Goal: Task Accomplishment & Management: Complete application form

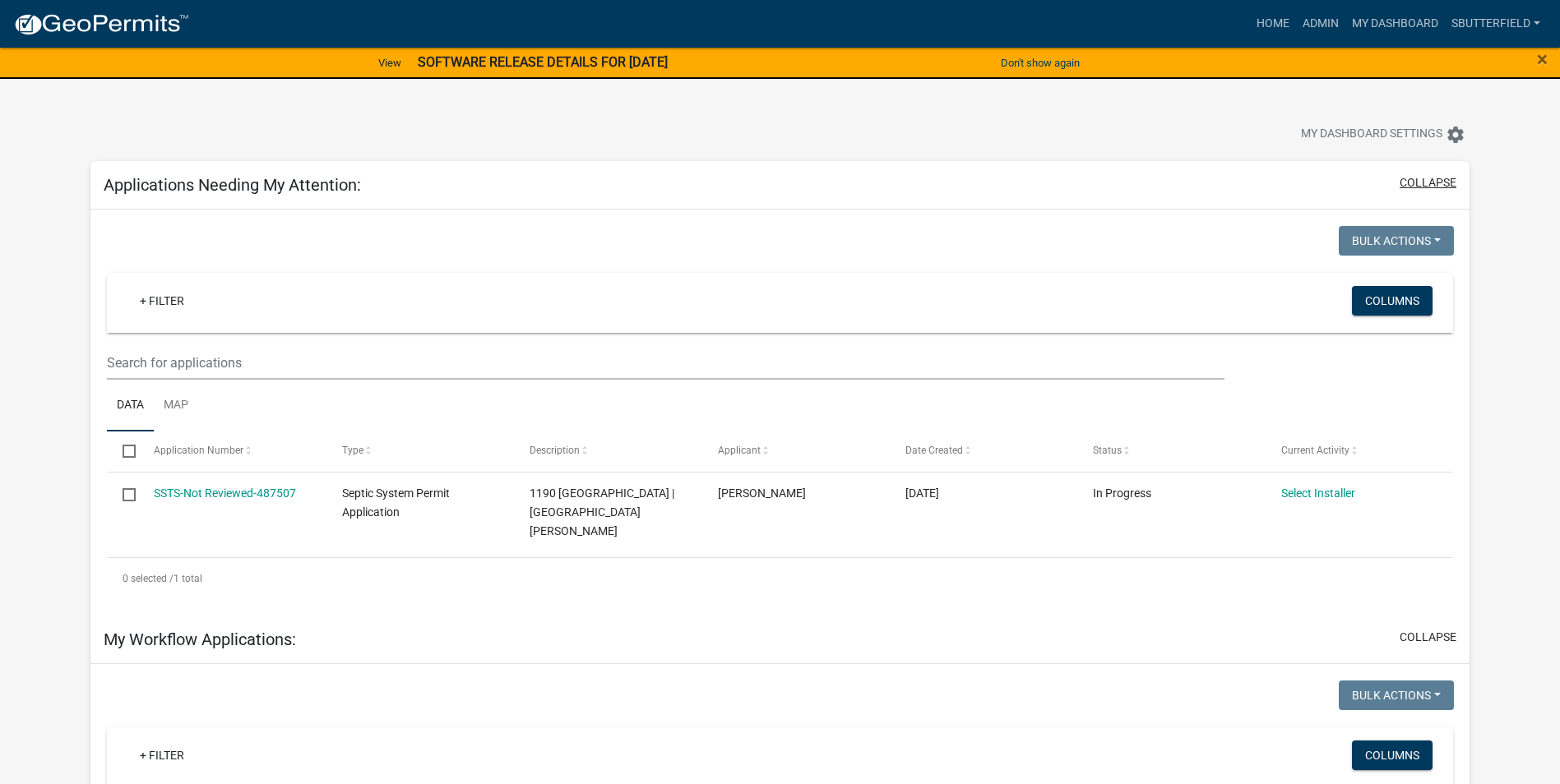
click at [1434, 183] on button "collapse" at bounding box center [1427, 183] width 57 height 18
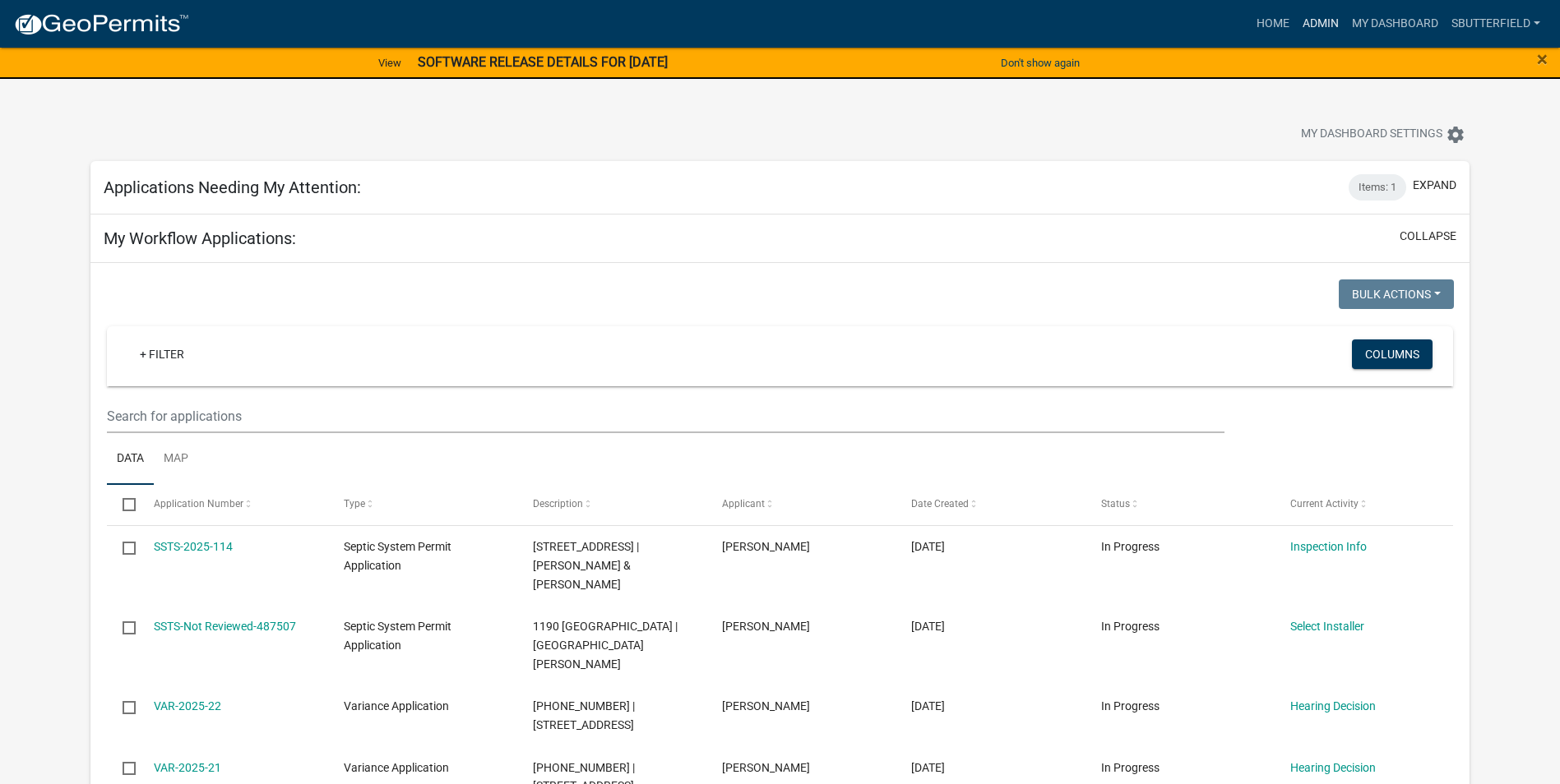
click at [1330, 21] on link "Admin" at bounding box center [1320, 24] width 49 height 32
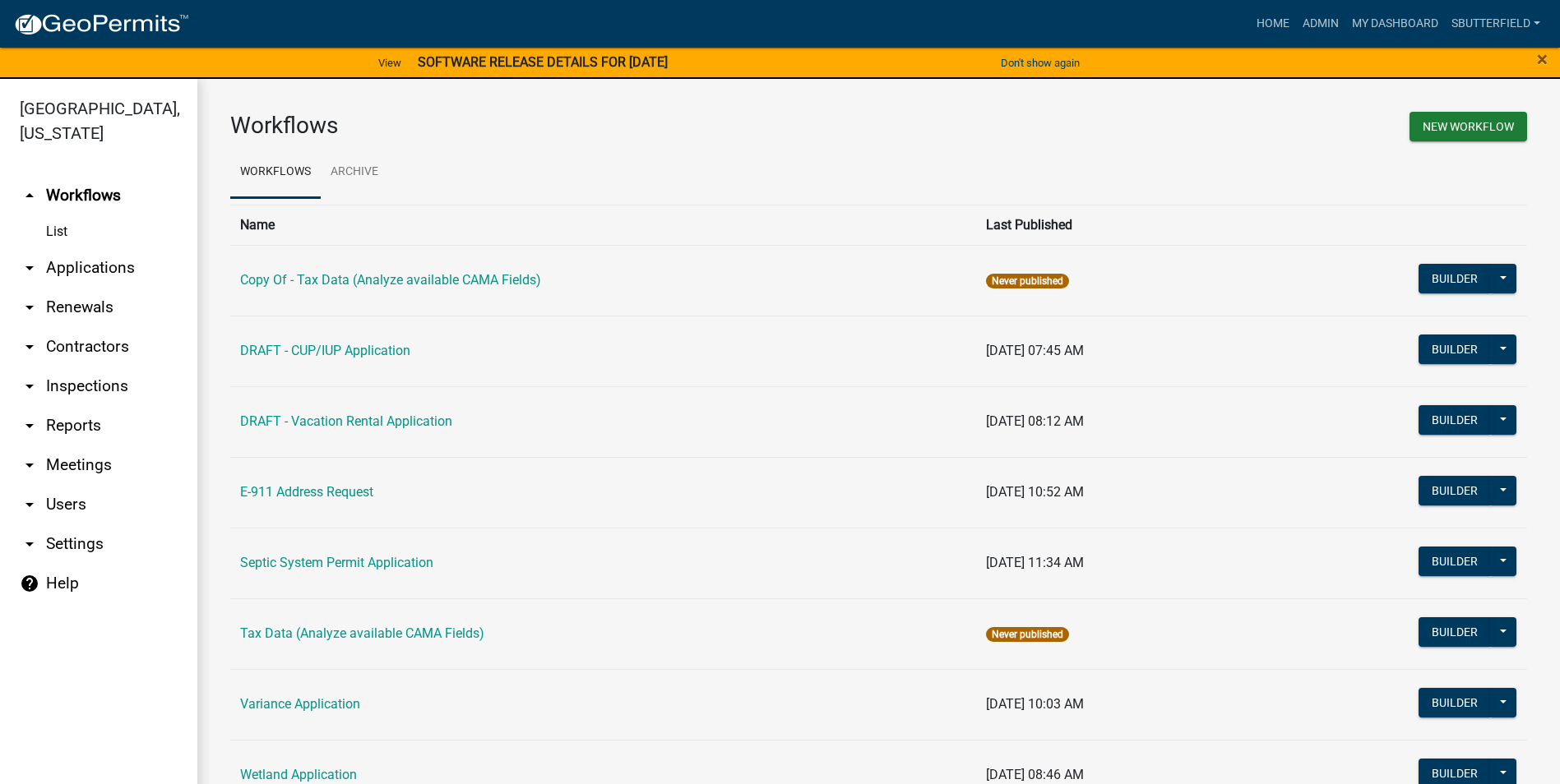
click at [32, 269] on icon "arrow_drop_down" at bounding box center [29, 267] width 19 height 19
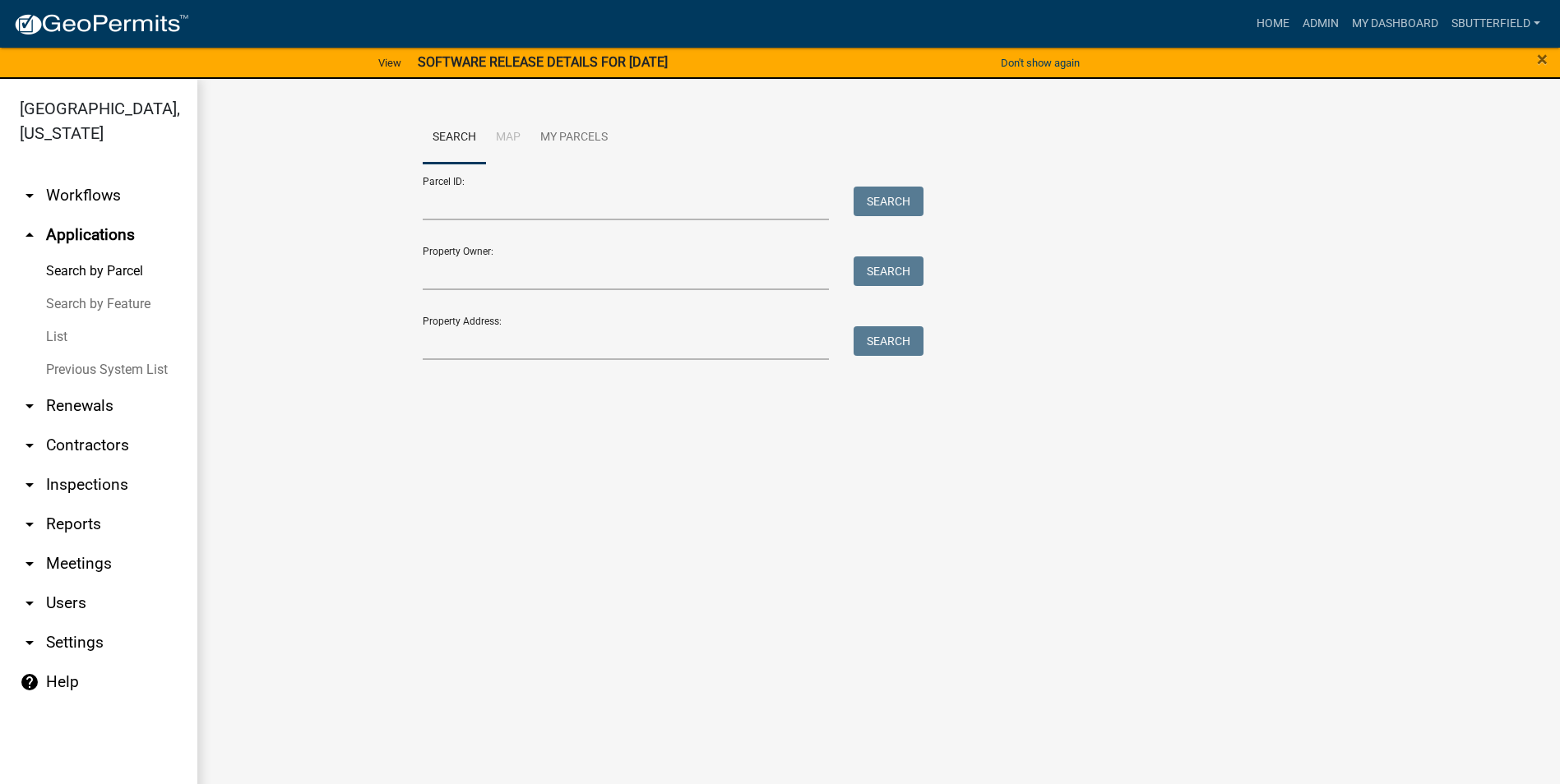
click at [53, 333] on link "List" at bounding box center [98, 337] width 198 height 32
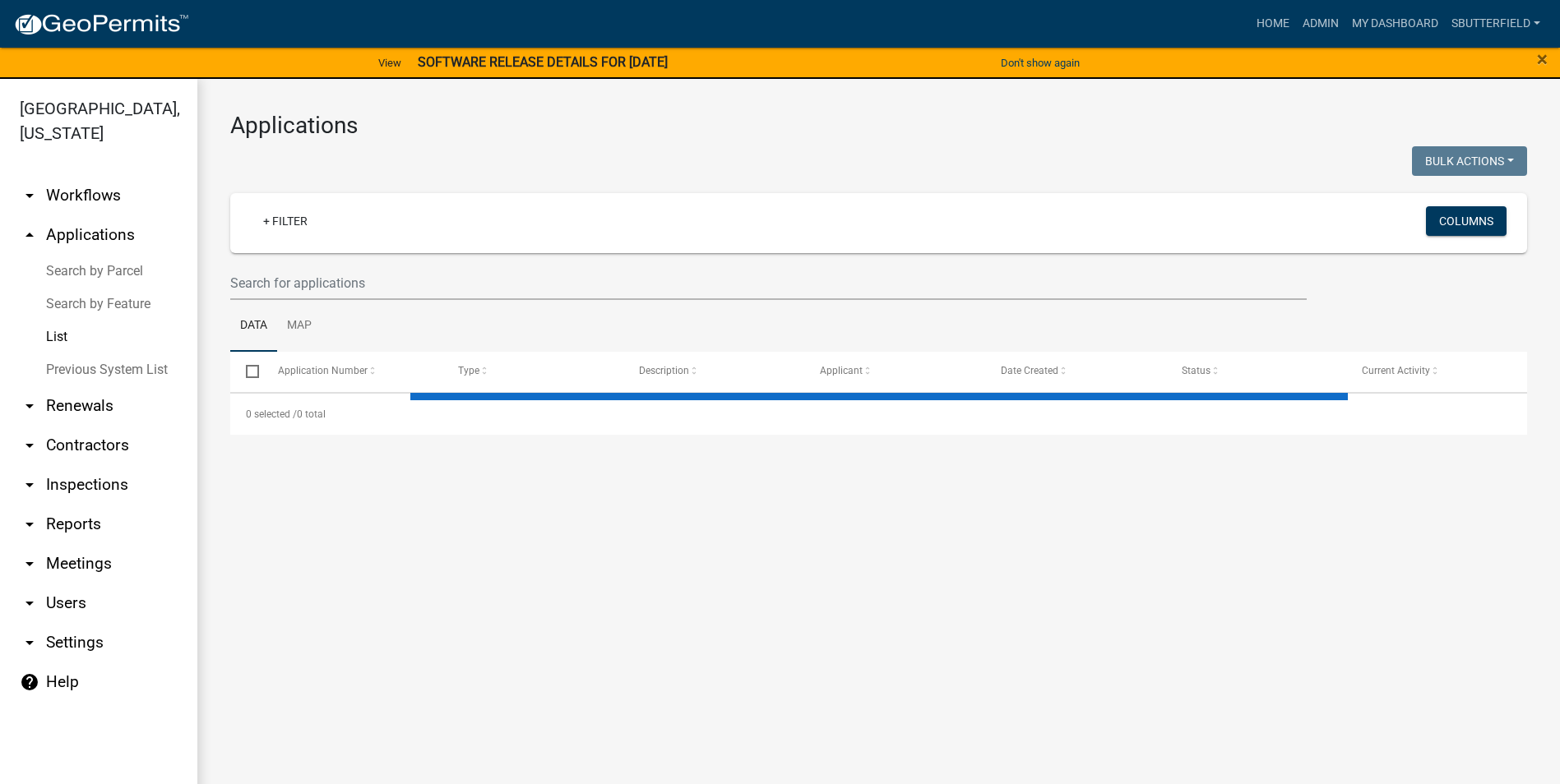
select select "1: 25"
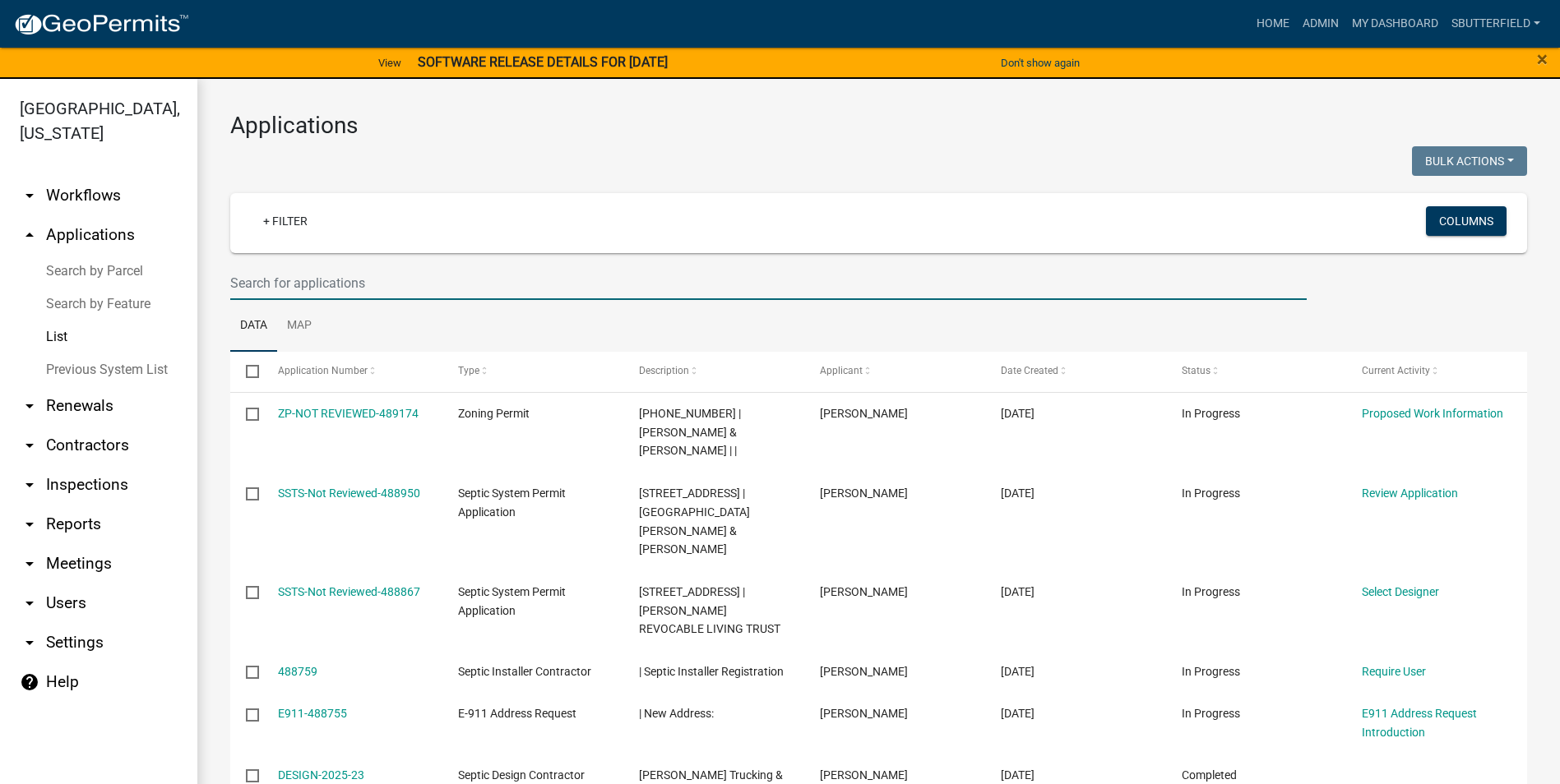
click at [370, 285] on input "text" at bounding box center [768, 283] width 1077 height 33
type input "[PERSON_NAME]"
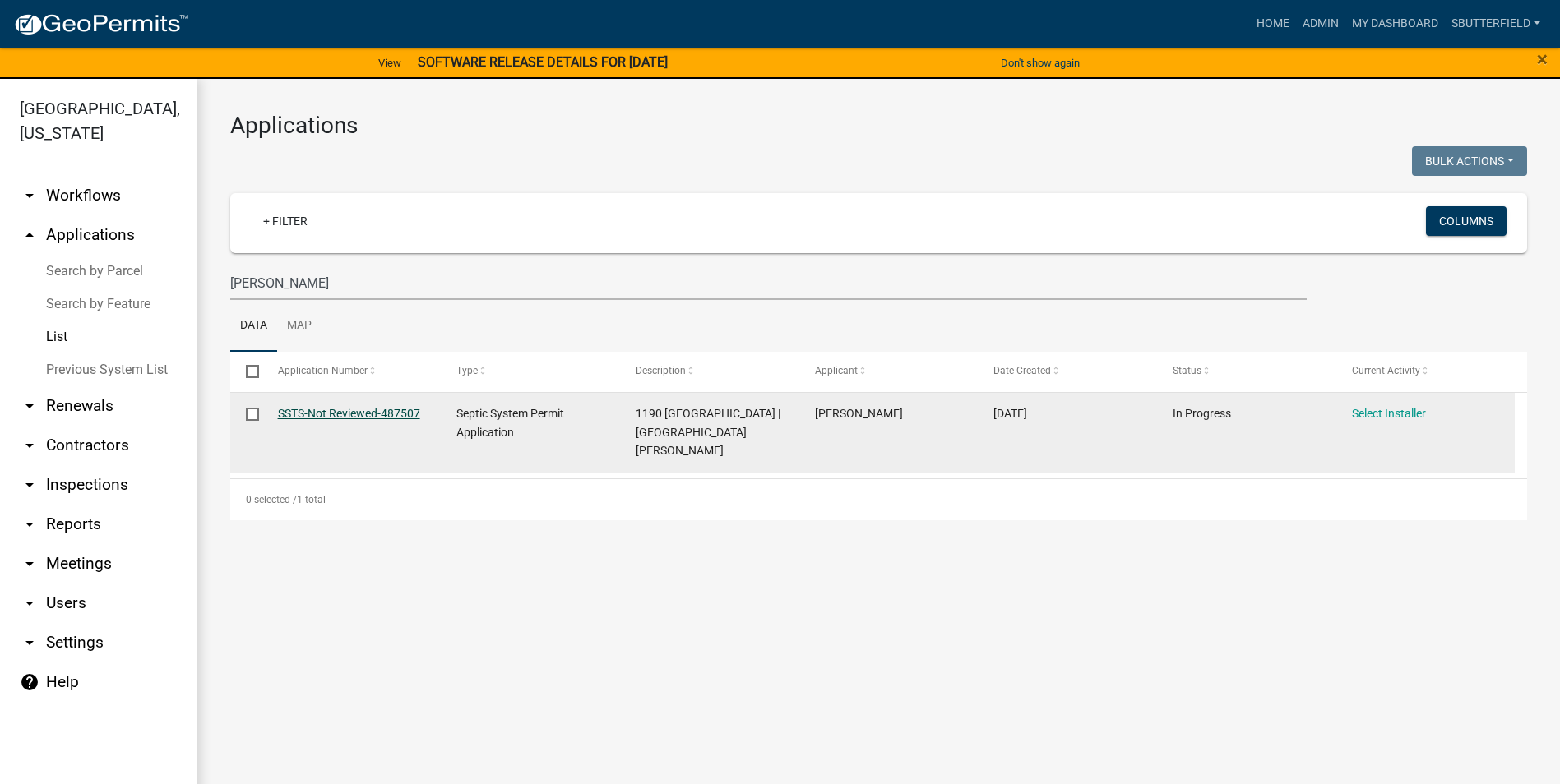
click at [310, 408] on link "SSTS-Not Reviewed-487507" at bounding box center [348, 414] width 142 height 13
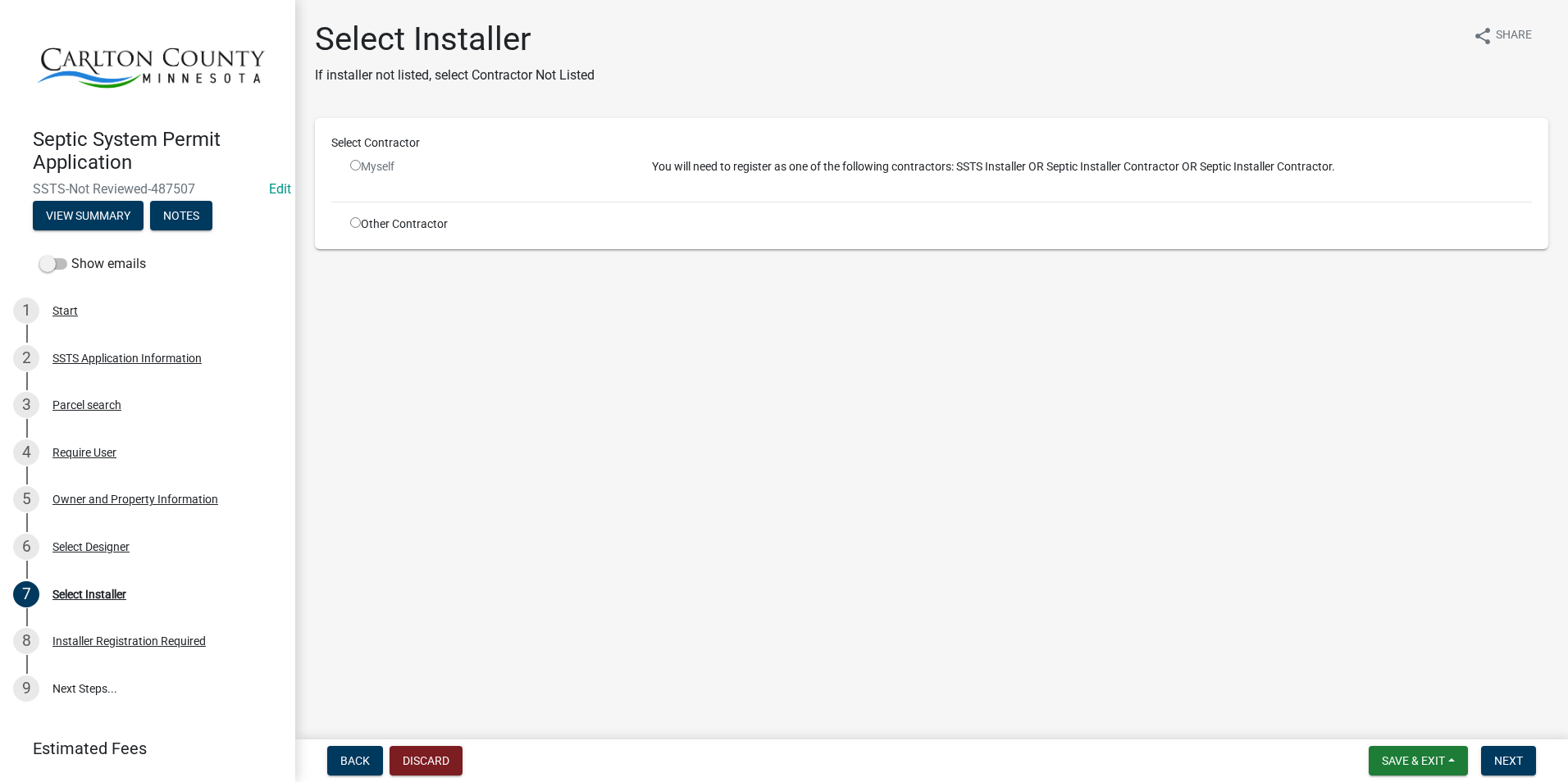
click at [358, 222] on input "radio" at bounding box center [355, 223] width 11 height 11
radio input "true"
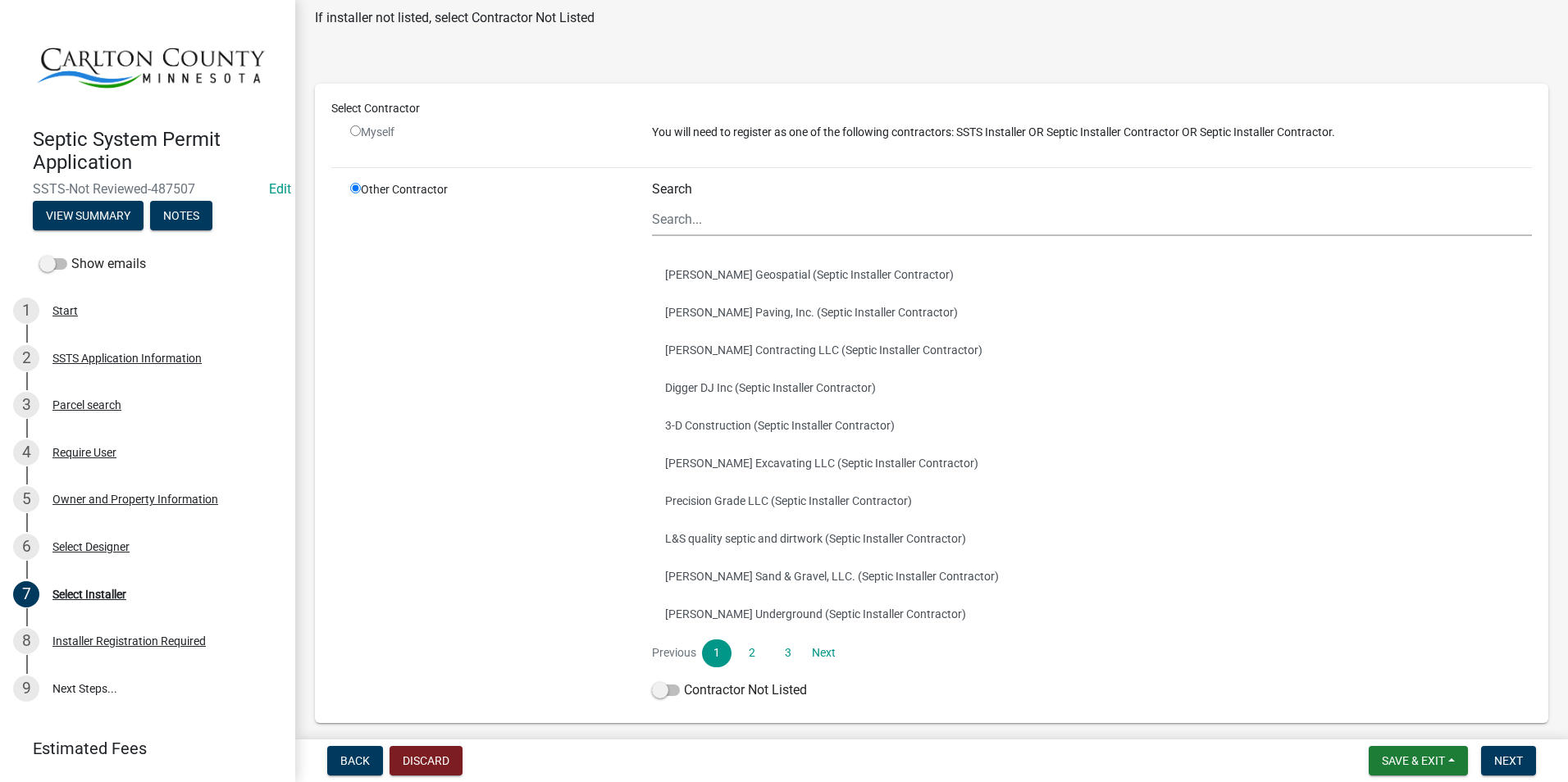
scroll to position [125, 0]
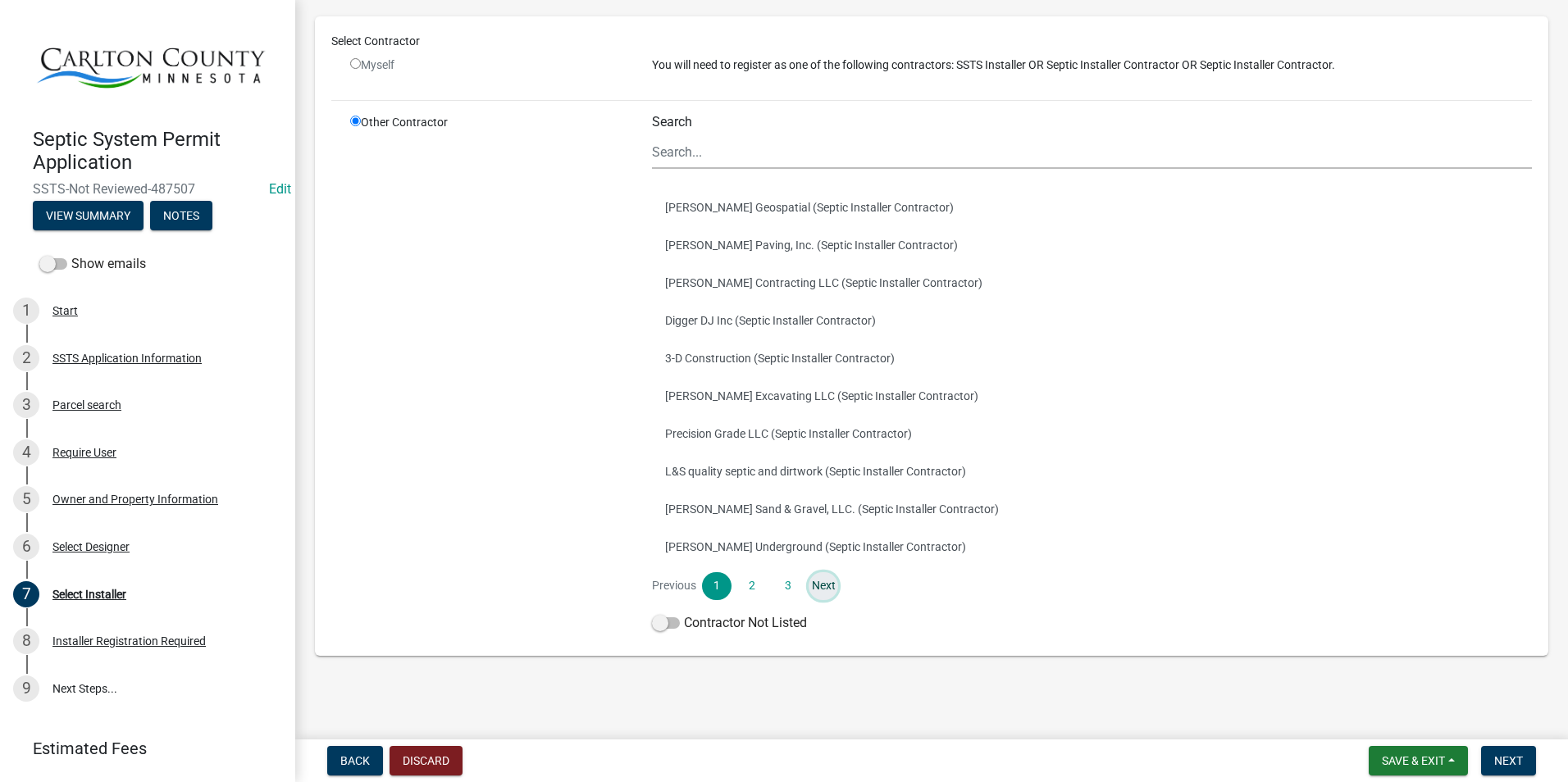
click at [823, 583] on link "Next" at bounding box center [824, 586] width 30 height 28
click at [821, 585] on link "Next" at bounding box center [824, 586] width 30 height 28
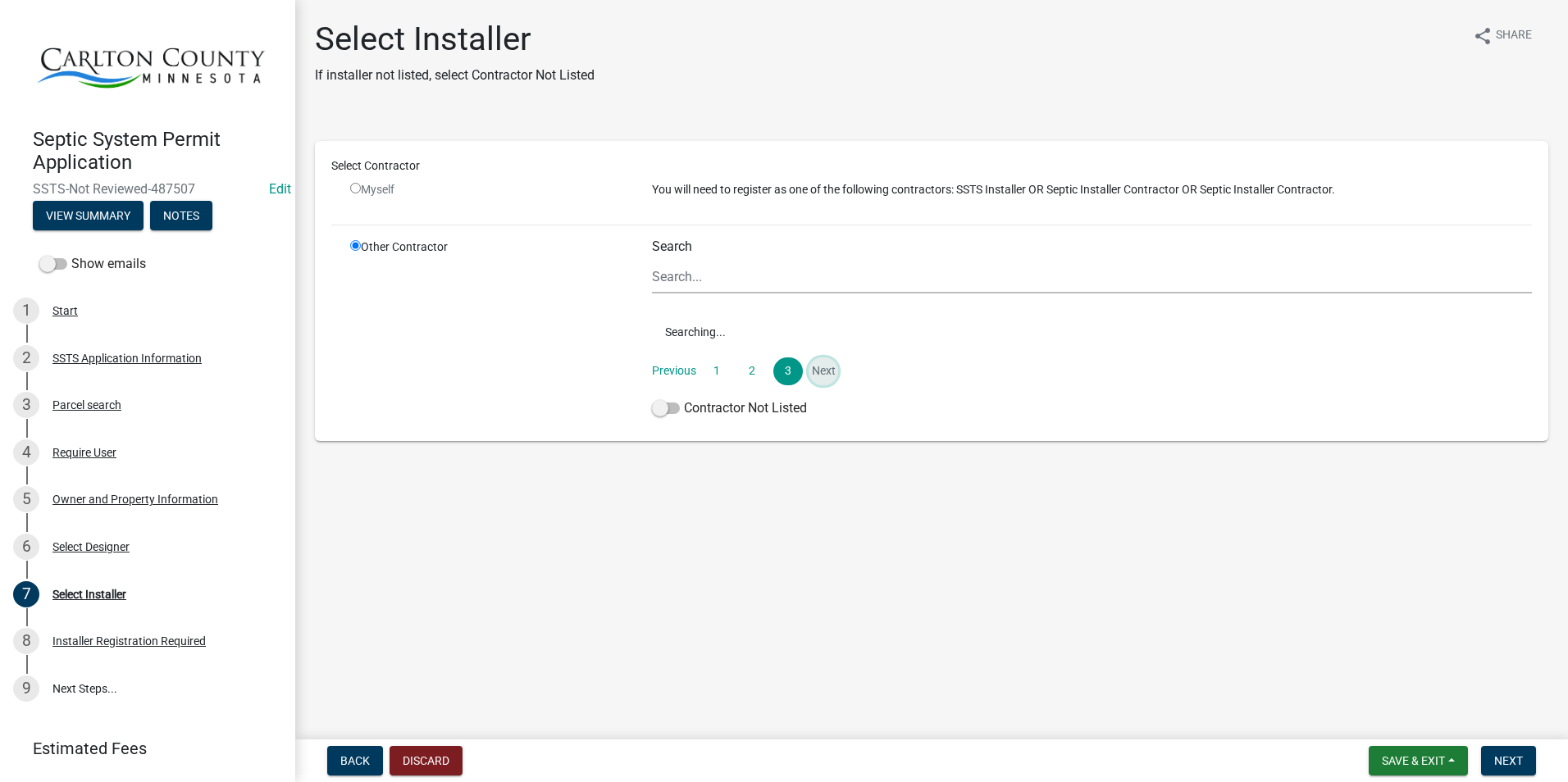
scroll to position [0, 0]
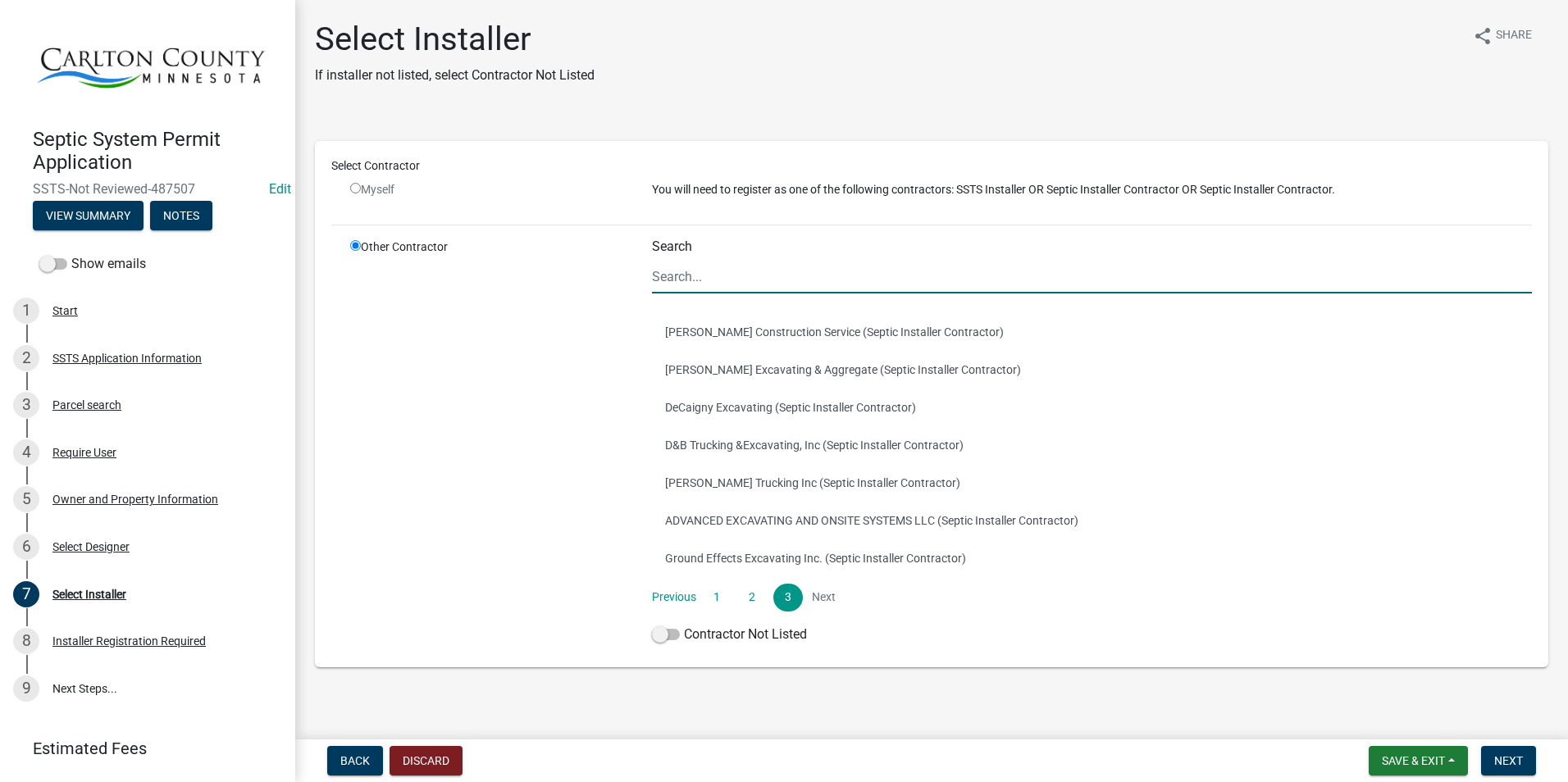
click at [703, 282] on input "Search" at bounding box center [1091, 277] width 880 height 33
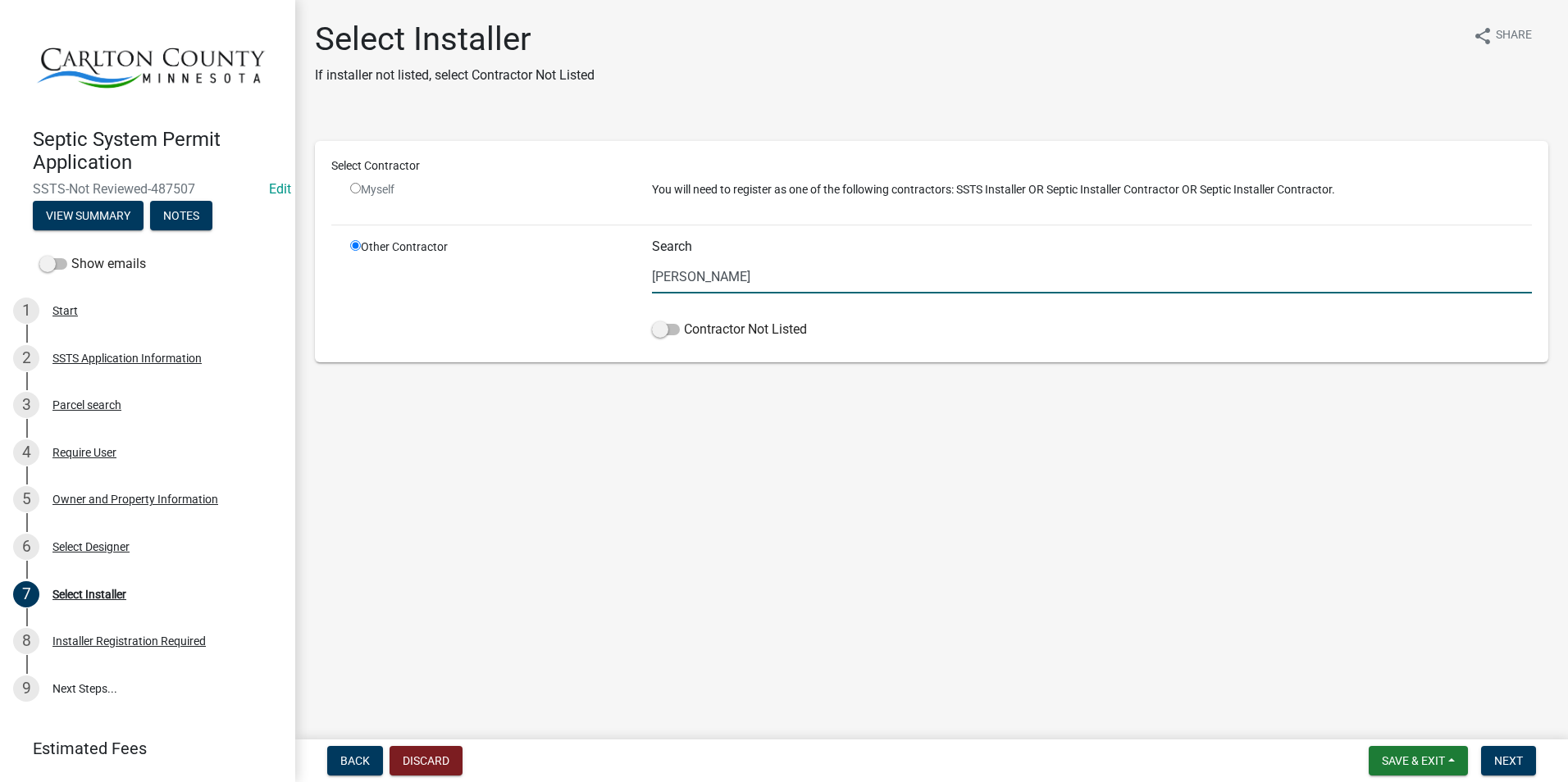
drag, startPoint x: 704, startPoint y: 271, endPoint x: 617, endPoint y: 263, distance: 87.4
click at [617, 263] on div "Other Contractor Search Craig Contractor Not Listed" at bounding box center [940, 292] width 1206 height 107
type input "Harp"
drag, startPoint x: 656, startPoint y: 325, endPoint x: 672, endPoint y: 332, distance: 17.5
click at [672, 332] on span at bounding box center [666, 329] width 28 height 11
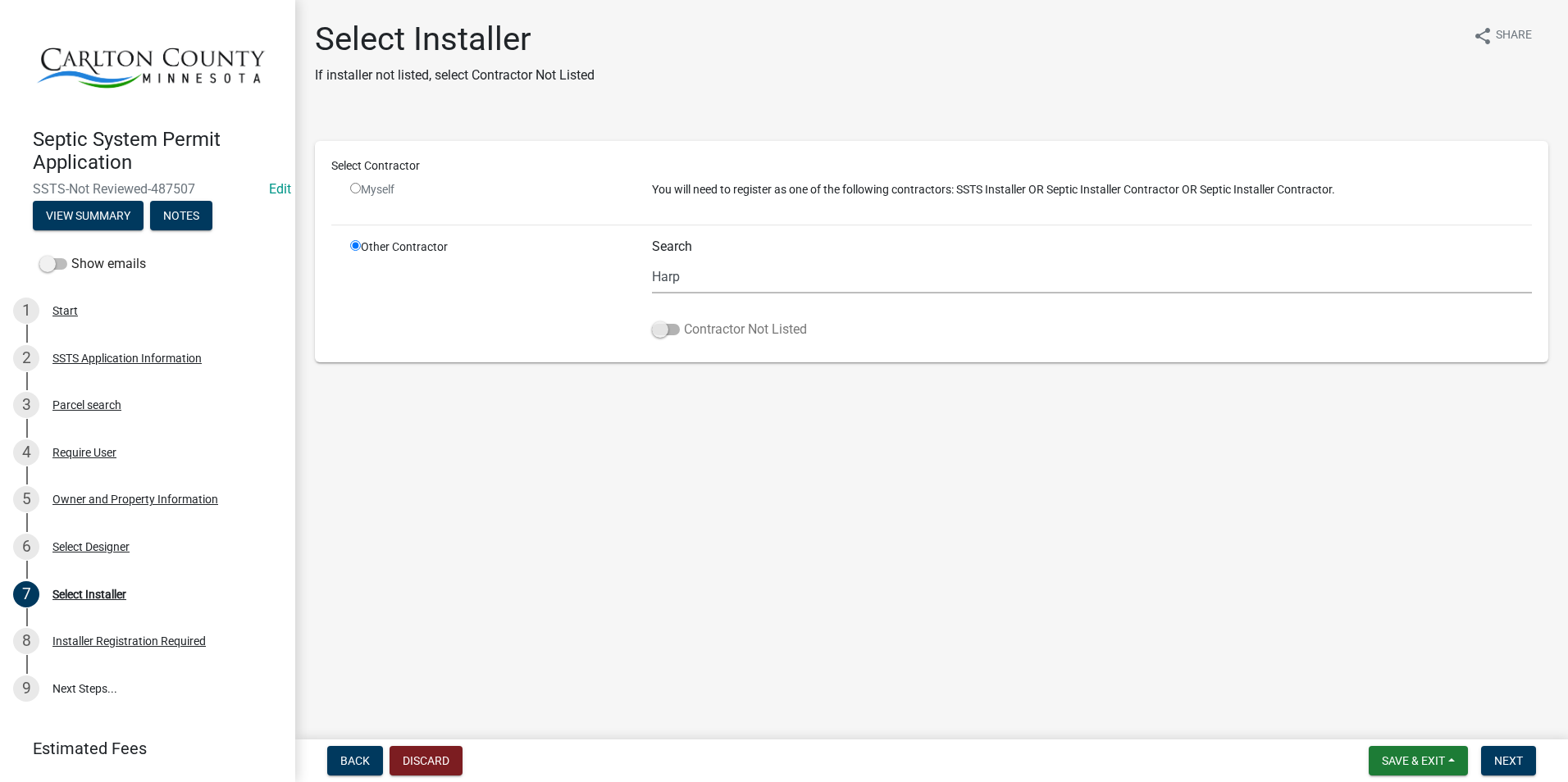
click at [684, 320] on input "Contractor Not Listed" at bounding box center [684, 320] width 0 height 0
click at [111, 541] on div "Select Designer" at bounding box center [91, 547] width 77 height 11
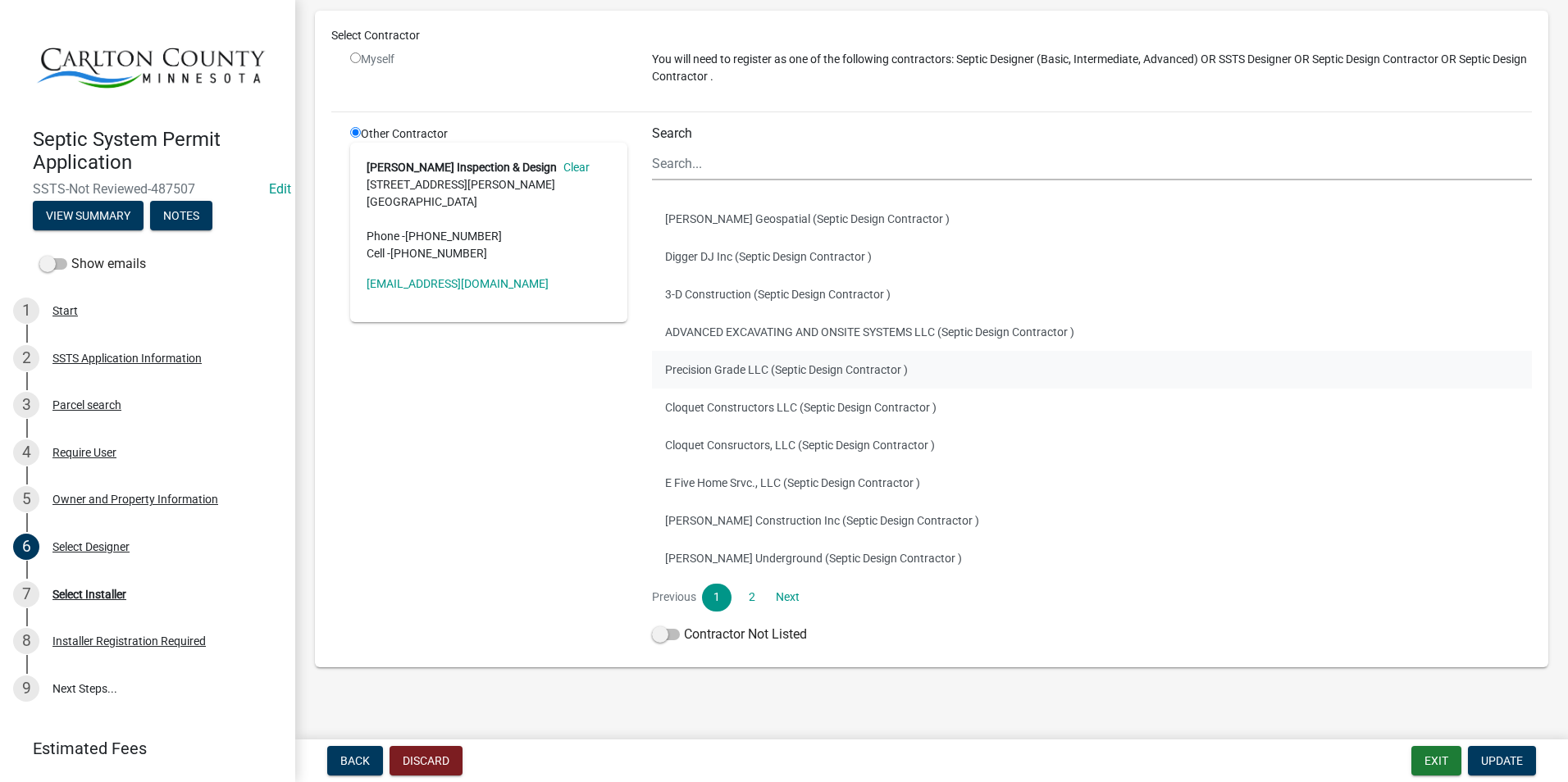
scroll to position [142, 0]
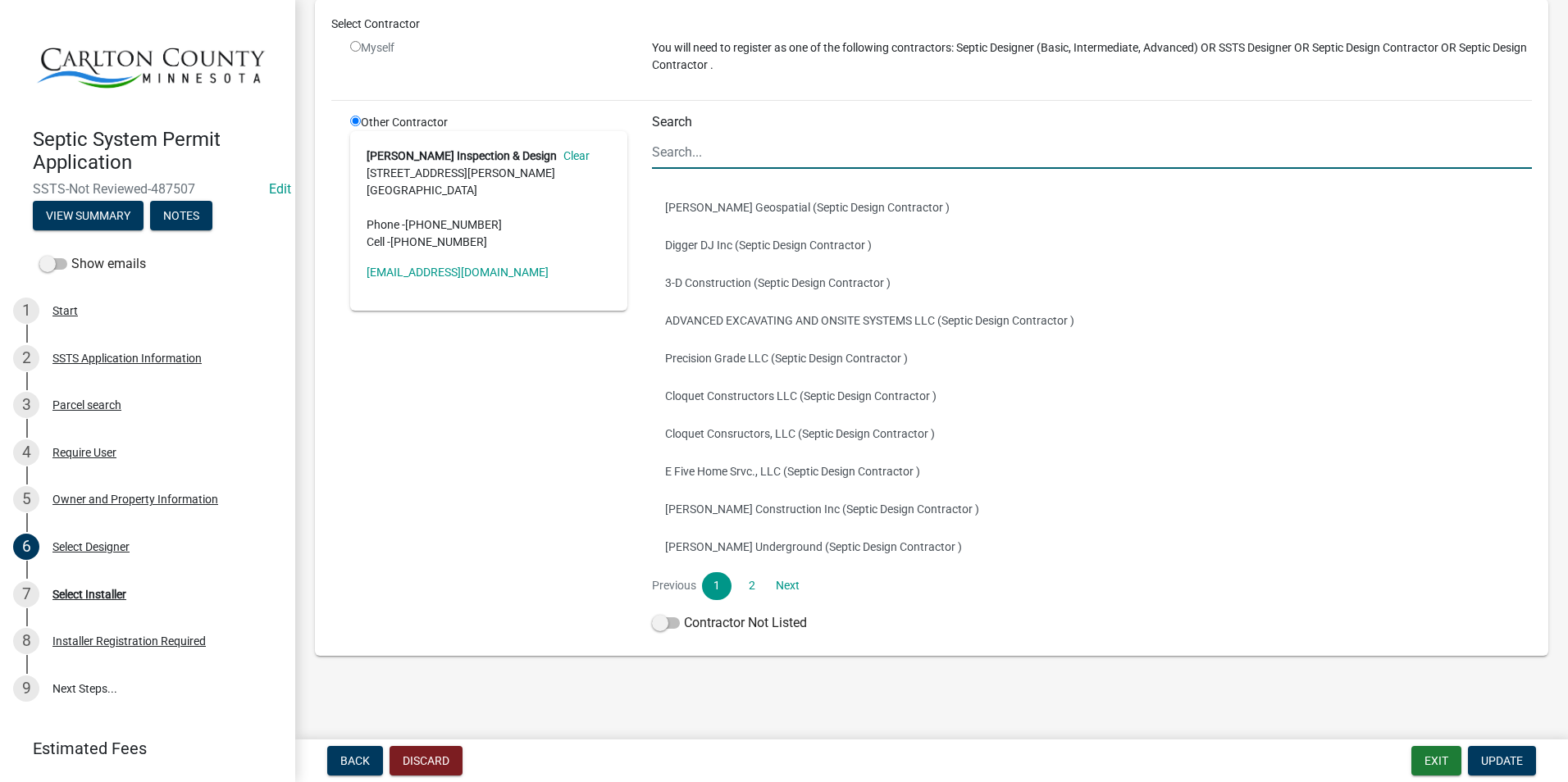
click at [694, 155] on input "Search" at bounding box center [1091, 152] width 880 height 33
type input "[PERSON_NAME]"
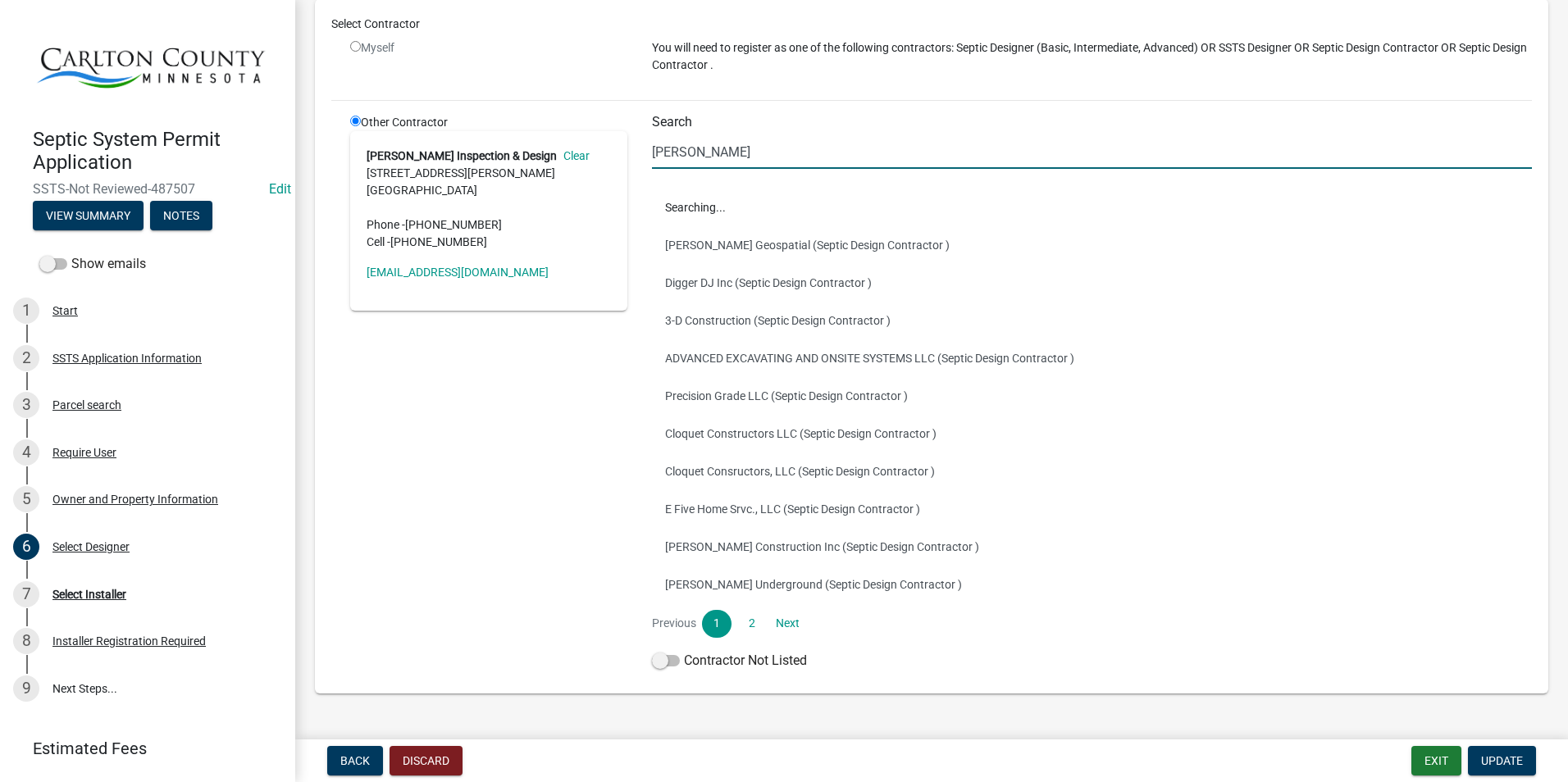
scroll to position [0, 0]
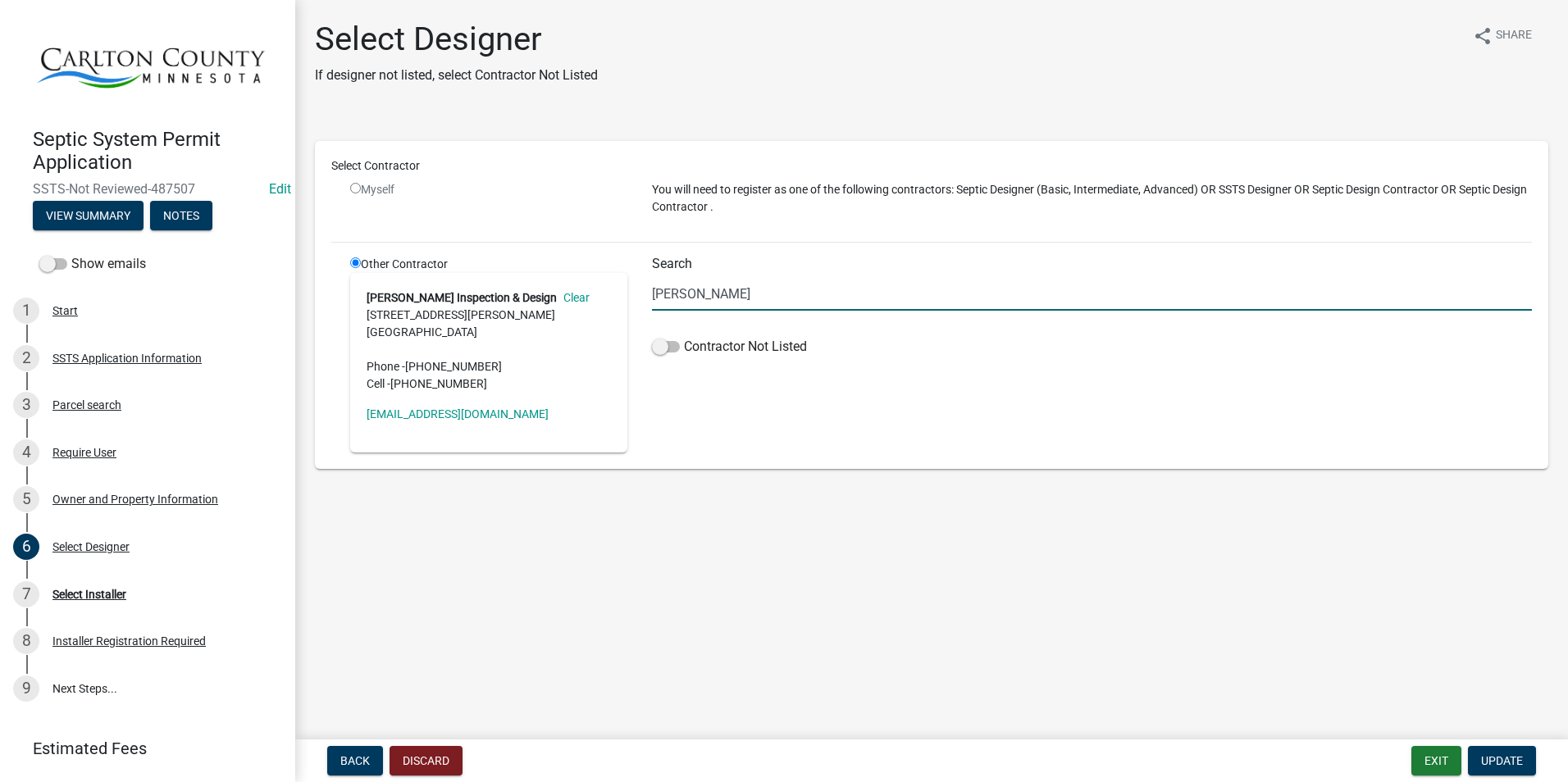
drag, startPoint x: 745, startPoint y: 279, endPoint x: 591, endPoint y: 276, distance: 154.0
click at [591, 276] on div "Other Contractor Roger Hurd Inspection & Design Clear 2169 Schelinder Rd. CARLT…" at bounding box center [940, 354] width 1206 height 197
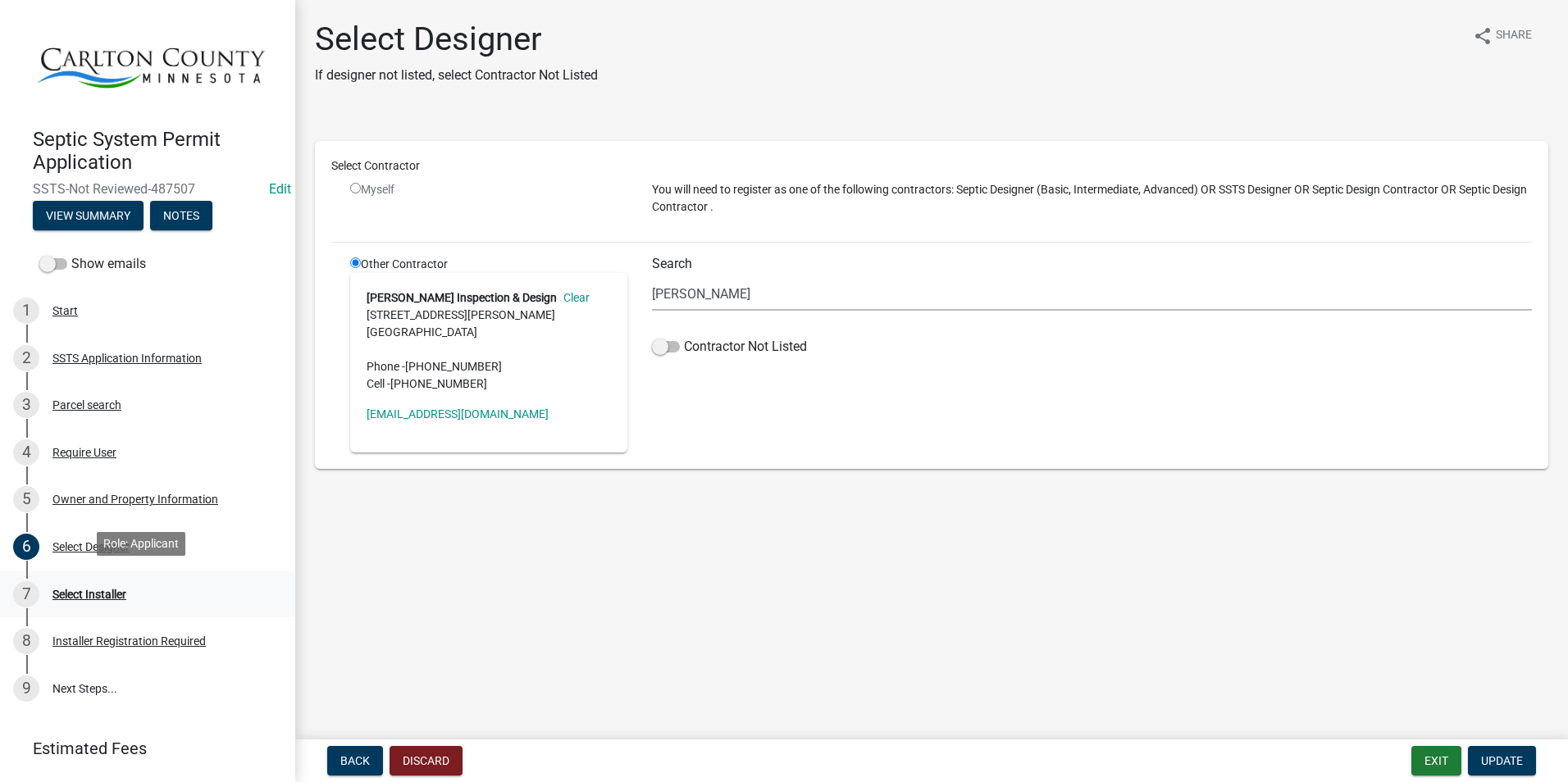
click at [106, 591] on div "Select Installer" at bounding box center [90, 594] width 74 height 11
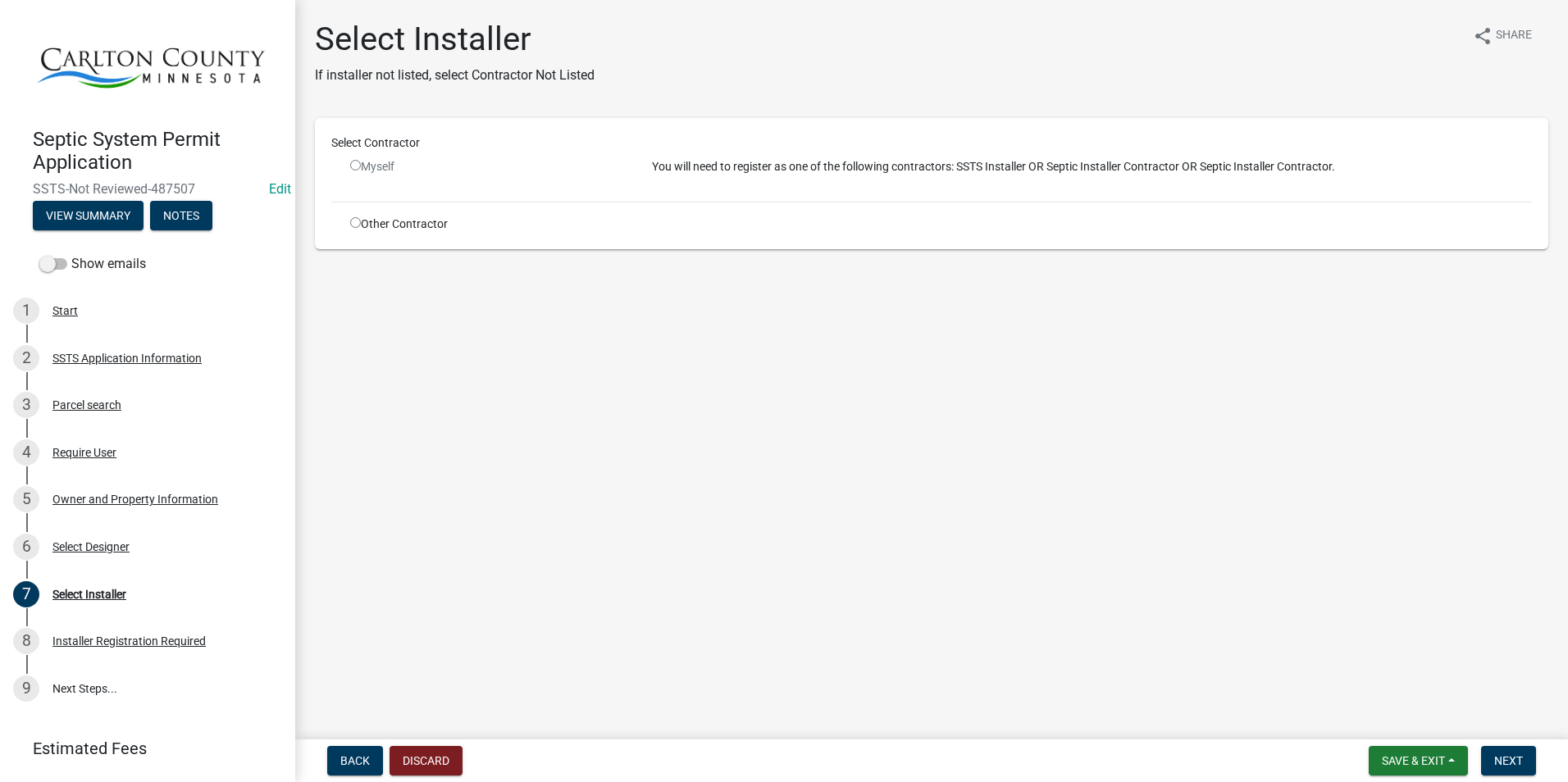
click at [355, 223] on input "radio" at bounding box center [355, 223] width 11 height 11
radio input "true"
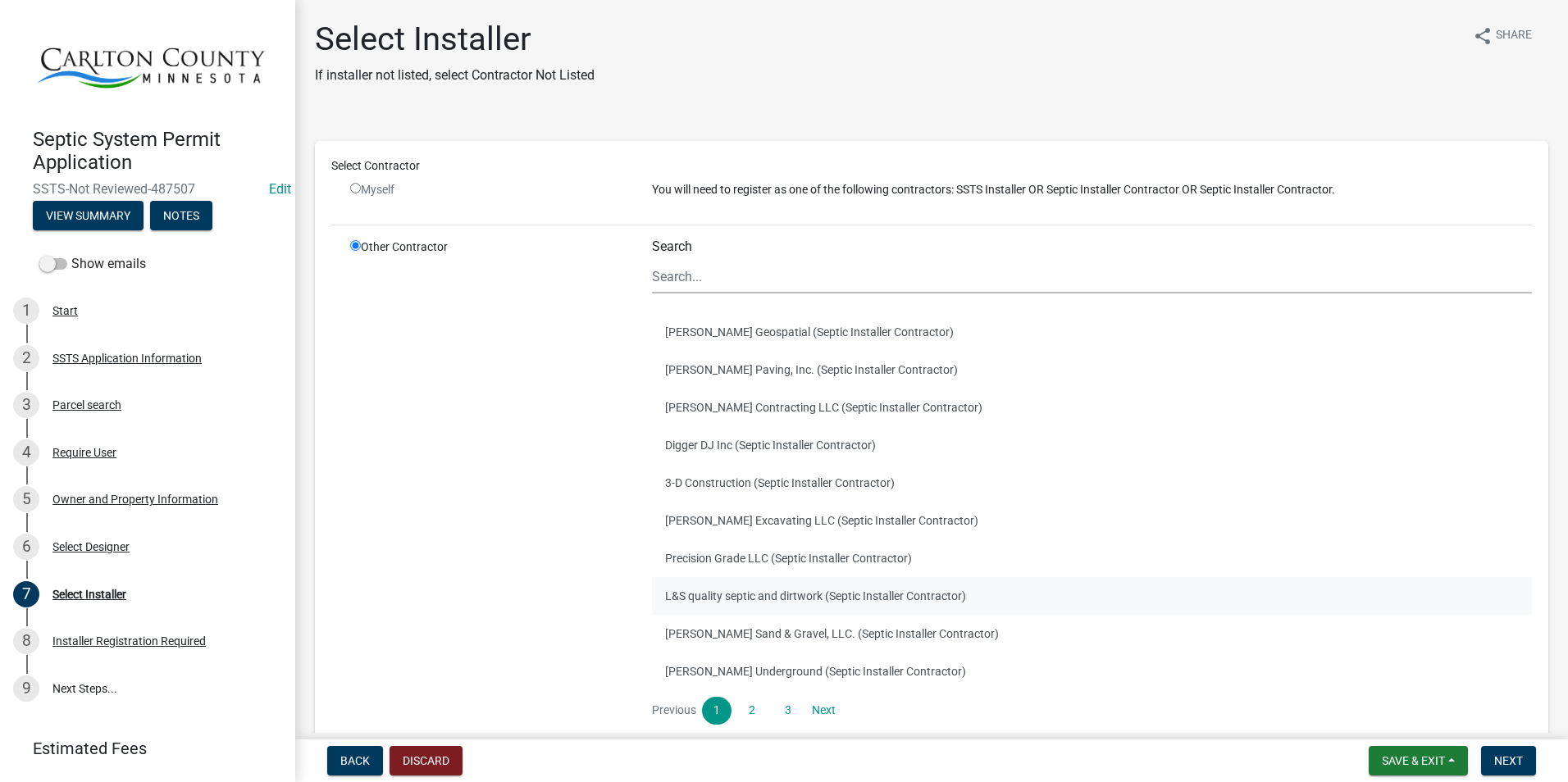
scroll to position [82, 0]
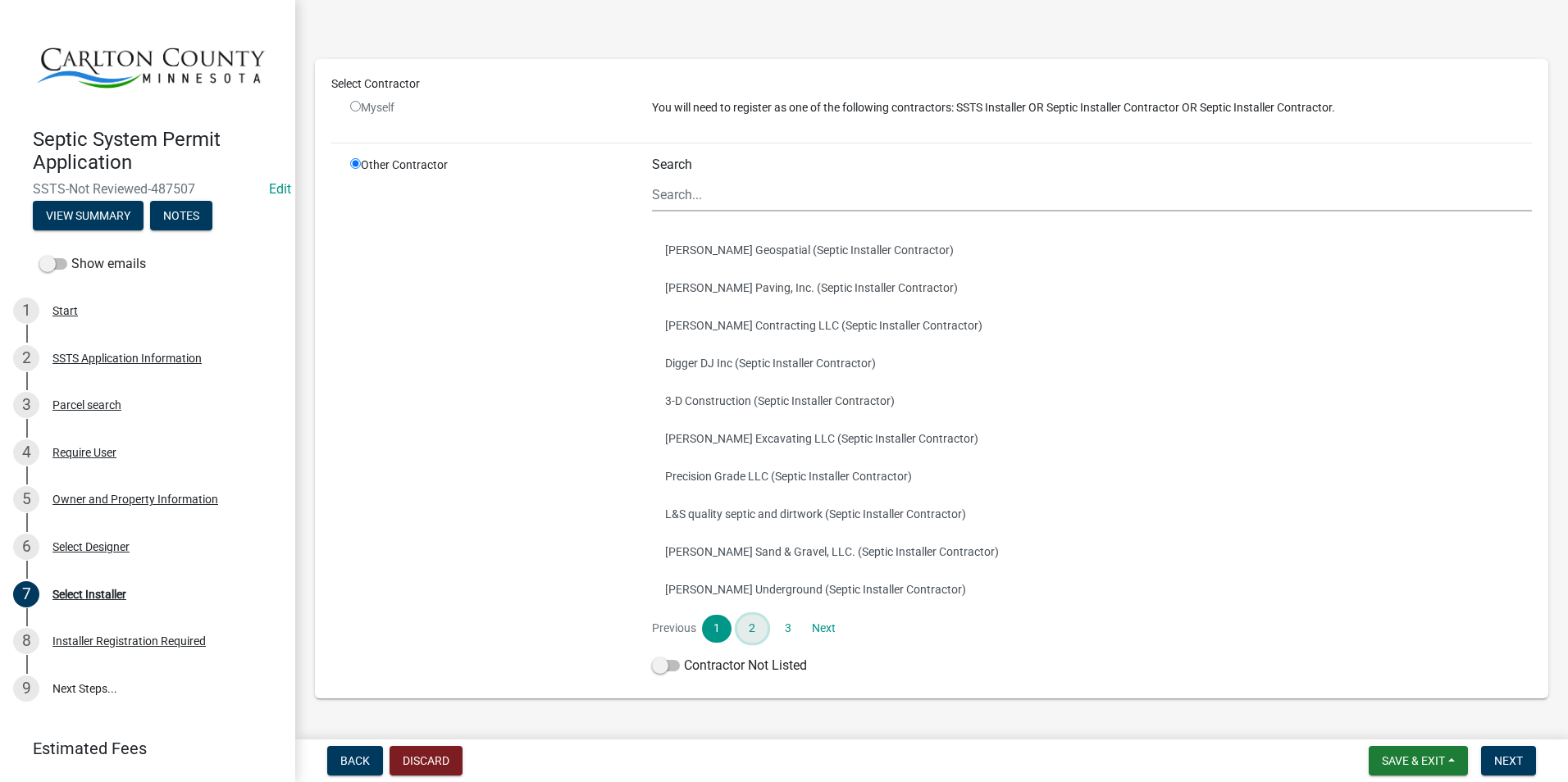
click at [752, 632] on link "2" at bounding box center [752, 628] width 30 height 28
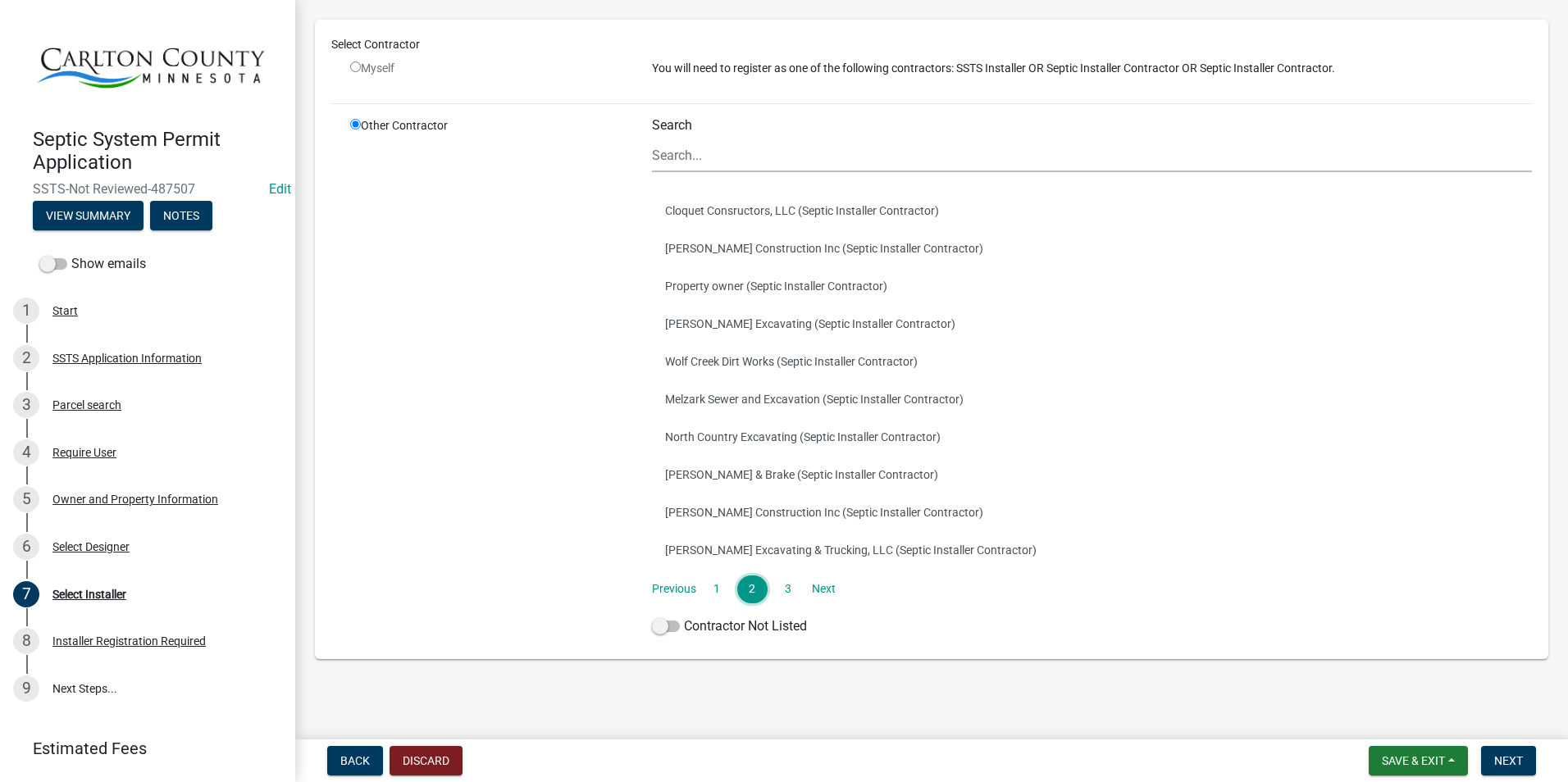
scroll to position [125, 0]
click at [782, 586] on link "3" at bounding box center [788, 586] width 30 height 28
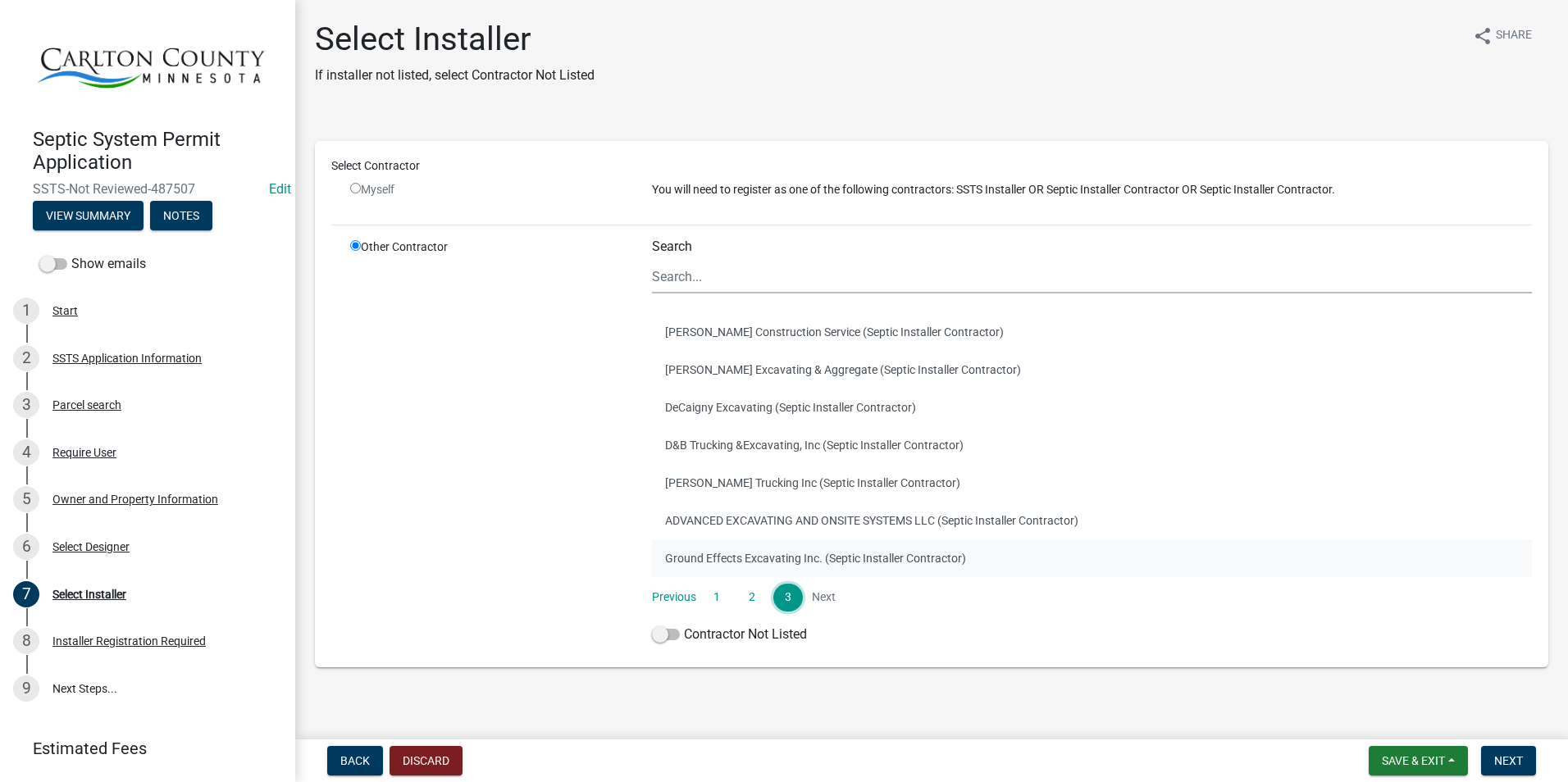
scroll to position [11, 0]
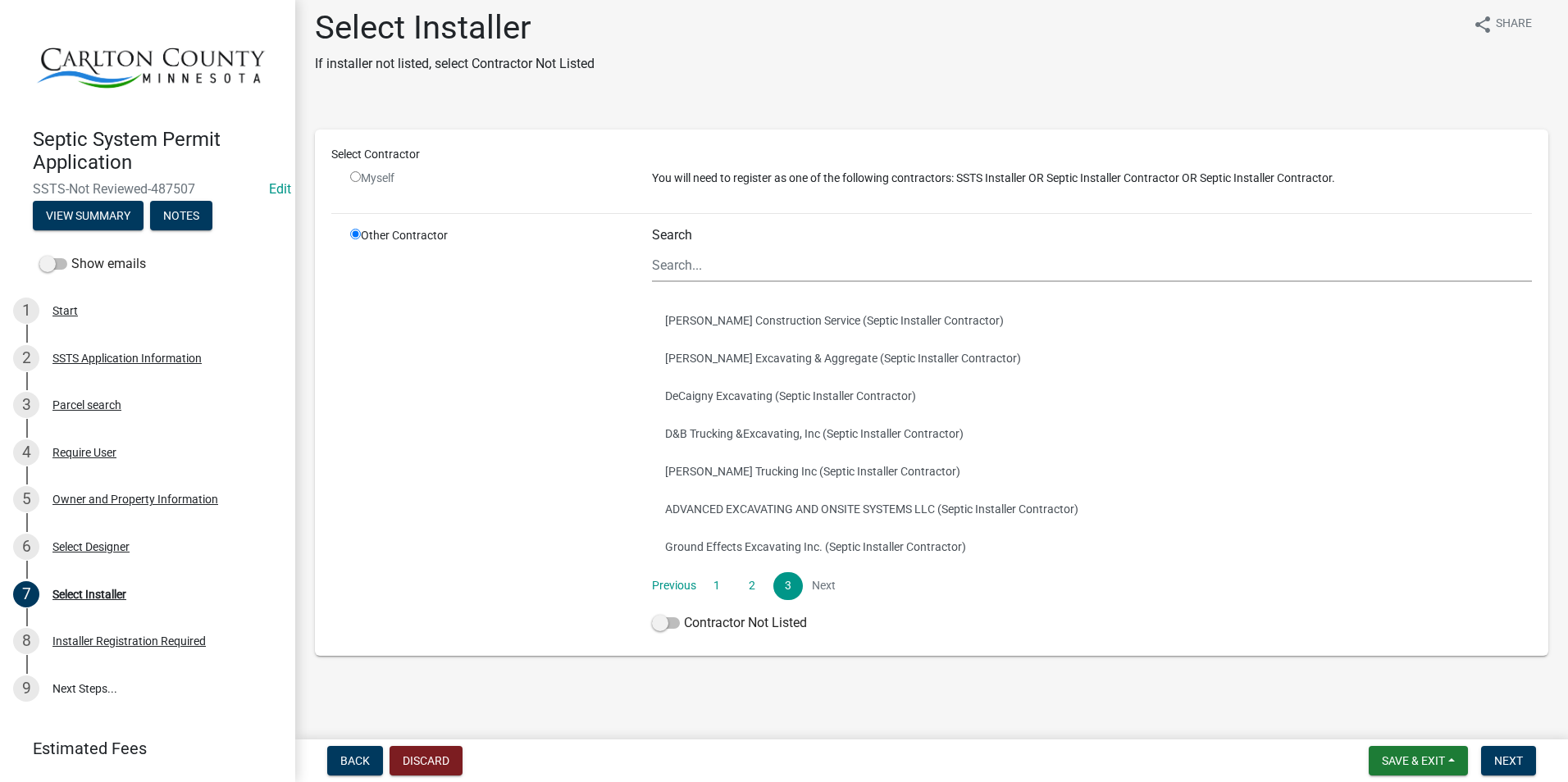
click at [820, 580] on li "Next" at bounding box center [824, 586] width 30 height 28
click at [1512, 756] on span "Next" at bounding box center [1508, 761] width 29 height 13
click at [728, 255] on input "Search" at bounding box center [1091, 265] width 880 height 33
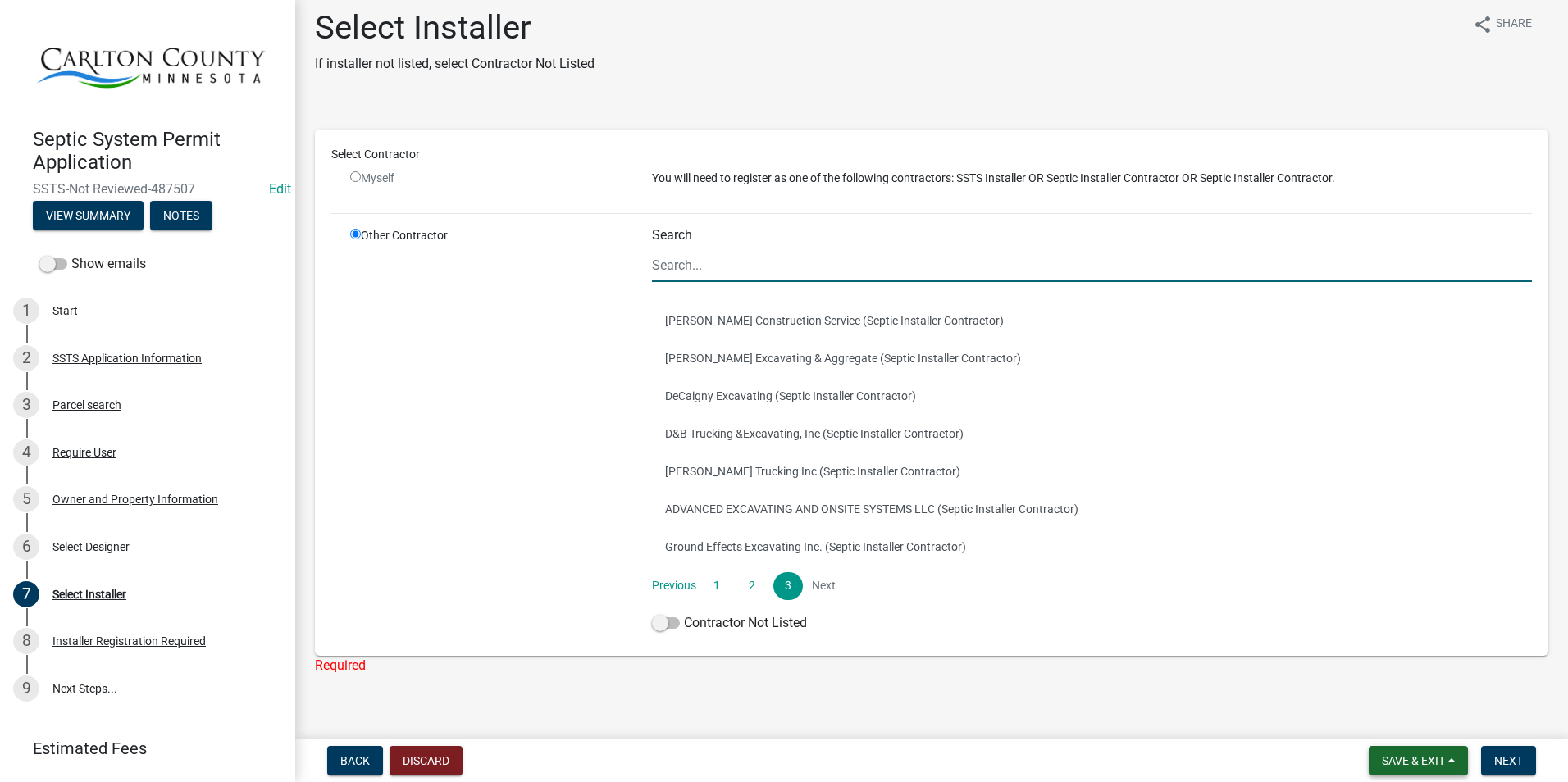
click at [1427, 759] on span "Save & Exit" at bounding box center [1413, 761] width 63 height 13
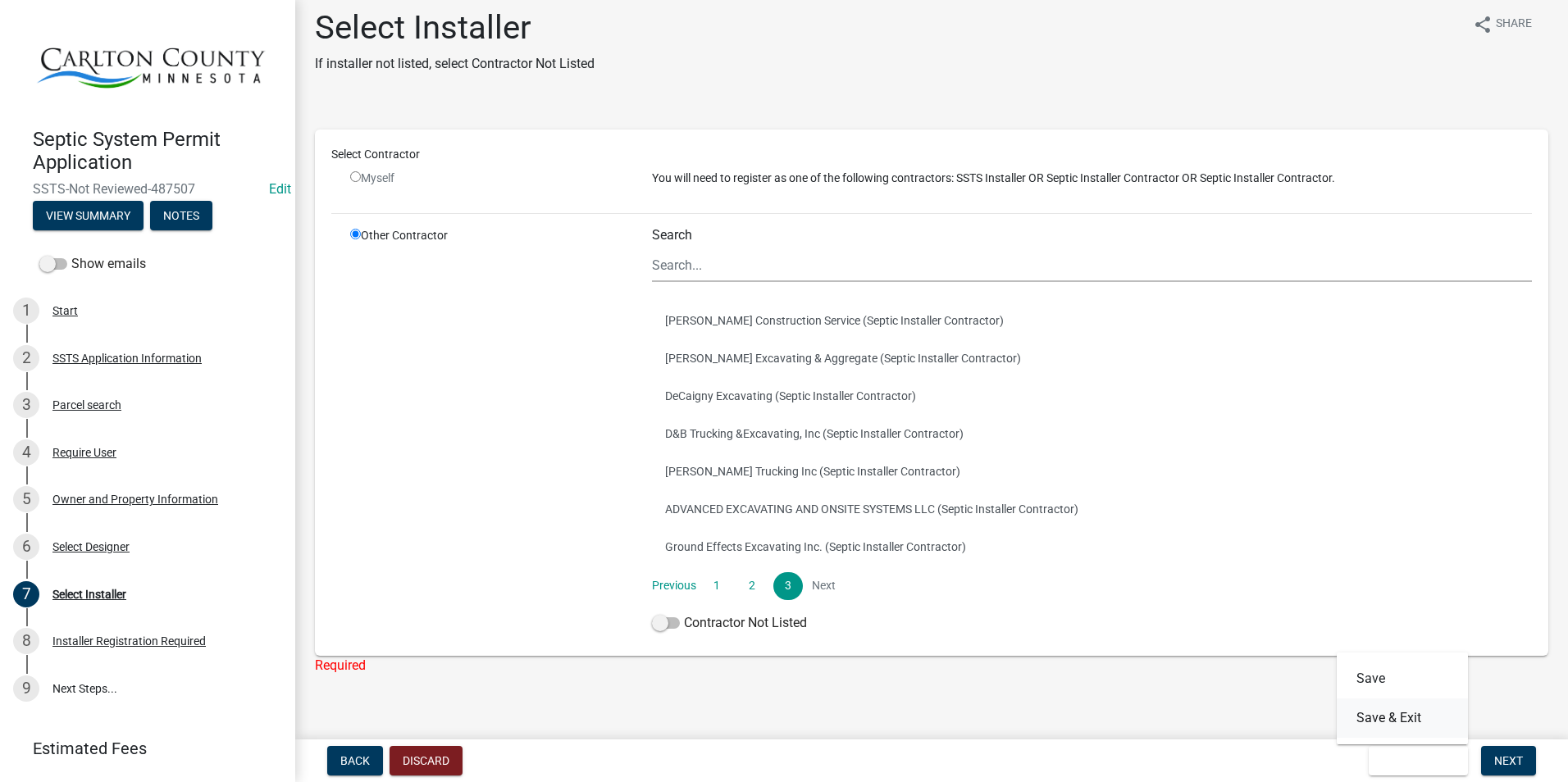
click at [1391, 711] on button "Save & Exit" at bounding box center [1402, 718] width 131 height 40
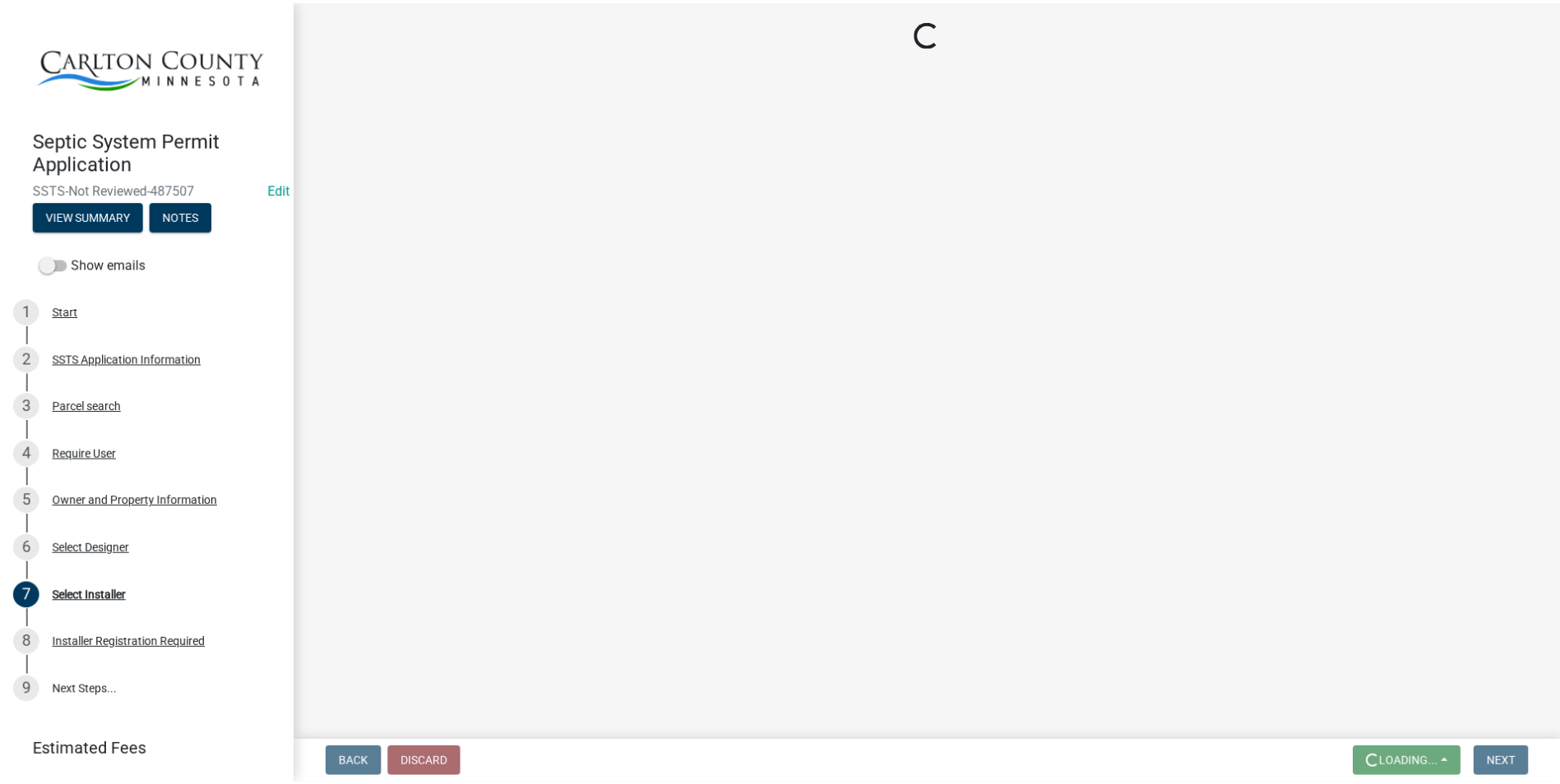
scroll to position [0, 0]
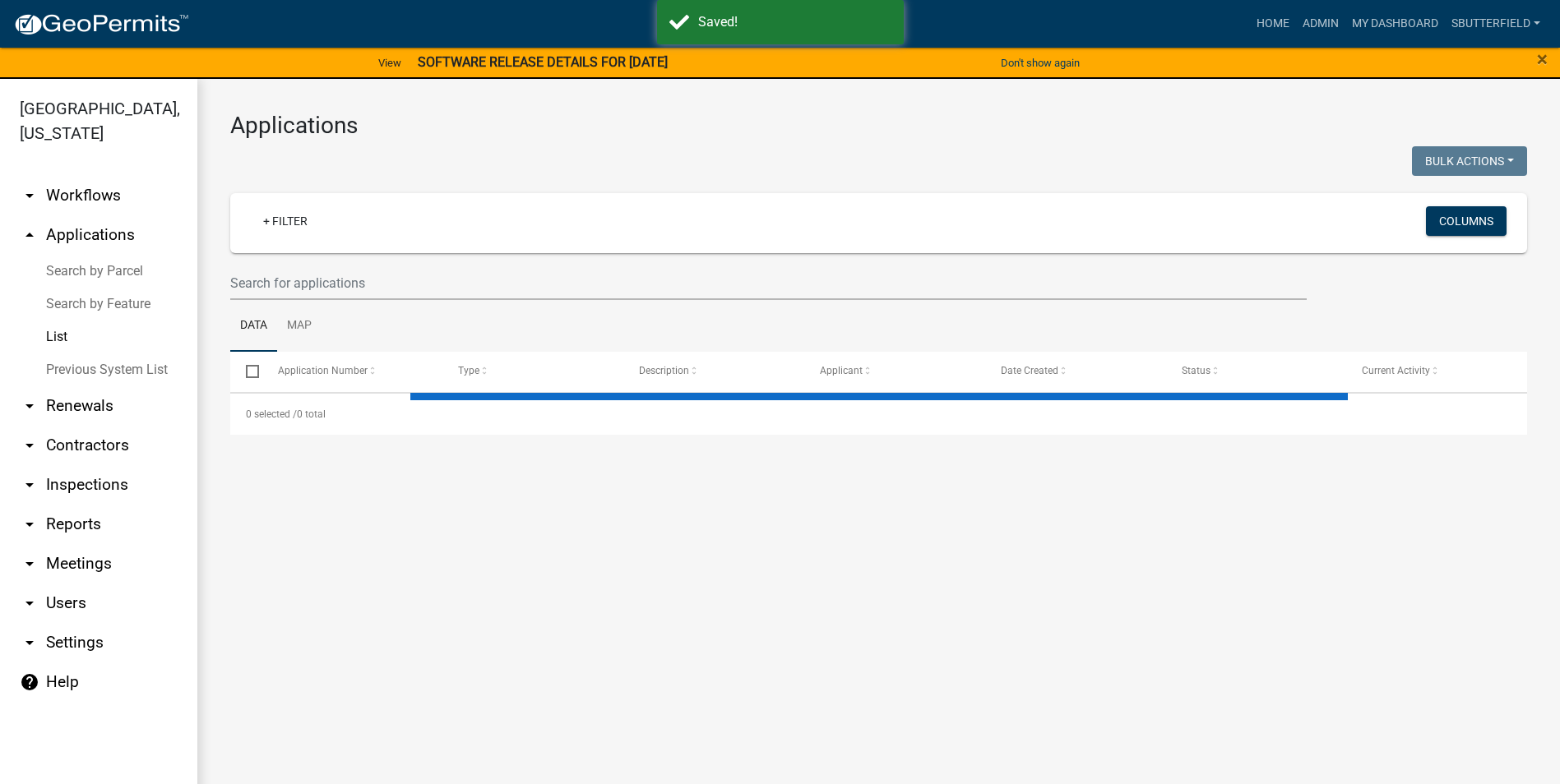
select select "1: 25"
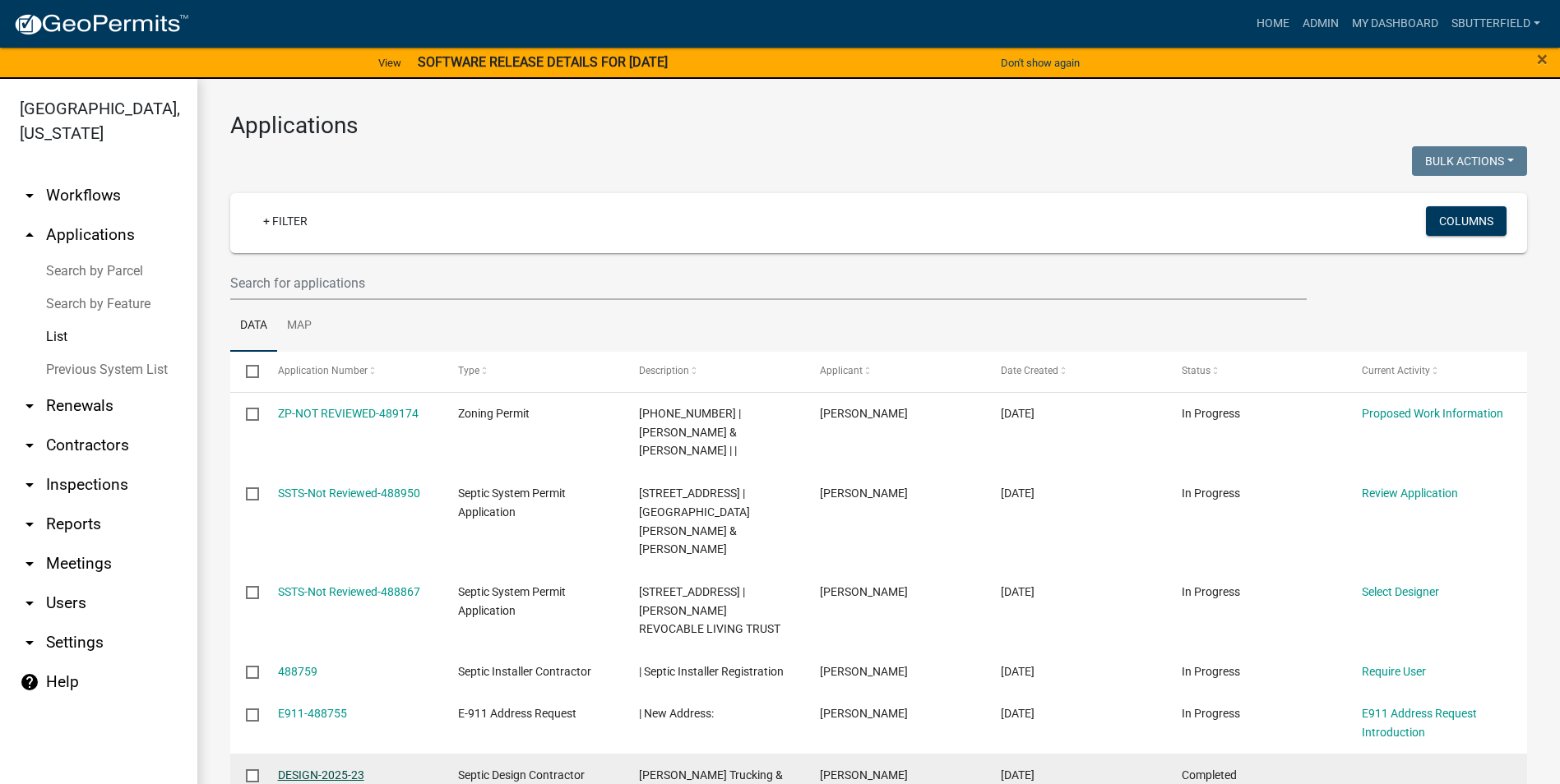
click at [313, 768] on link "DESIGN-2025-23" at bounding box center [320, 775] width 86 height 13
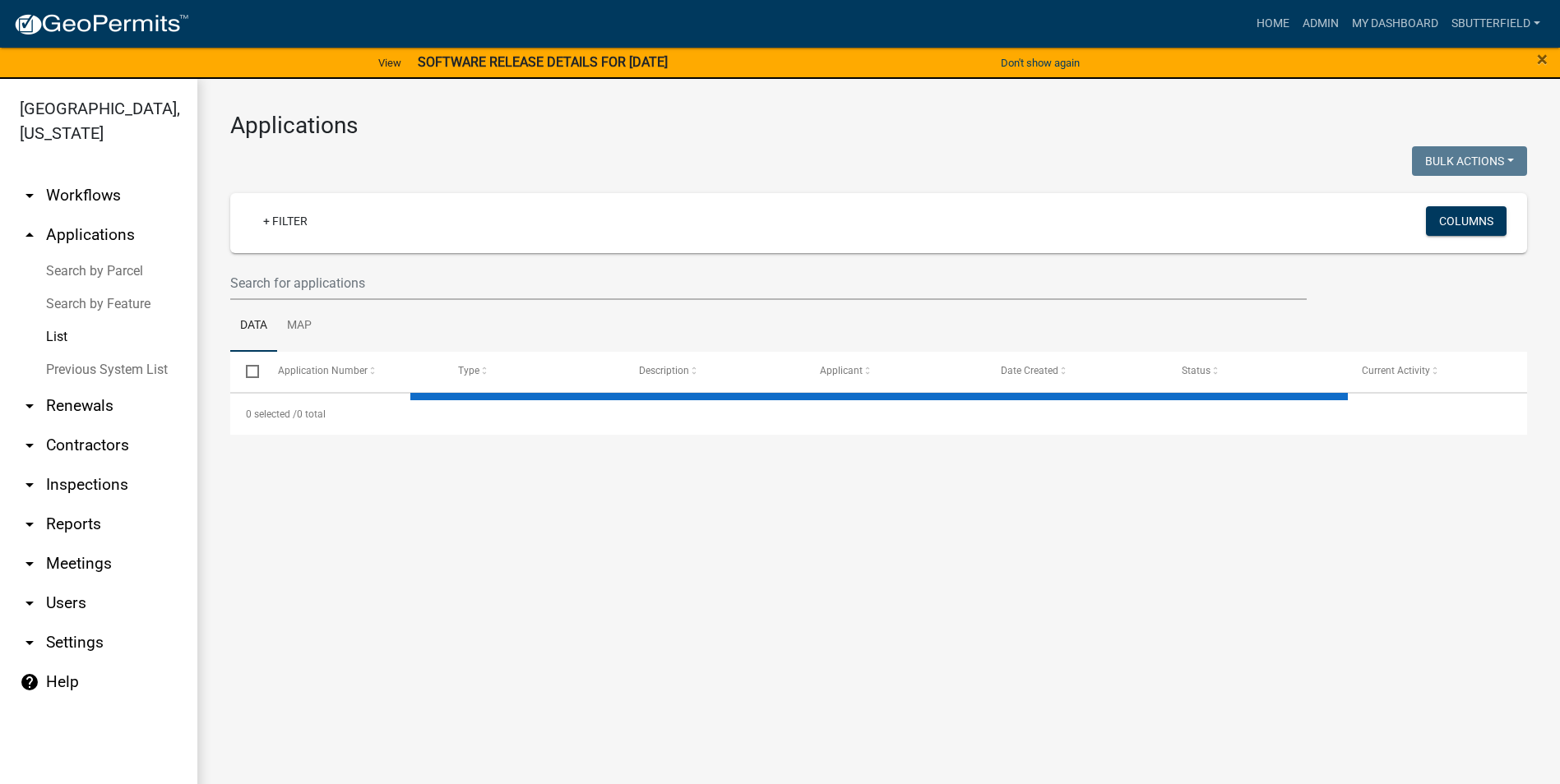
select select "1: 25"
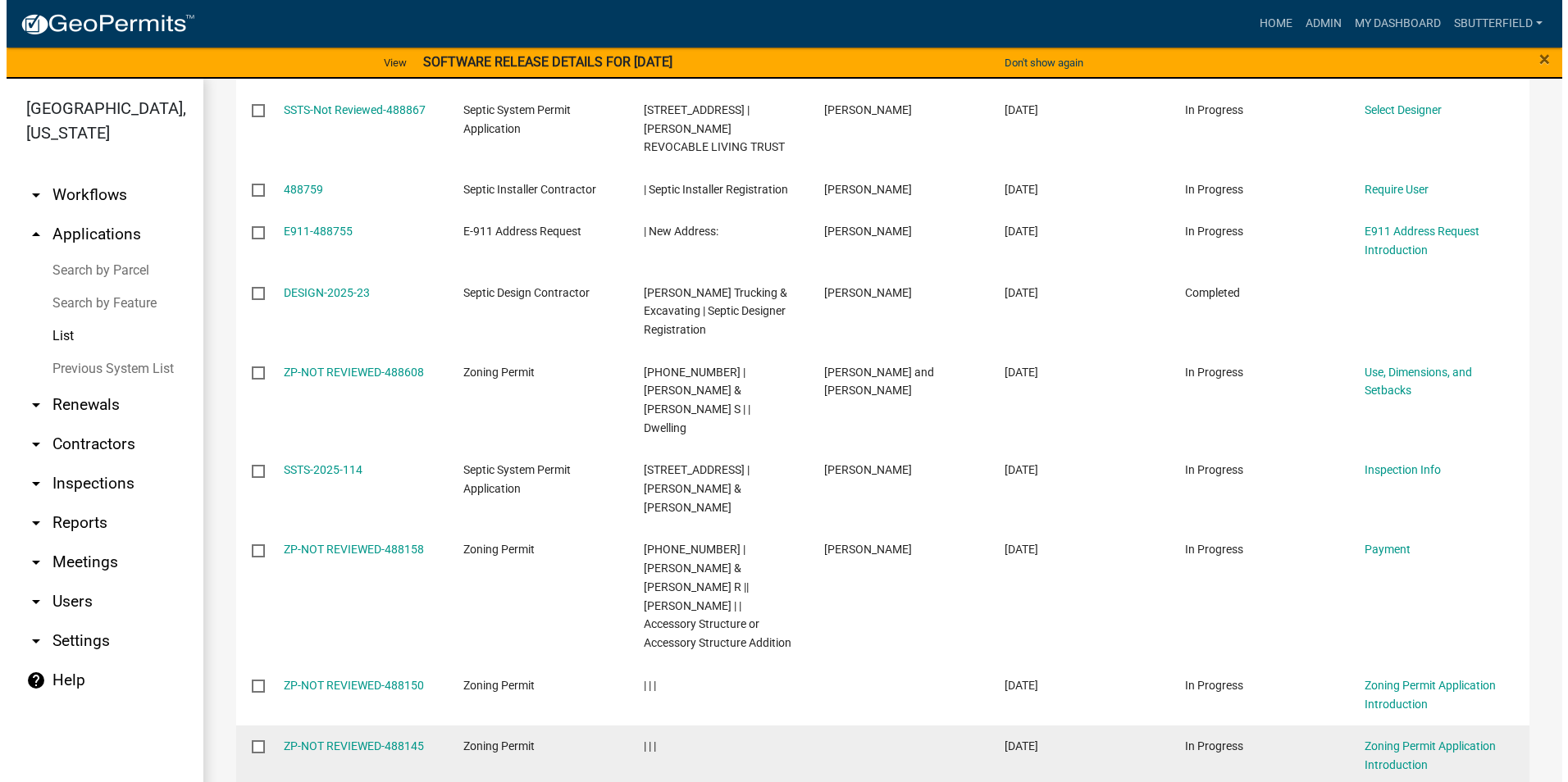
scroll to position [320, 0]
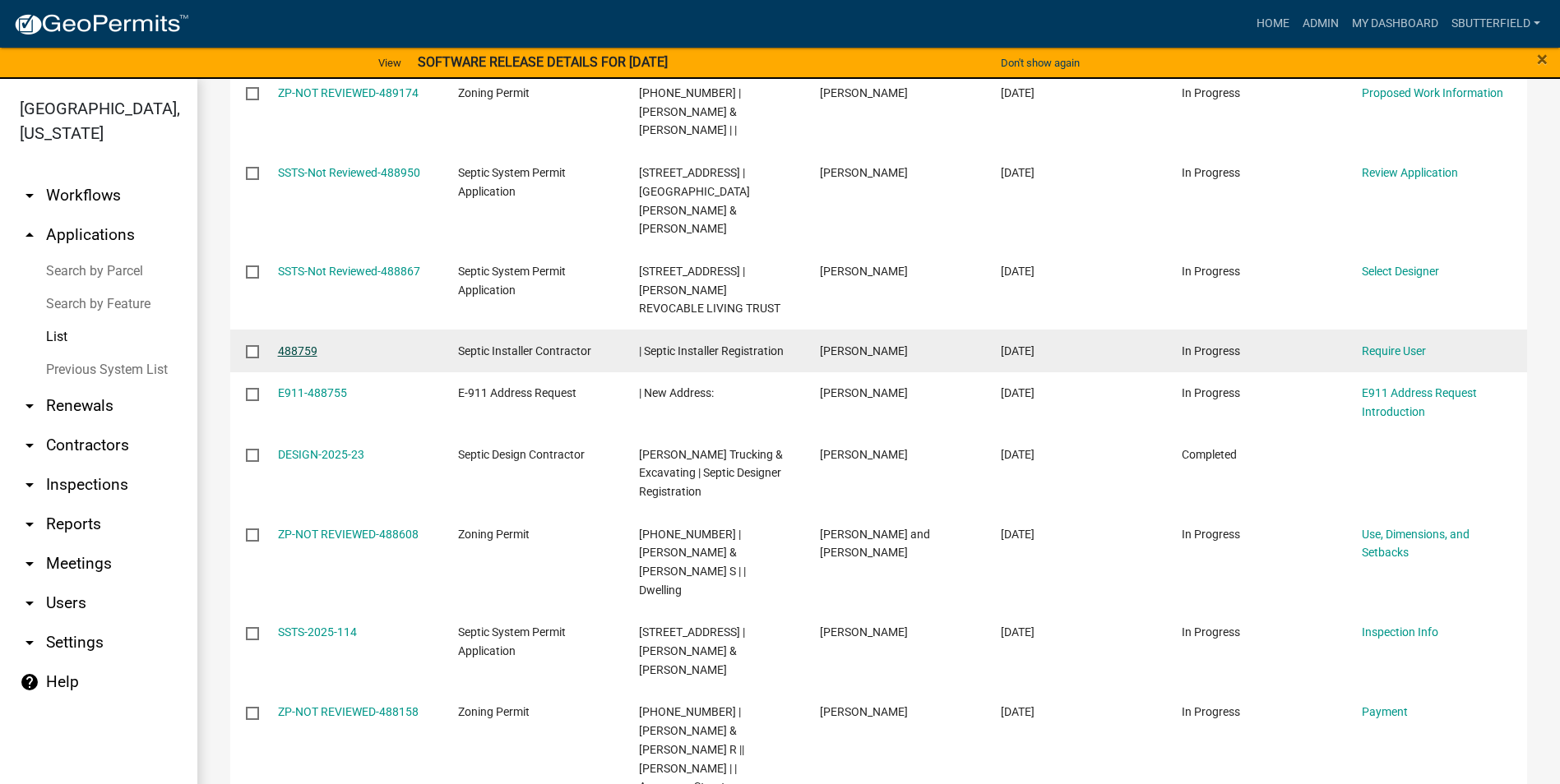
click at [284, 344] on link "488759" at bounding box center [297, 351] width 40 height 13
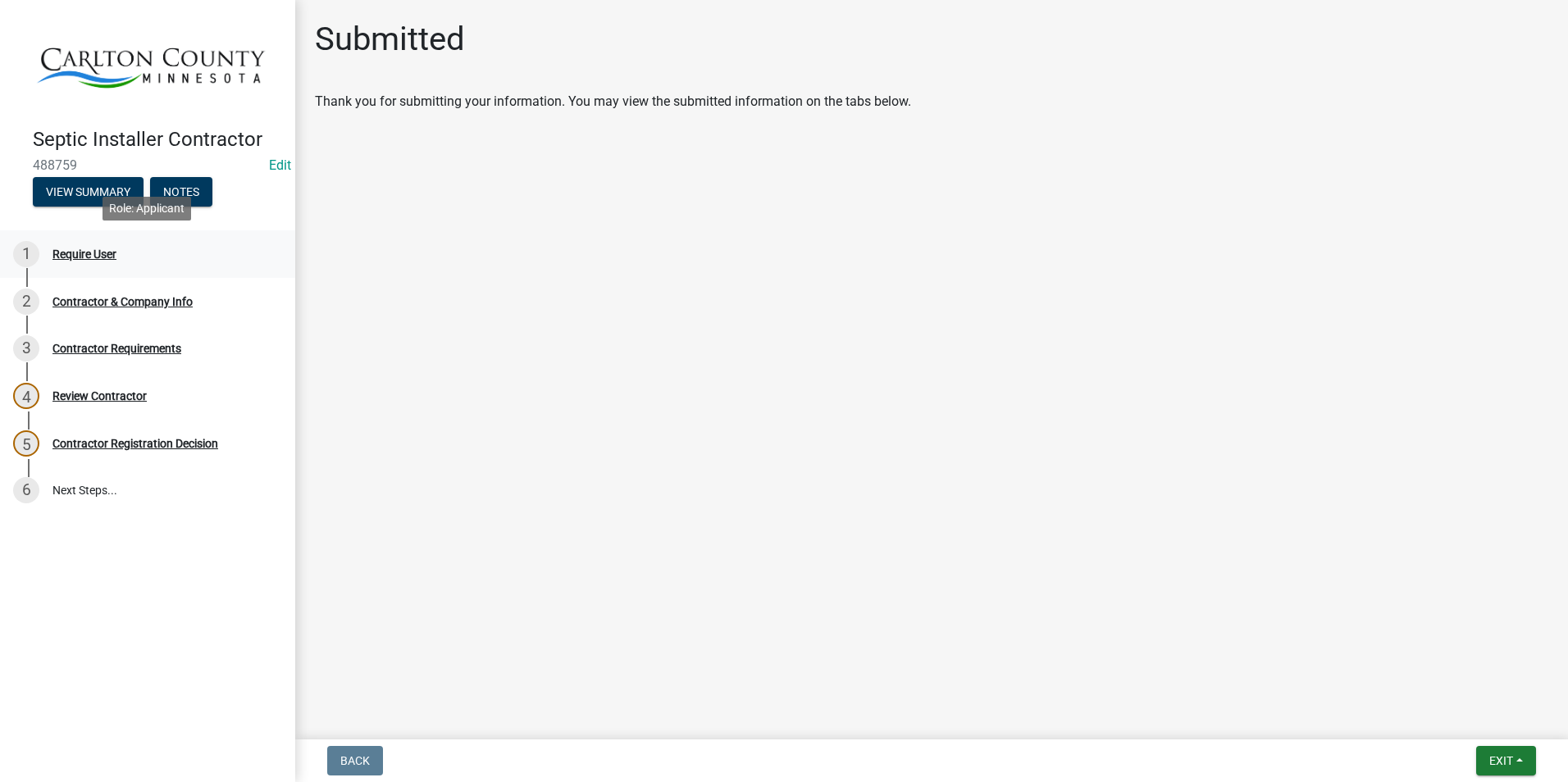
click at [88, 252] on div "Require User" at bounding box center [84, 254] width 64 height 11
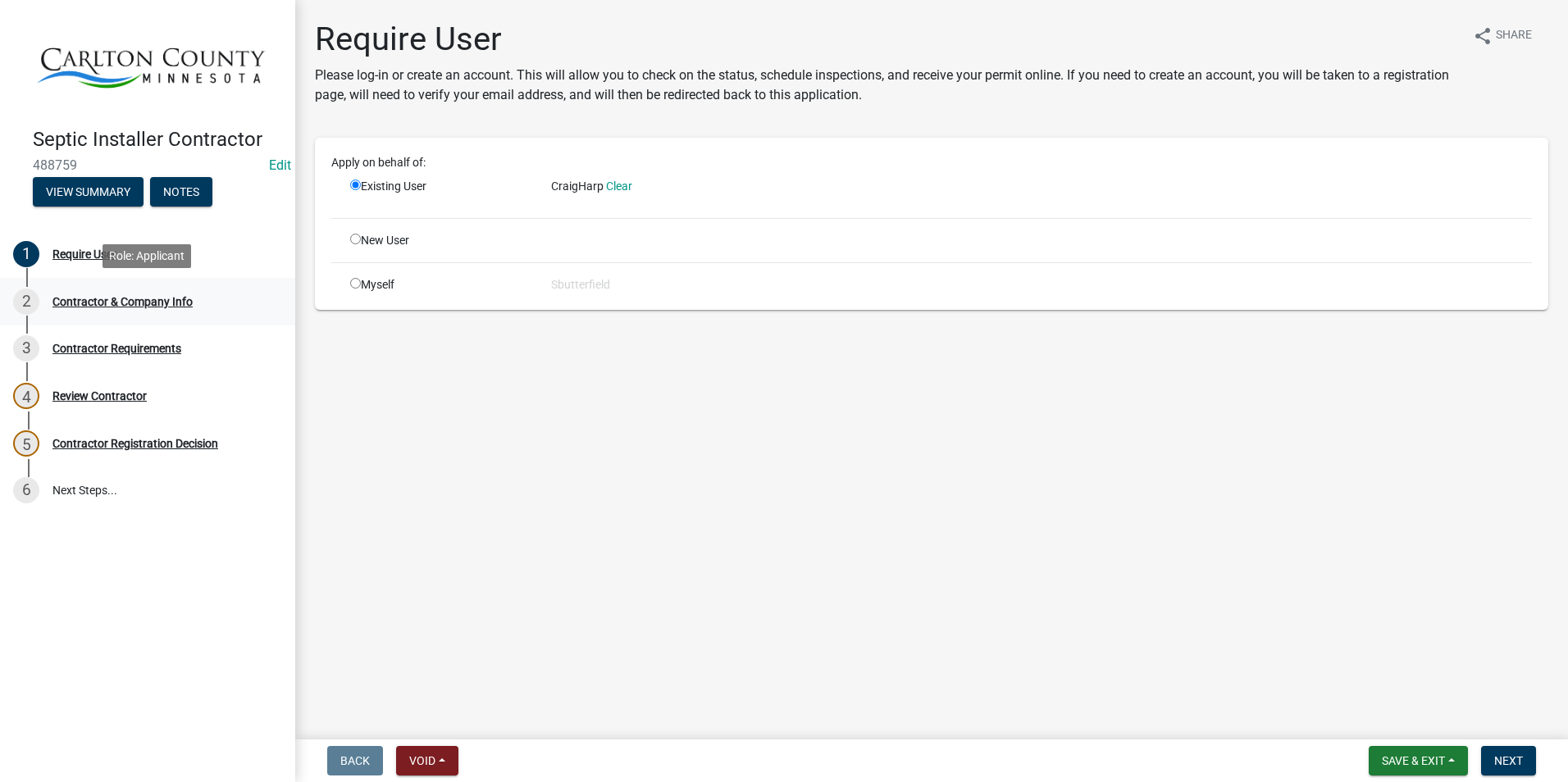
click at [112, 299] on div "Contractor & Company Info" at bounding box center [122, 302] width 140 height 11
click at [117, 351] on div "Contractor Requirements" at bounding box center [117, 348] width 129 height 11
click at [1527, 752] on button "Next" at bounding box center [1508, 761] width 55 height 30
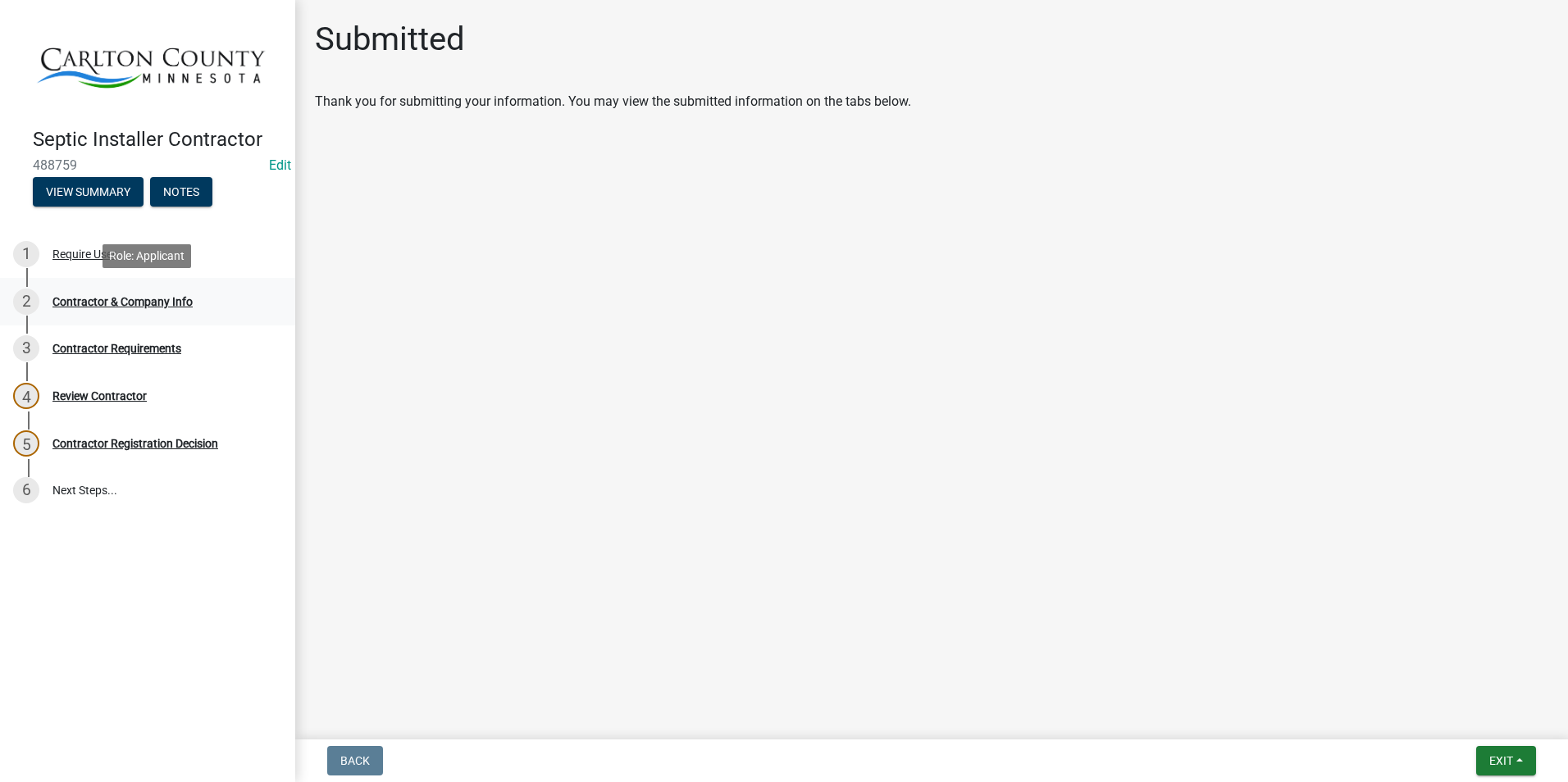
click at [155, 299] on div "Contractor & Company Info" at bounding box center [122, 302] width 140 height 11
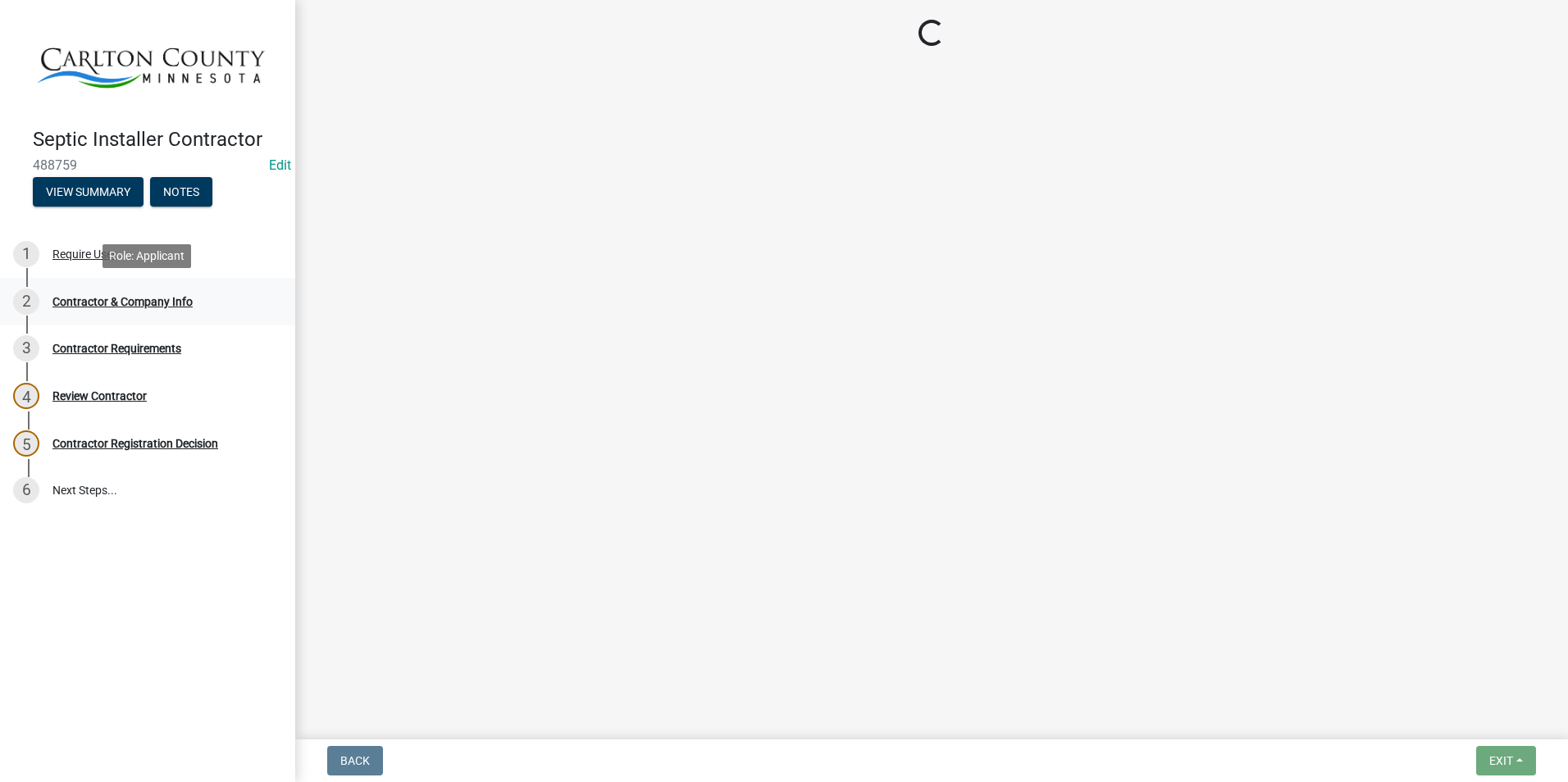
select select "MN"
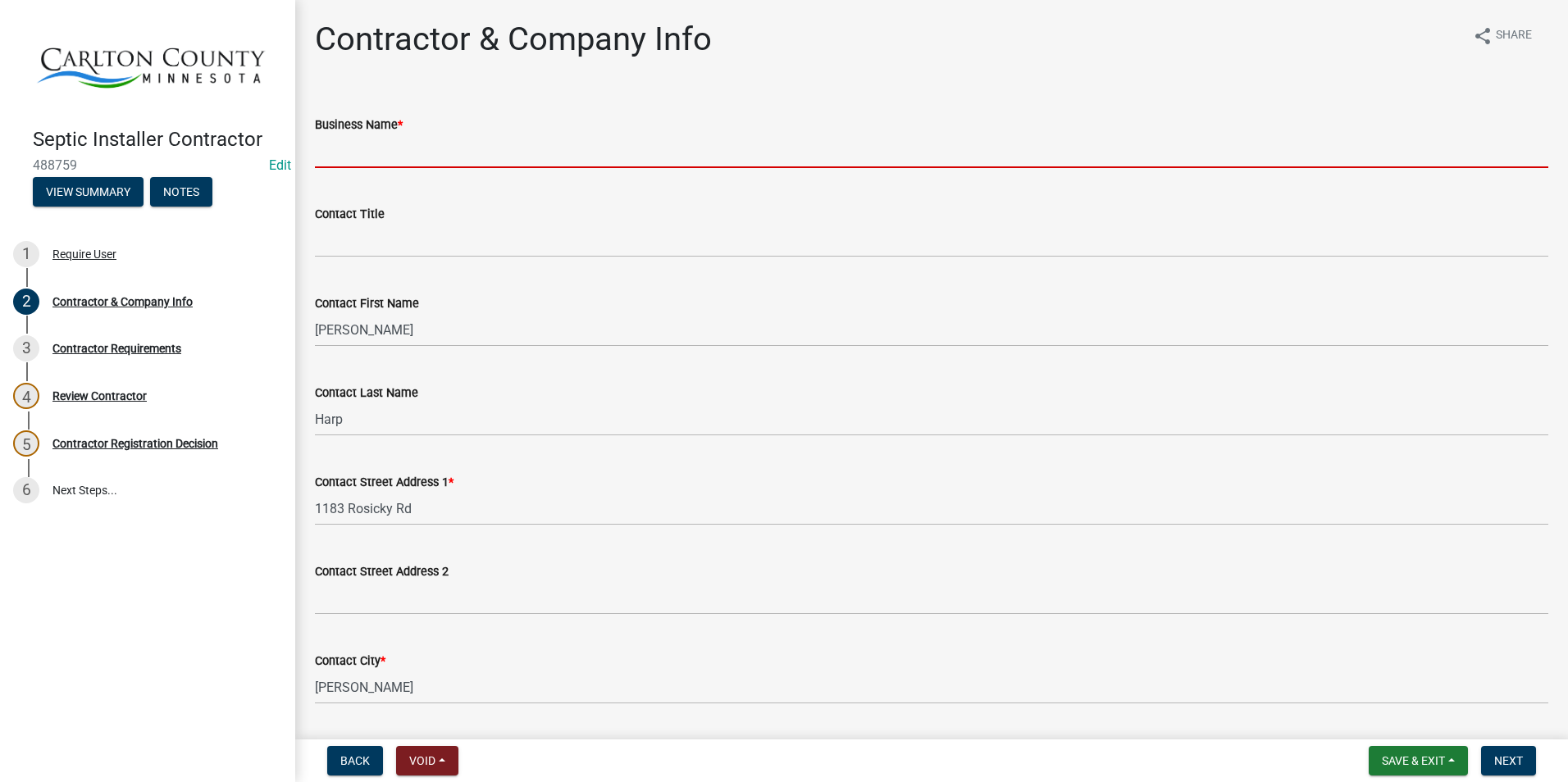
click at [399, 138] on input "Business Name *" at bounding box center [931, 151] width 1233 height 33
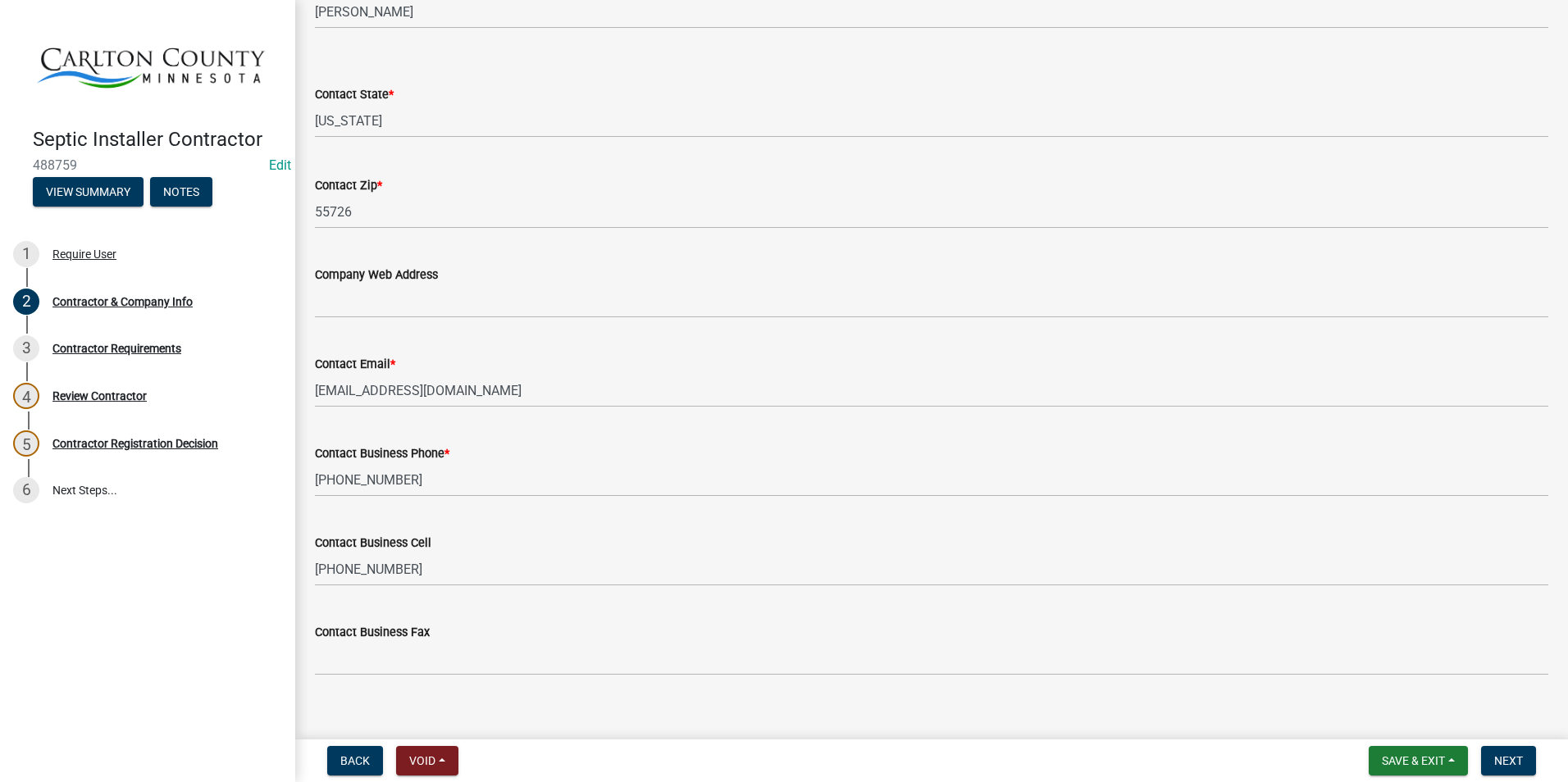
scroll to position [695, 0]
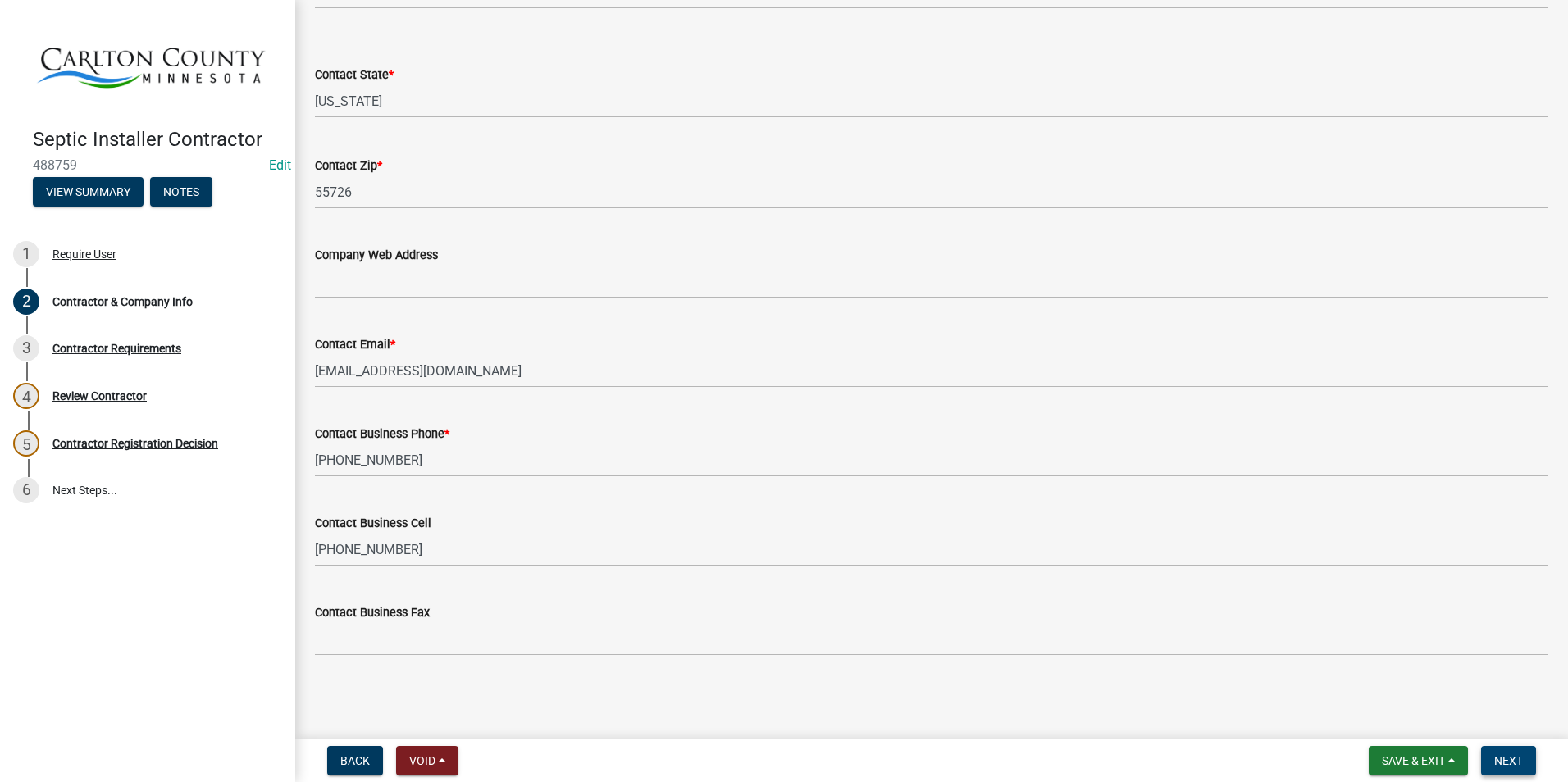
type input "[PERSON_NAME] Trucking and Excavating"
click at [1524, 758] on button "Next" at bounding box center [1508, 761] width 55 height 30
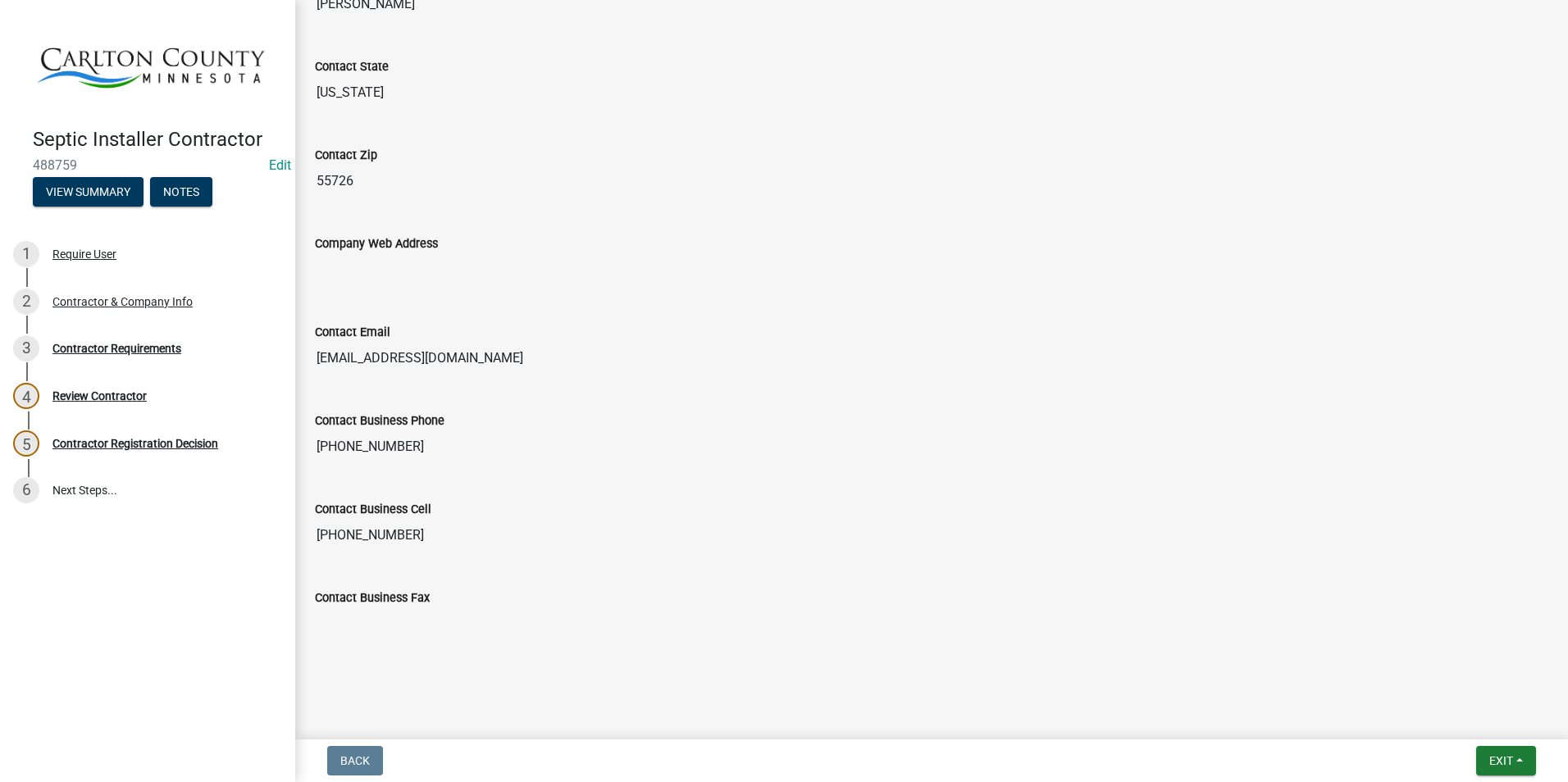
scroll to position [787, 0]
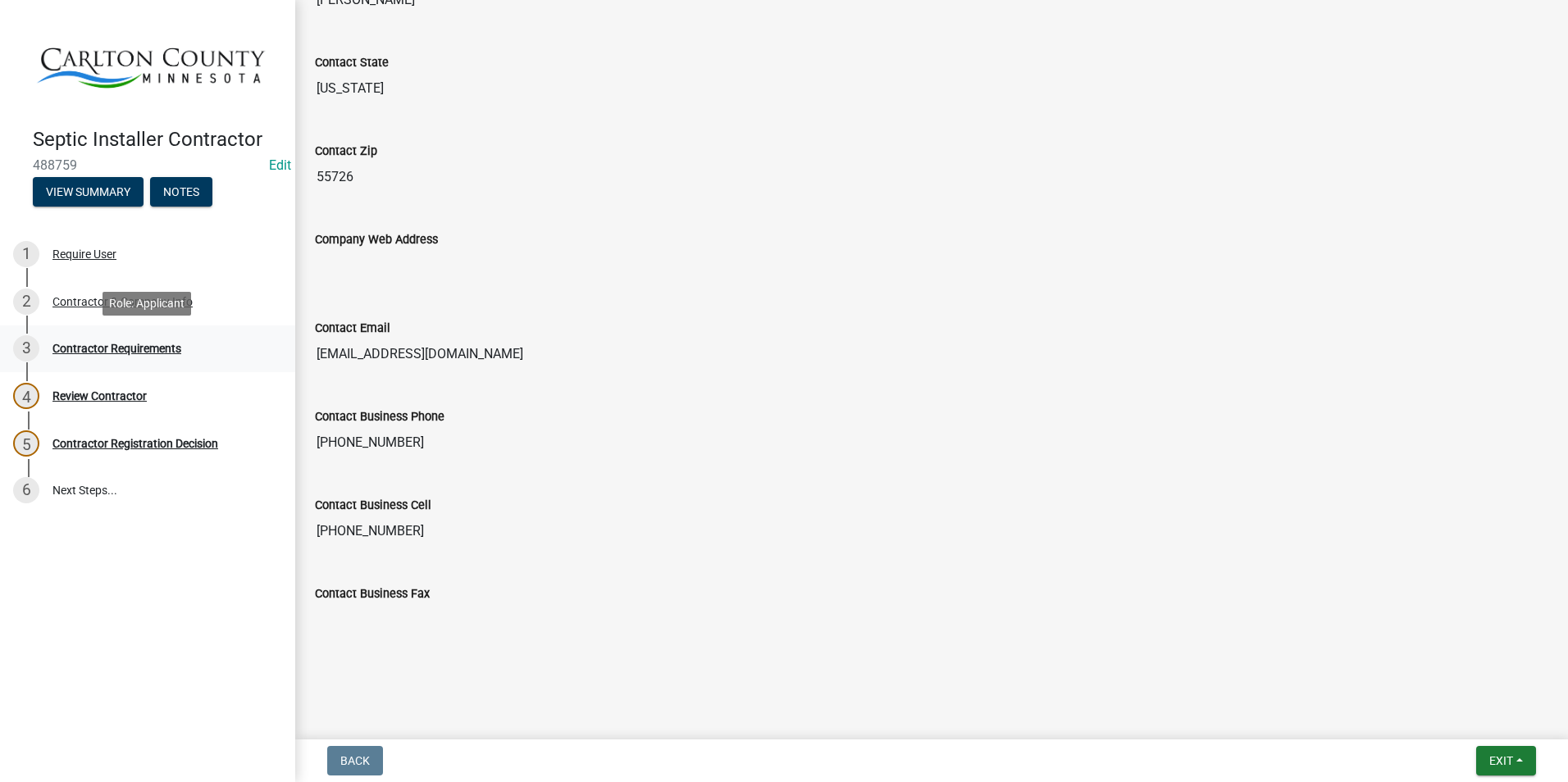
click at [117, 349] on div "Contractor Requirements" at bounding box center [117, 348] width 129 height 11
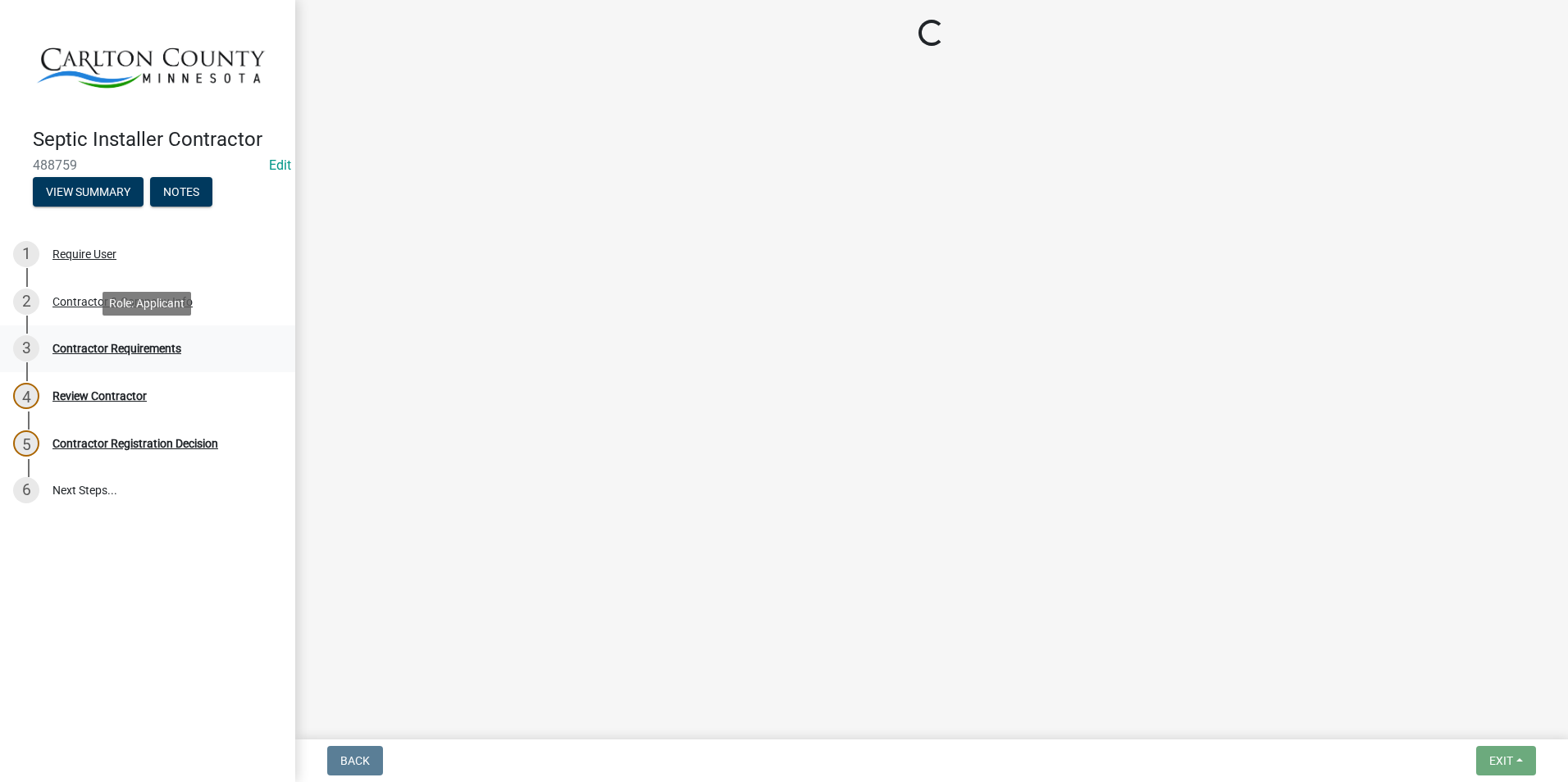
scroll to position [0, 0]
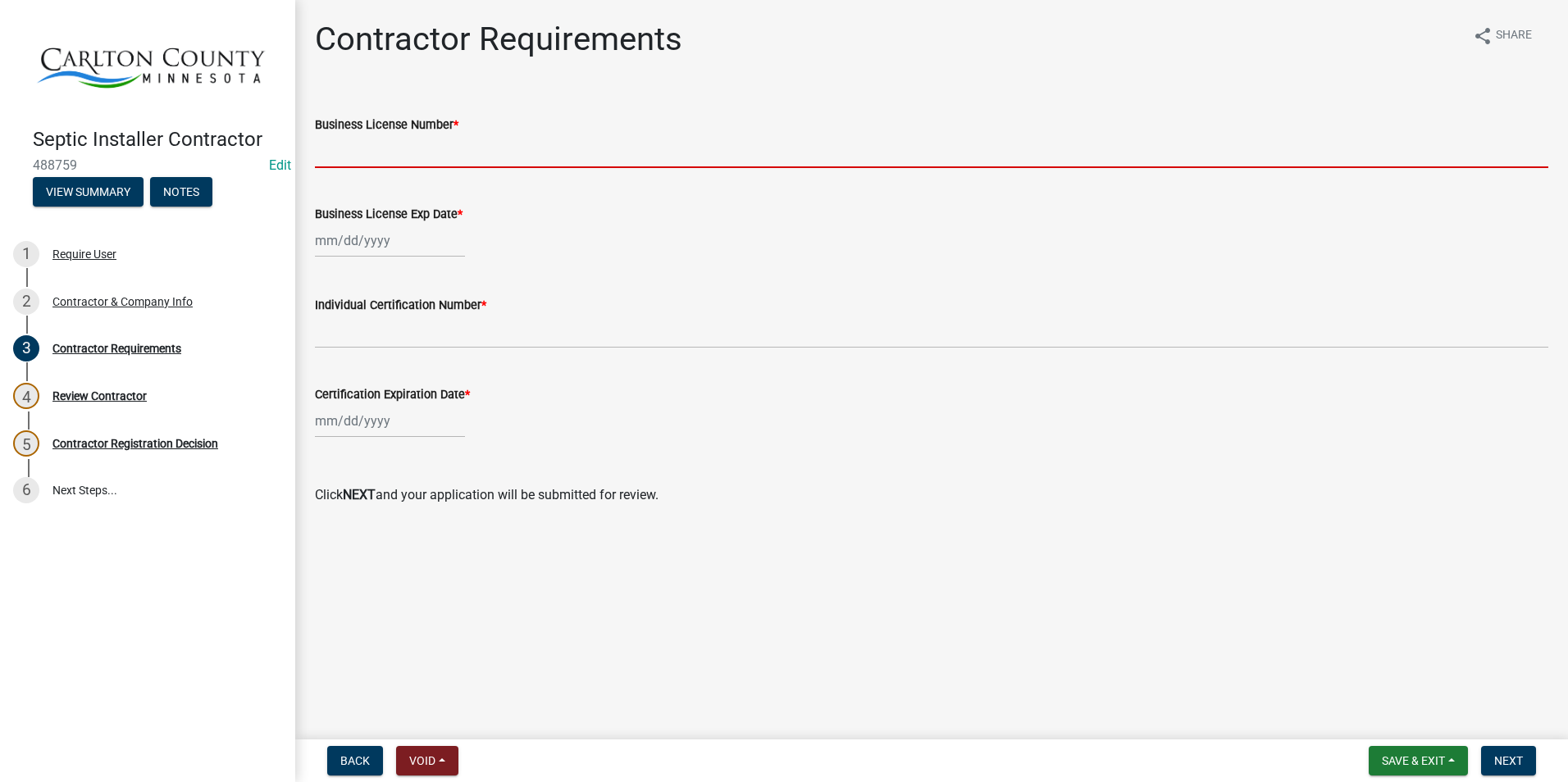
click at [402, 147] on input "Business License Number *" at bounding box center [931, 151] width 1233 height 33
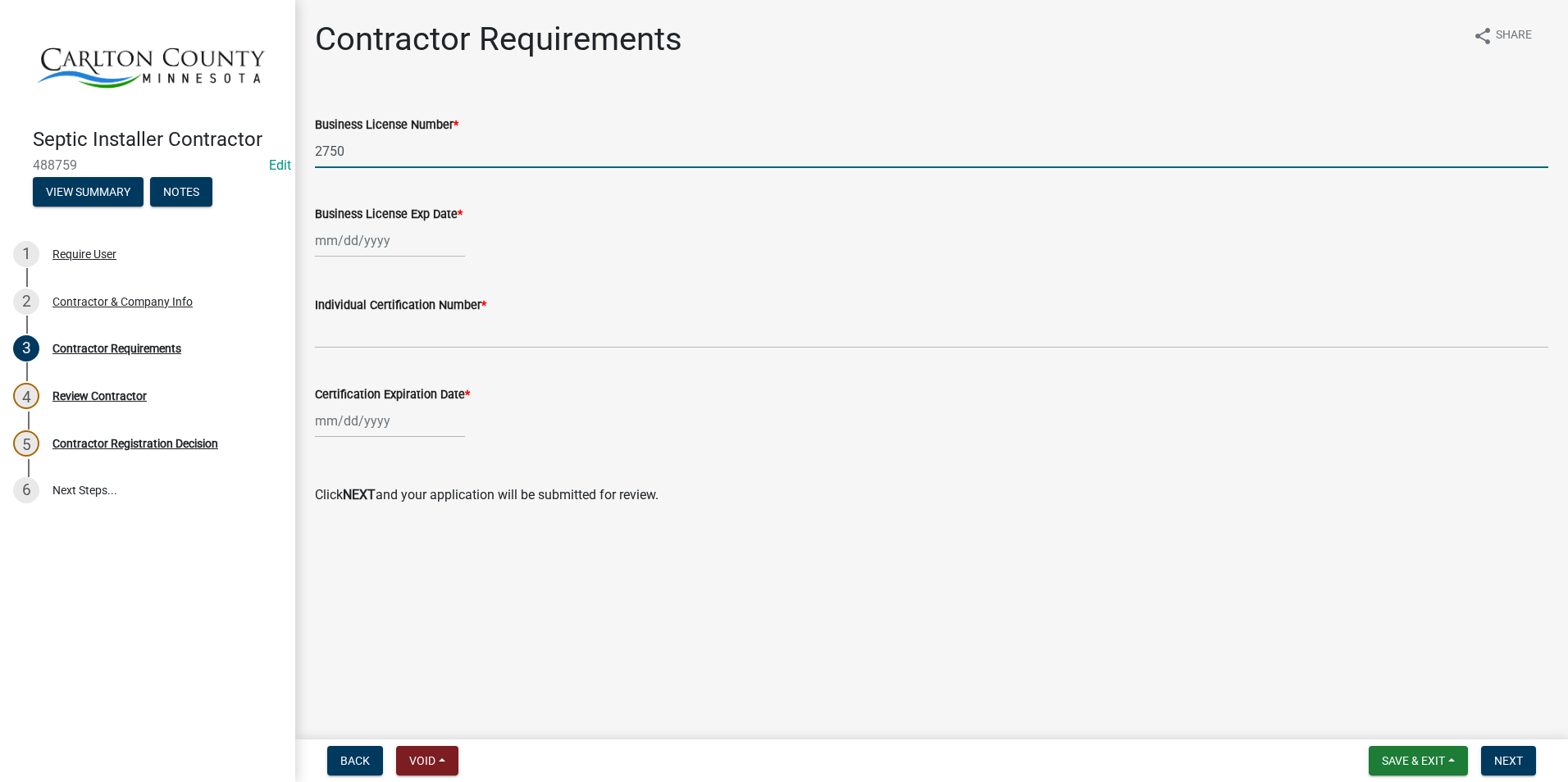
type input "2750"
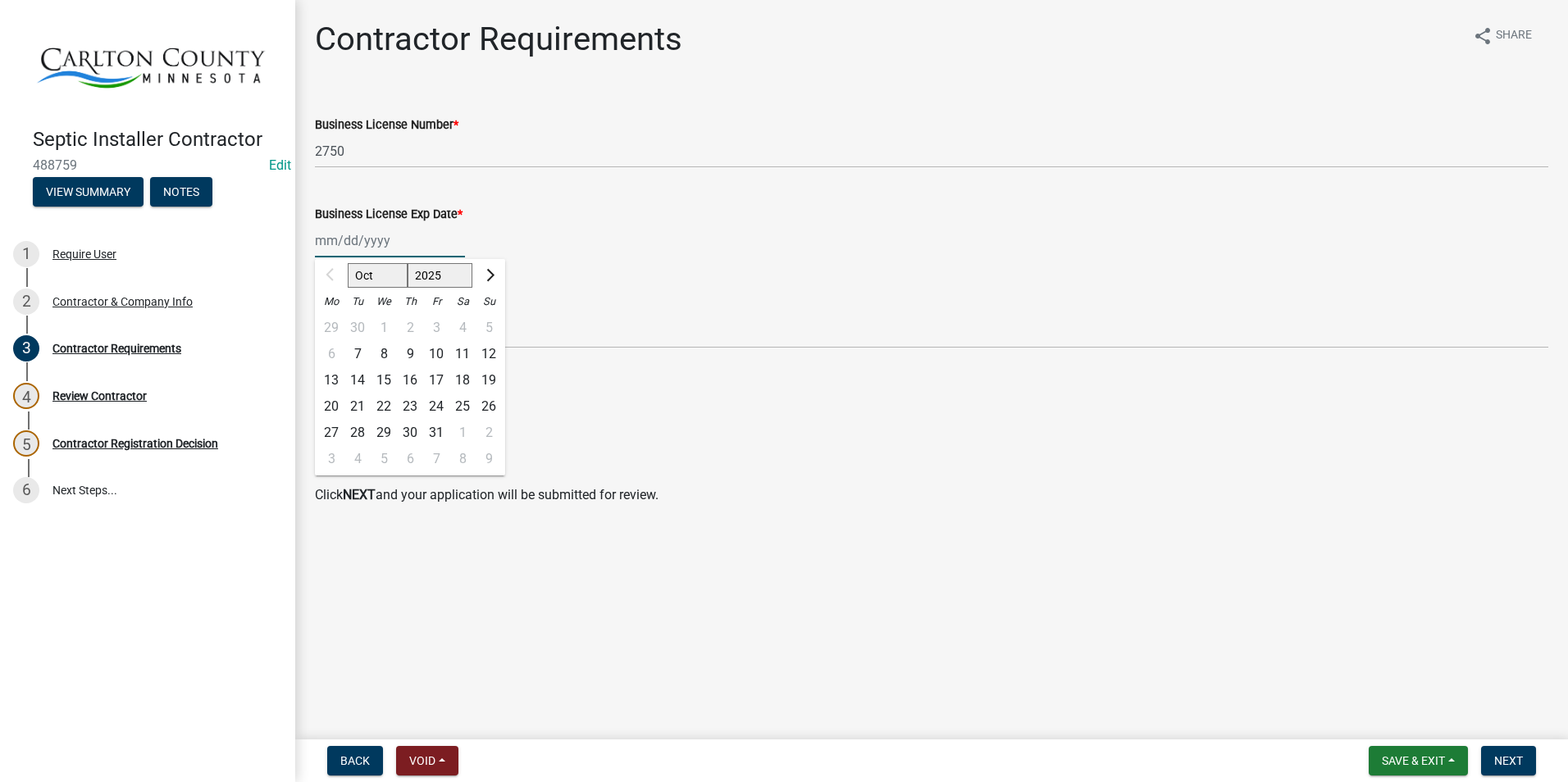
click at [377, 233] on div "Oct Nov Dec 2025 2026 2027 2028 2029 2030 2031 2032 2033 2034 2035 2036 2037 20…" at bounding box center [390, 241] width 150 height 33
click at [383, 271] on select "Oct Nov Dec" at bounding box center [378, 275] width 60 height 25
click at [328, 273] on div at bounding box center [330, 276] width 32 height 26
click at [392, 265] on select "Oct Nov Dec" at bounding box center [378, 275] width 60 height 25
click at [493, 273] on button "Next month" at bounding box center [488, 276] width 19 height 26
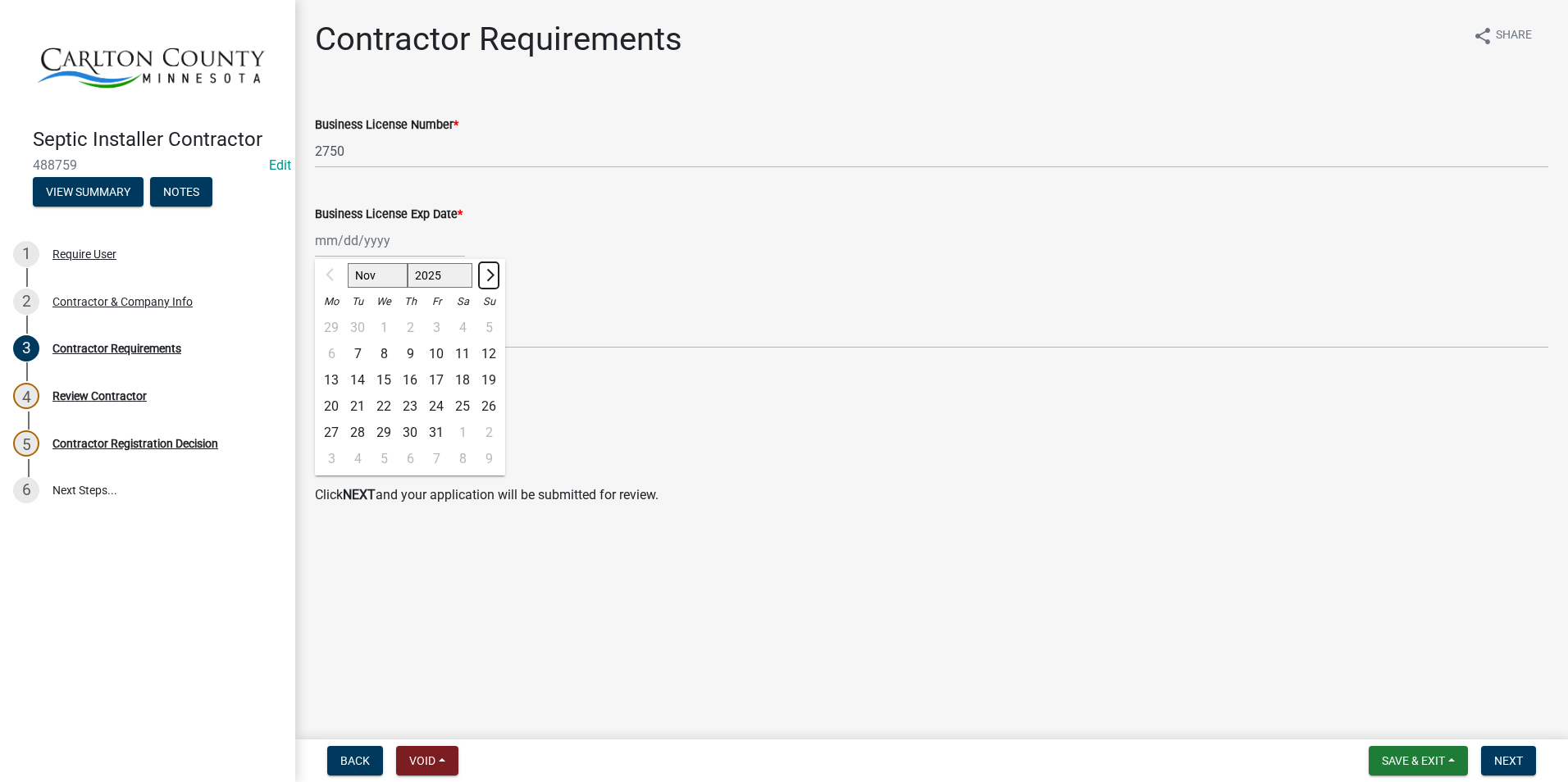
click at [493, 273] on button "Next month" at bounding box center [488, 276] width 19 height 26
select select "1"
select select "2026"
click at [493, 273] on button "Next month" at bounding box center [488, 276] width 19 height 26
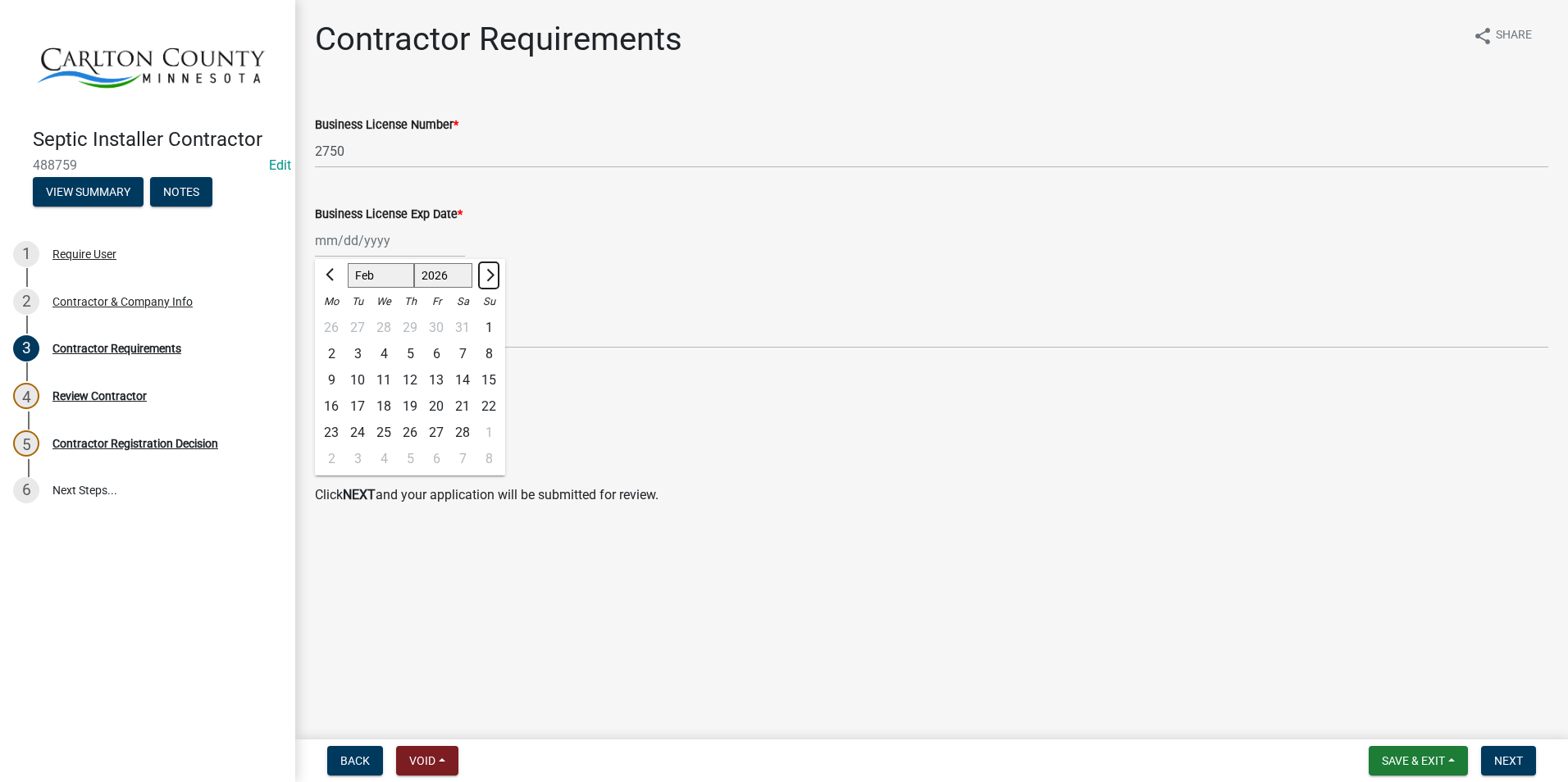
click at [493, 273] on button "Next month" at bounding box center [488, 276] width 19 height 26
select select "6"
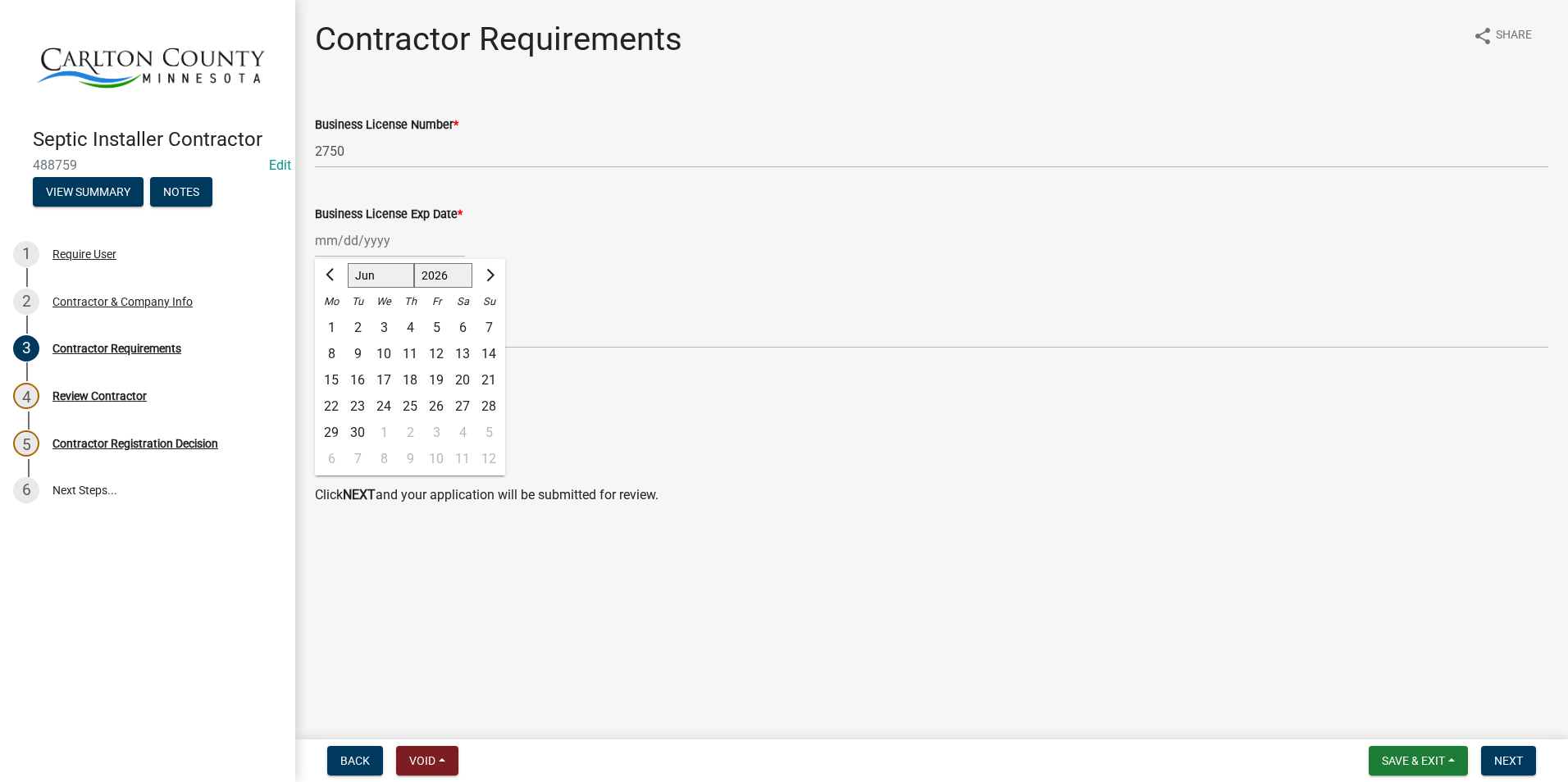
click at [462, 320] on div "6" at bounding box center [463, 328] width 26 height 26
type input "06/06/2026"
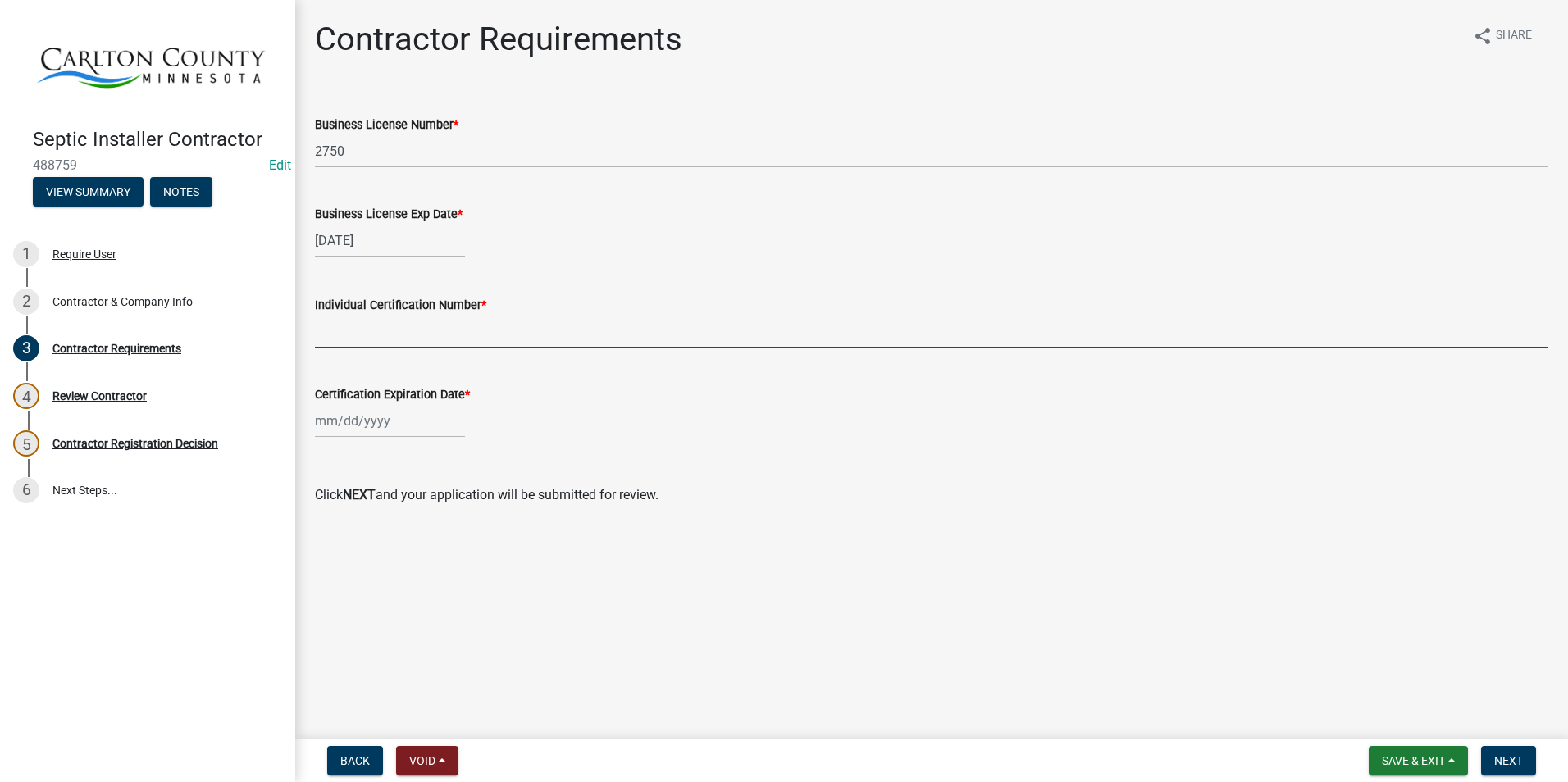
click at [395, 329] on input "Individual Certification Number *" at bounding box center [931, 331] width 1233 height 33
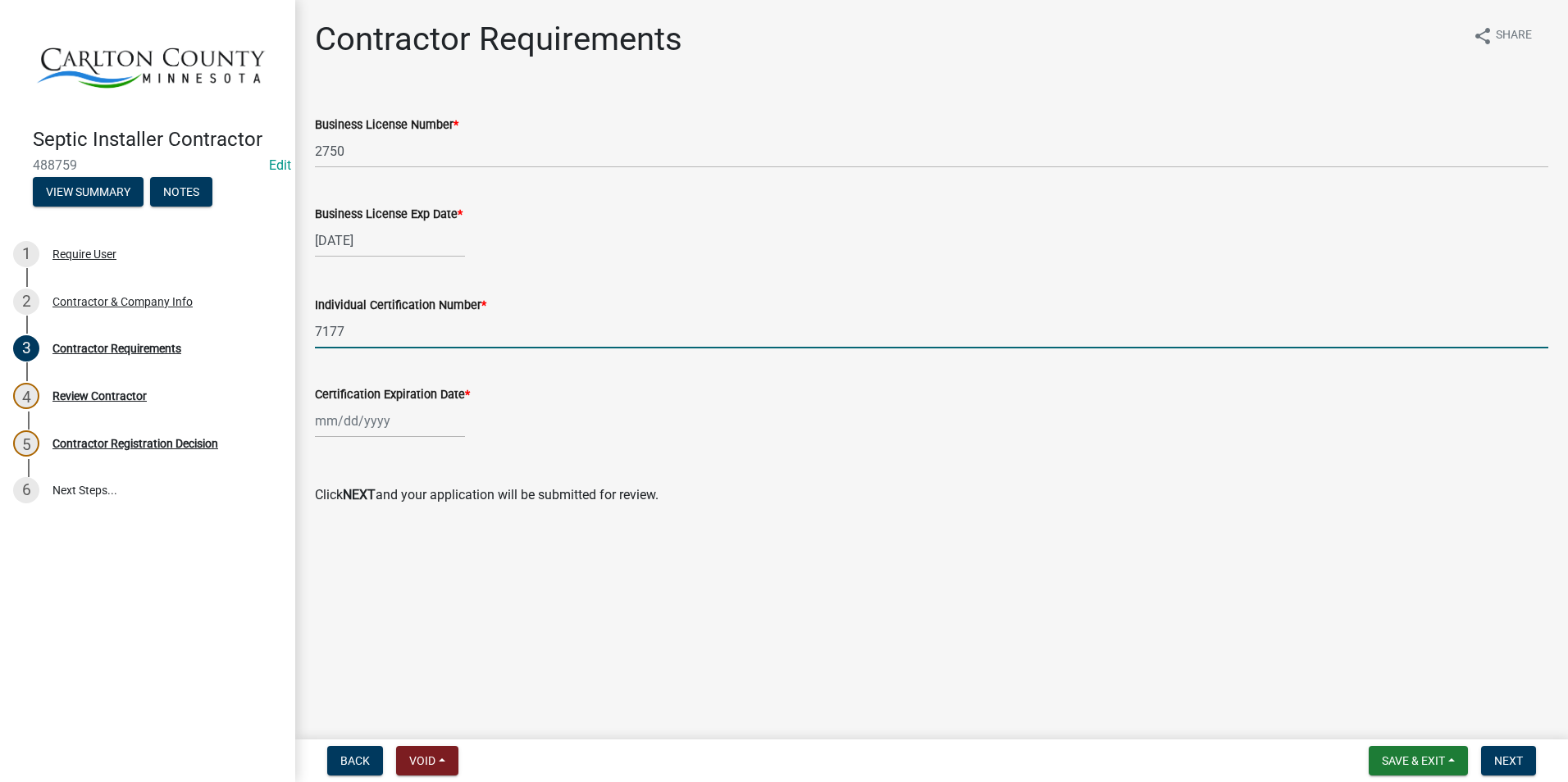
type input "7177"
select select "10"
select select "2025"
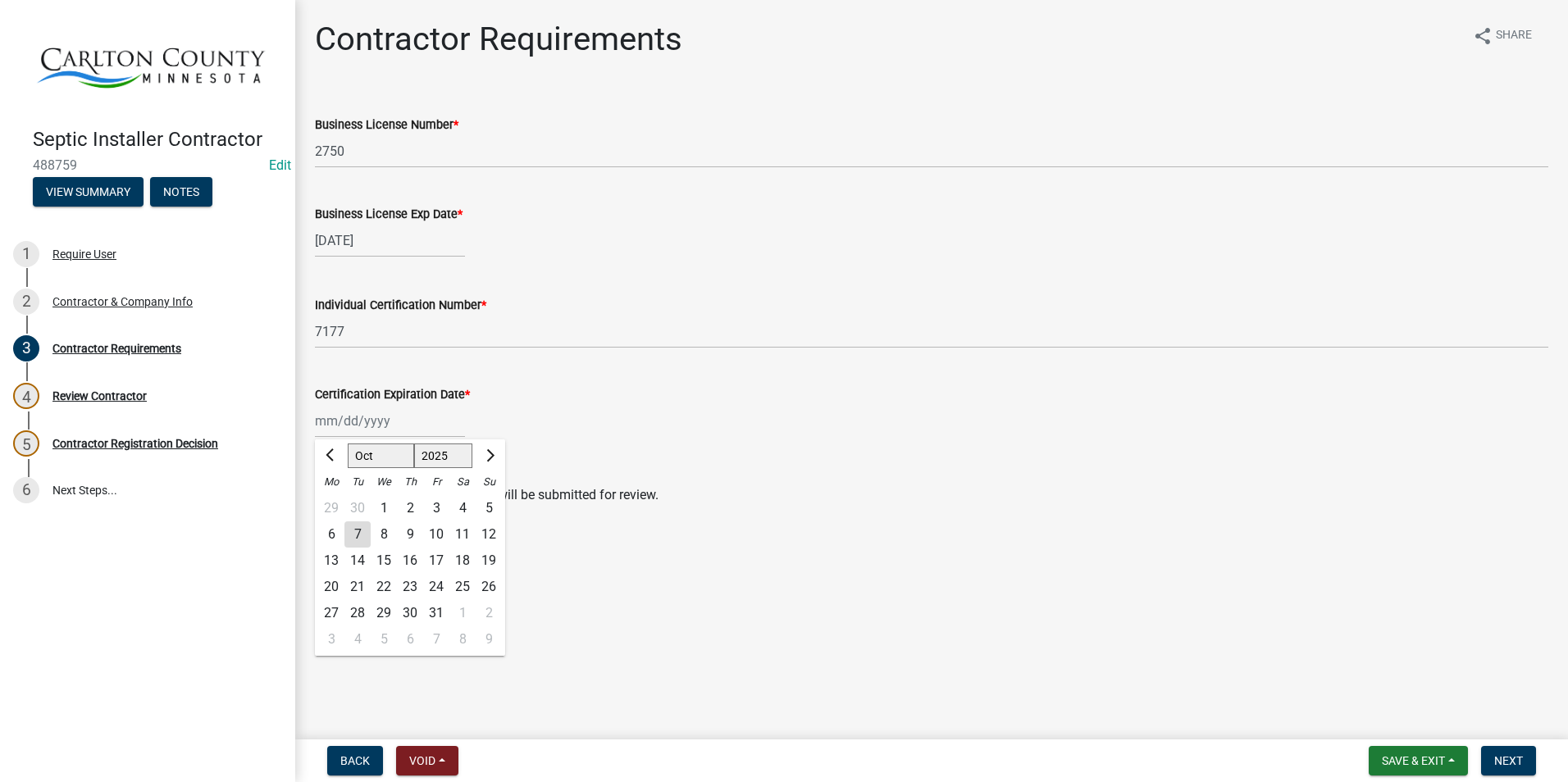
click at [355, 418] on div "Jan Feb Mar Apr May Jun Jul Aug Sep Oct Nov Dec 1525 1526 1527 1528 1529 1530 1…" at bounding box center [390, 421] width 150 height 33
click at [492, 455] on span "Next month" at bounding box center [488, 455] width 12 height 12
click at [492, 454] on span "Next month" at bounding box center [488, 455] width 12 height 12
select select "1"
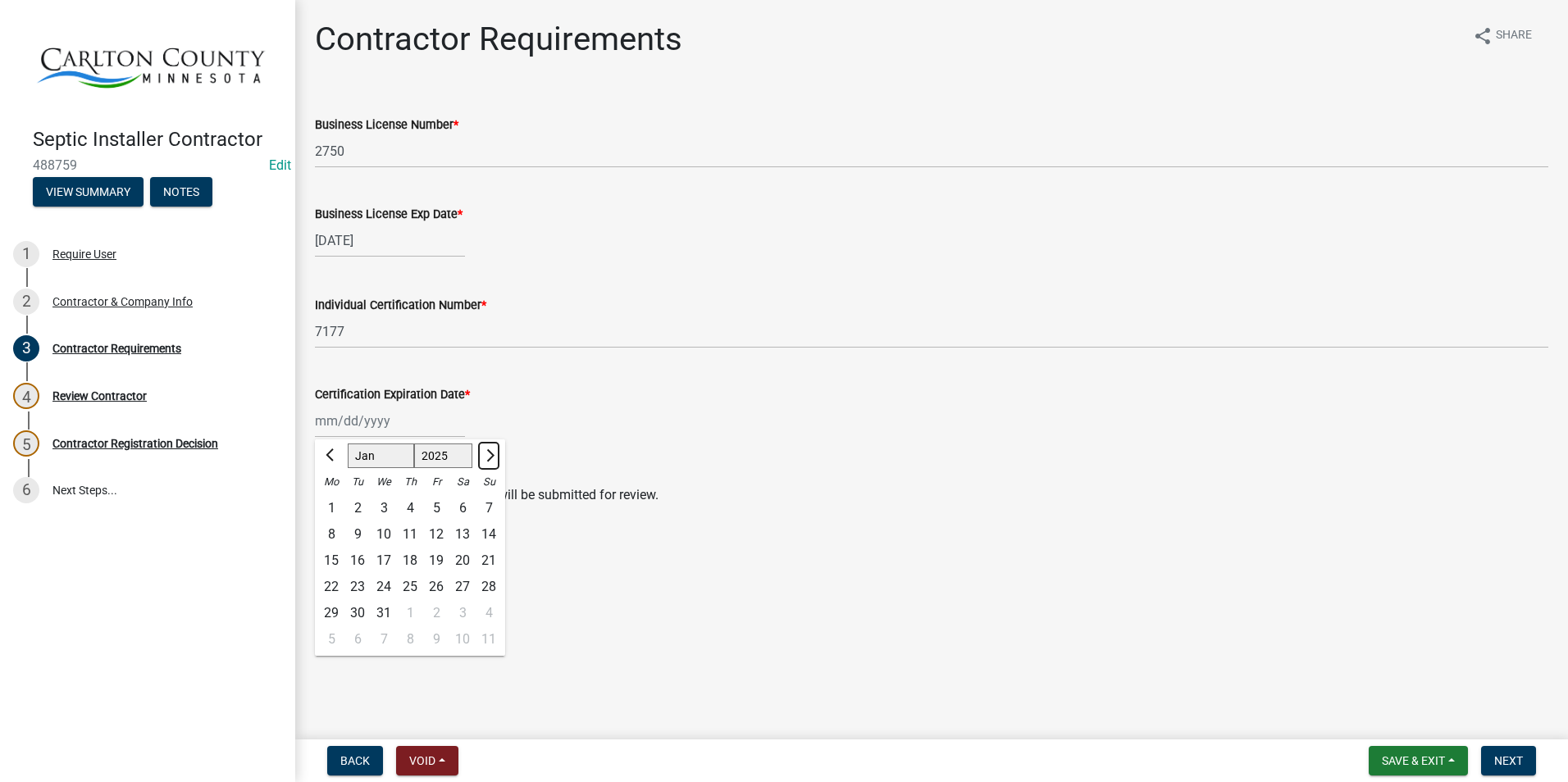
select select "2026"
click at [493, 454] on span "Next month" at bounding box center [488, 455] width 12 height 12
click at [494, 454] on button "Next month" at bounding box center [488, 455] width 19 height 26
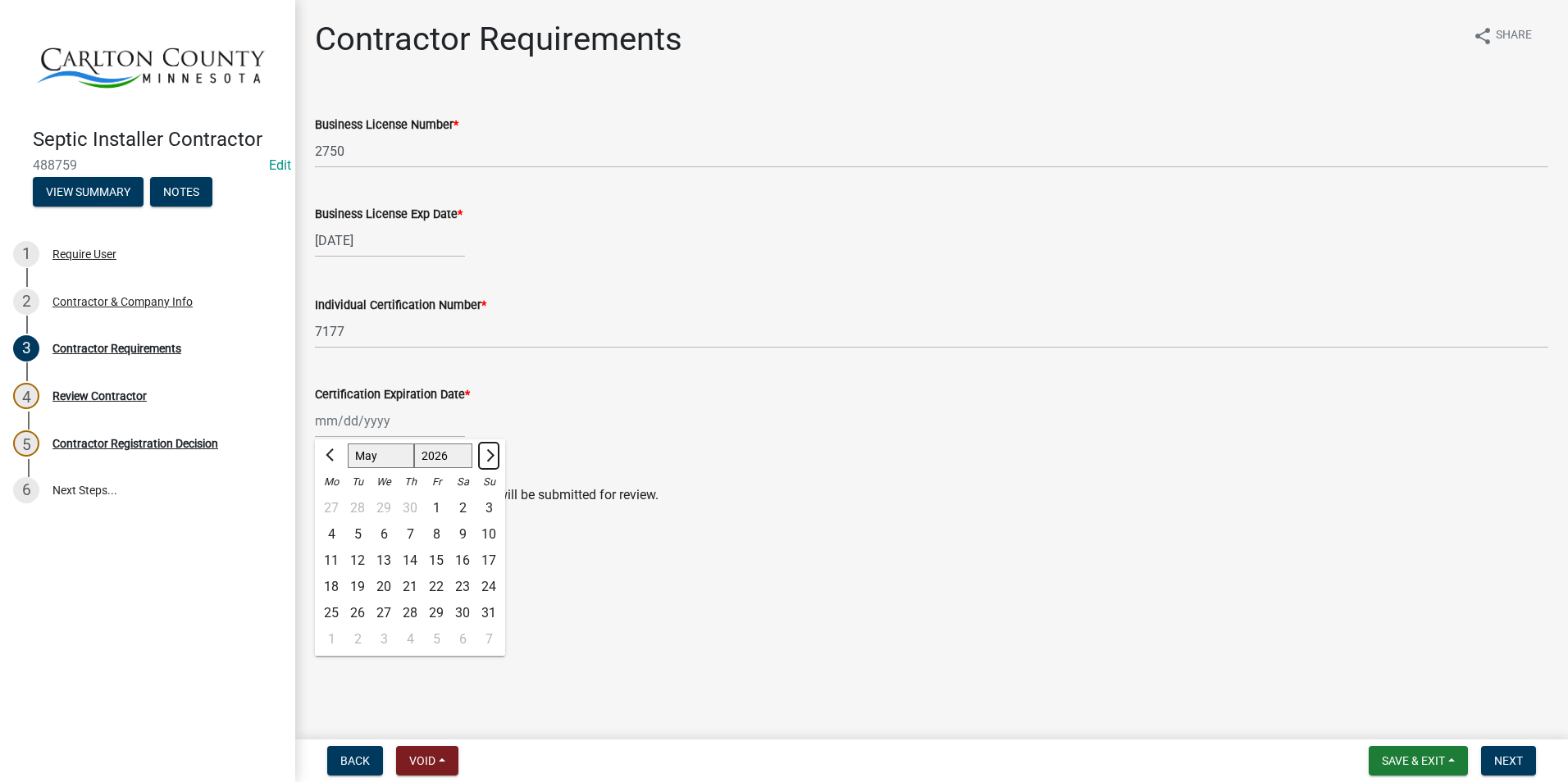
click at [495, 454] on button "Next month" at bounding box center [488, 455] width 19 height 26
click at [496, 453] on button "Next month" at bounding box center [488, 455] width 19 height 26
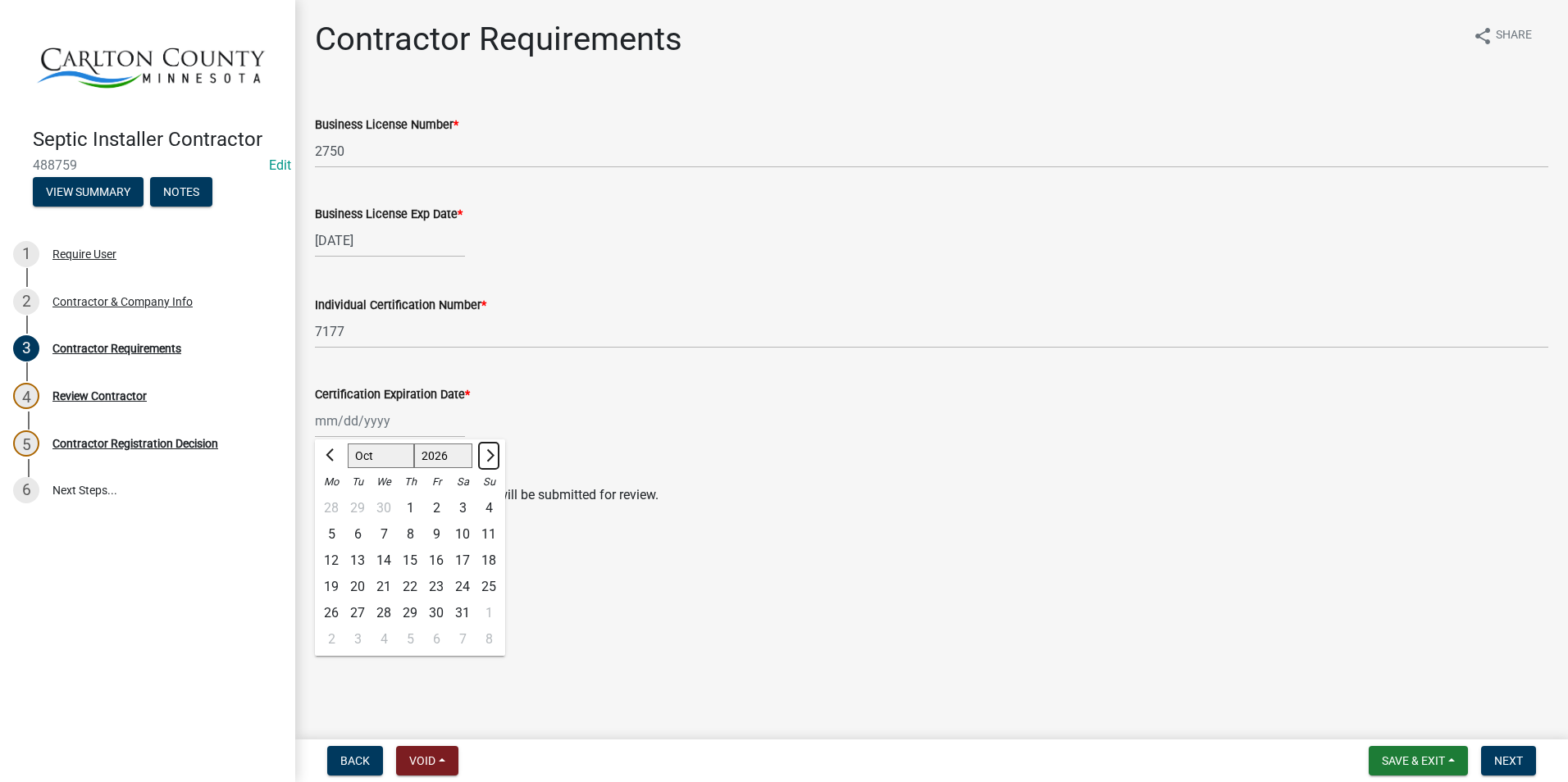
click at [496, 453] on button "Next month" at bounding box center [488, 455] width 19 height 26
select select "1"
select select "2027"
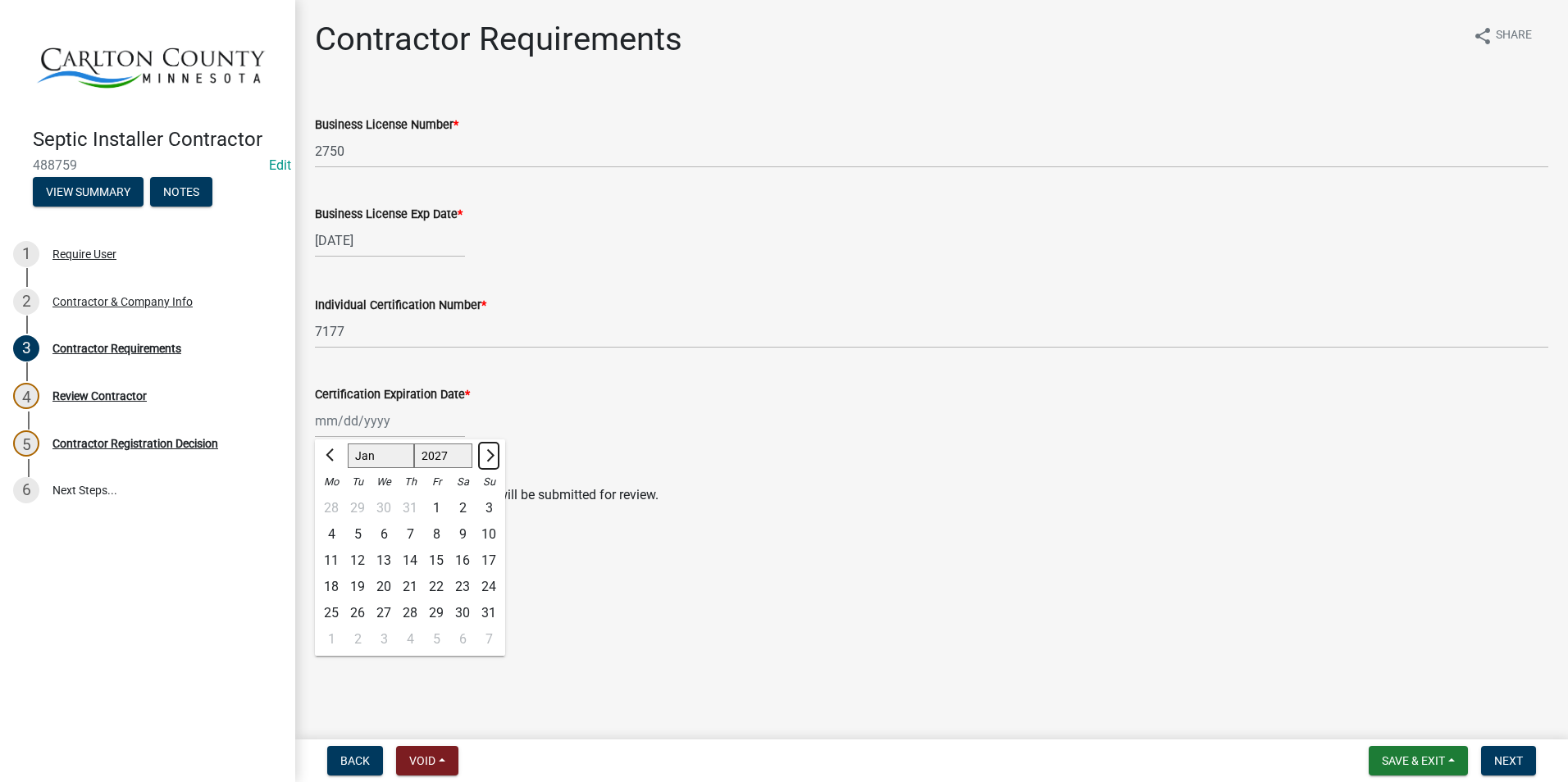
click at [496, 453] on button "Next month" at bounding box center [488, 455] width 19 height 26
click at [332, 453] on span "Previous month" at bounding box center [331, 455] width 12 height 12
select select "2"
click at [458, 581] on div "27" at bounding box center [463, 587] width 26 height 26
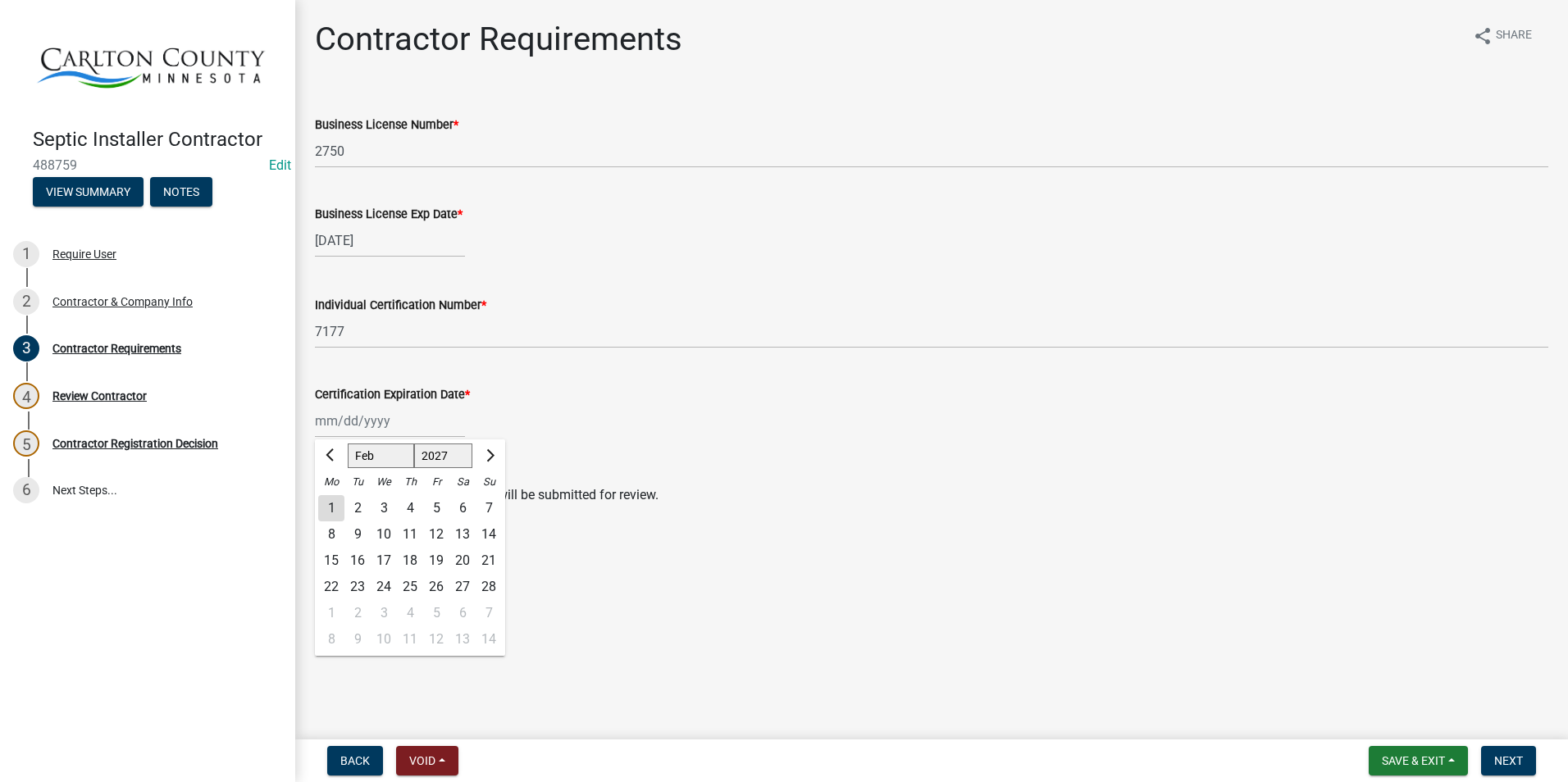
type input "02/27/2027"
click at [1519, 759] on span "Next" at bounding box center [1508, 761] width 29 height 13
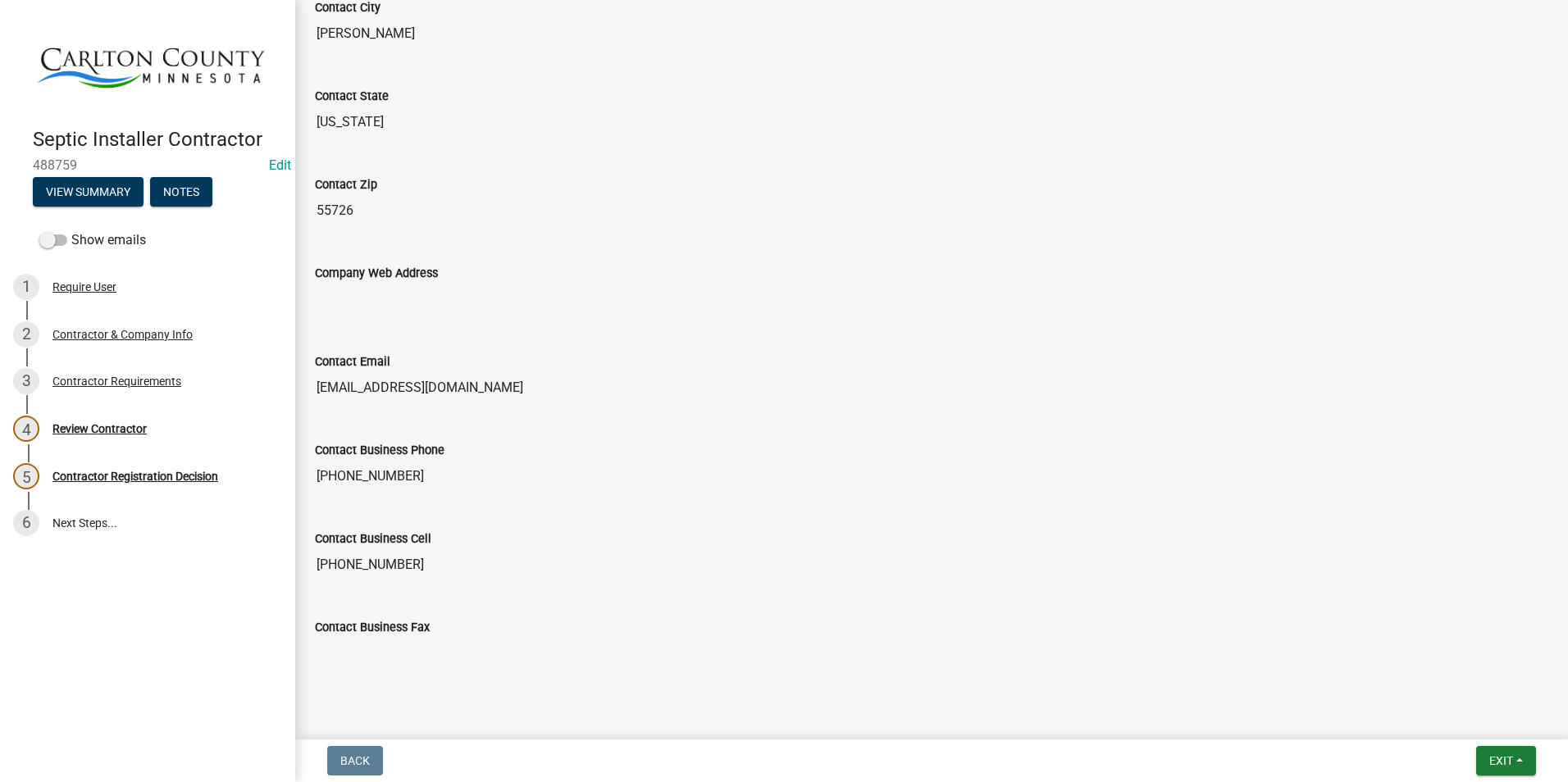
scroll to position [787, 0]
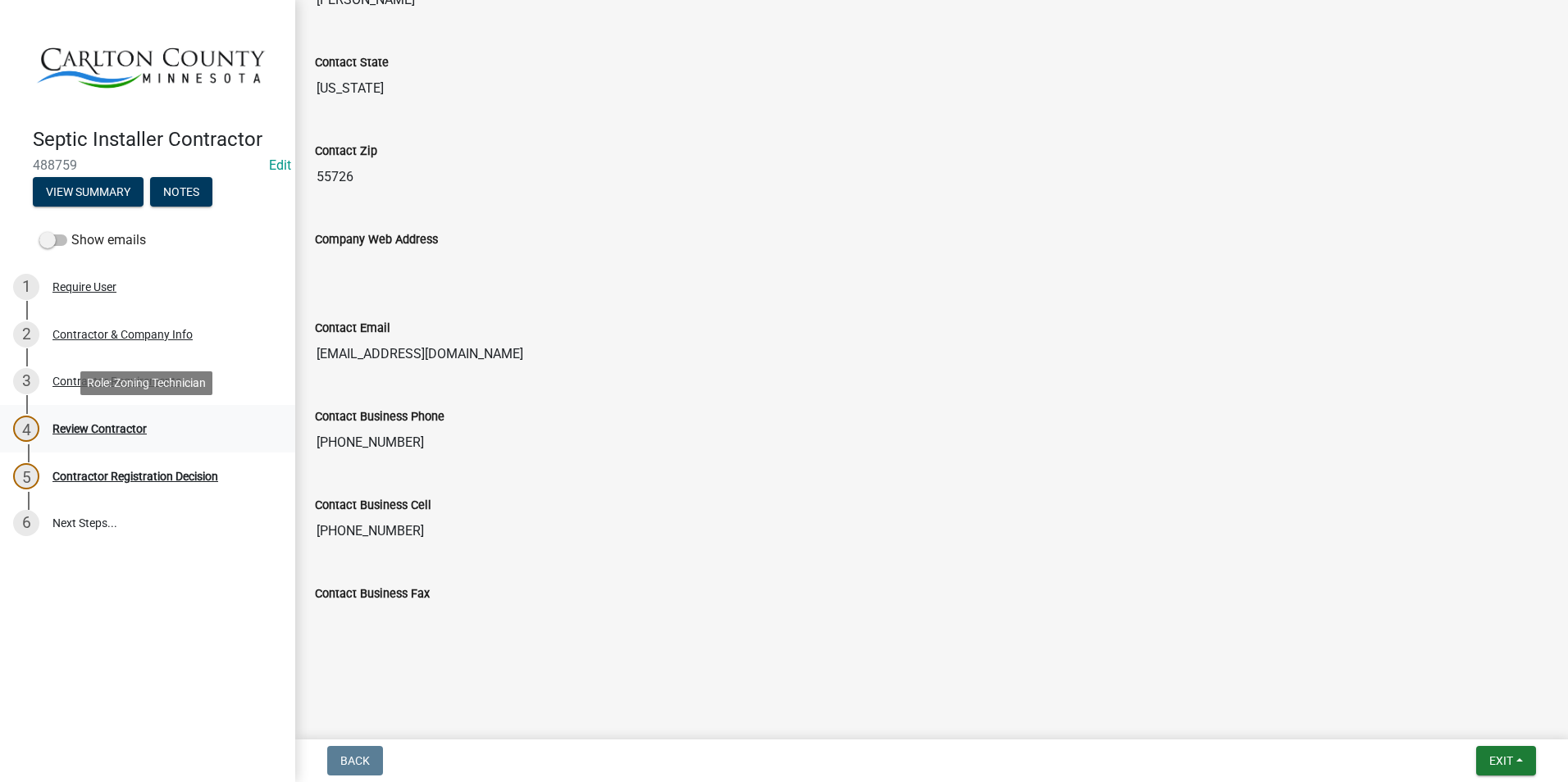
click at [120, 428] on div "Review Contractor" at bounding box center [100, 428] width 94 height 11
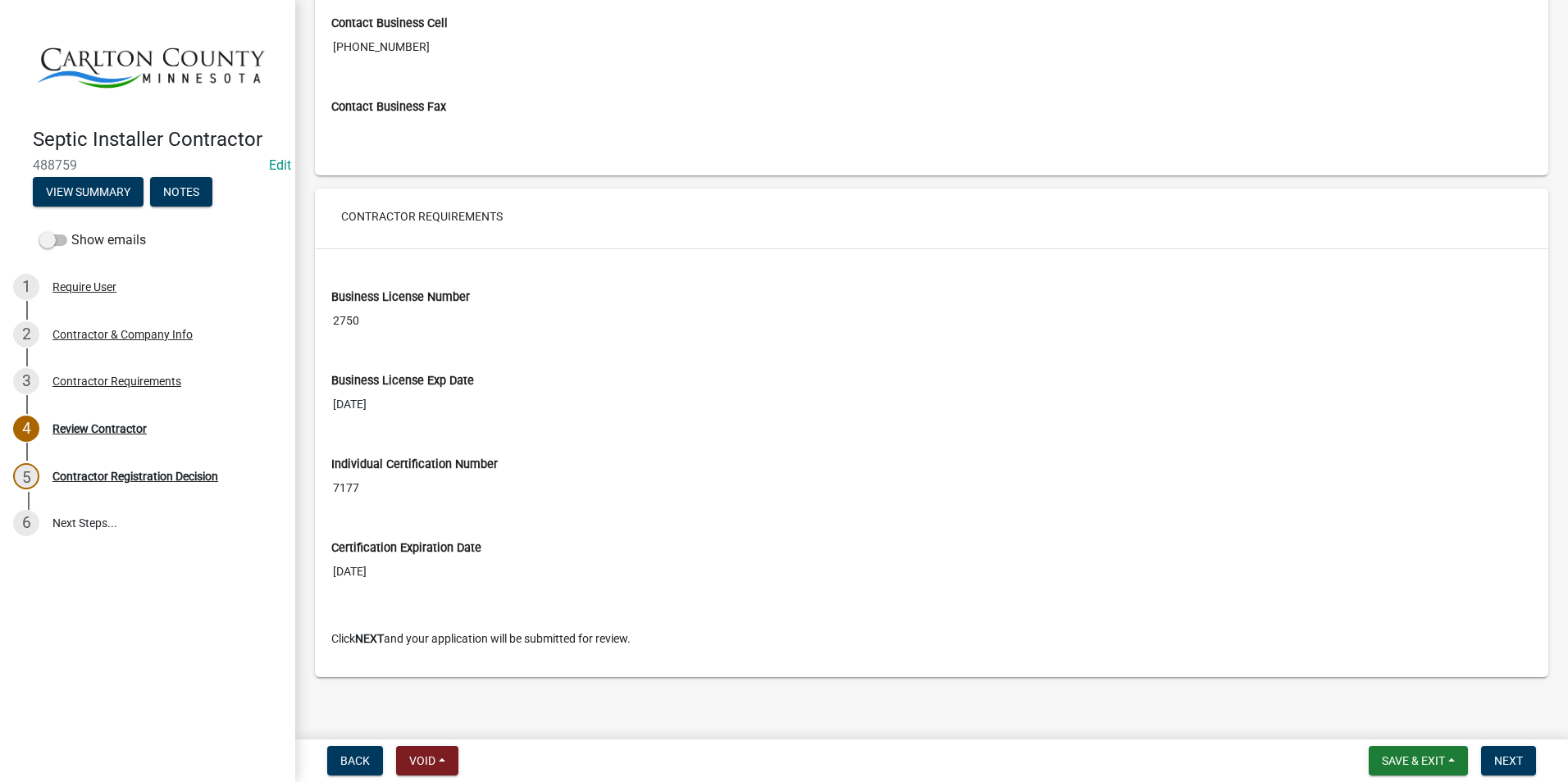
scroll to position [1189, 0]
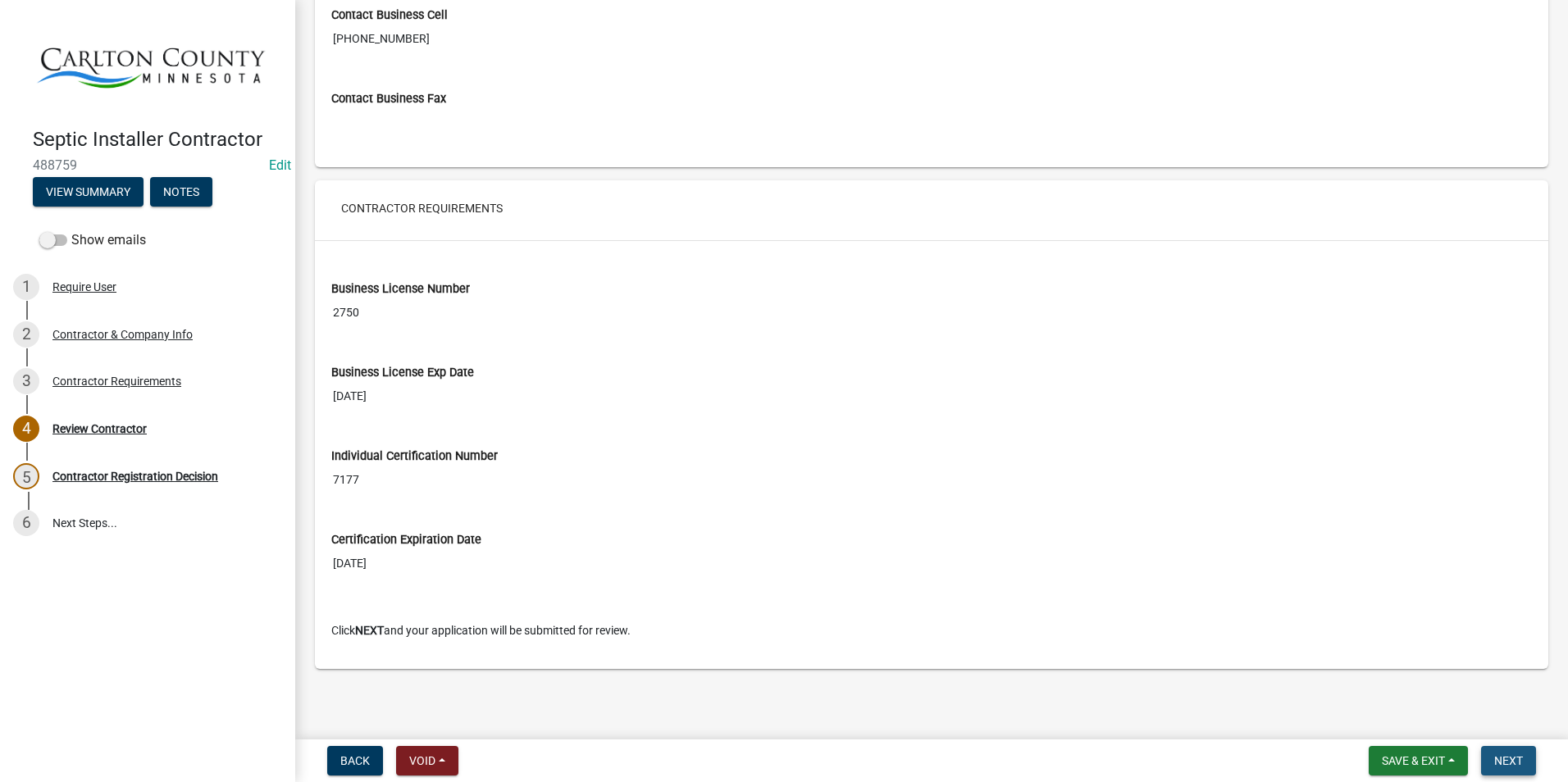
click at [1513, 759] on span "Next" at bounding box center [1508, 761] width 29 height 13
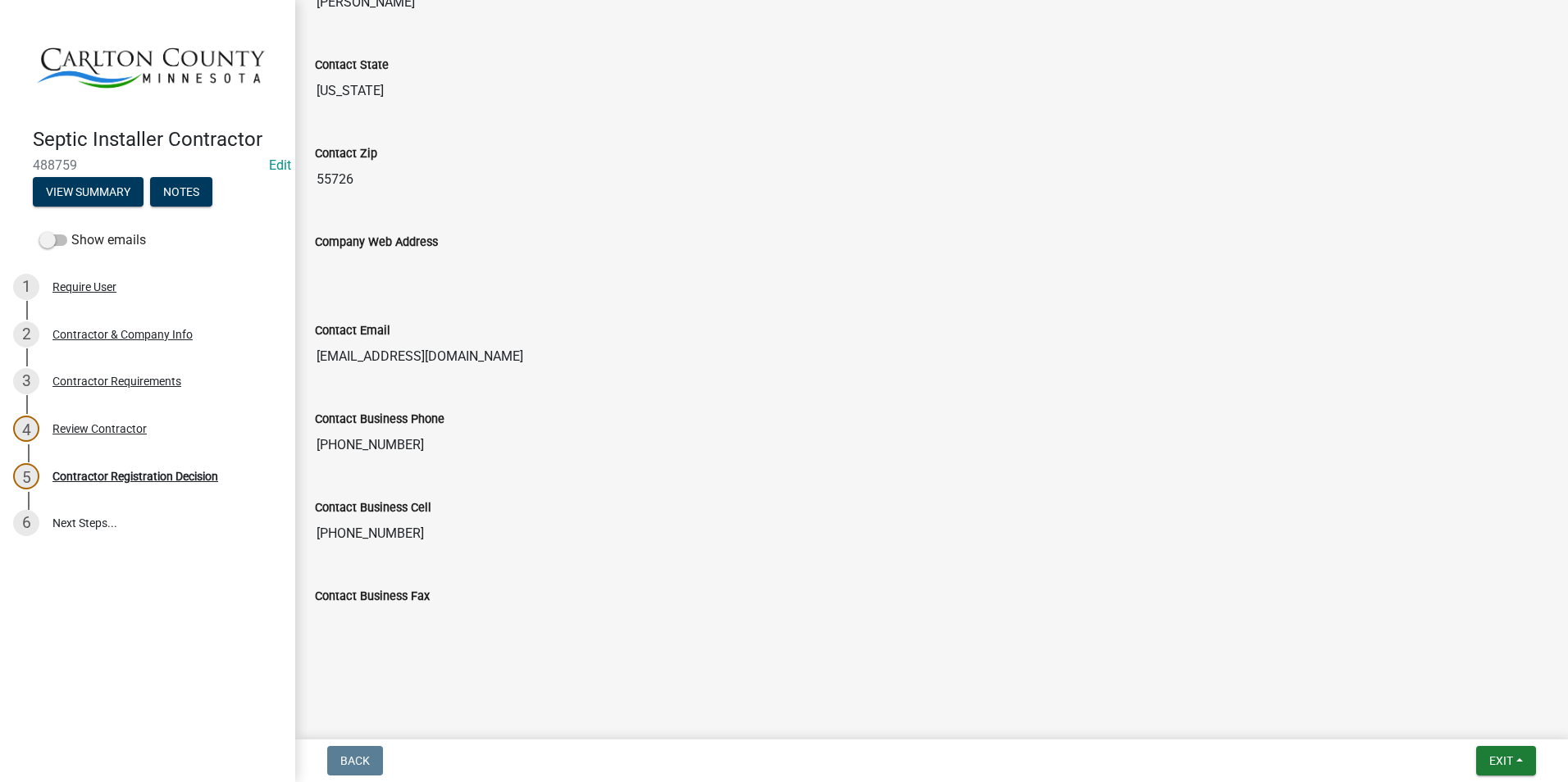
scroll to position [787, 0]
click at [94, 472] on div "Contractor Registration Decision" at bounding box center [135, 477] width 166 height 11
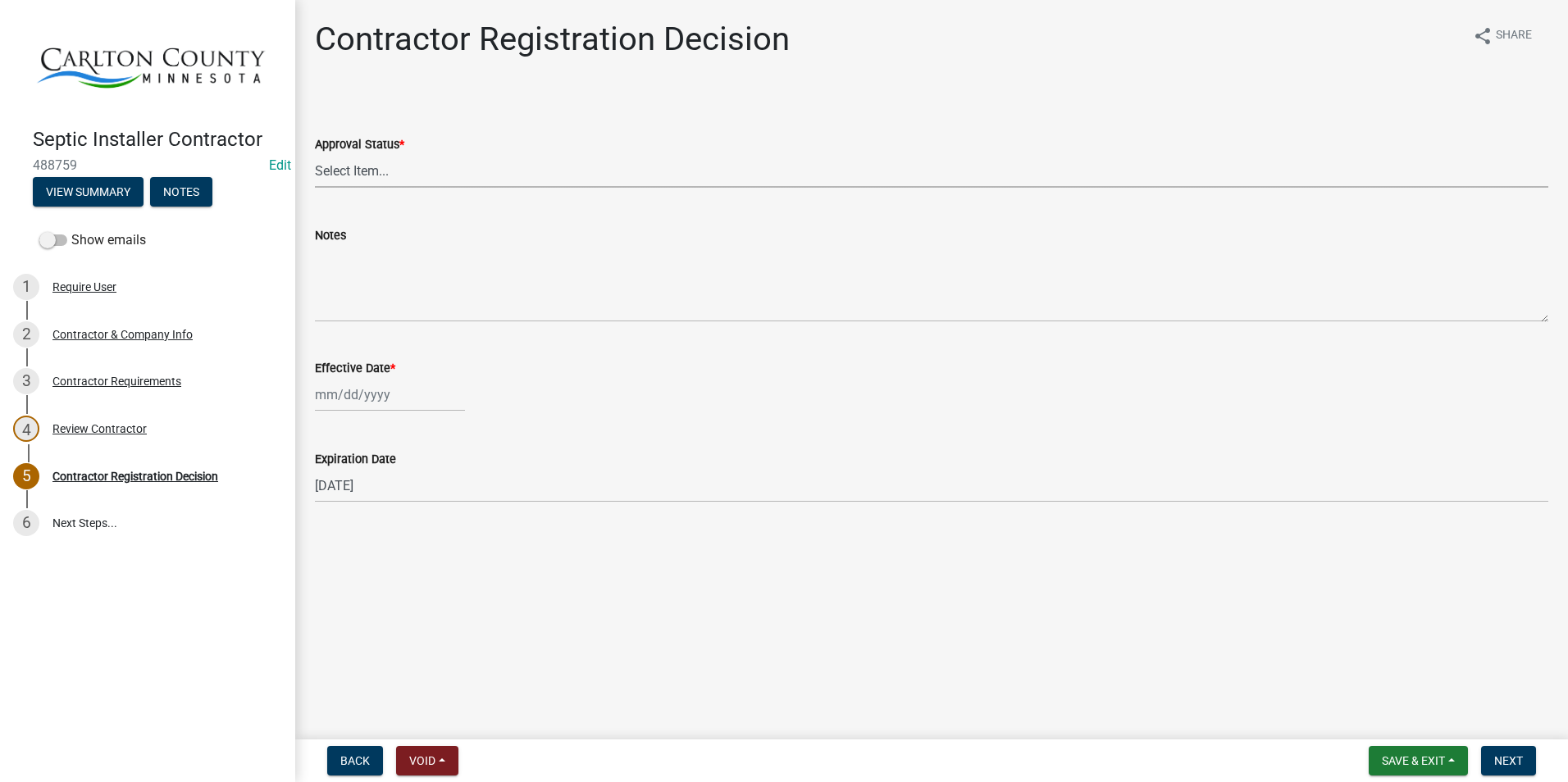
click at [363, 168] on select "Select Item... Approved Denied" at bounding box center [931, 171] width 1233 height 33
click at [315, 155] on select "Select Item... Approved Denied" at bounding box center [931, 171] width 1233 height 33
select select "4b86b809-39dd-4c68-9f3d-fdb3e7050482"
select select "10"
select select "2025"
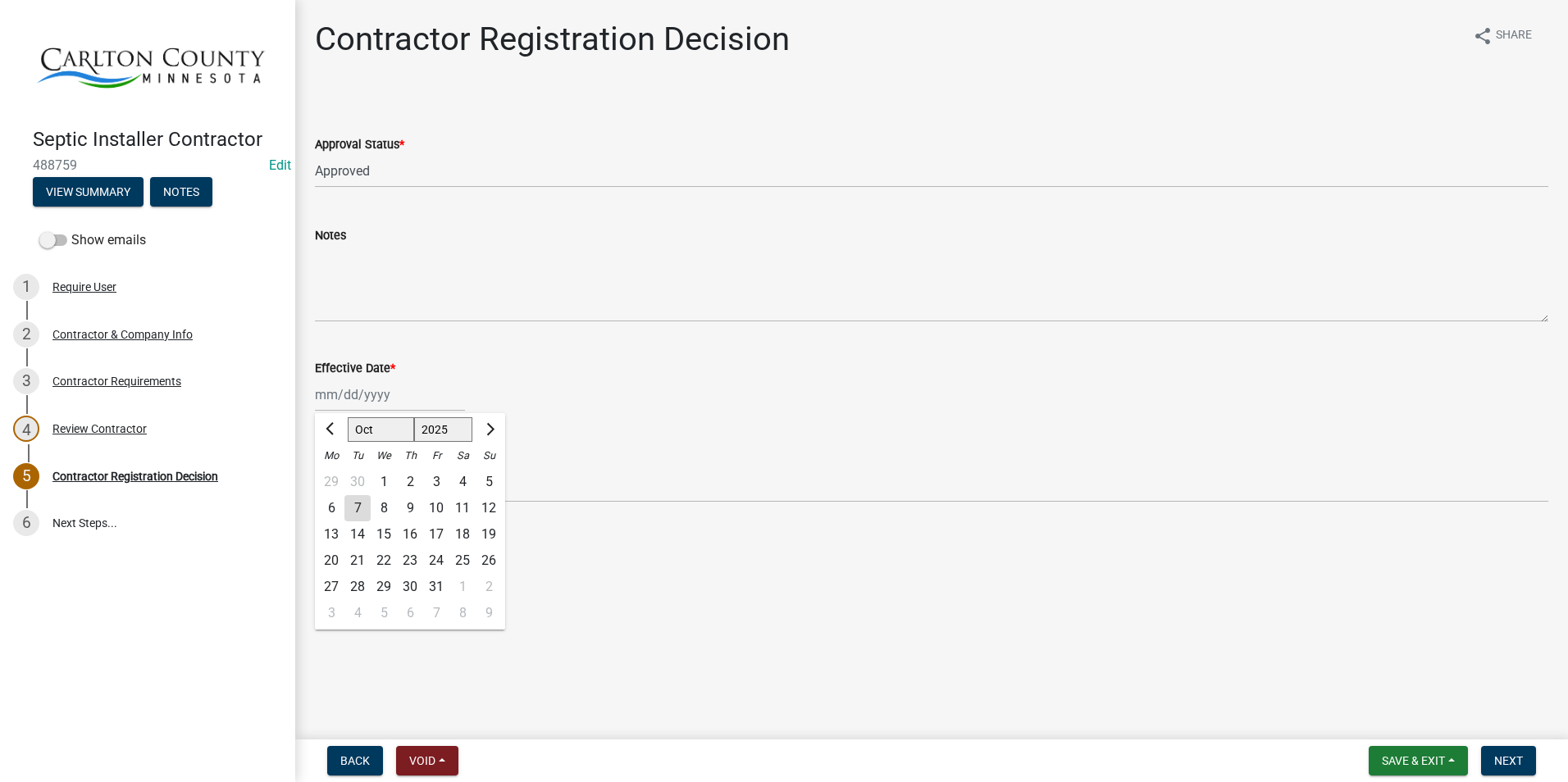
click at [388, 392] on div "Jan Feb Mar Apr May Jun Jul Aug Sep Oct Nov Dec 1525 1526 1527 1528 1529 1530 1…" at bounding box center [390, 394] width 150 height 33
click at [364, 504] on div "7" at bounding box center [357, 508] width 26 height 26
type input "[DATE]"
click at [1521, 757] on span "Next" at bounding box center [1508, 761] width 29 height 13
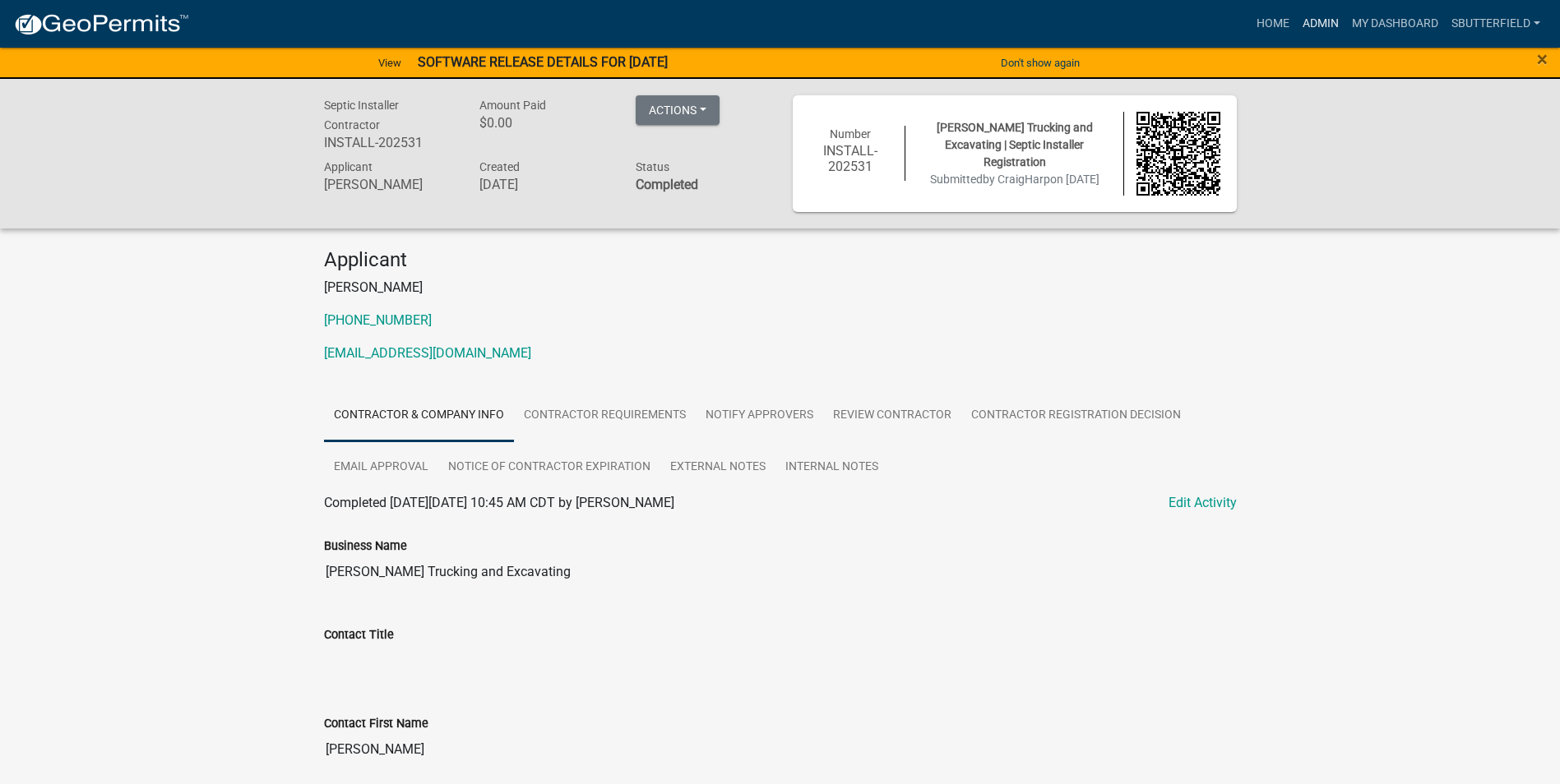
click at [1330, 19] on link "Admin" at bounding box center [1320, 24] width 49 height 32
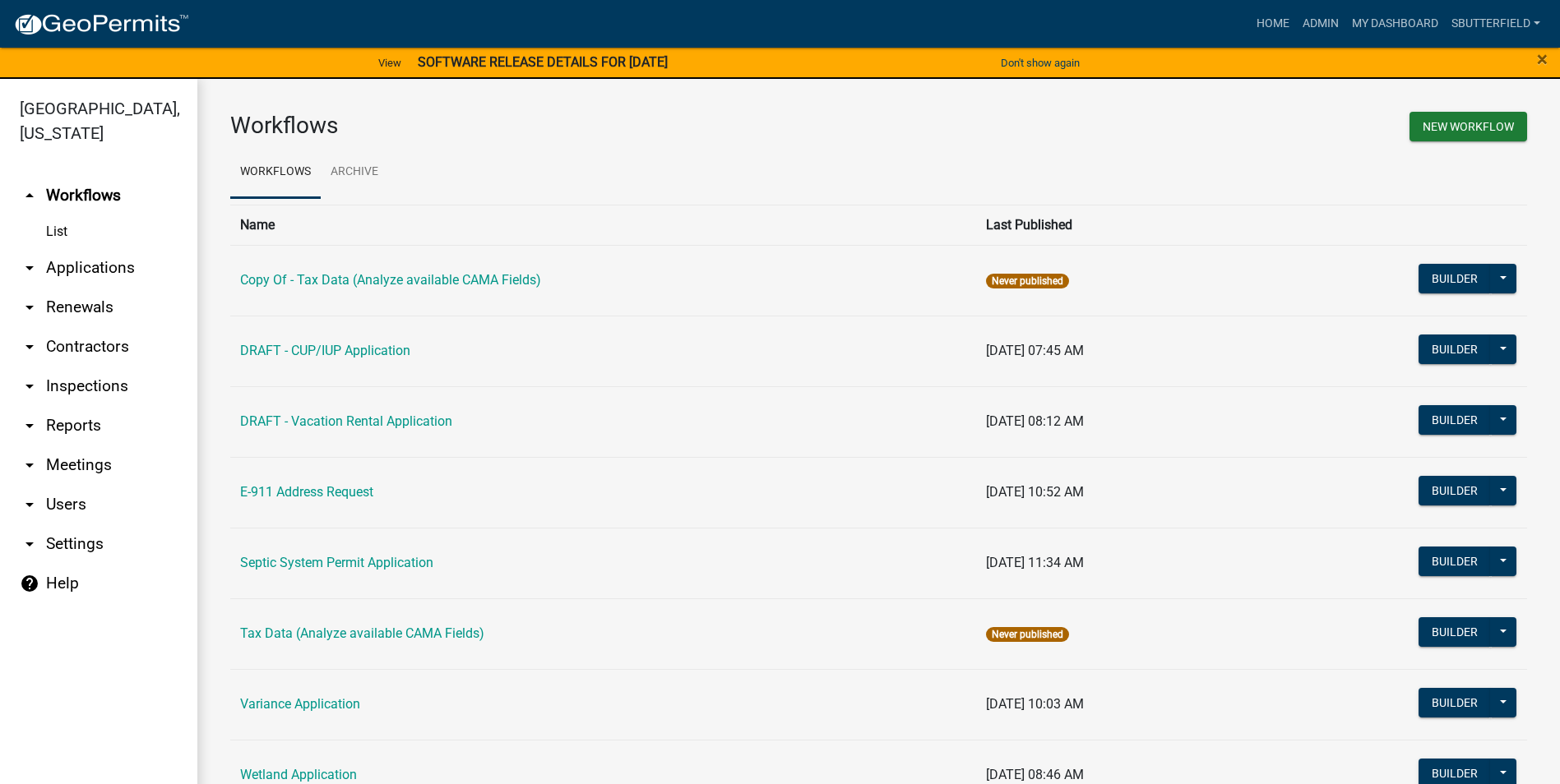
click at [60, 262] on link "arrow_drop_down Applications" at bounding box center [98, 268] width 198 height 40
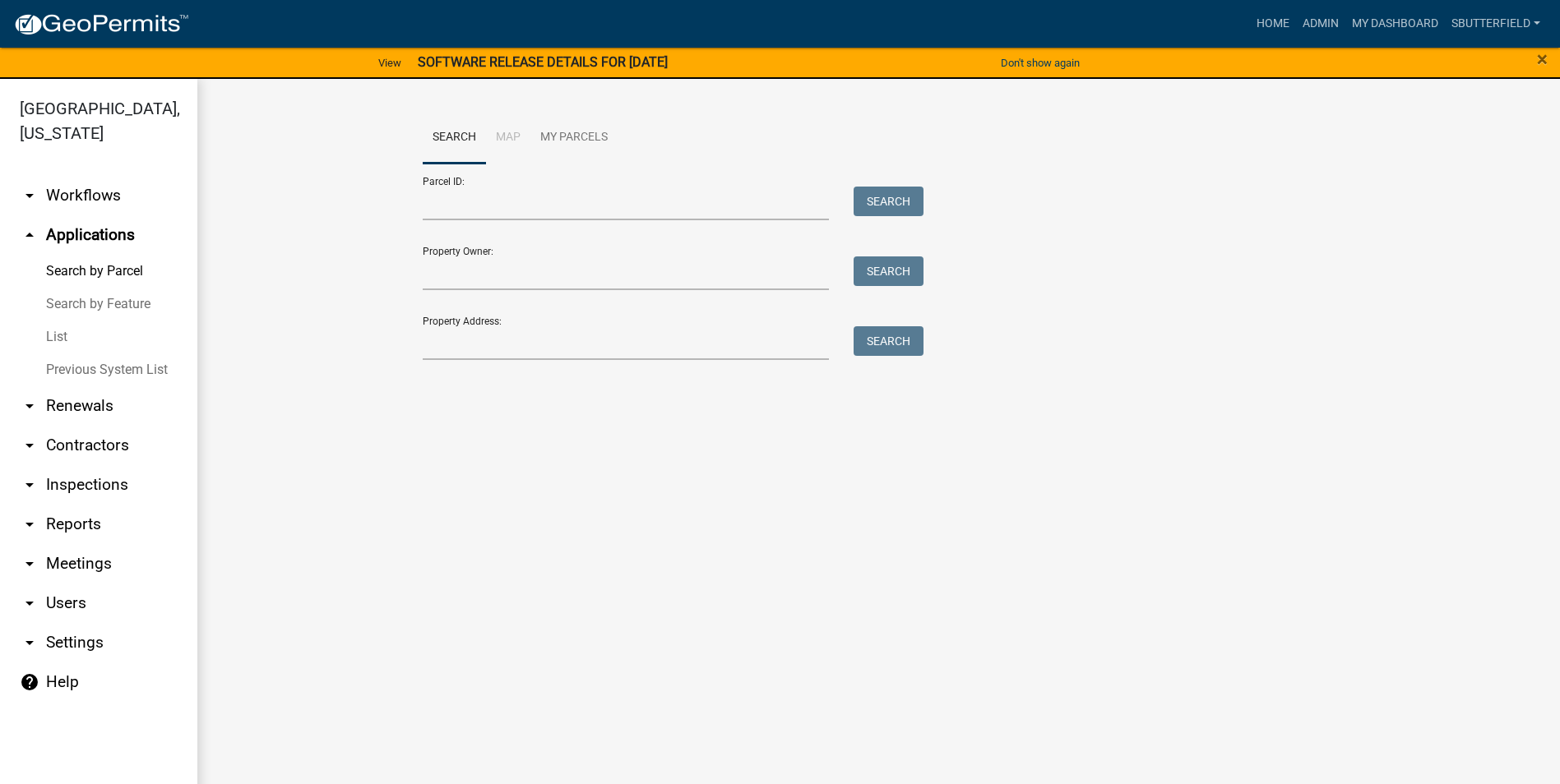
drag, startPoint x: 64, startPoint y: 335, endPoint x: 70, endPoint y: 326, distance: 10.8
click at [63, 333] on link "List" at bounding box center [98, 337] width 198 height 32
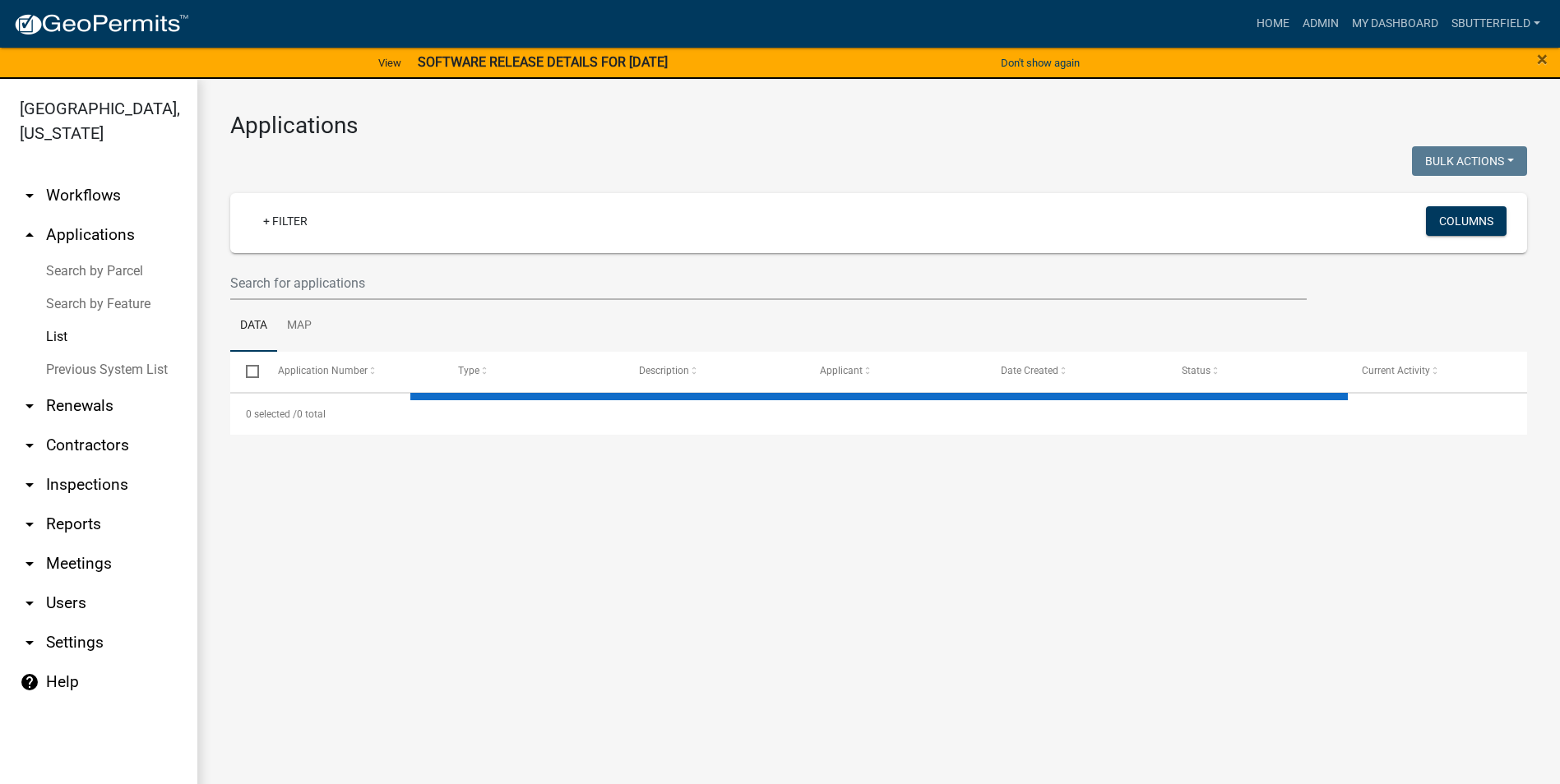
select select "1: 25"
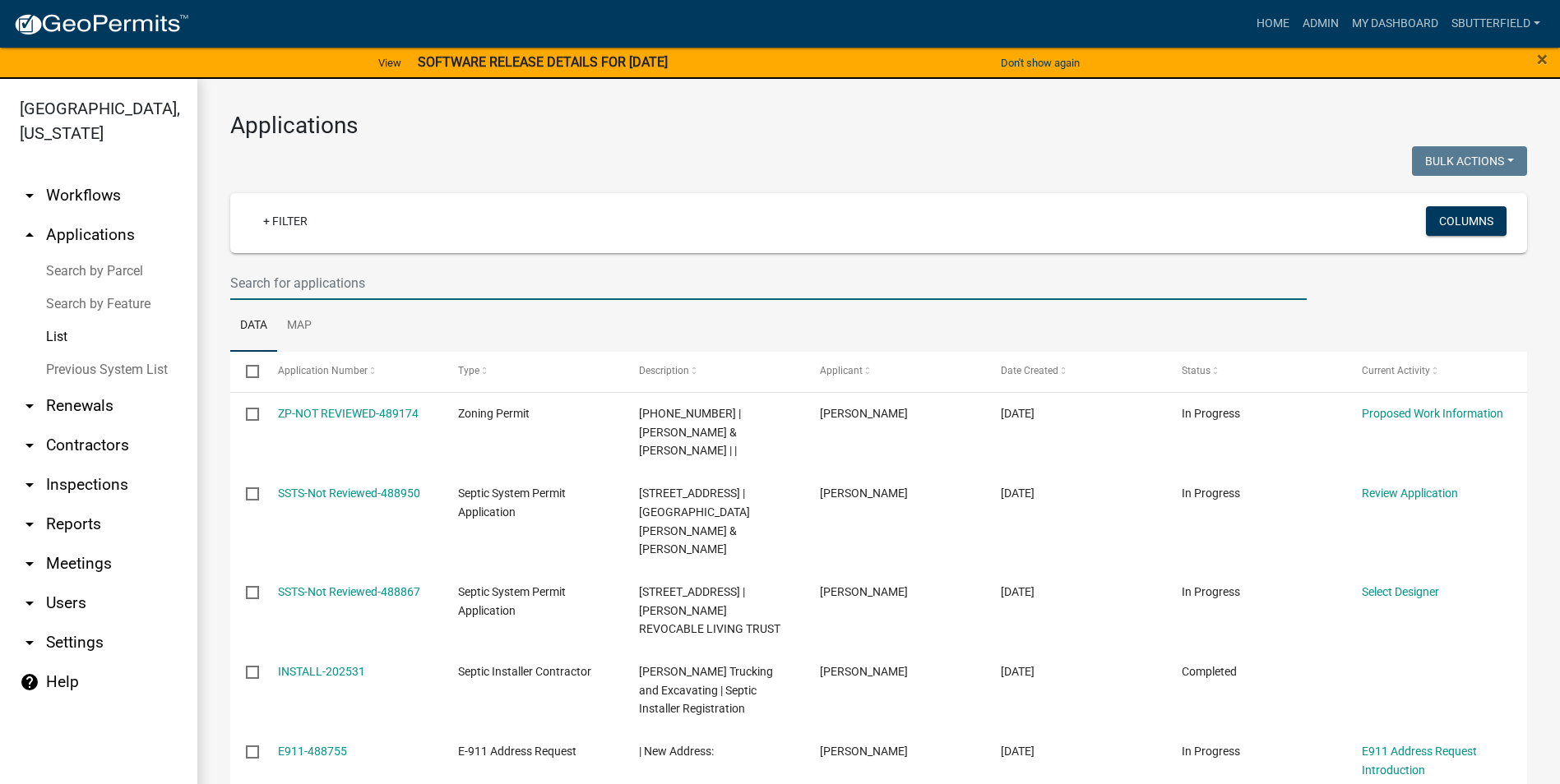
click at [338, 280] on input "text" at bounding box center [768, 283] width 1077 height 33
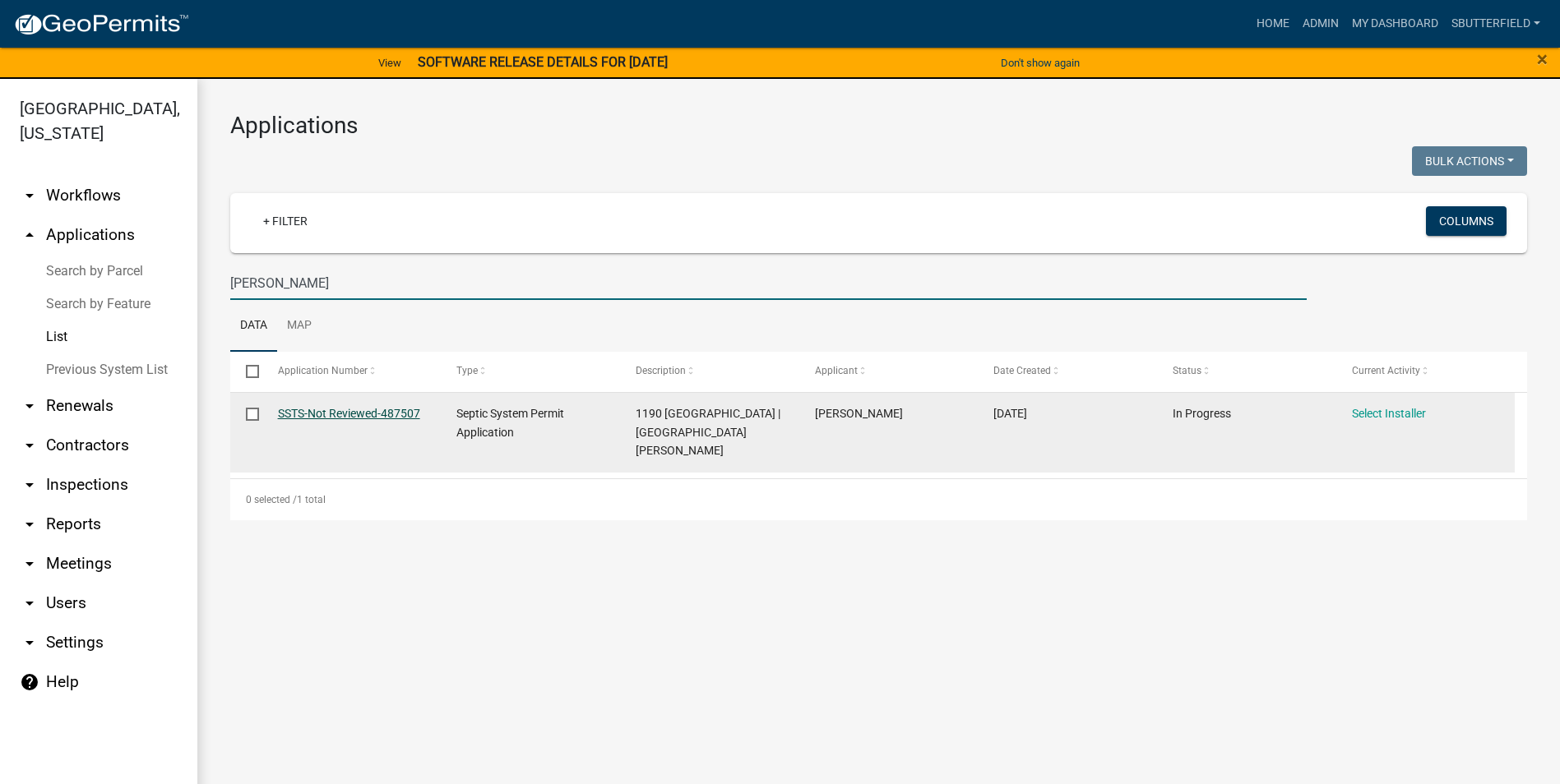
type input "[PERSON_NAME]"
click at [345, 409] on link "SSTS-Not Reviewed-487507" at bounding box center [348, 414] width 142 height 13
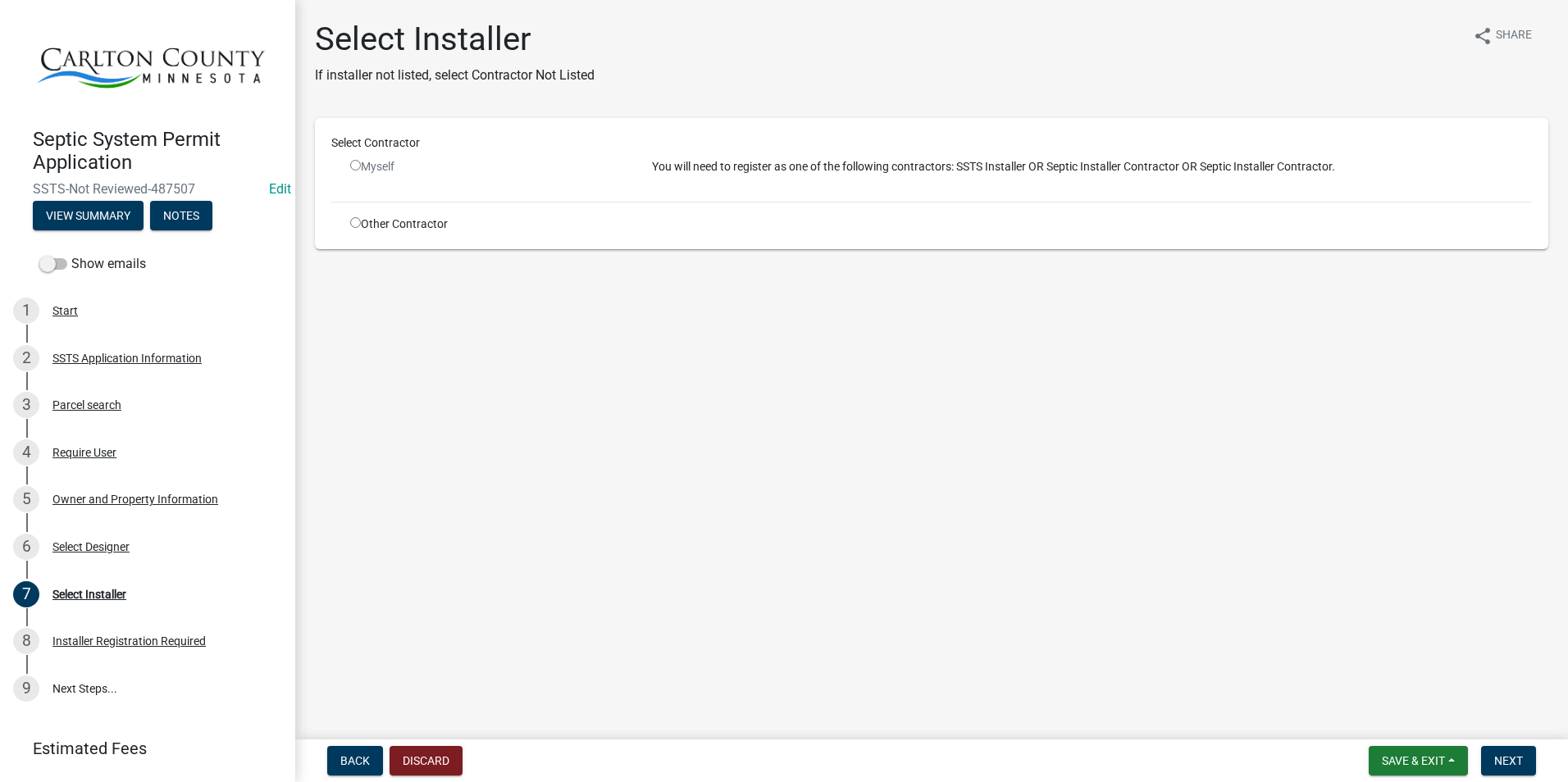
click at [351, 221] on div "Other Contractor" at bounding box center [489, 224] width 302 height 18
click at [357, 222] on input "radio" at bounding box center [355, 223] width 11 height 11
radio input "true"
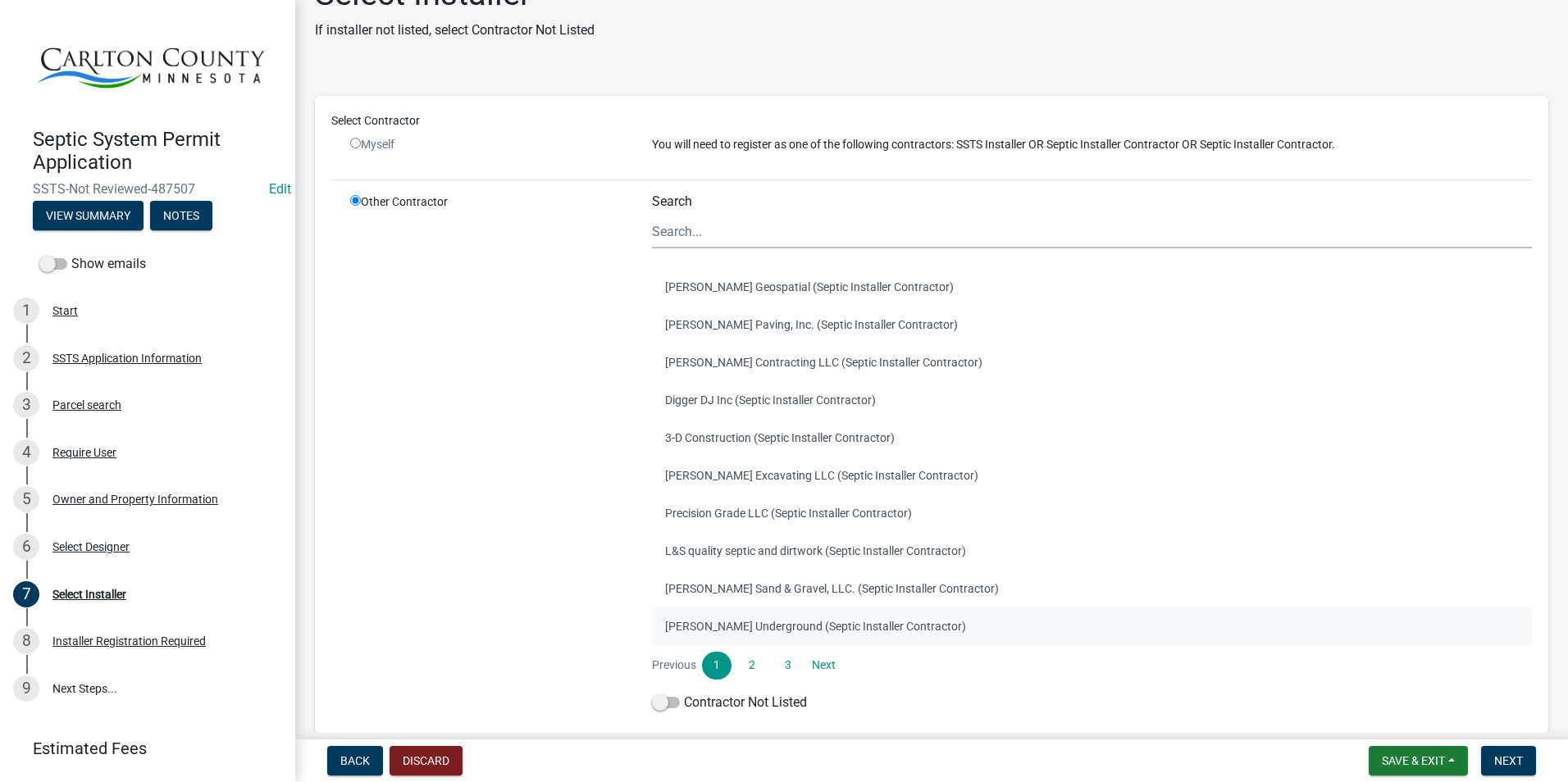
scroll to position [125, 0]
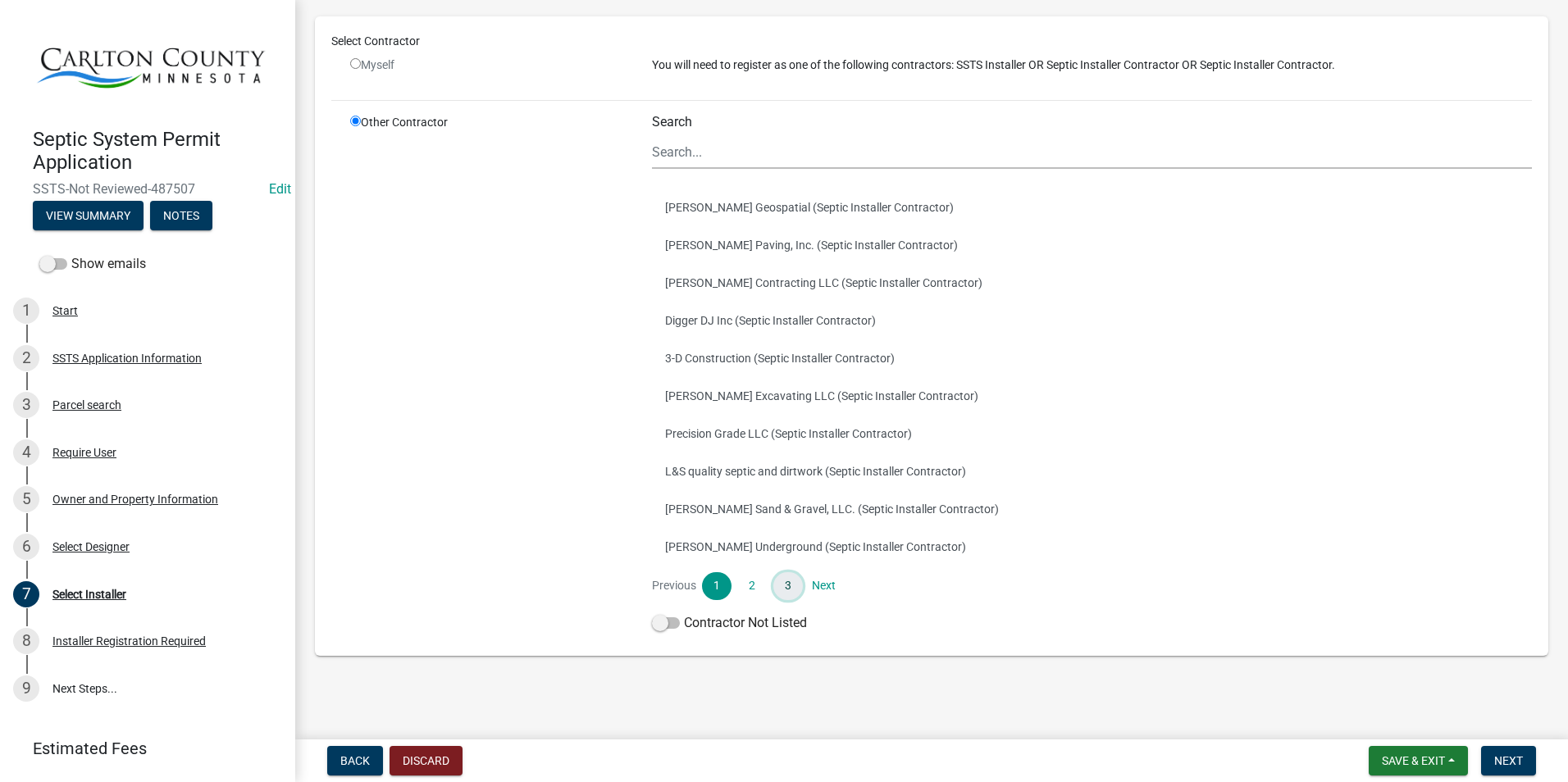
click at [791, 582] on link "3" at bounding box center [788, 586] width 30 height 28
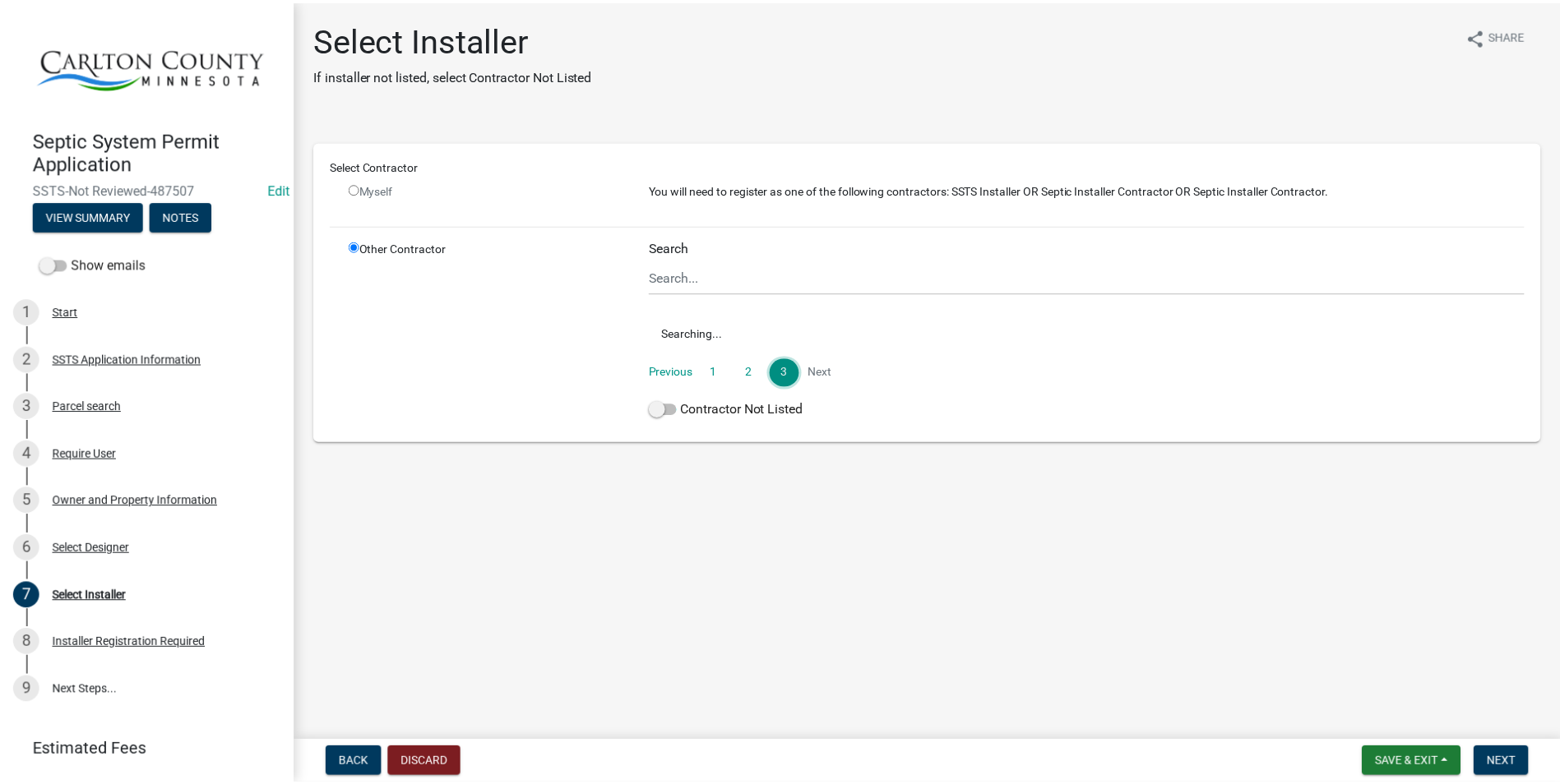
scroll to position [0, 0]
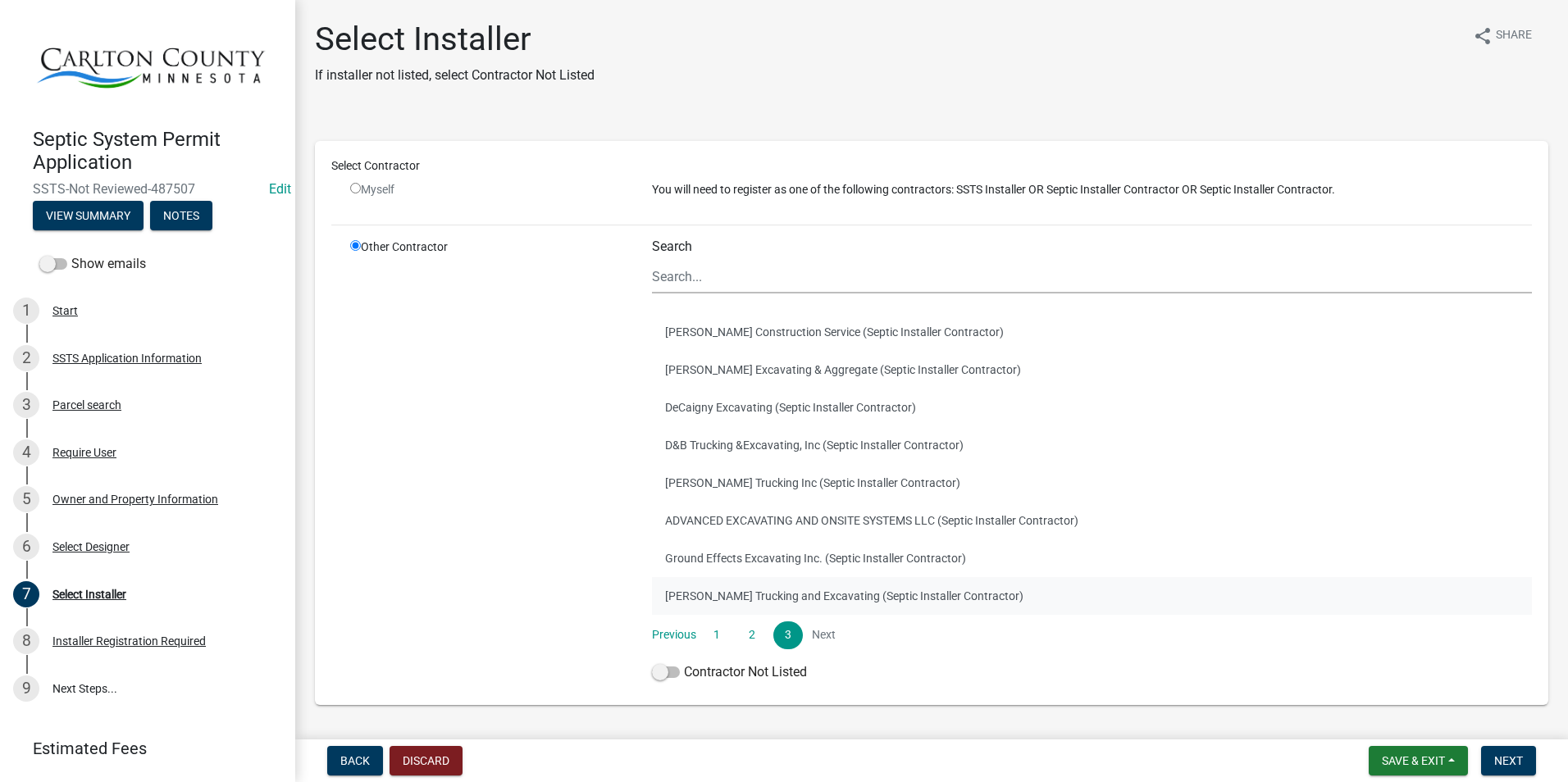
click at [807, 593] on button "Craig Harp Trucking and Excavating (Septic Installer Contractor)" at bounding box center [1091, 596] width 880 height 38
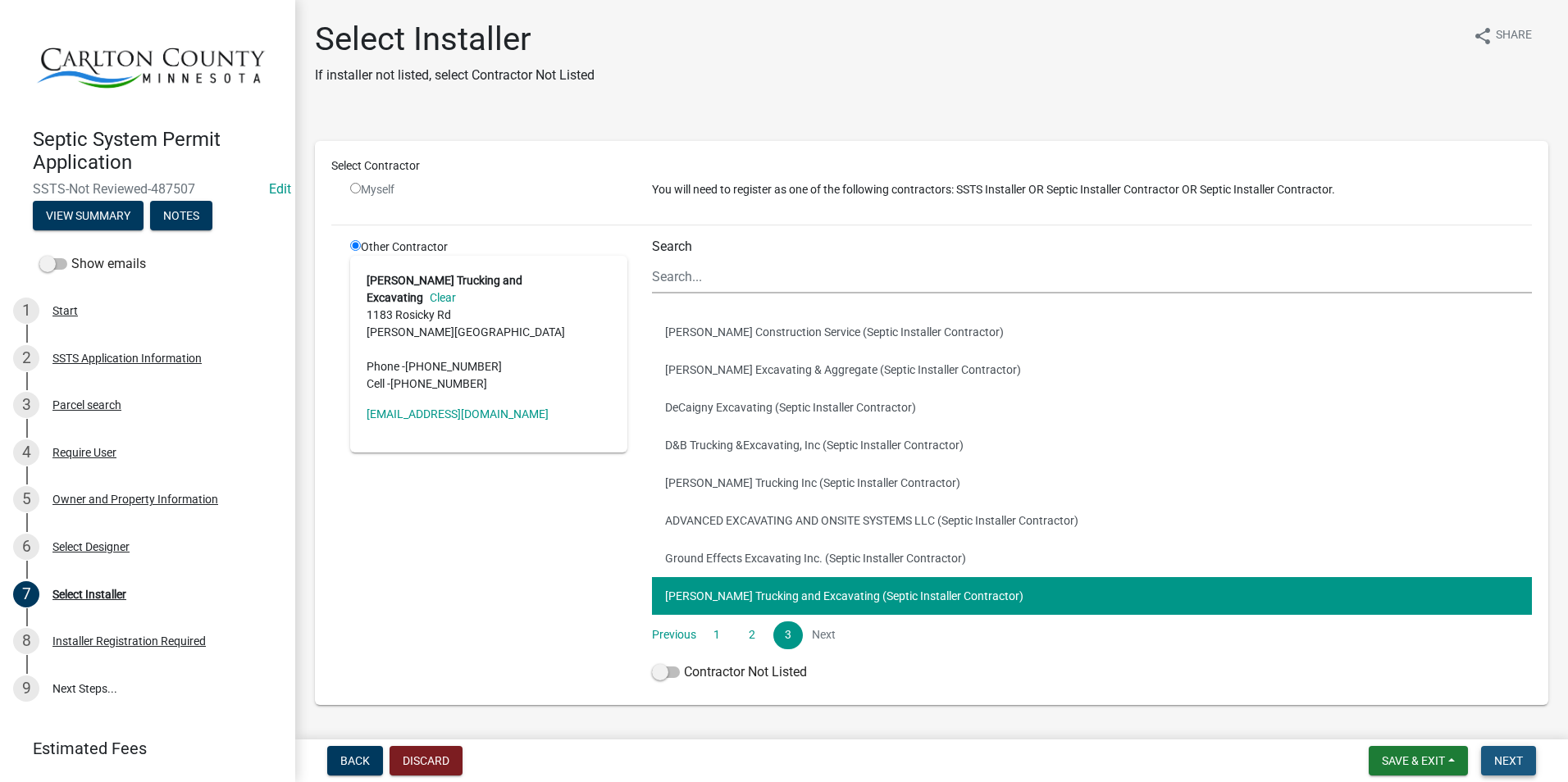
click at [1515, 752] on button "Next" at bounding box center [1508, 761] width 55 height 30
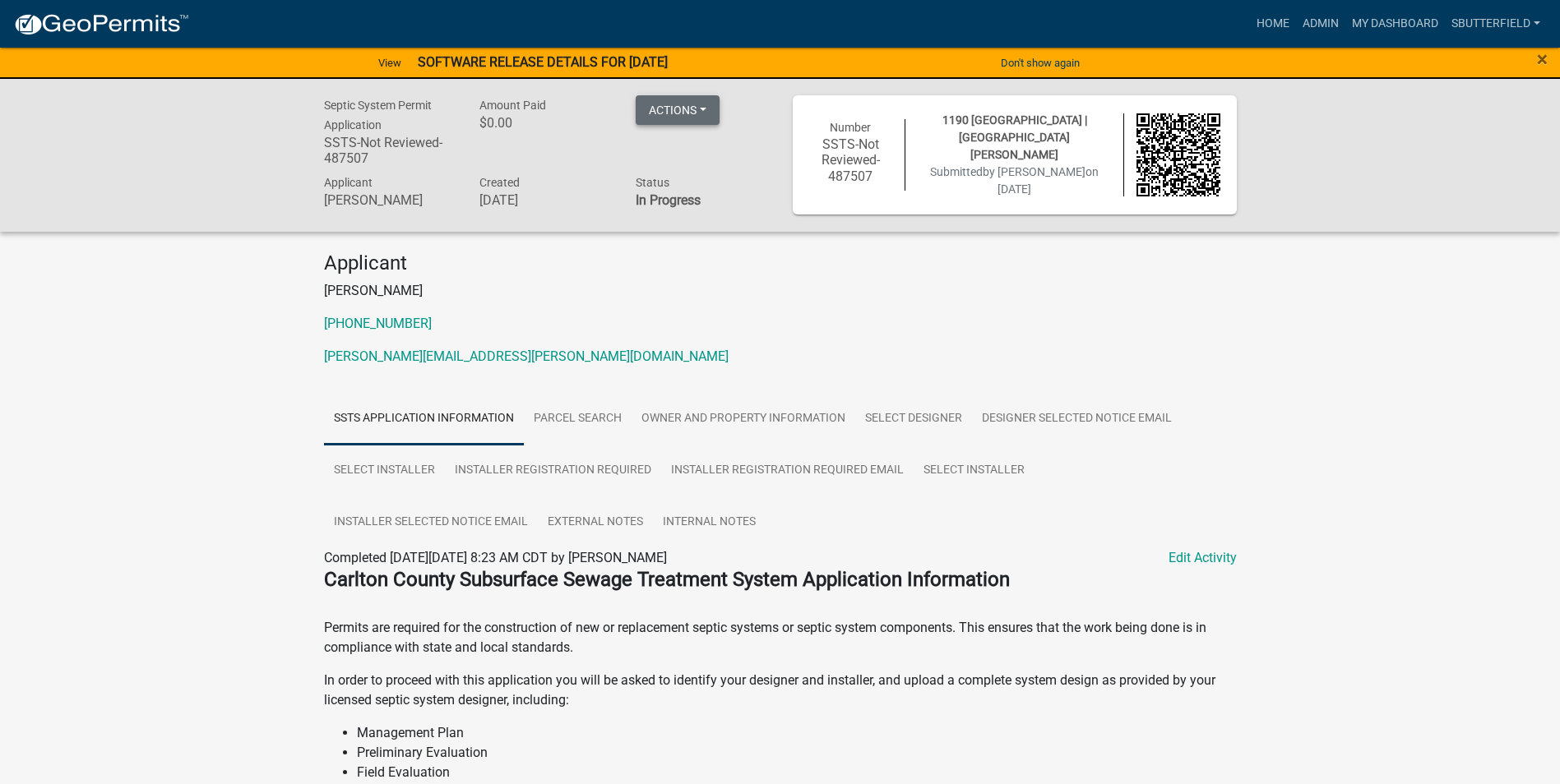
click at [713, 106] on button "Actions" at bounding box center [677, 110] width 84 height 30
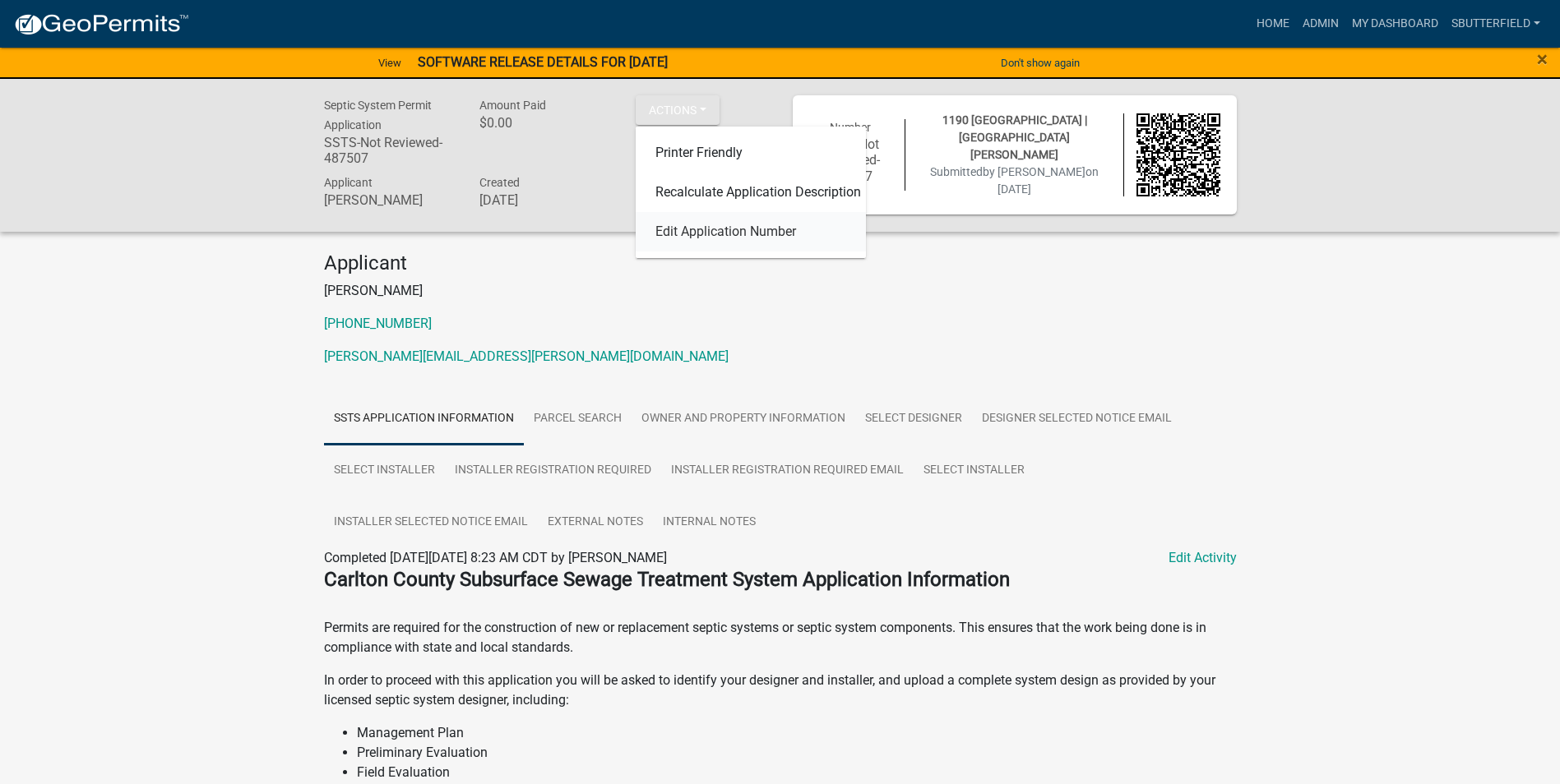
click at [715, 234] on link "Edit Application Number" at bounding box center [751, 232] width 230 height 40
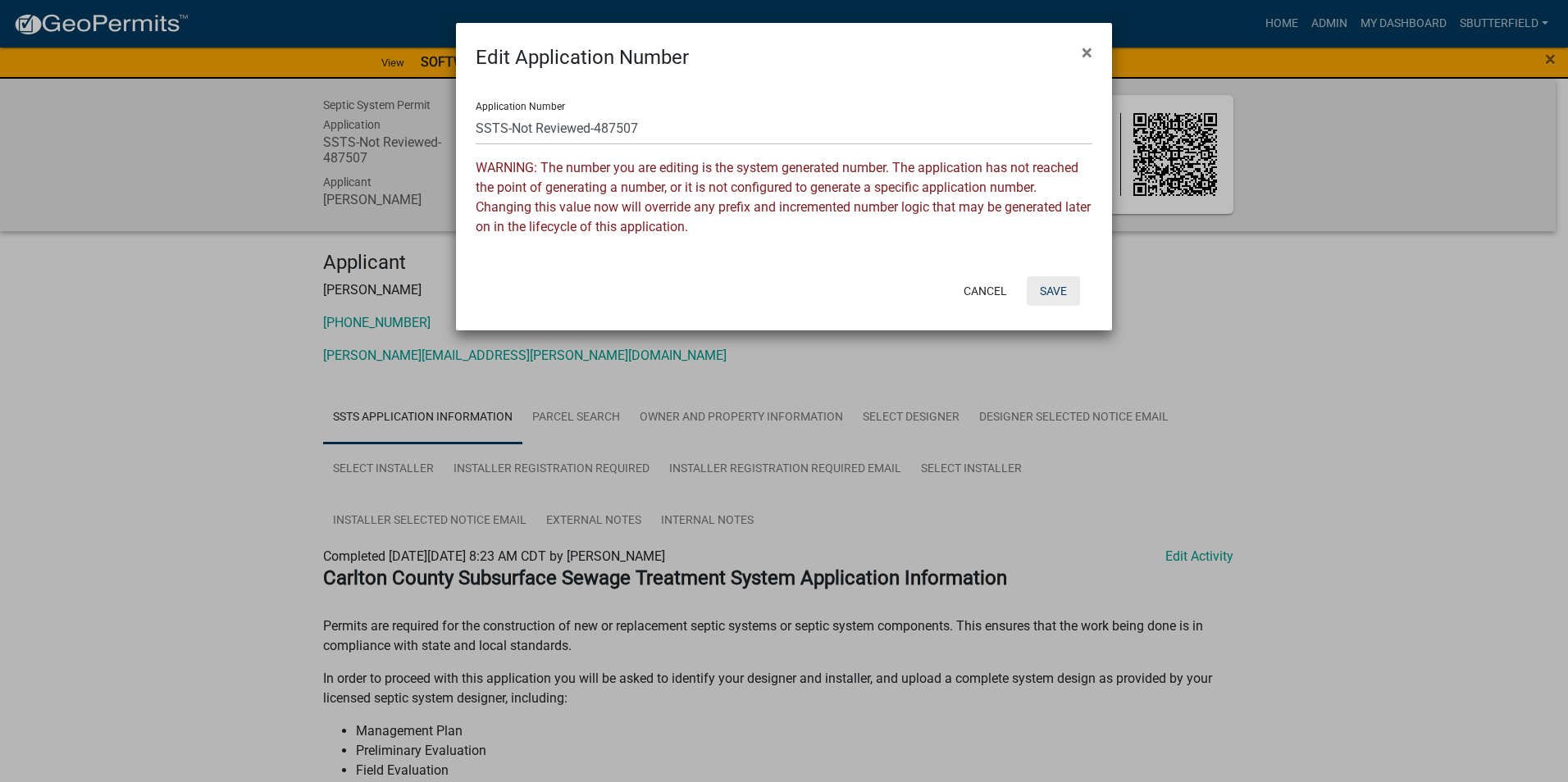
click at [1061, 292] on button "Save" at bounding box center [1053, 292] width 54 height 30
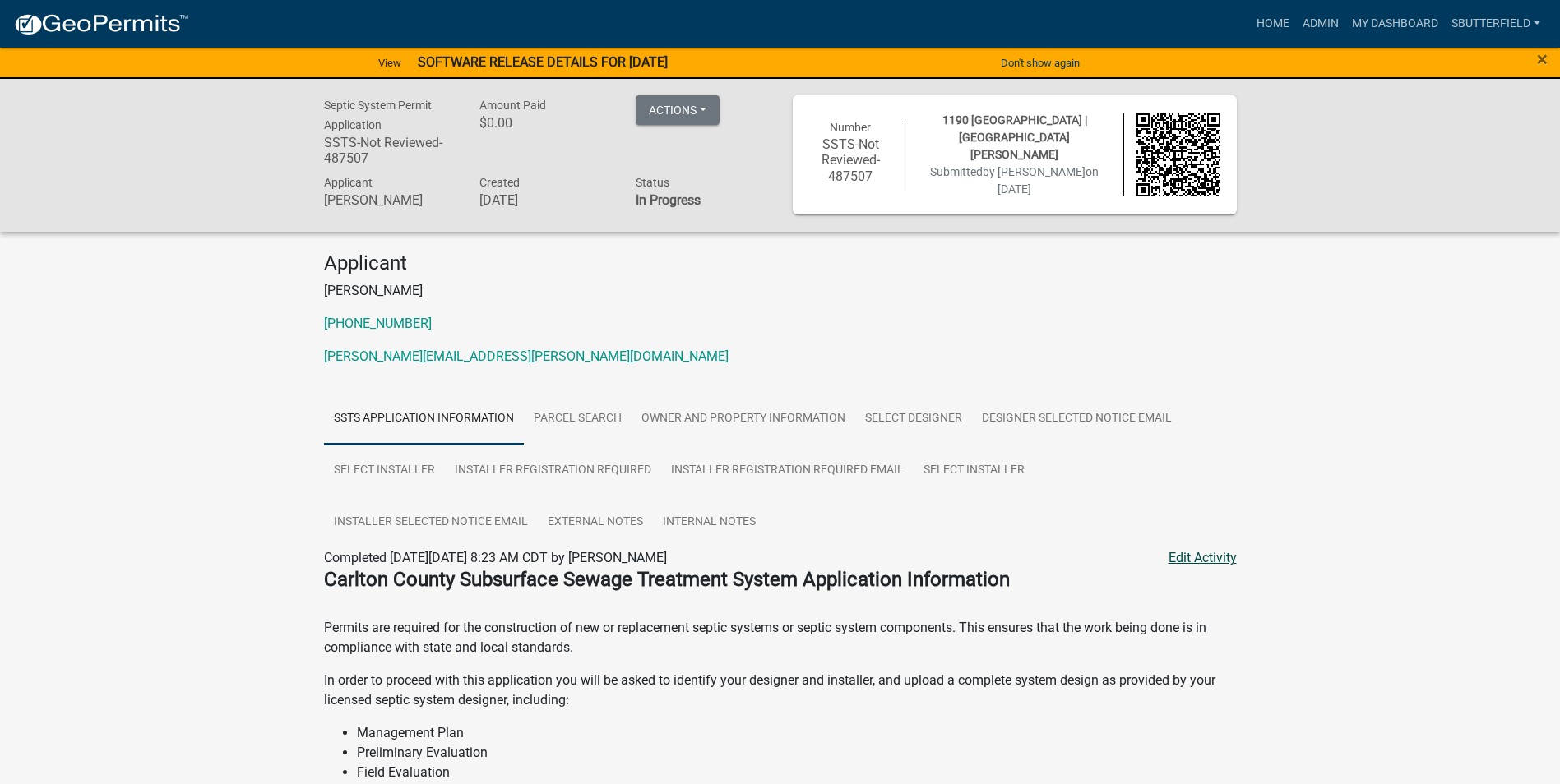
click at [1195, 559] on link "Edit Activity" at bounding box center [1203, 558] width 69 height 19
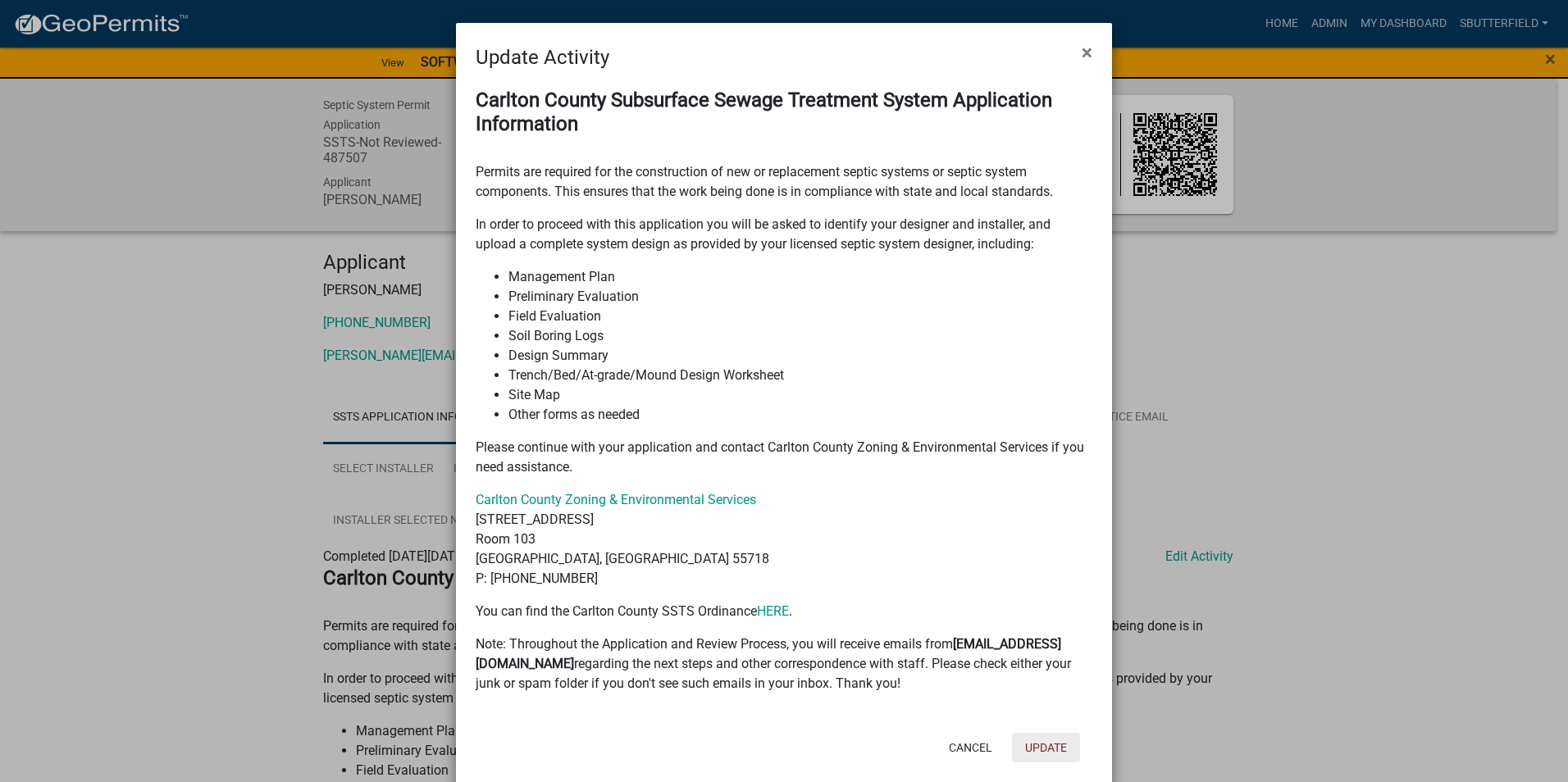
click at [1036, 746] on button "Update" at bounding box center [1046, 748] width 68 height 30
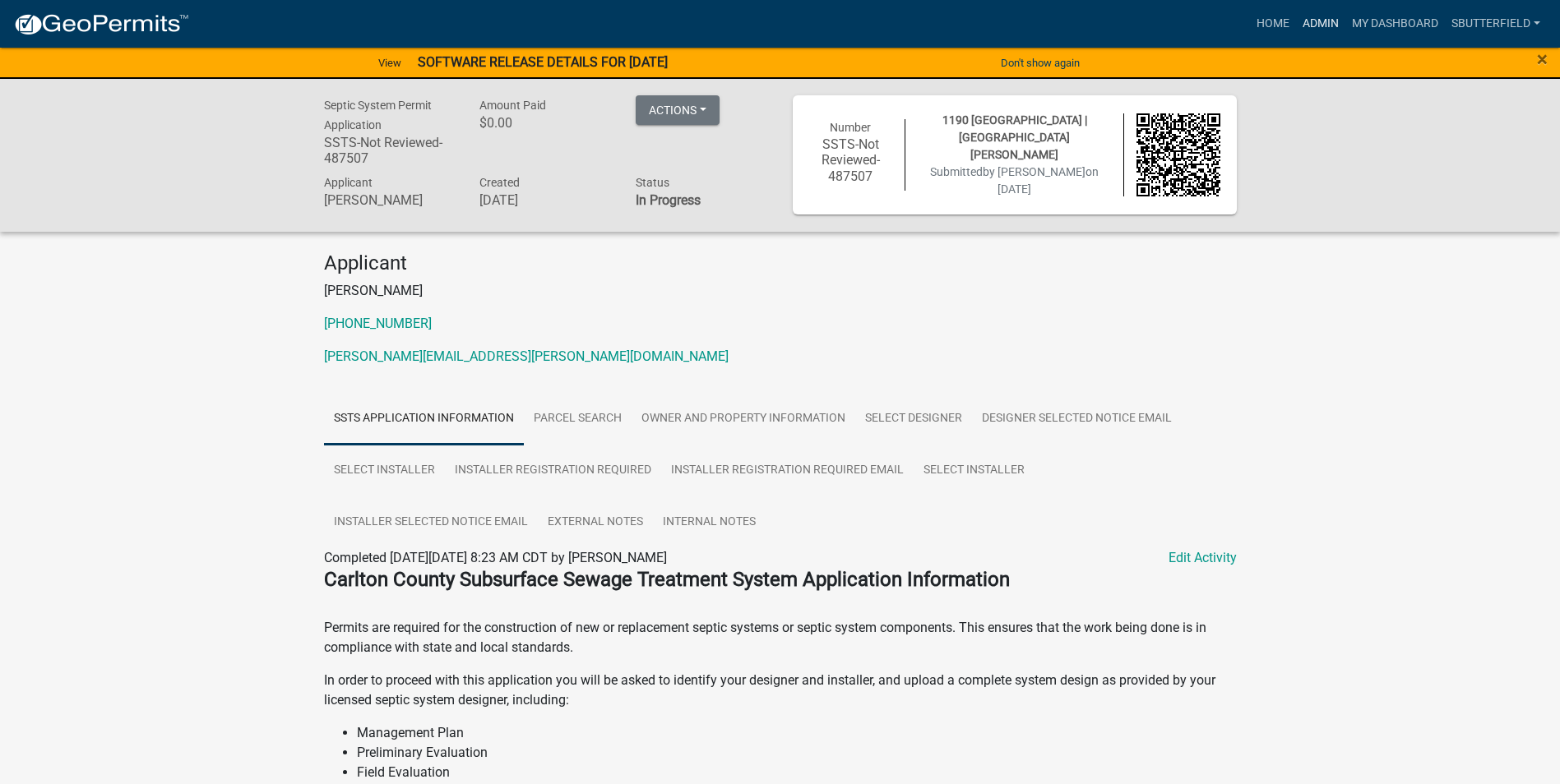
click at [1317, 19] on link "Admin" at bounding box center [1320, 24] width 49 height 32
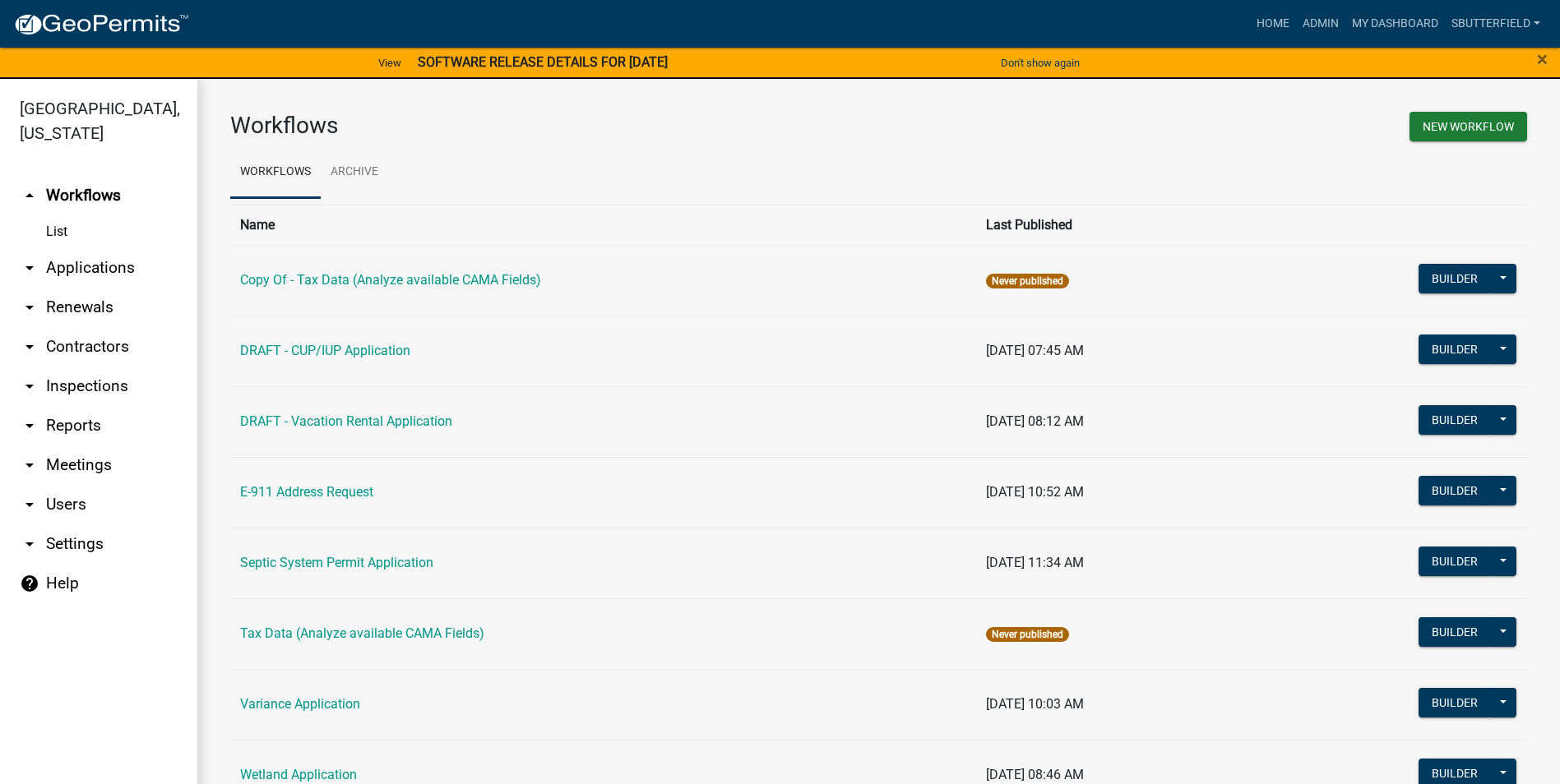
click at [33, 266] on icon "arrow_drop_down" at bounding box center [29, 267] width 19 height 19
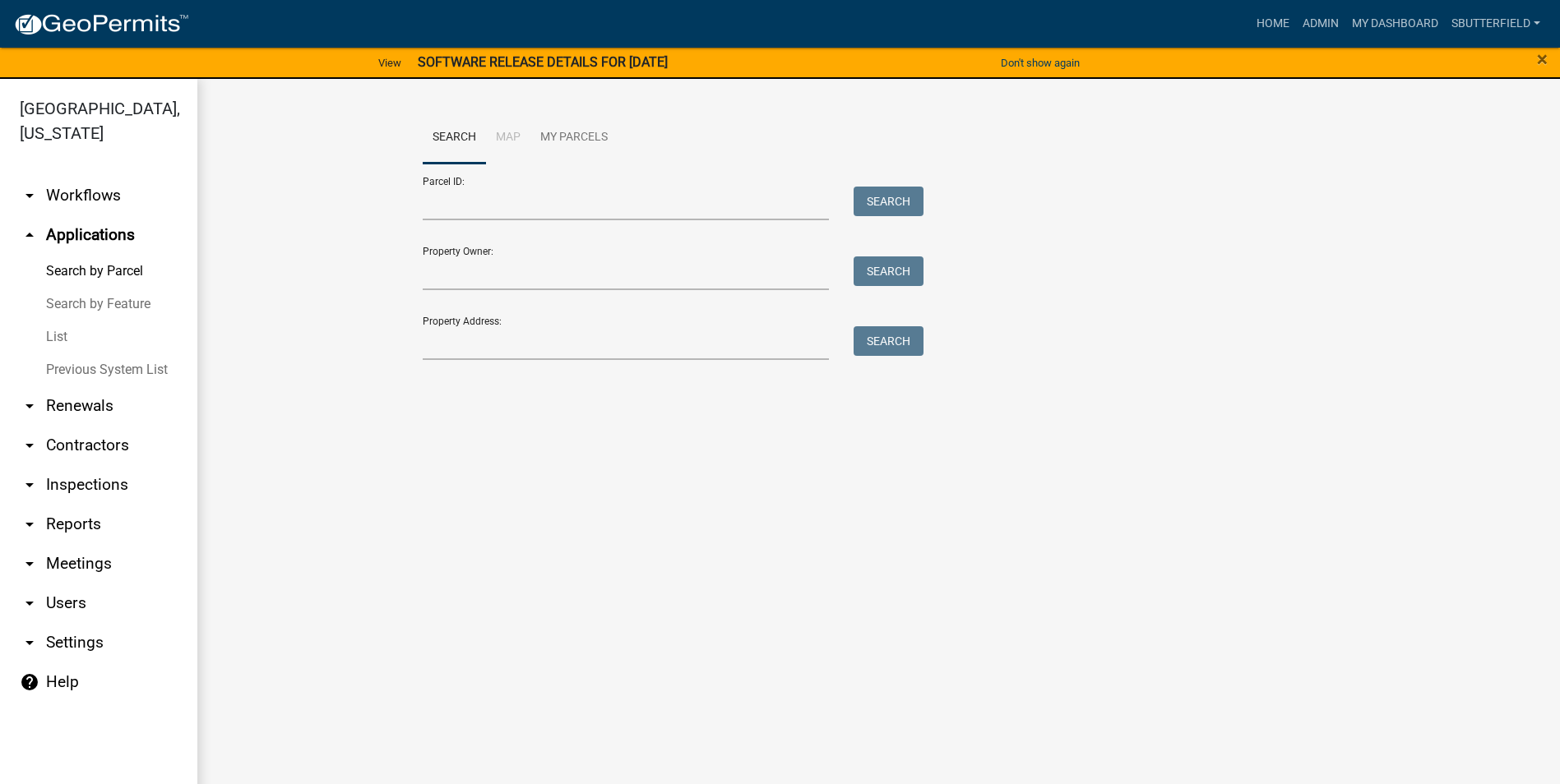
click at [59, 341] on link "List" at bounding box center [98, 337] width 198 height 32
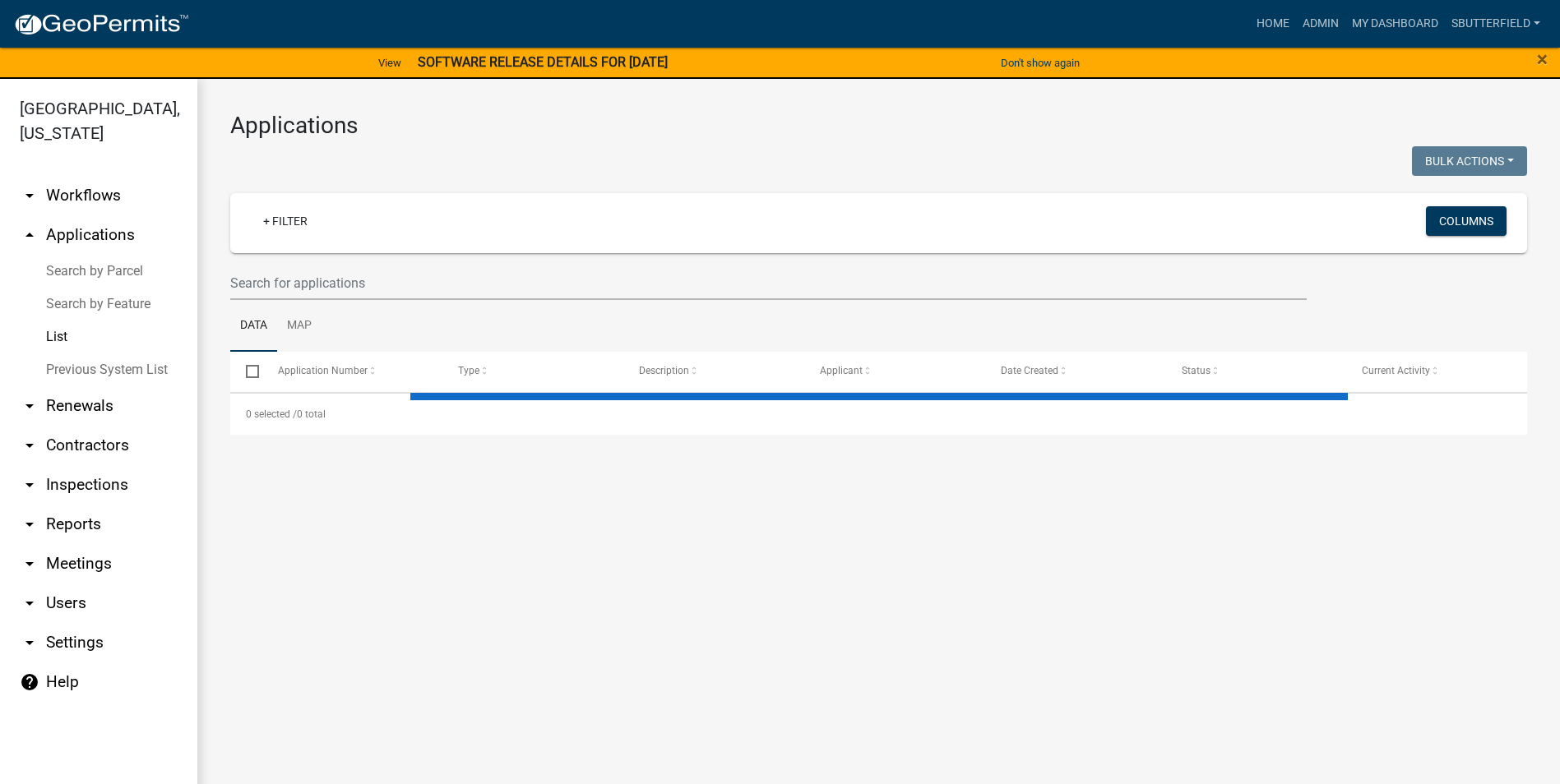
select select "1: 25"
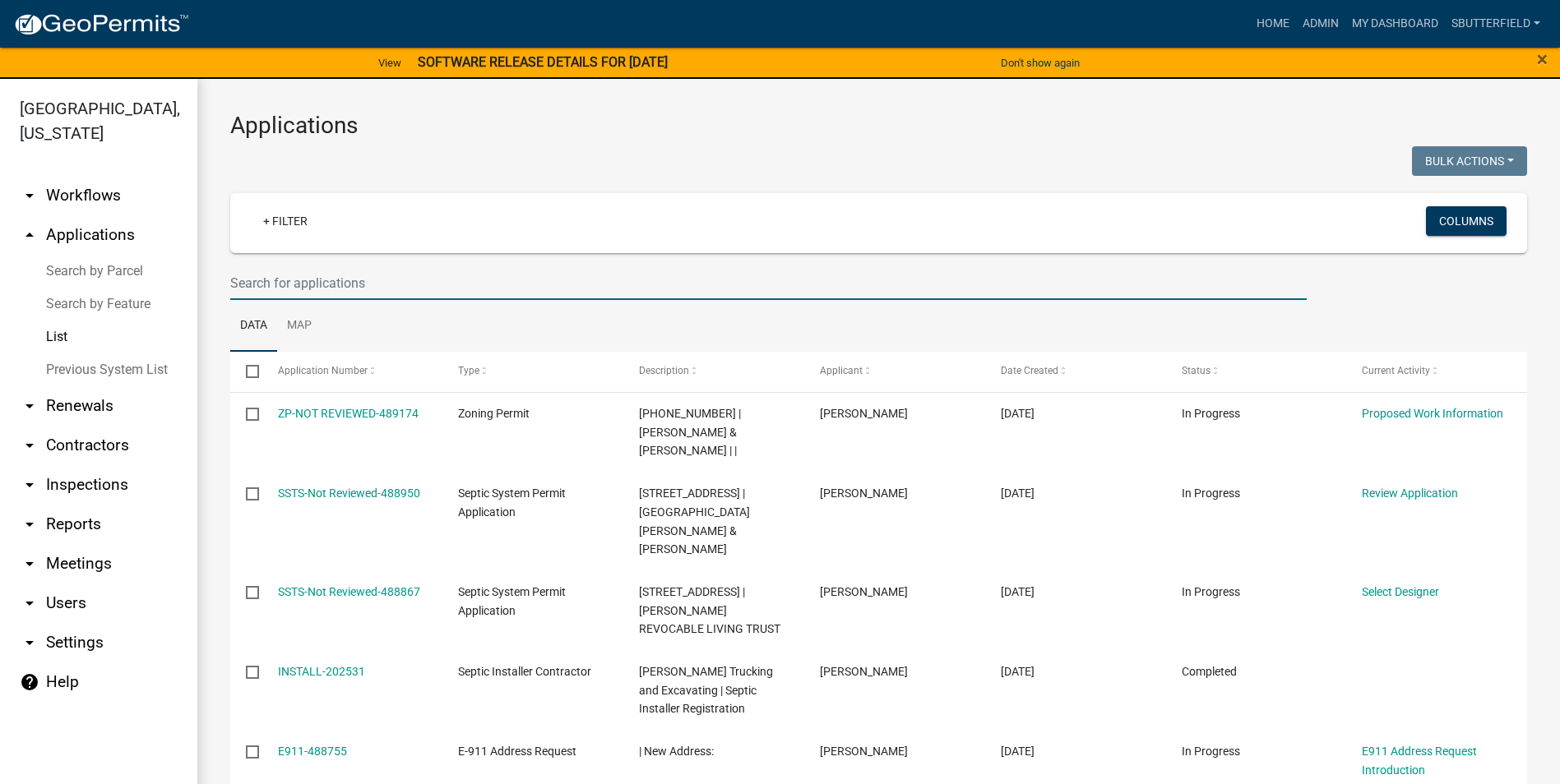
click at [347, 275] on input "text" at bounding box center [768, 283] width 1077 height 33
type input "[PERSON_NAME]"
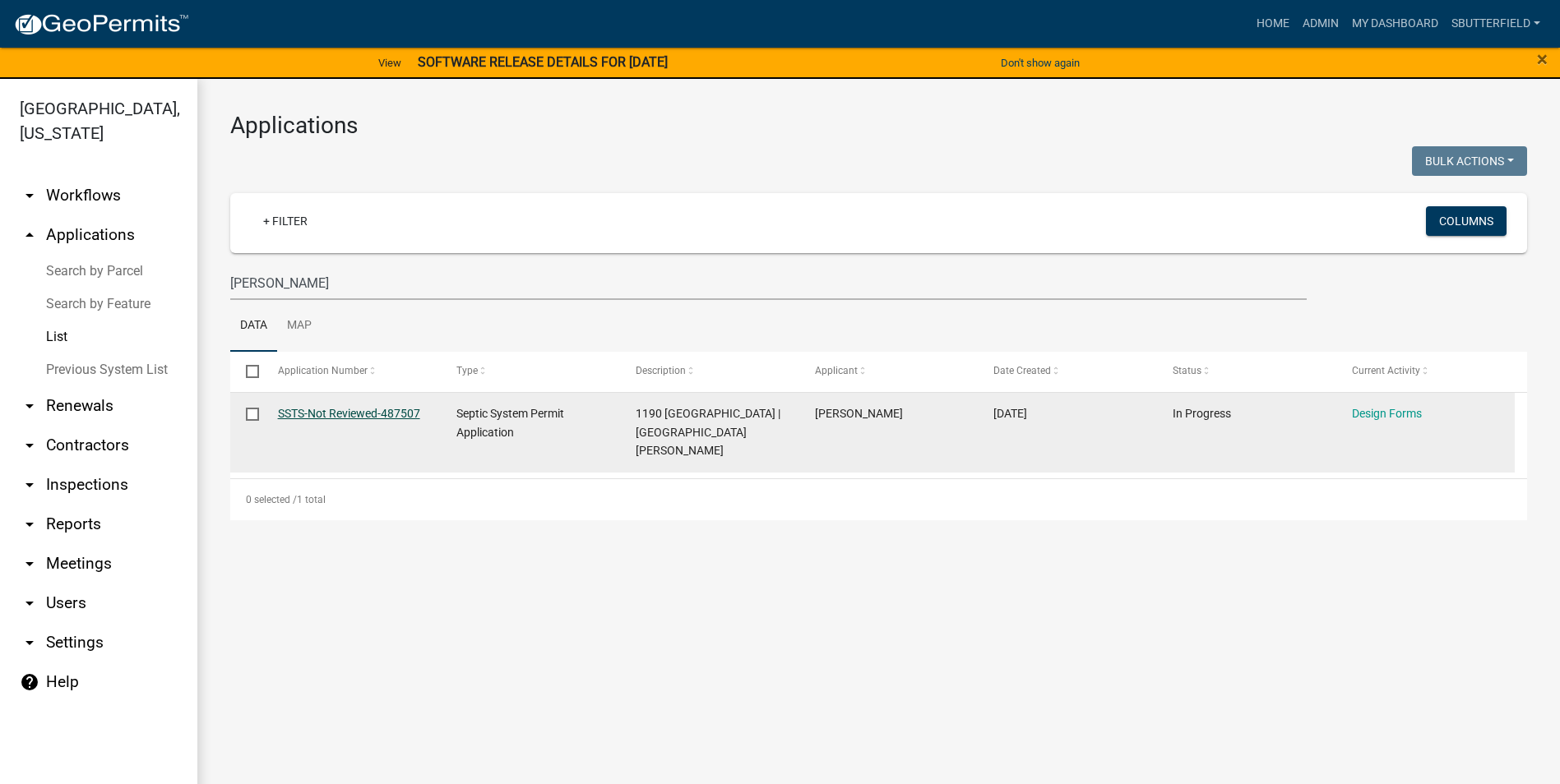
click at [361, 407] on link "SSTS-Not Reviewed-487507" at bounding box center [348, 414] width 142 height 13
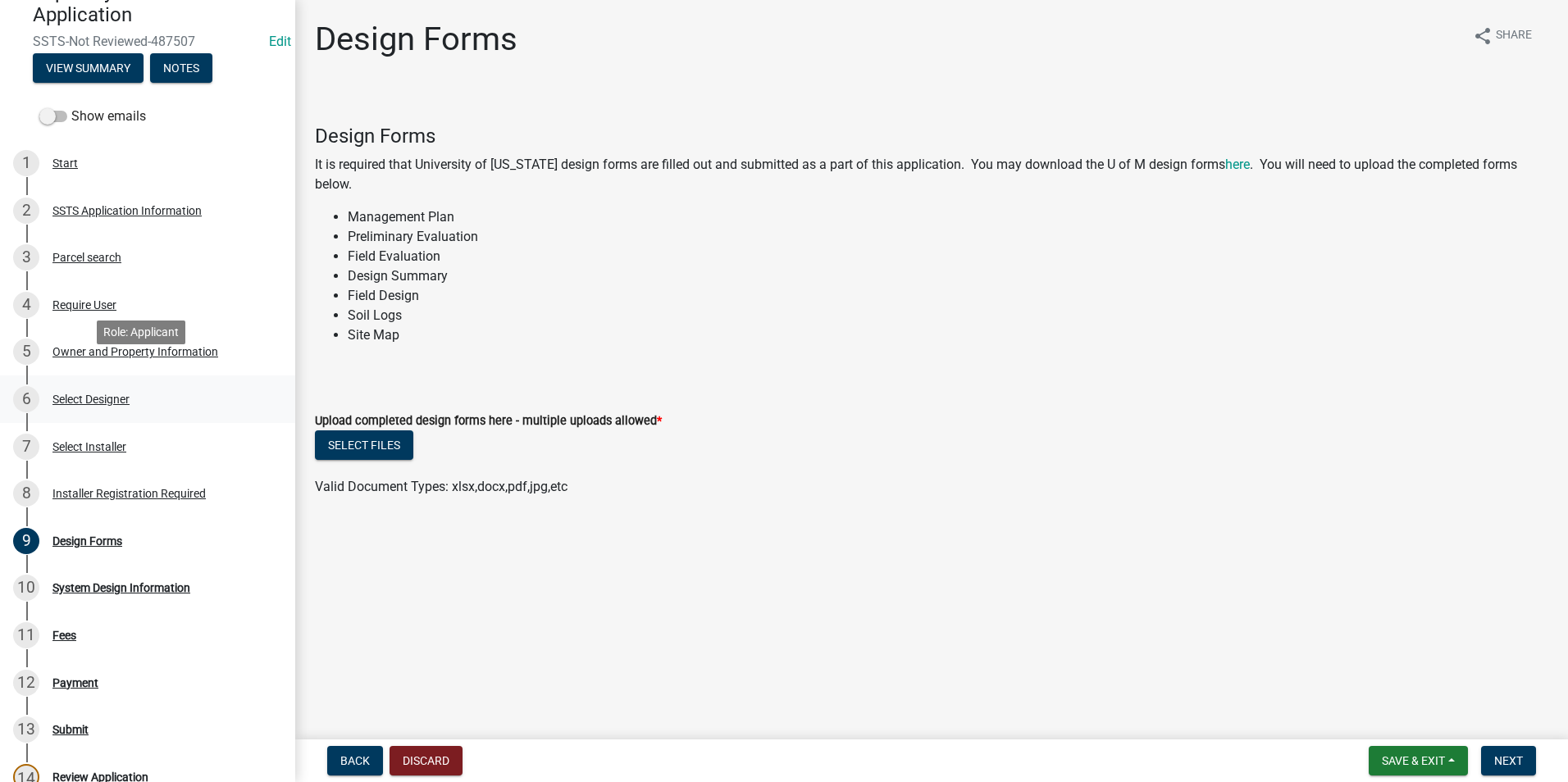
scroll to position [164, 0]
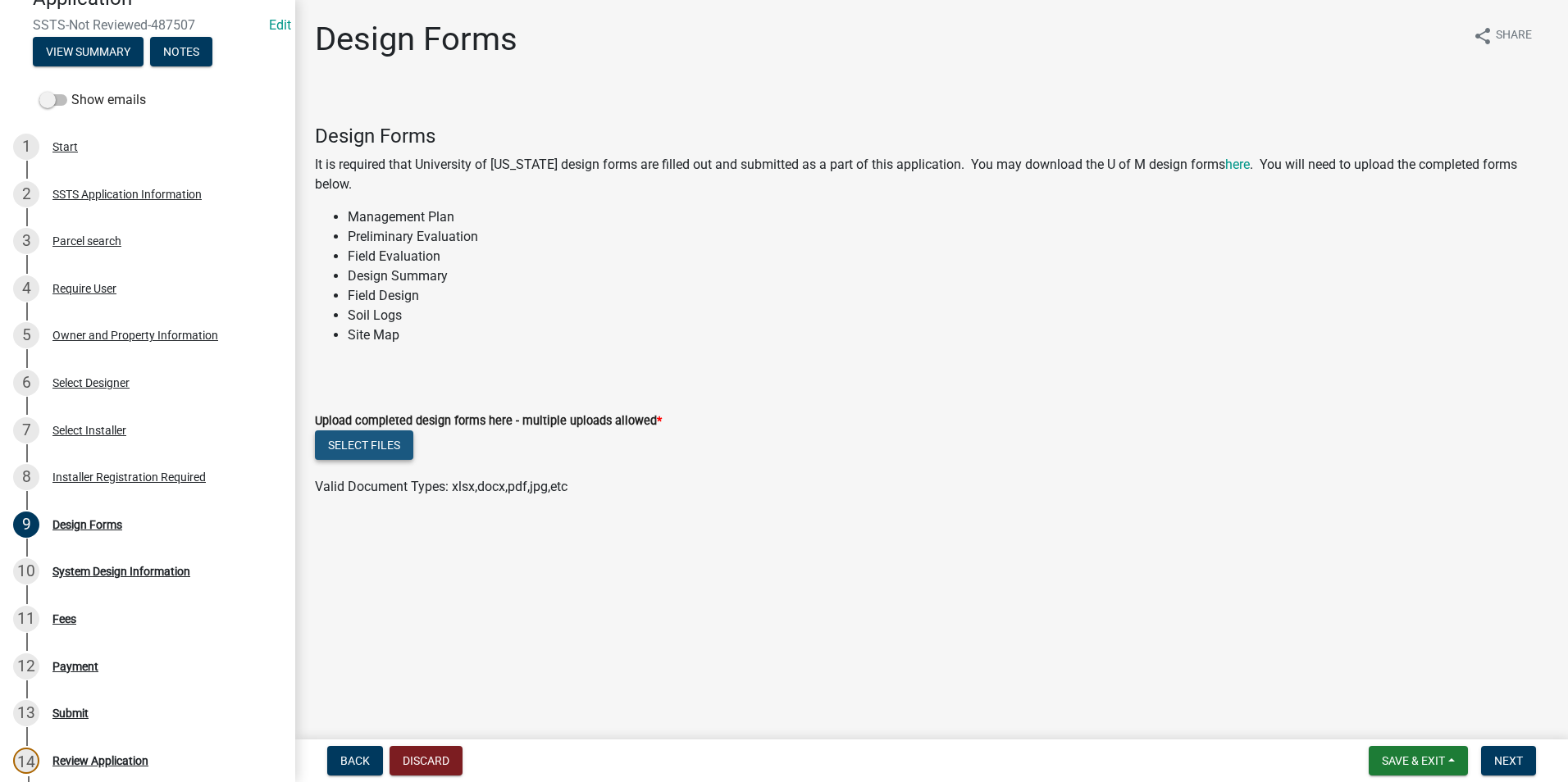
click at [368, 434] on button "Select files" at bounding box center [364, 445] width 98 height 30
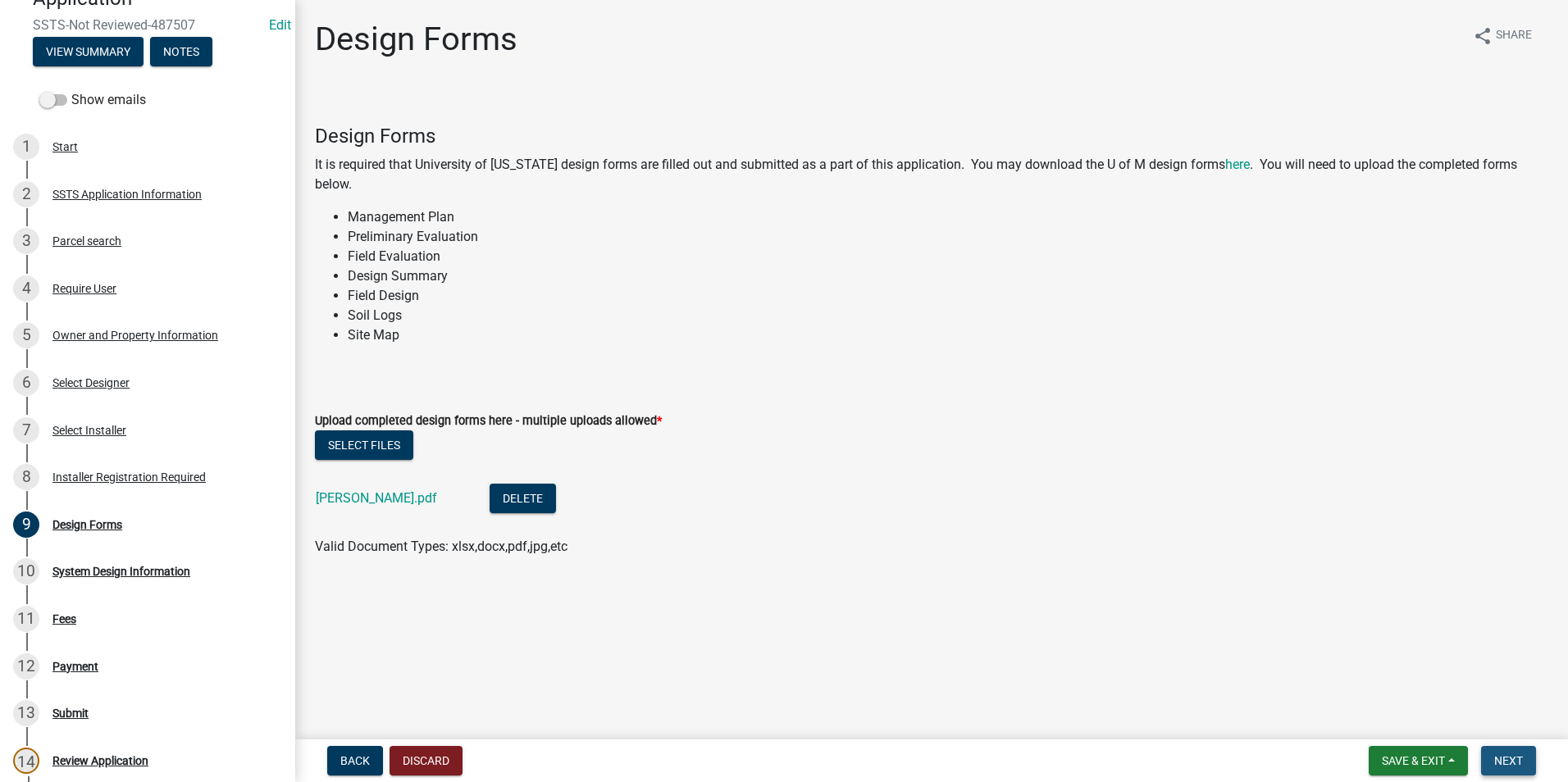
click at [1506, 751] on button "Next" at bounding box center [1508, 761] width 55 height 30
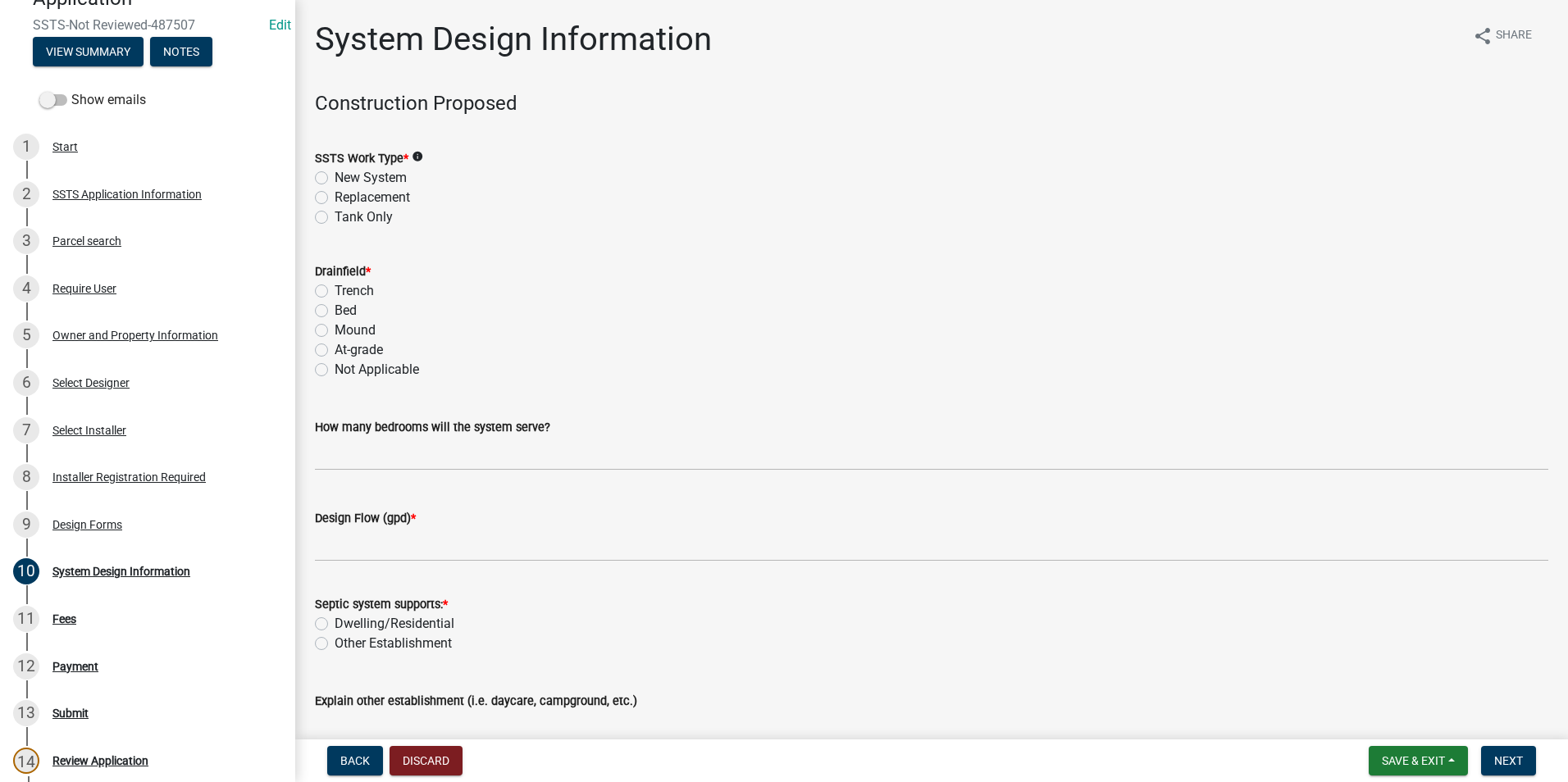
click at [334, 196] on label "Replacement" at bounding box center [372, 197] width 76 height 19
click at [334, 196] on input "Replacement" at bounding box center [340, 193] width 11 height 11
radio input "true"
click at [334, 330] on label "Mound" at bounding box center [355, 329] width 41 height 19
click at [334, 330] on input "Mound" at bounding box center [340, 326] width 11 height 11
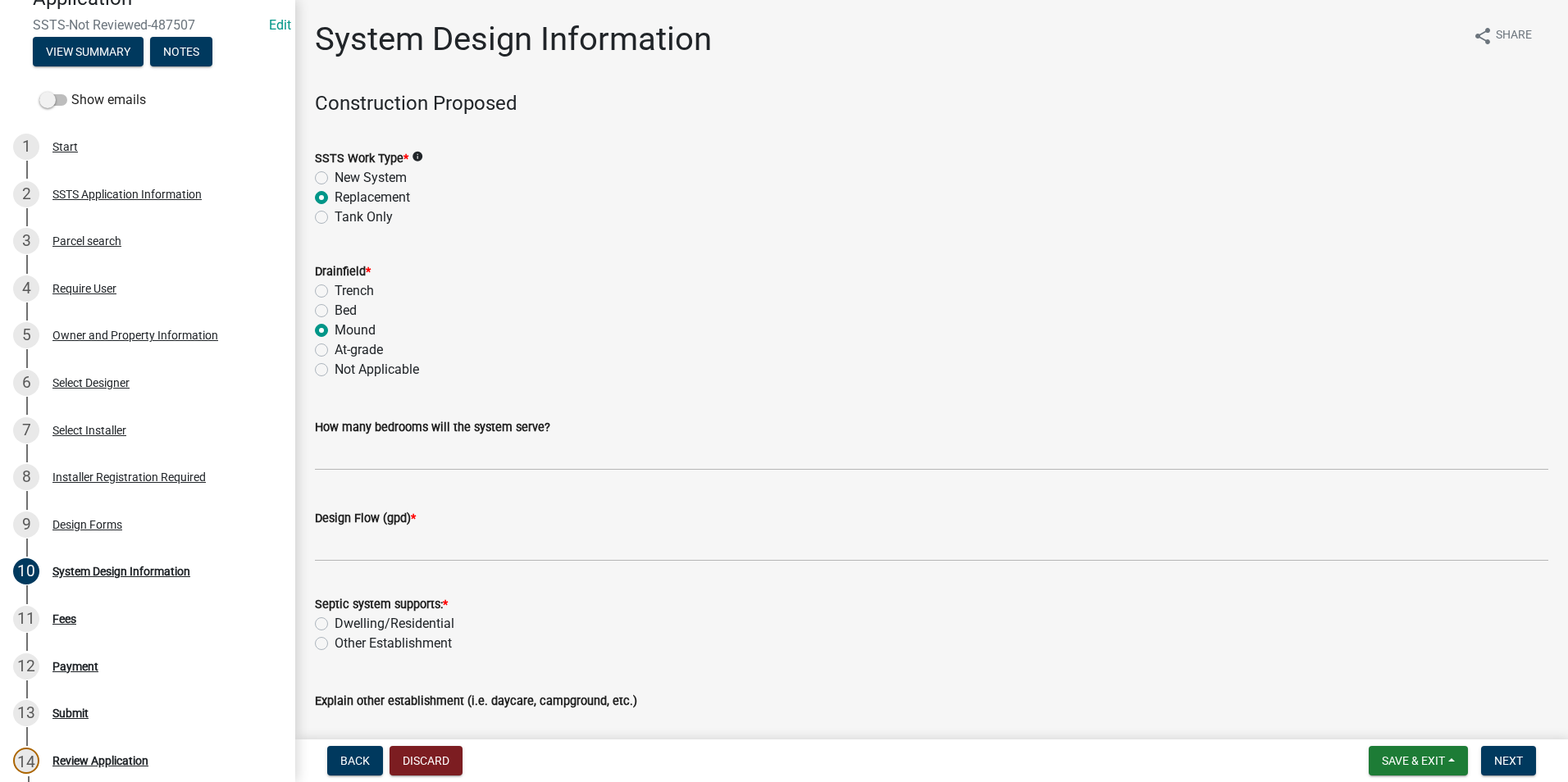
radio input "true"
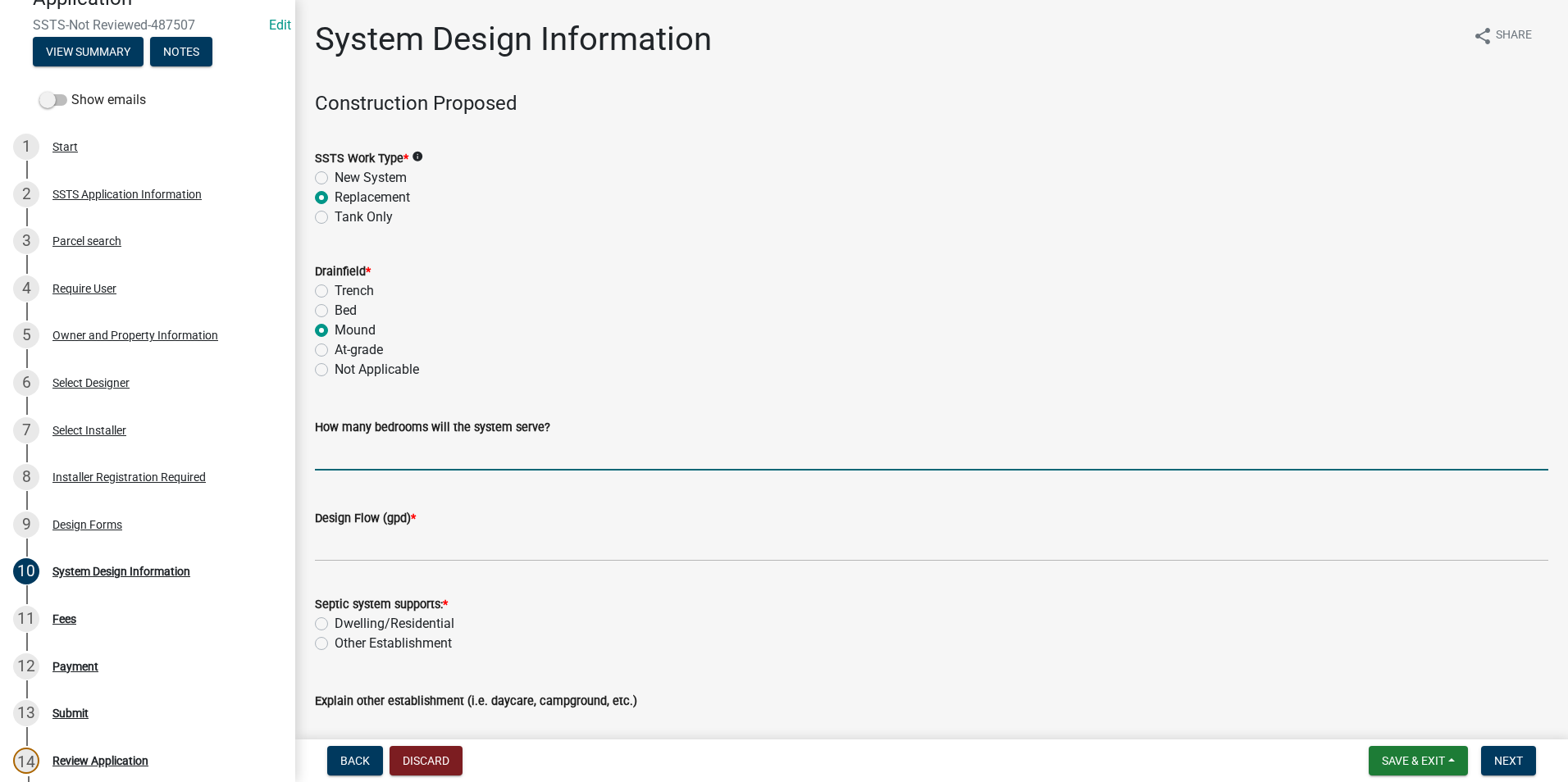
click at [392, 451] on input "text" at bounding box center [931, 453] width 1233 height 33
type input "3"
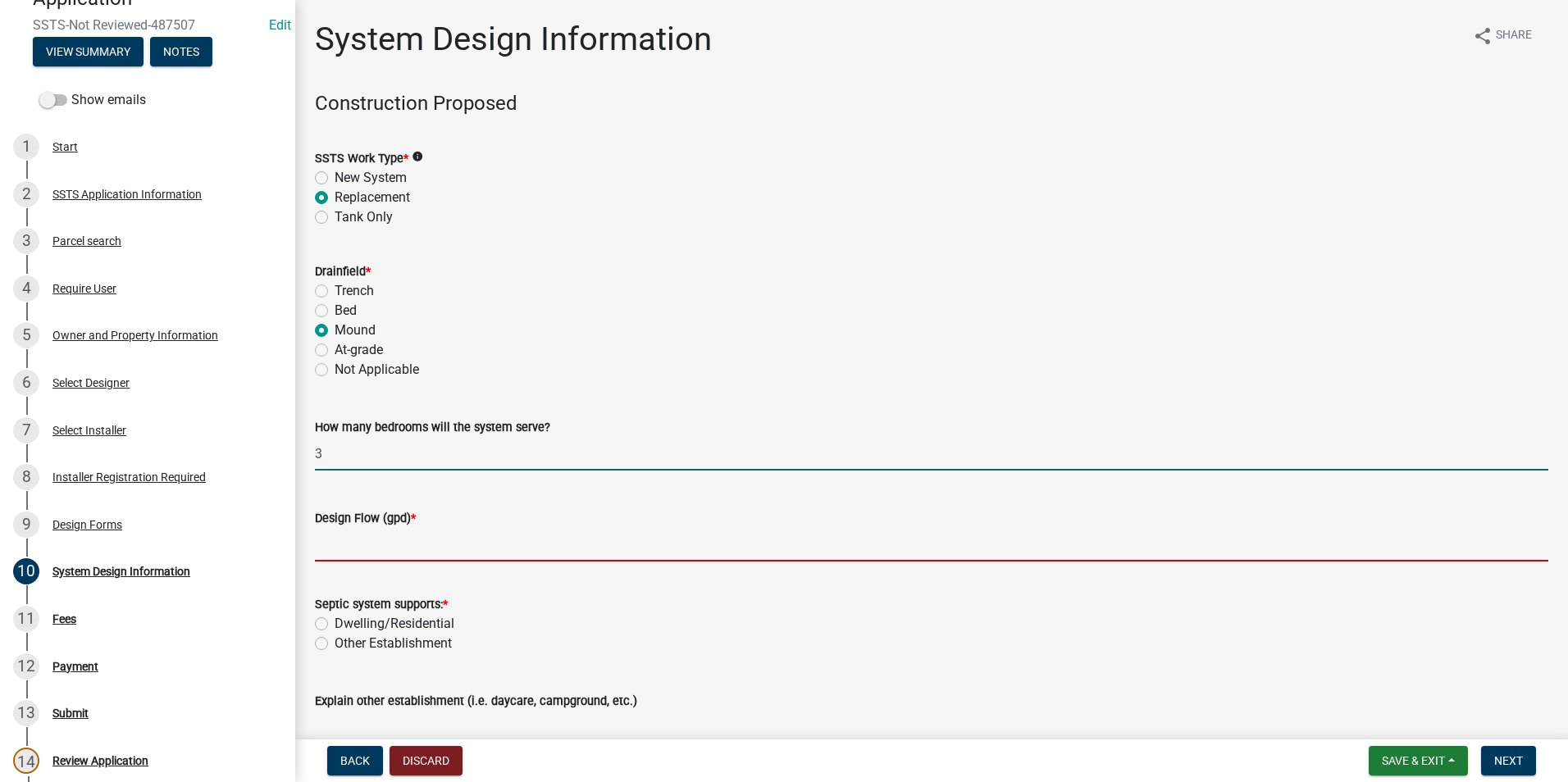
click at [387, 541] on input "Design Flow (gpd) *" at bounding box center [931, 545] width 1233 height 33
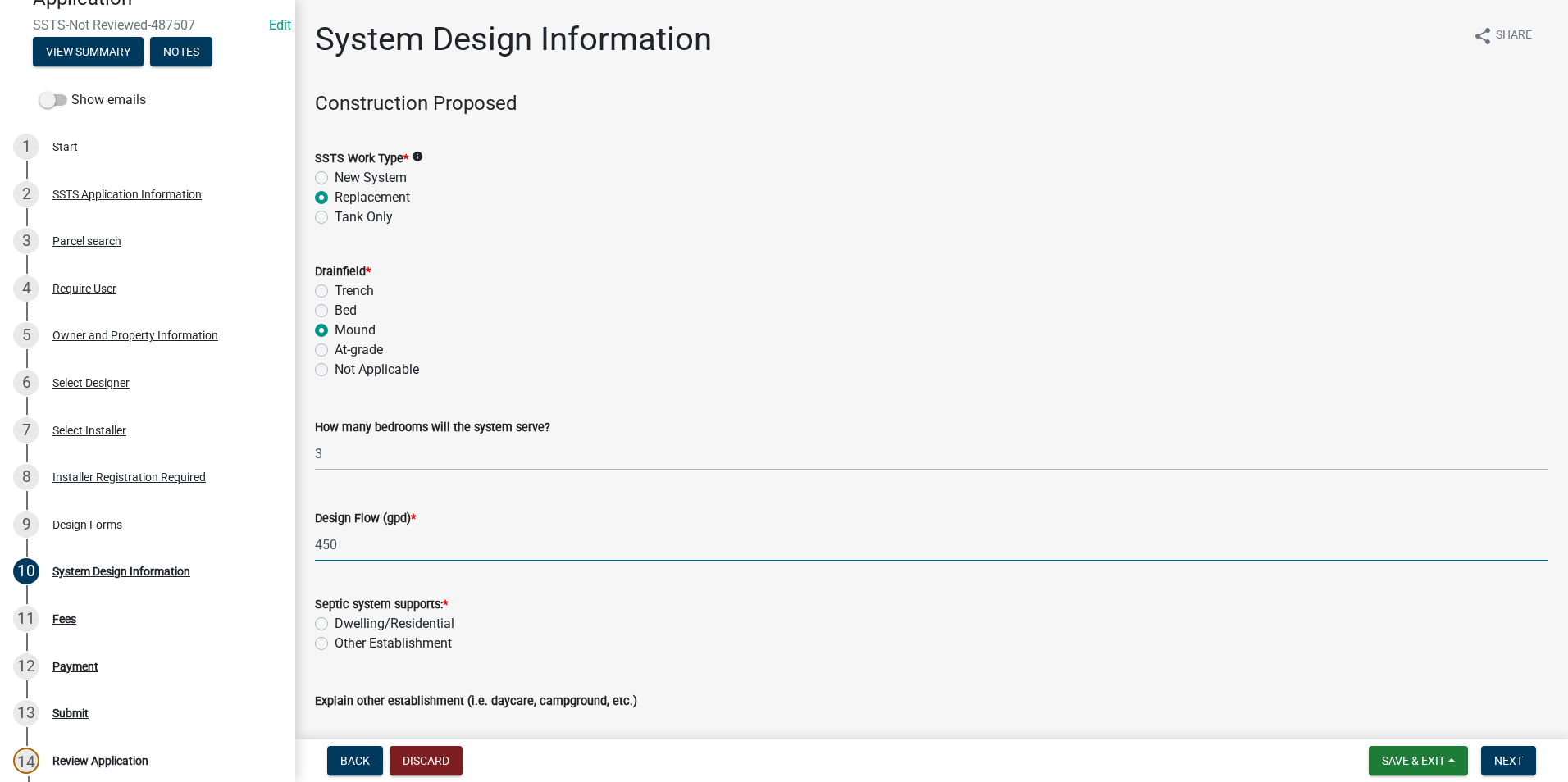
type input "450"
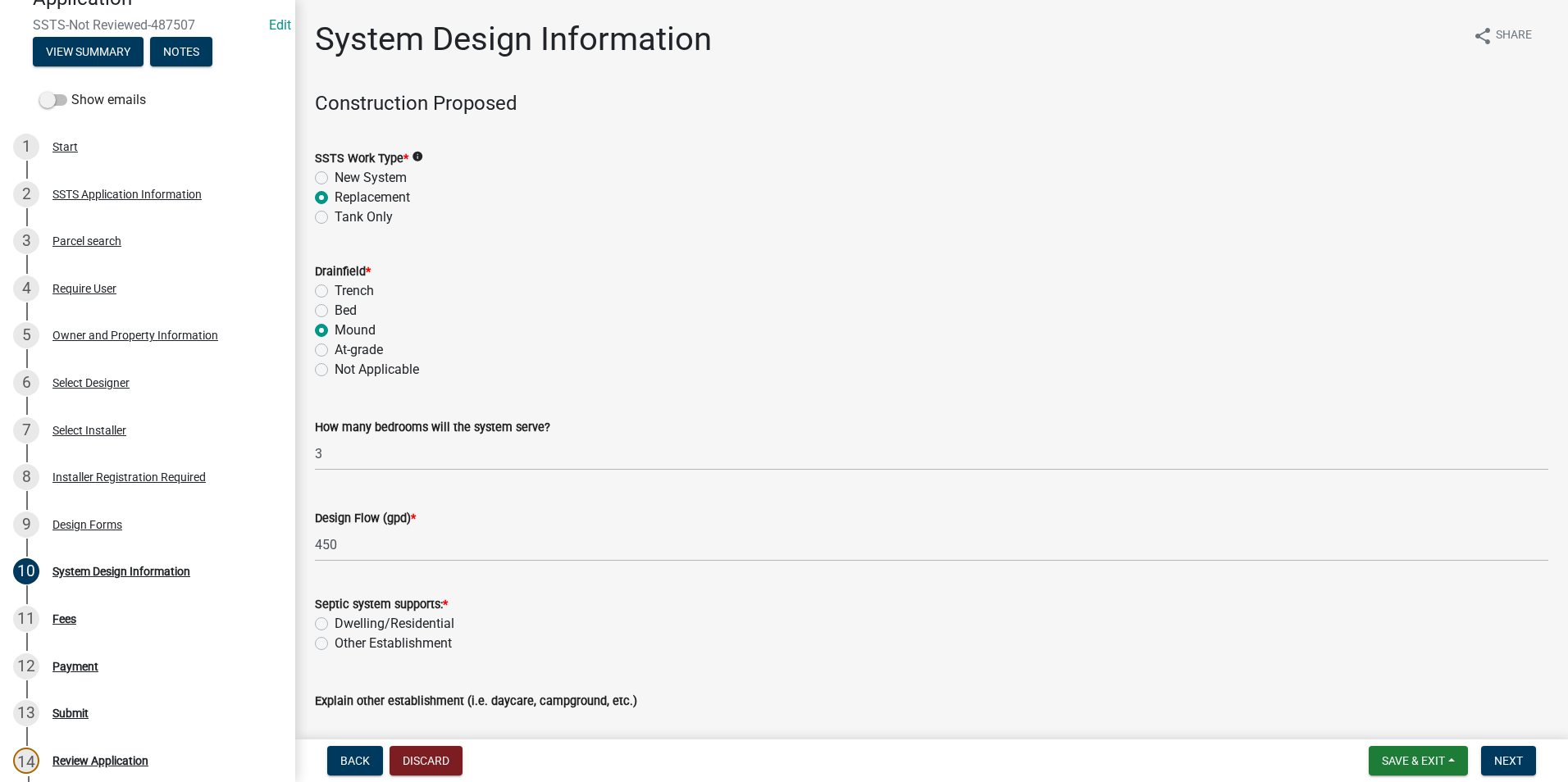
click at [334, 621] on label "Dwelling/Residential" at bounding box center [393, 624] width 119 height 19
click at [334, 621] on input "Dwelling/Residential" at bounding box center [340, 620] width 11 height 11
radio input "true"
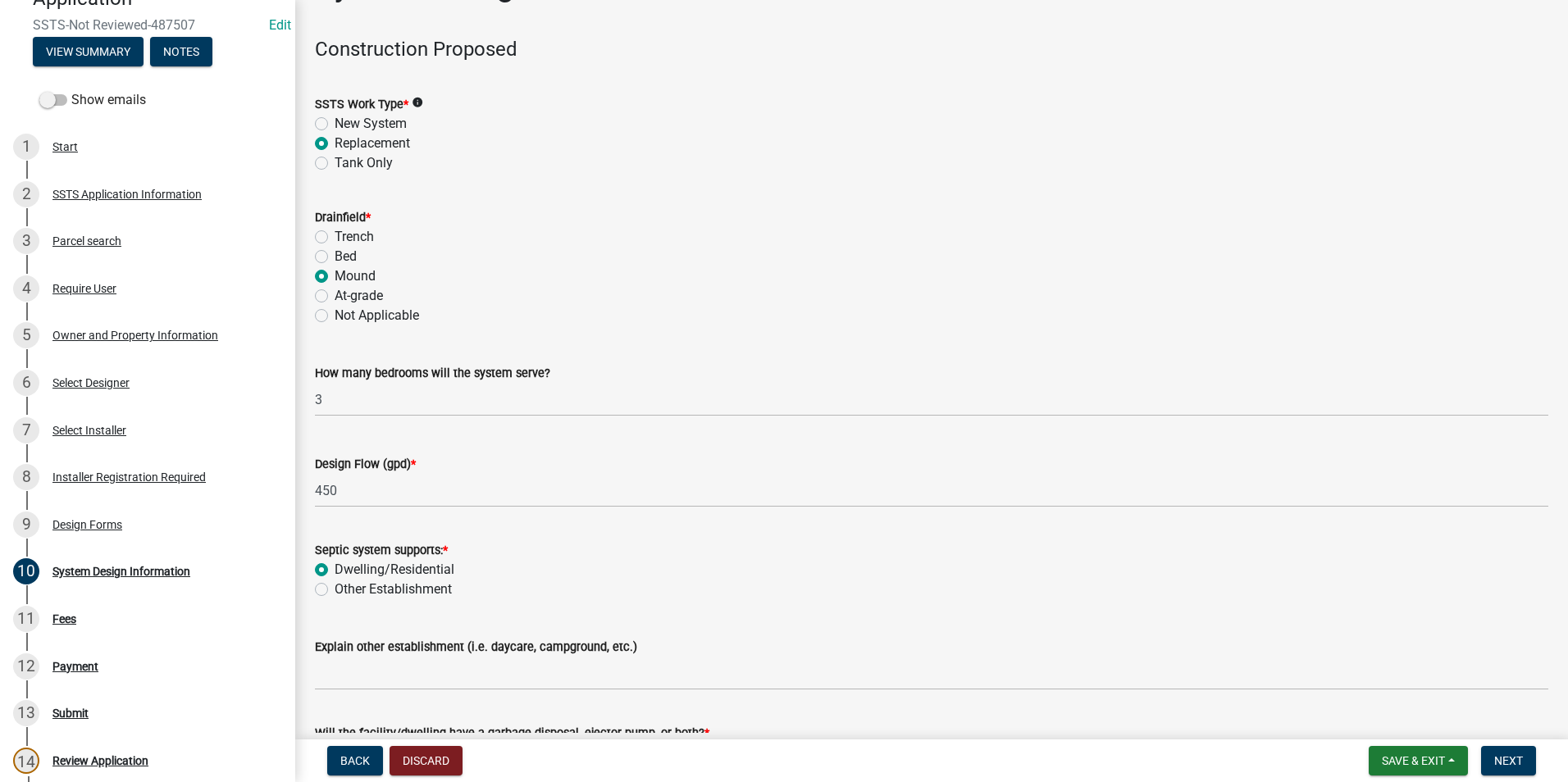
scroll to position [182, 0]
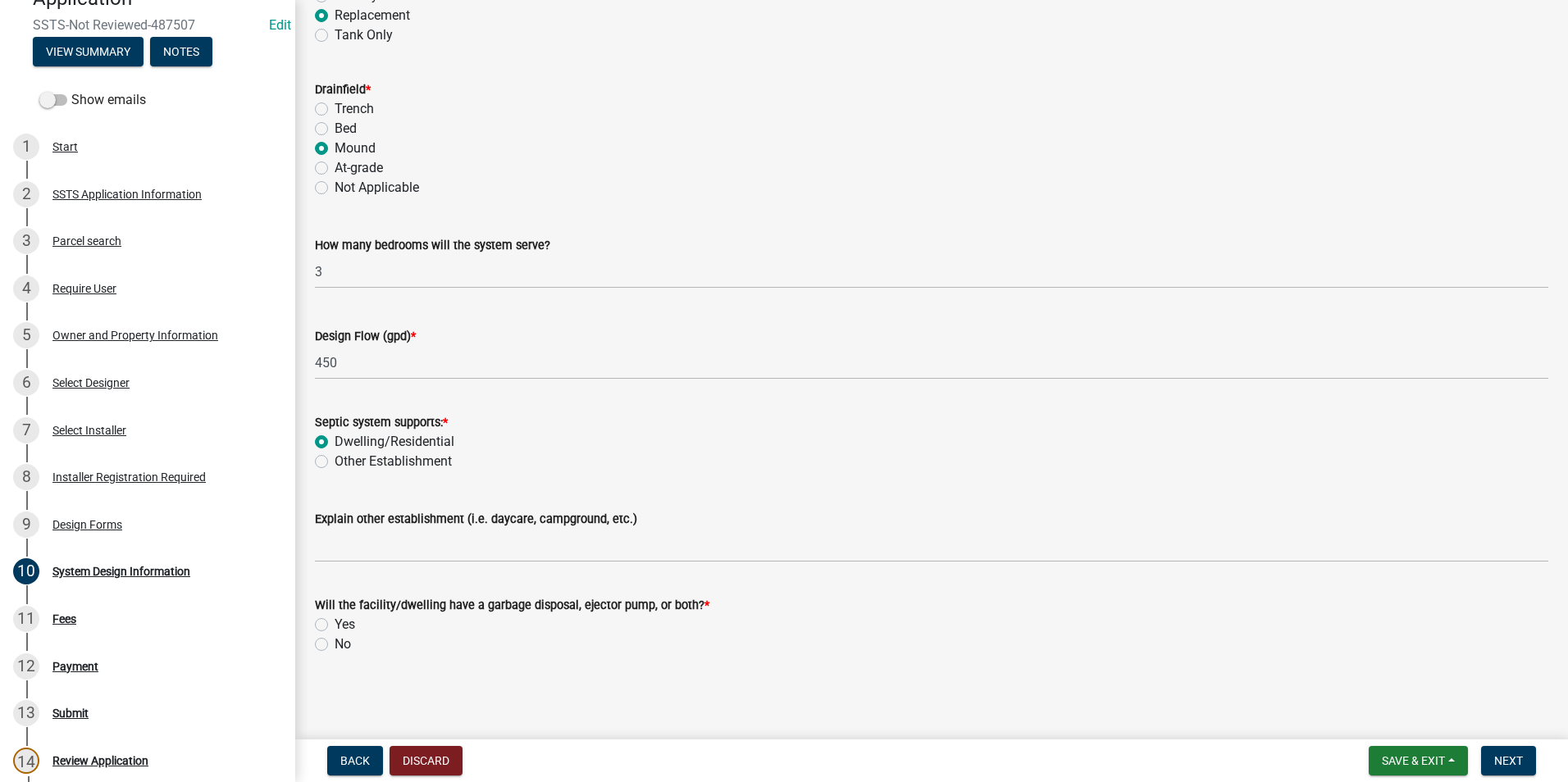
click at [328, 643] on div "No" at bounding box center [931, 644] width 1233 height 19
click at [334, 642] on label "No" at bounding box center [342, 644] width 17 height 19
click at [334, 642] on input "No" at bounding box center [340, 640] width 11 height 11
radio input "true"
click at [1514, 765] on span "Next" at bounding box center [1508, 761] width 29 height 13
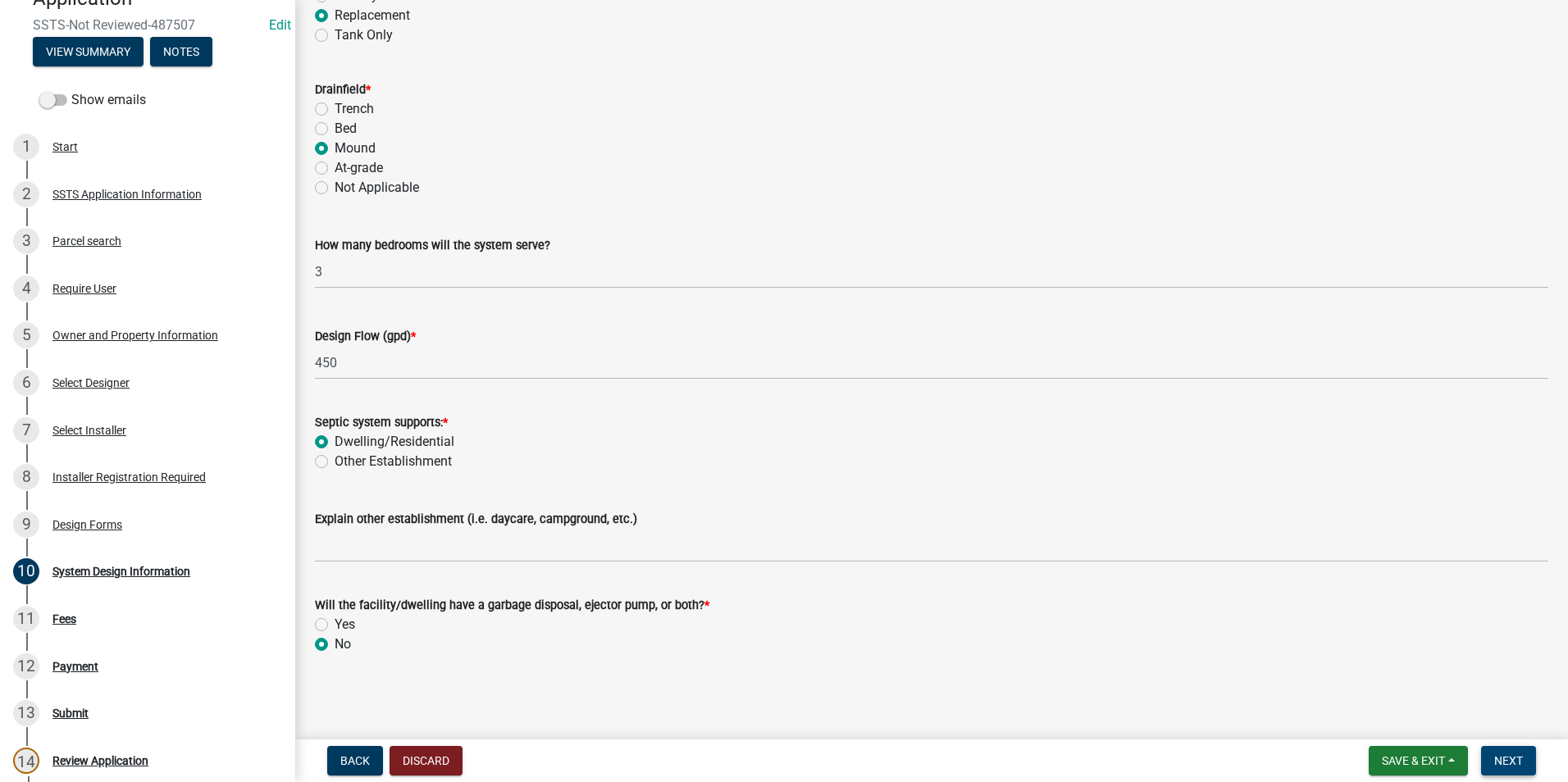
scroll to position [0, 0]
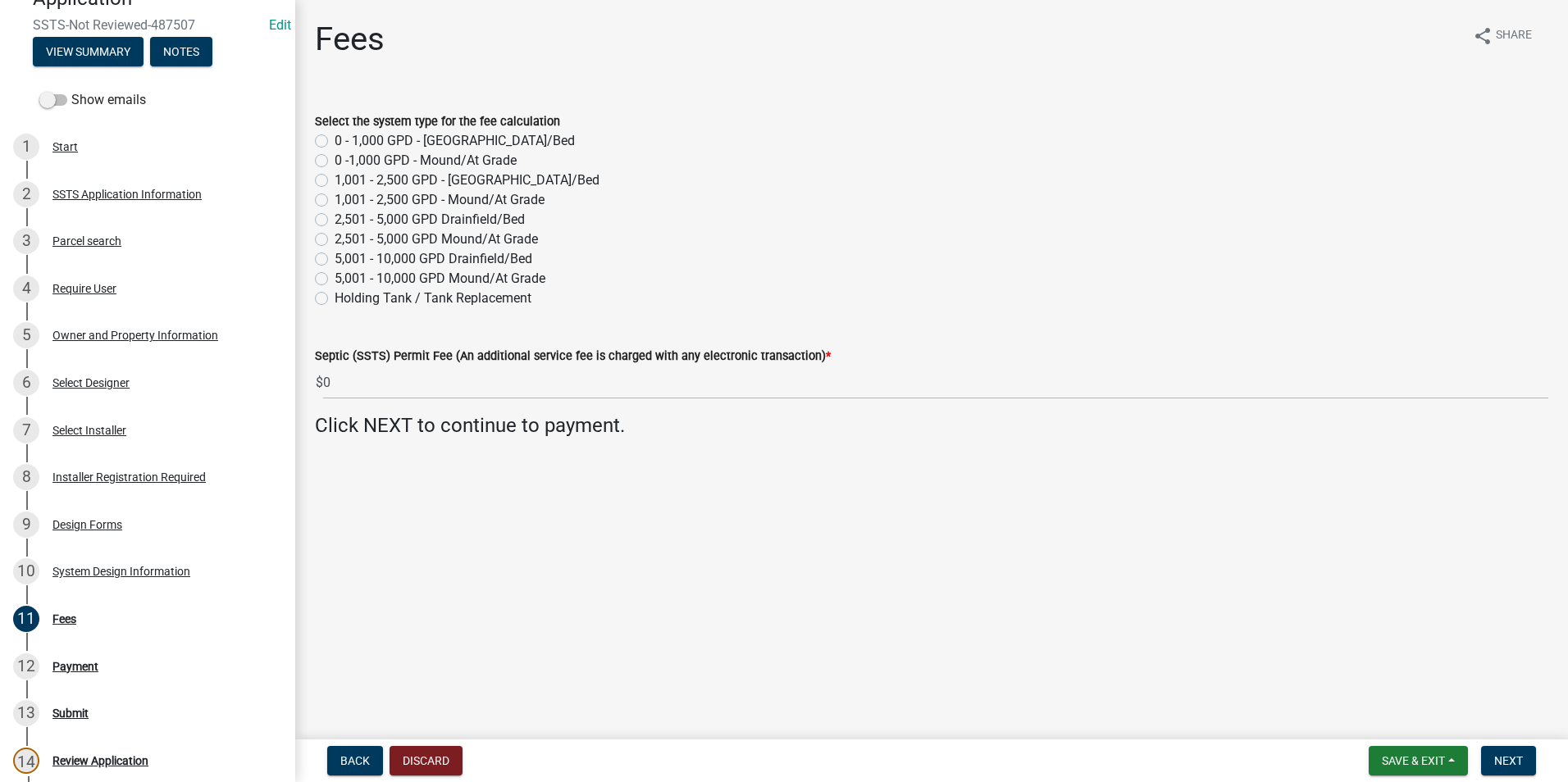
click at [334, 161] on label "0 -1,000 GPD - Mound/At Grade" at bounding box center [425, 160] width 182 height 19
click at [334, 161] on input "0 -1,000 GPD - Mound/At Grade" at bounding box center [340, 156] width 11 height 11
radio input "true"
click at [1521, 760] on span "Next" at bounding box center [1508, 761] width 29 height 13
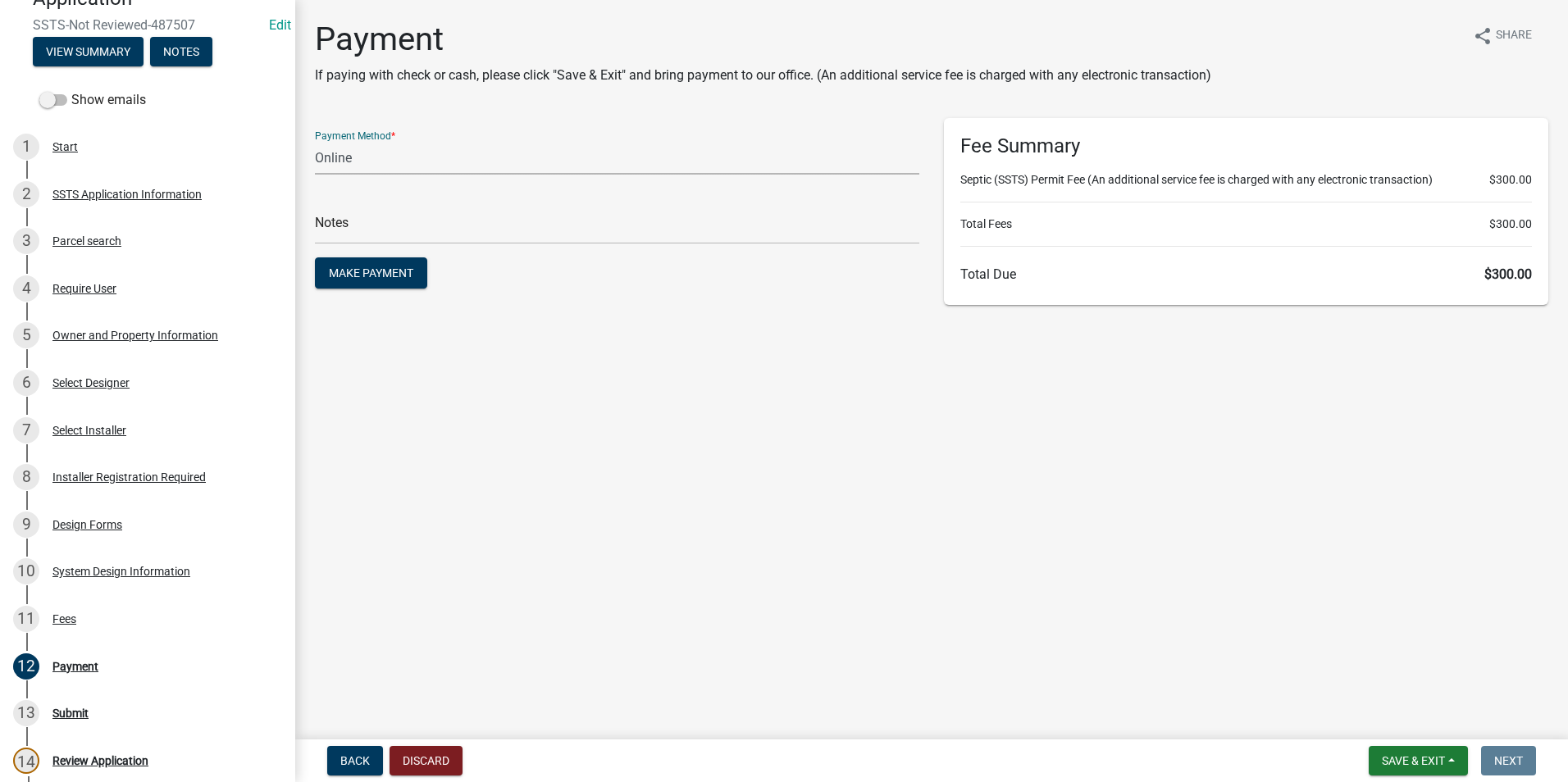
click at [424, 158] on select "Credit Card POS Check Cash Online" at bounding box center [616, 157] width 604 height 33
select select "1: 0"
click at [315, 141] on select "Credit Card POS Check Cash Online" at bounding box center [616, 157] width 604 height 33
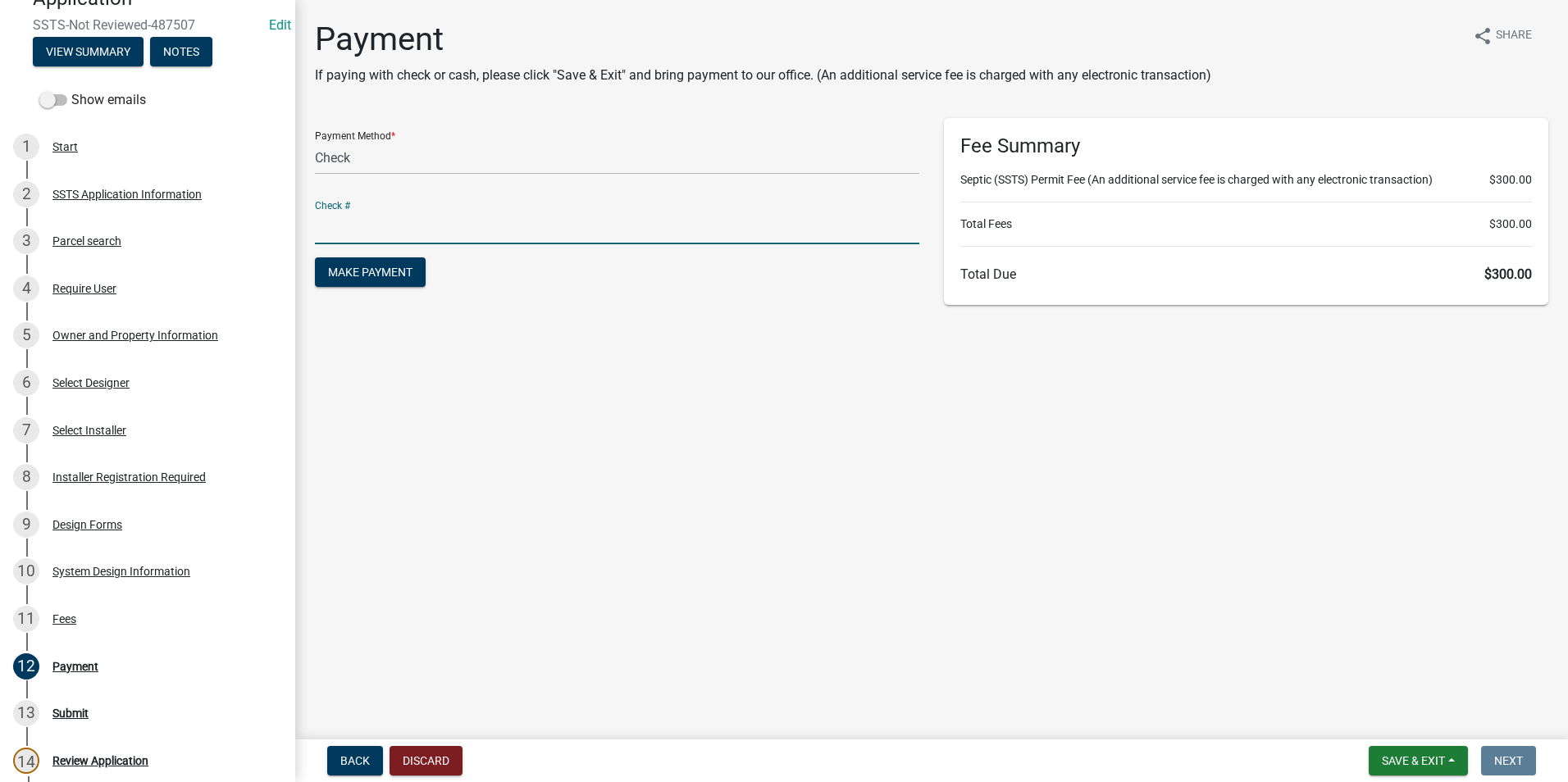
click at [428, 220] on input "text" at bounding box center [616, 228] width 604 height 33
type input "8816"
click at [367, 273] on span "Make Payment" at bounding box center [369, 272] width 84 height 13
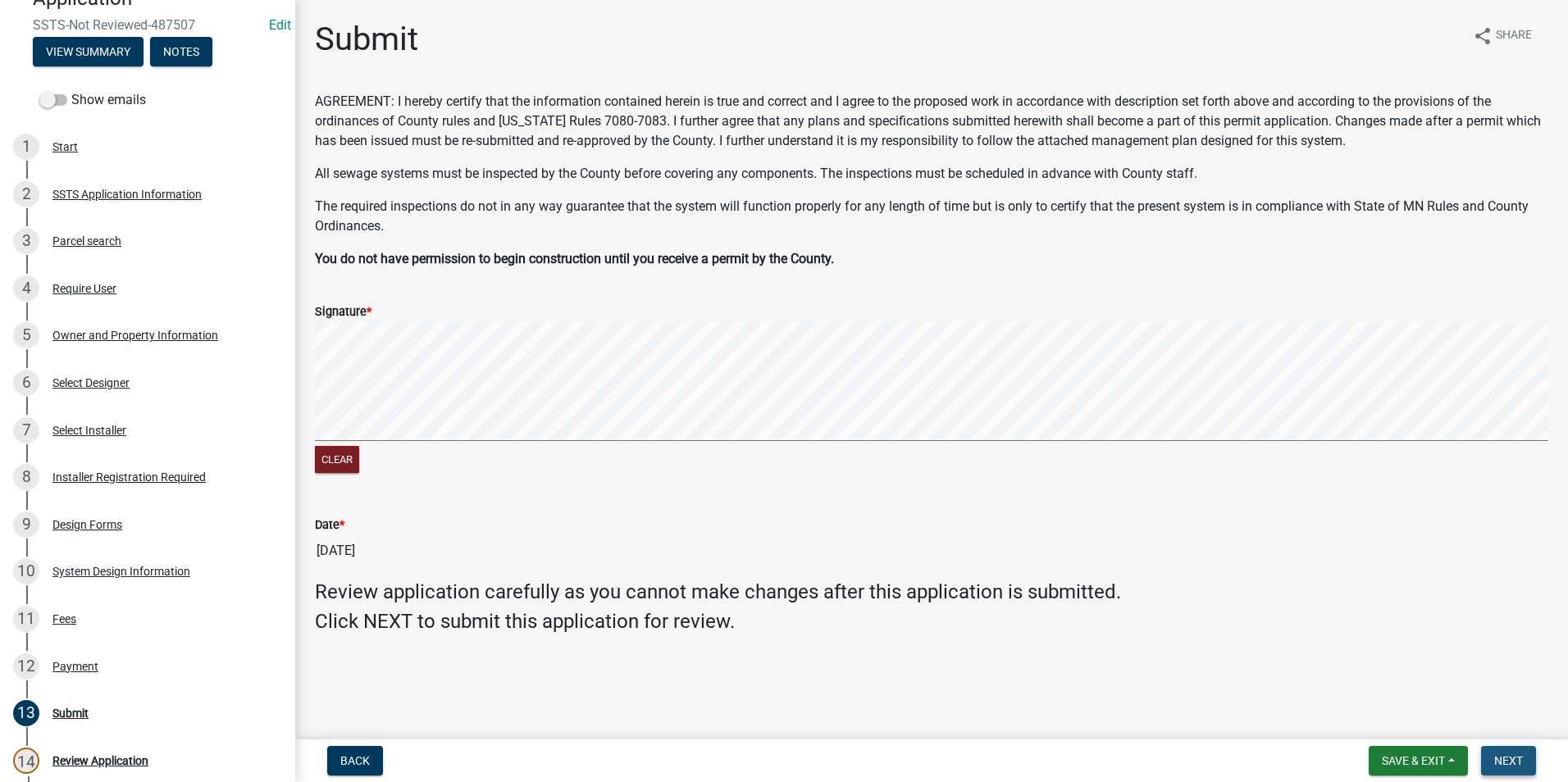
click at [1513, 754] on span "Next" at bounding box center [1508, 761] width 29 height 13
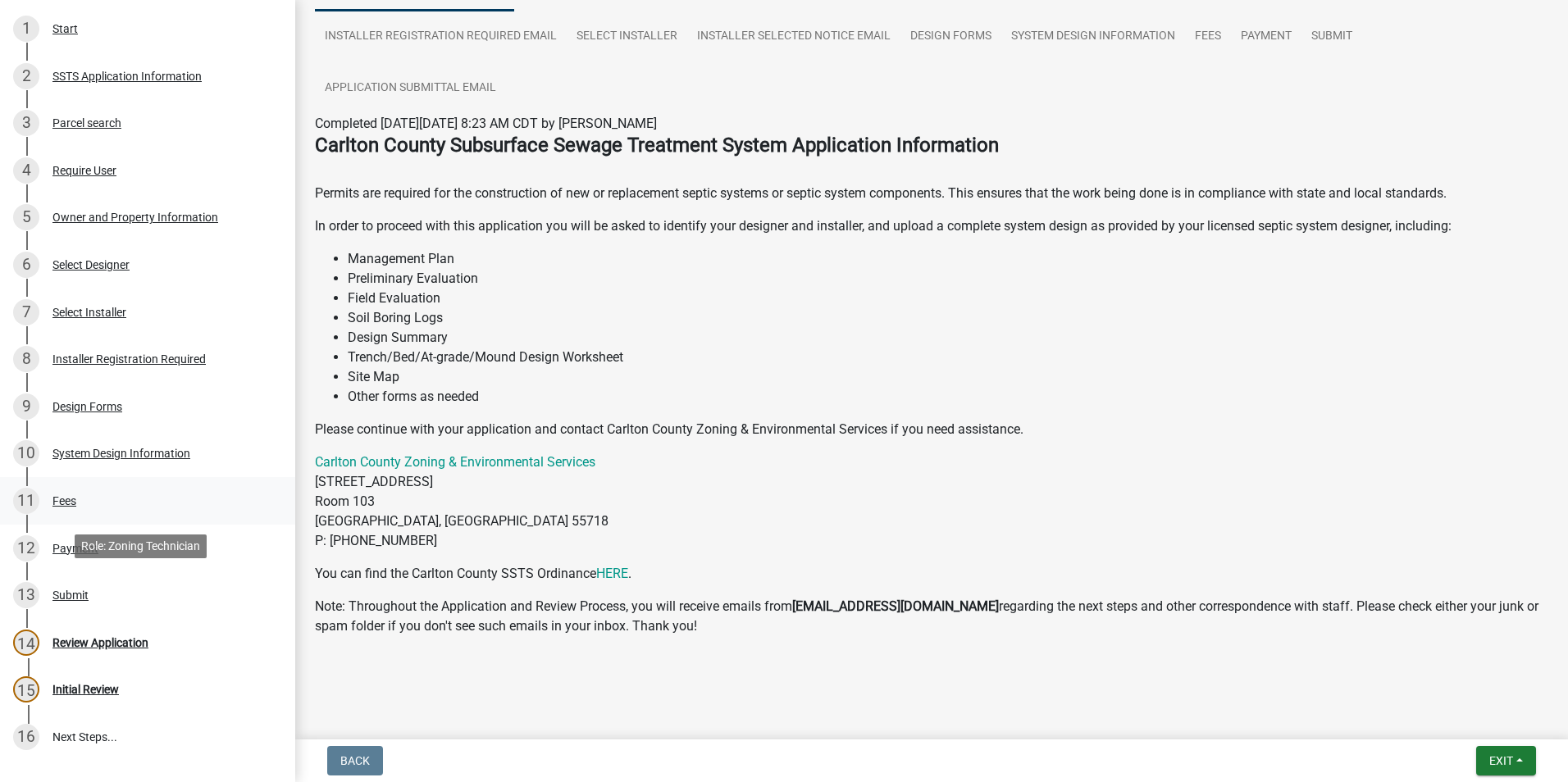
scroll to position [328, 0]
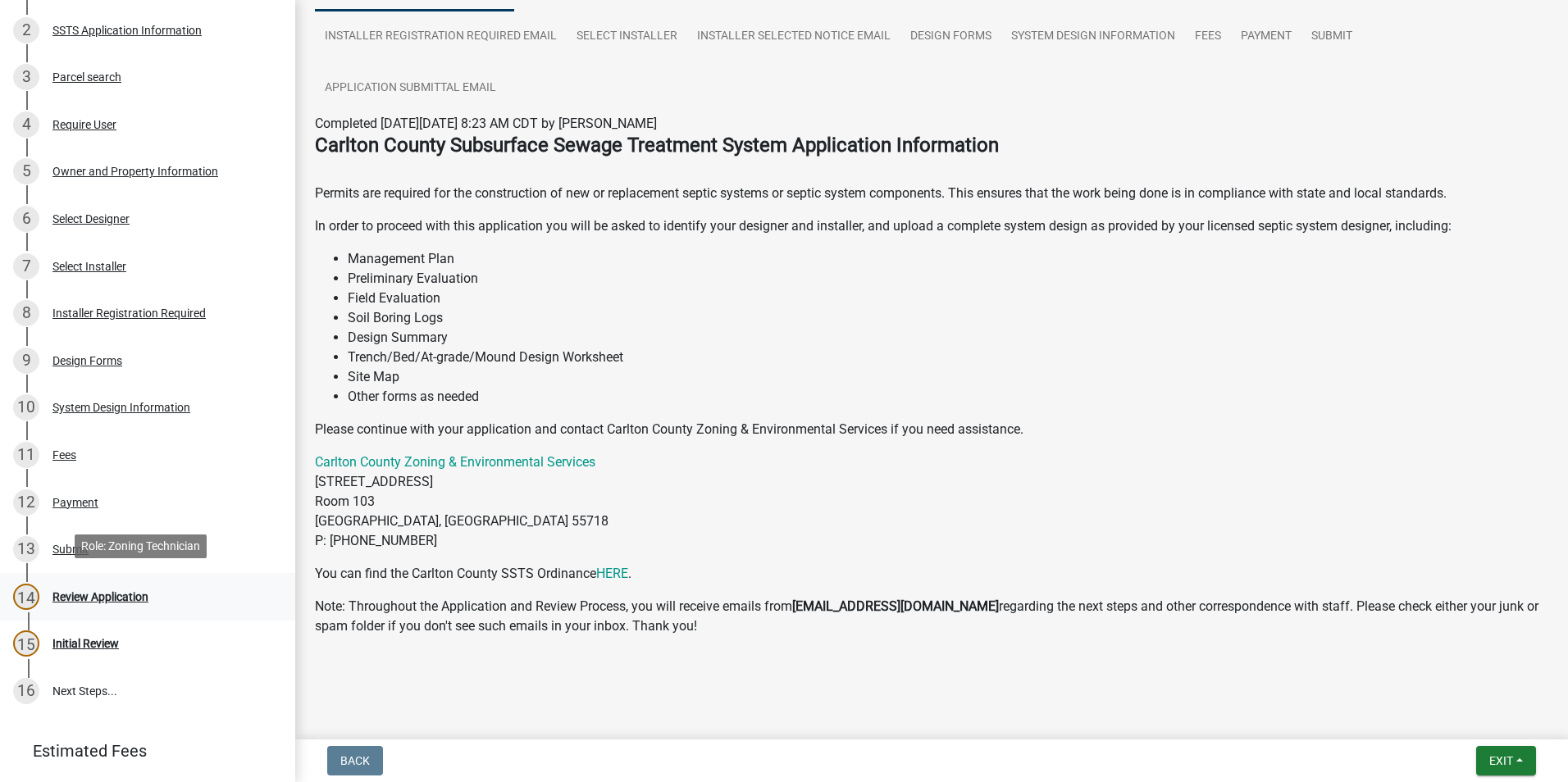
click at [120, 591] on div "Review Application" at bounding box center [101, 597] width 96 height 11
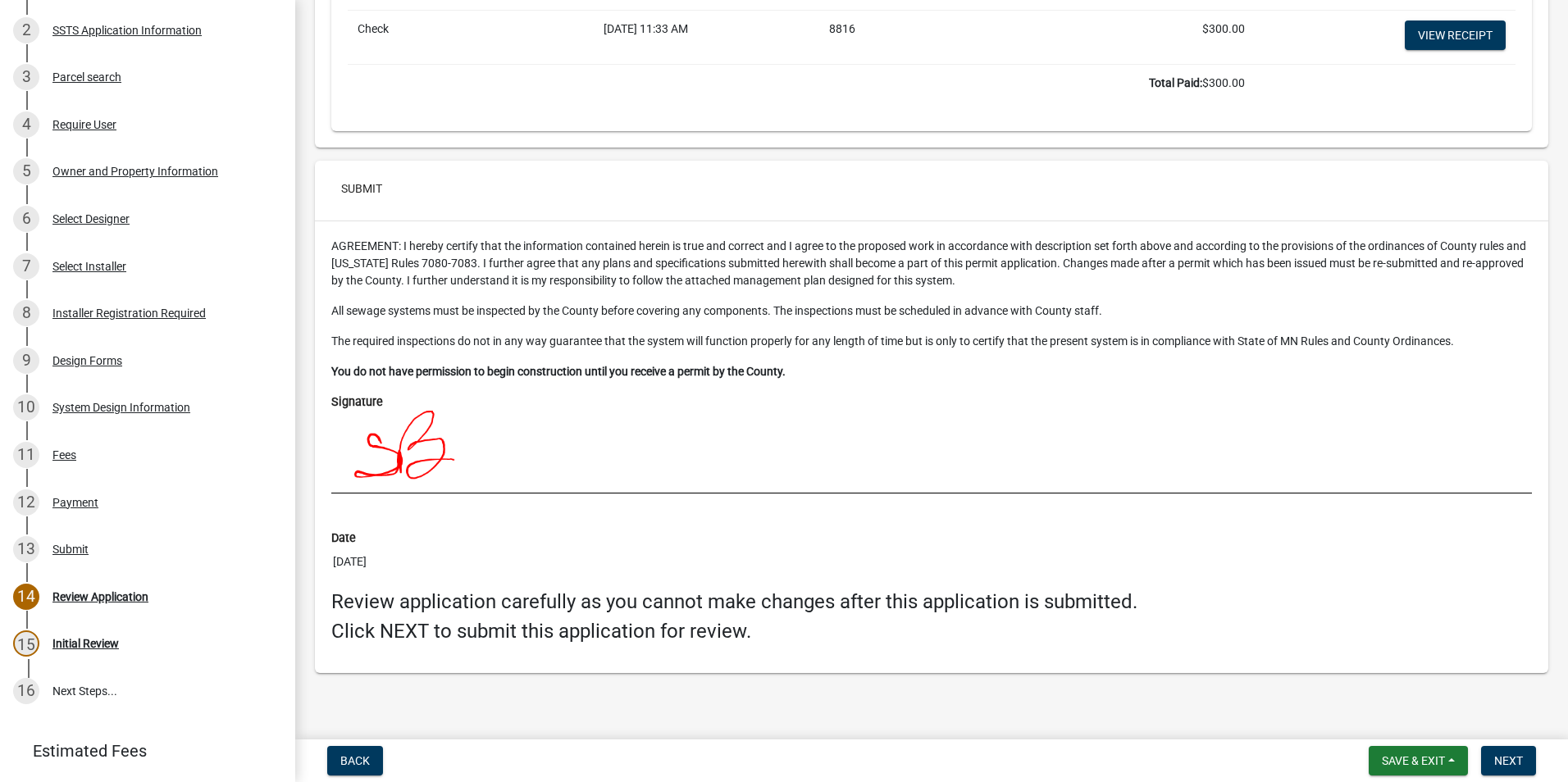
scroll to position [6064, 0]
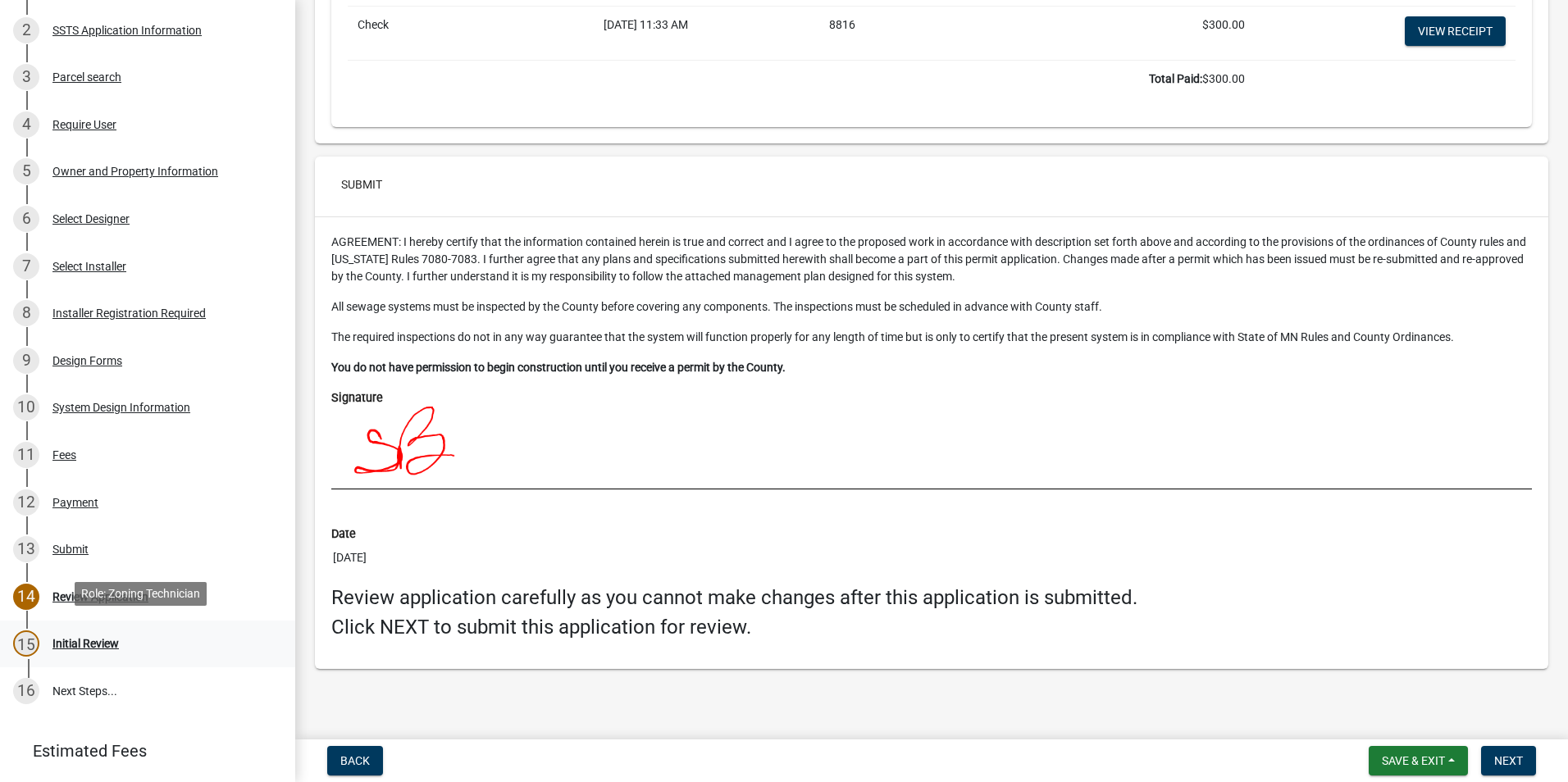
click at [103, 638] on div "Initial Review" at bounding box center [86, 643] width 67 height 11
click at [367, 759] on span "Back" at bounding box center [355, 761] width 30 height 13
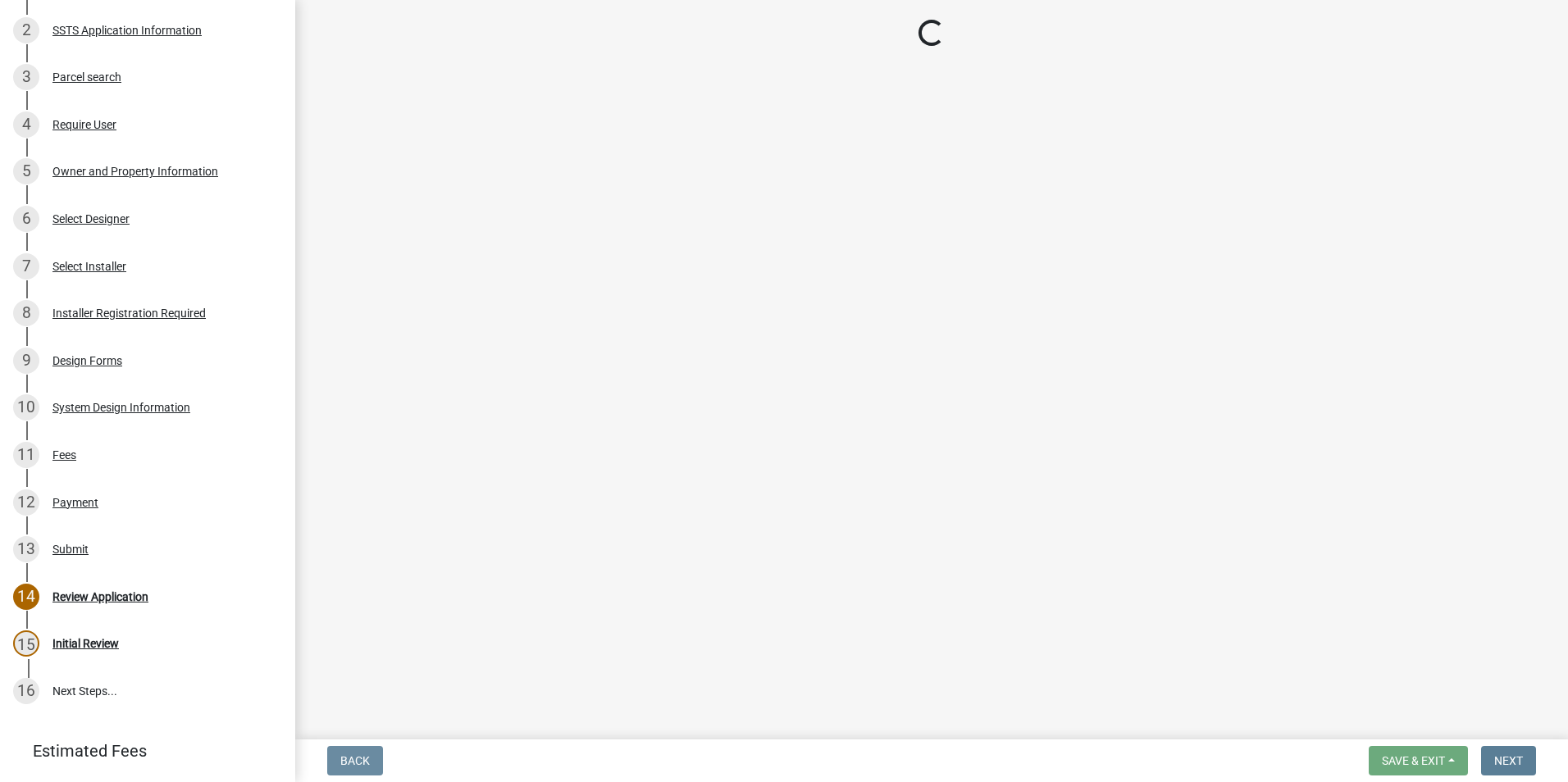
scroll to position [0, 0]
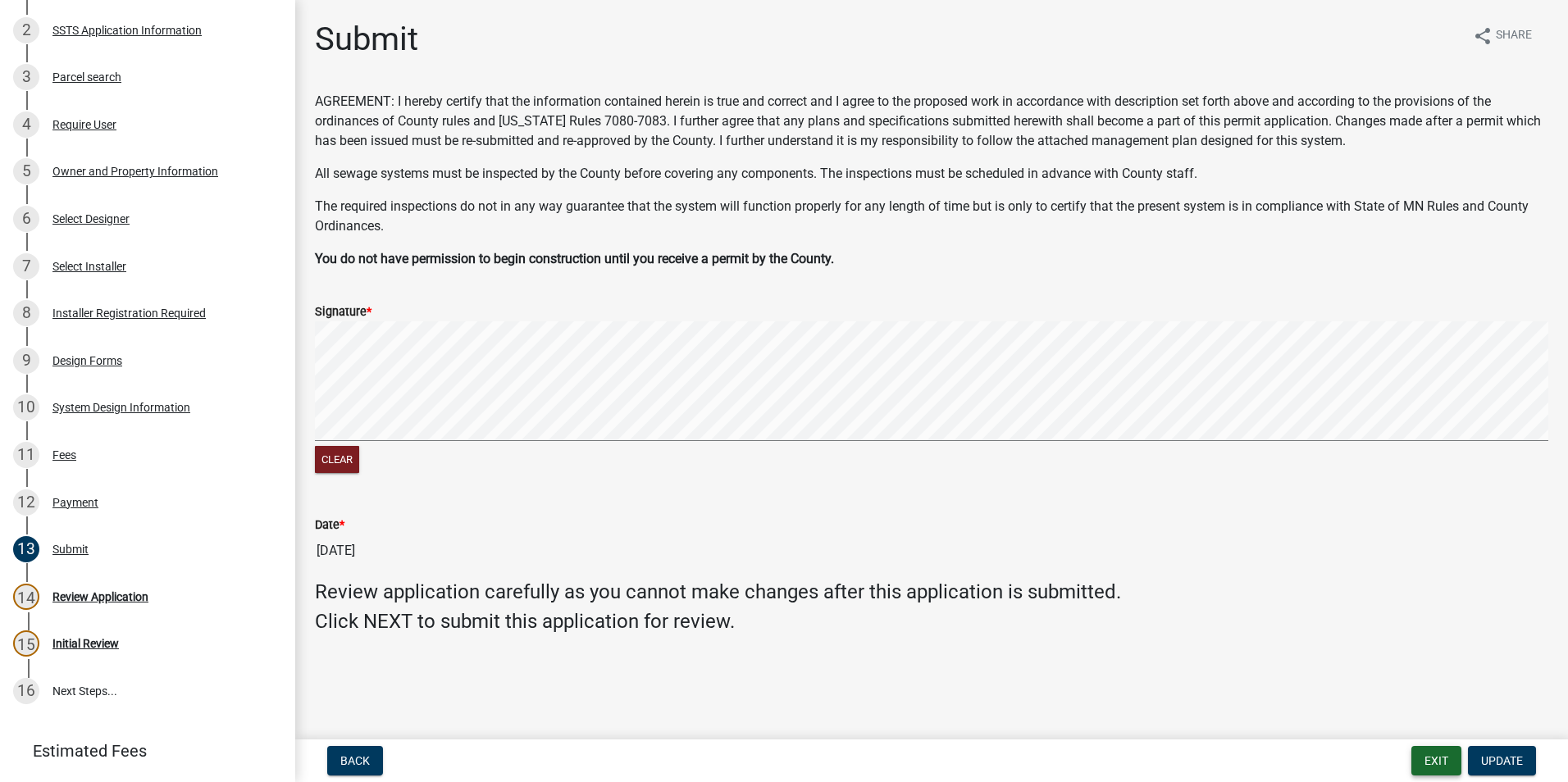
click at [1437, 764] on button "Exit" at bounding box center [1437, 761] width 50 height 30
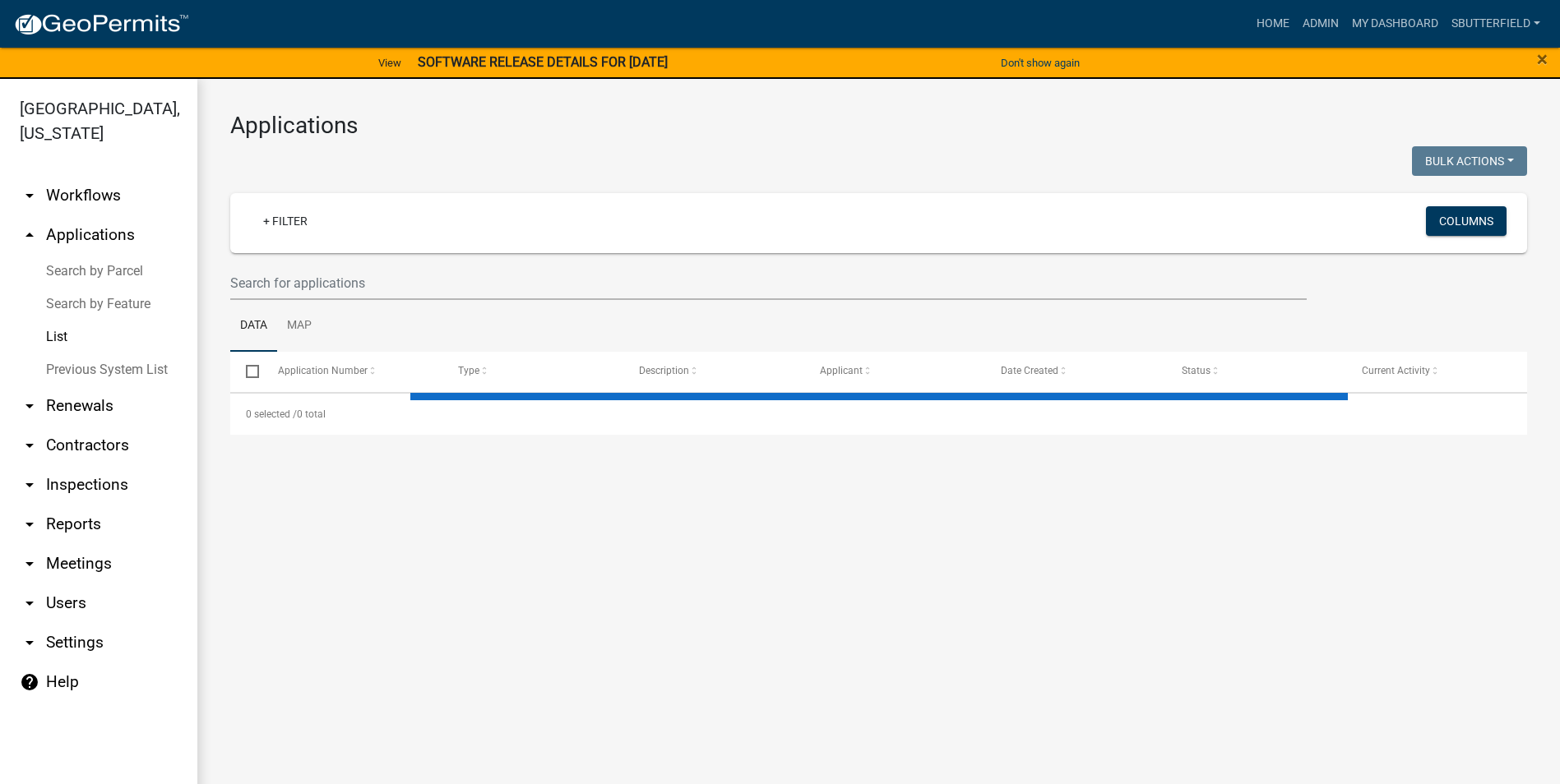
select select "1: 25"
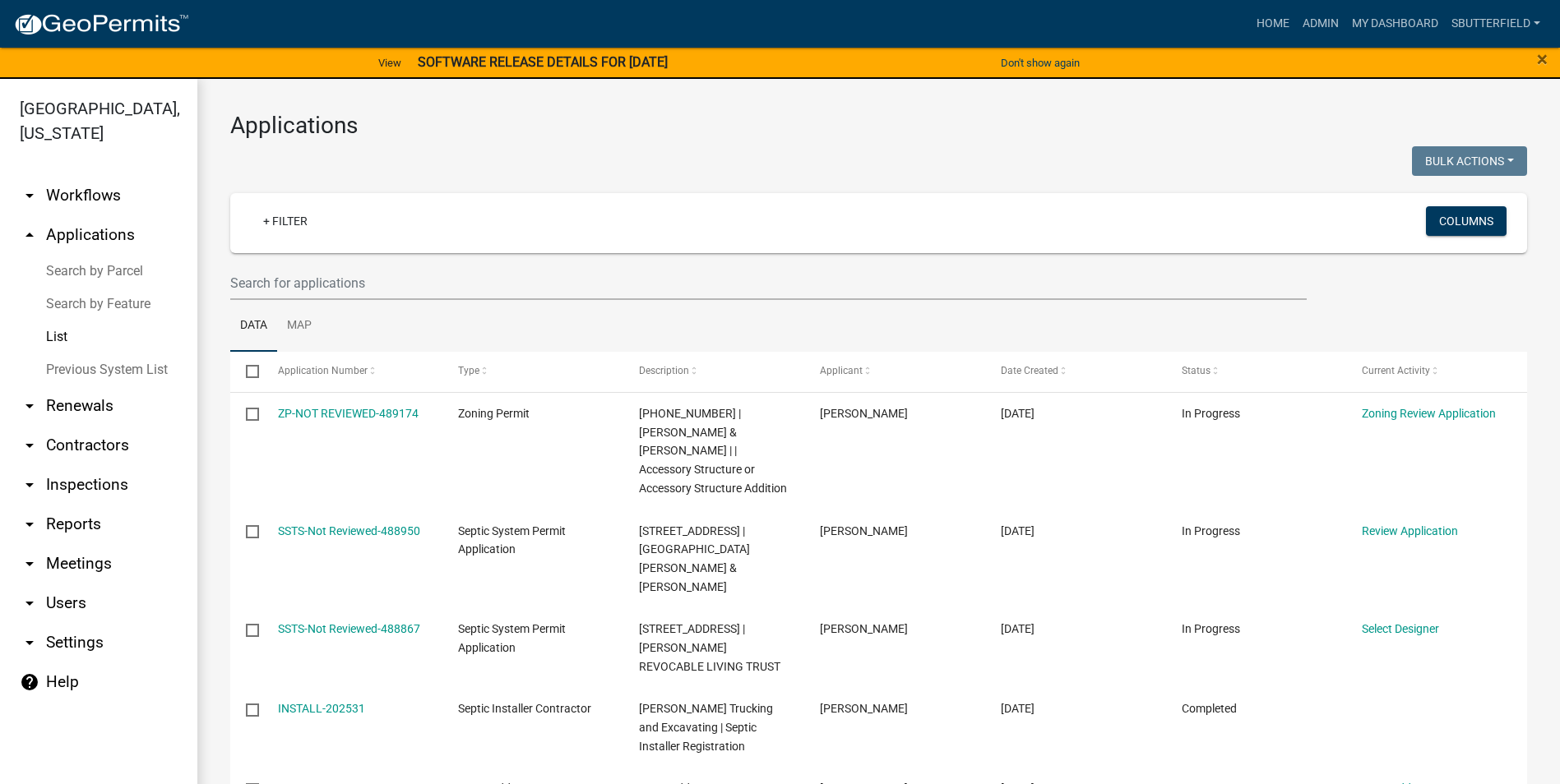
click at [62, 332] on link "List" at bounding box center [98, 337] width 198 height 32
click at [48, 330] on link "List" at bounding box center [98, 337] width 198 height 32
click at [379, 278] on input "text" at bounding box center [768, 283] width 1077 height 33
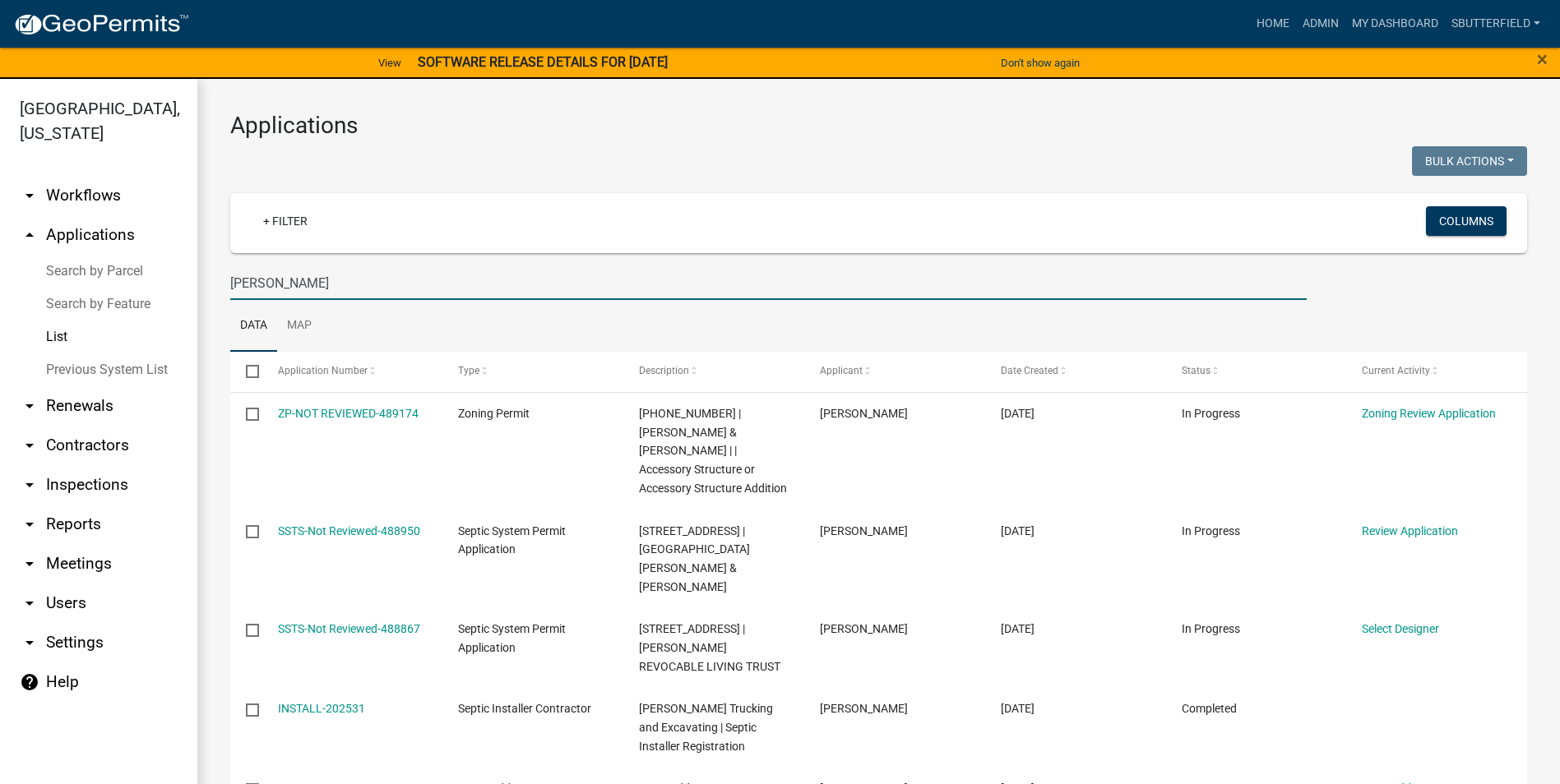
type input "[PERSON_NAME]"
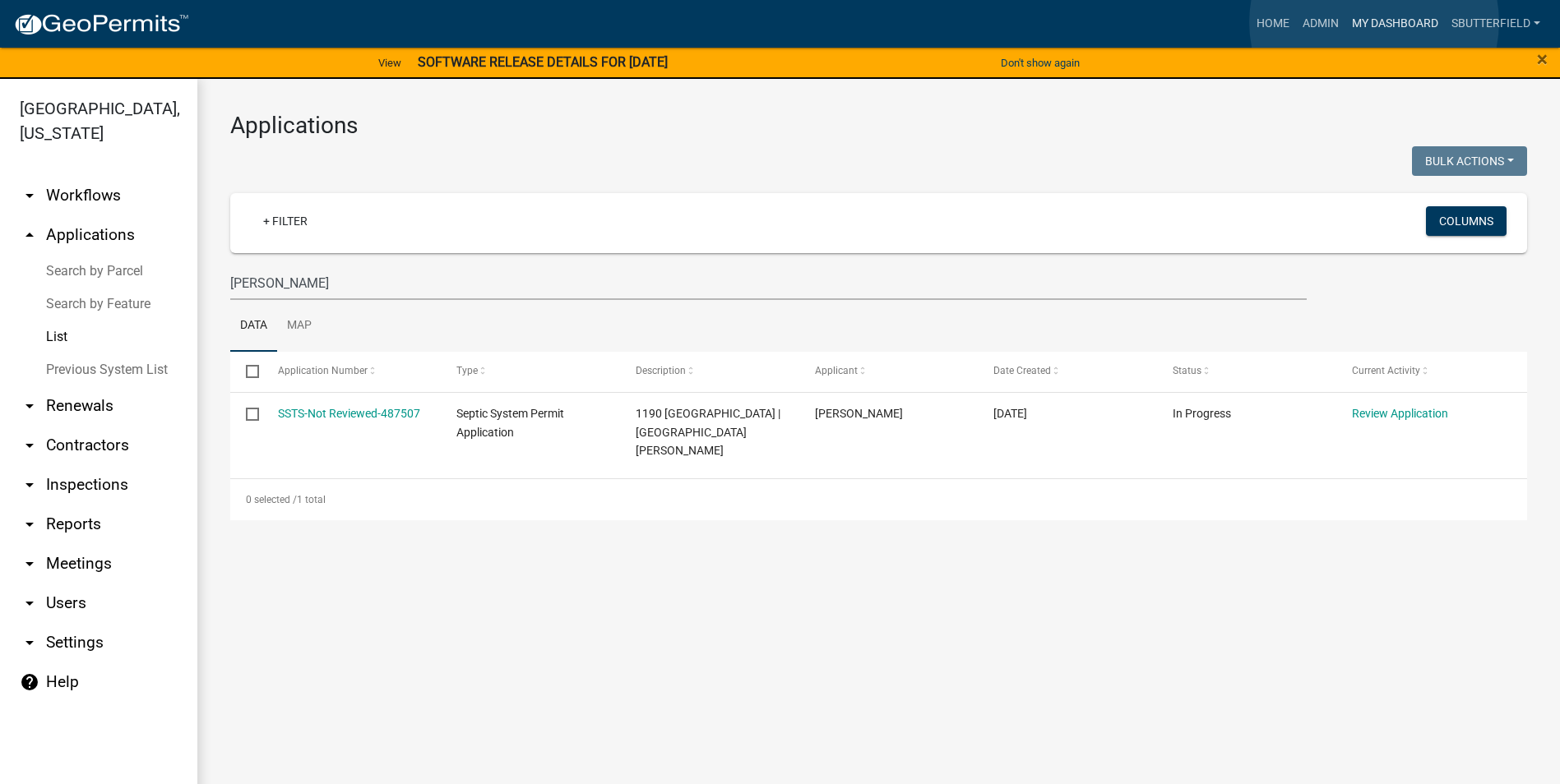
click at [1374, 22] on link "My Dashboard" at bounding box center [1394, 24] width 99 height 32
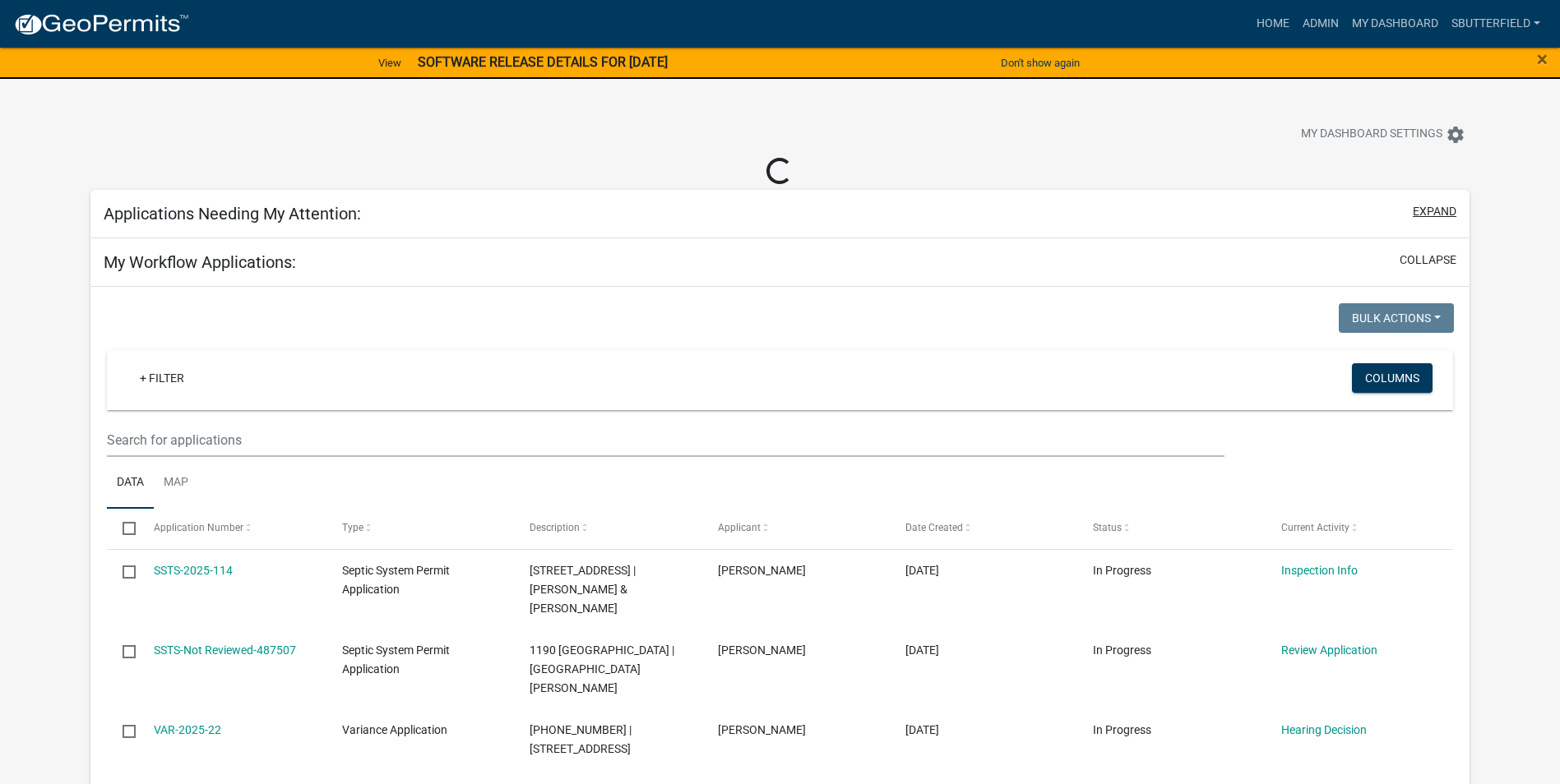
click at [1429, 209] on button "expand" at bounding box center [1434, 212] width 44 height 18
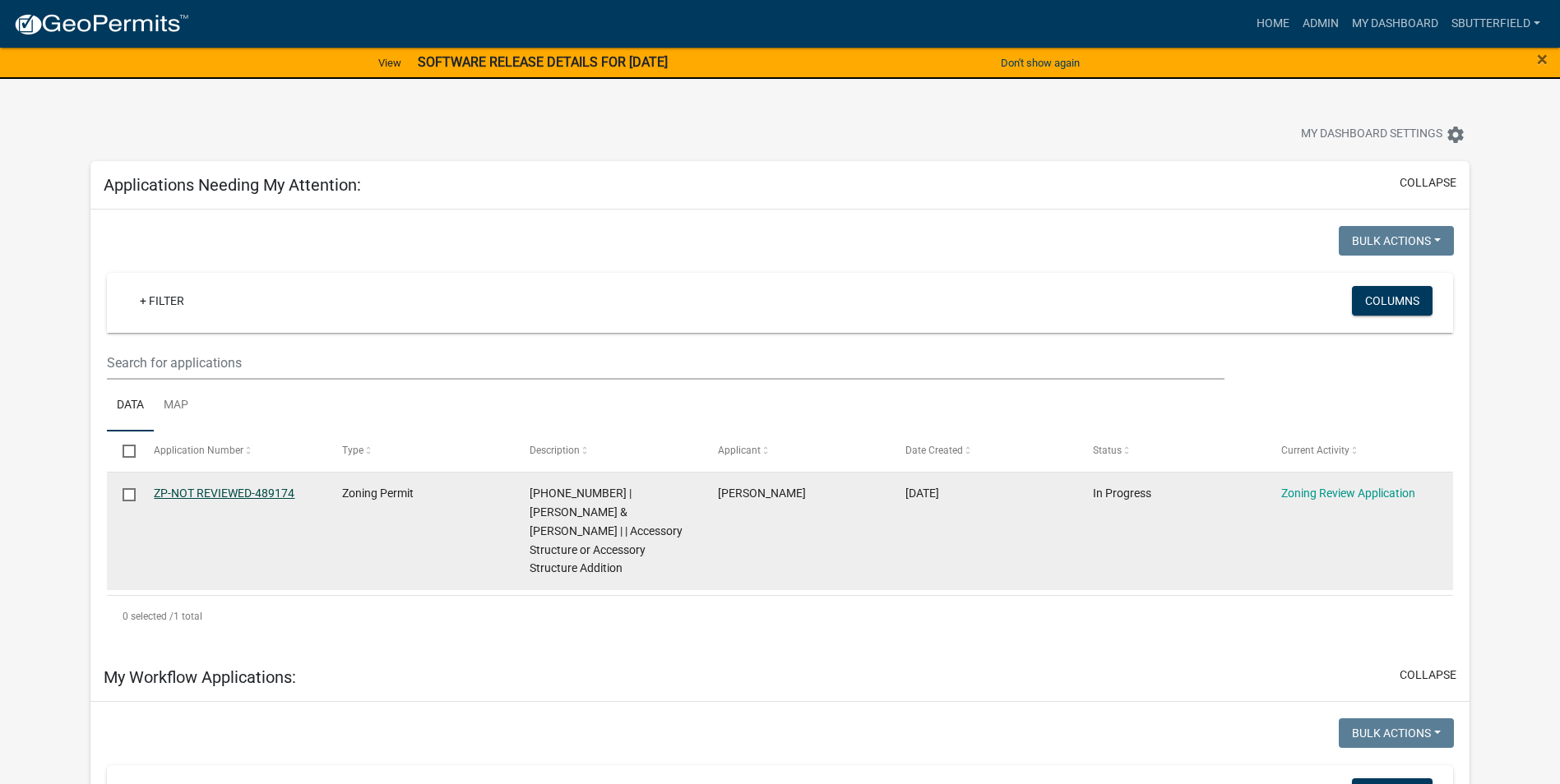
click at [212, 494] on link "ZP-NOT REVIEWED-489174" at bounding box center [224, 493] width 140 height 13
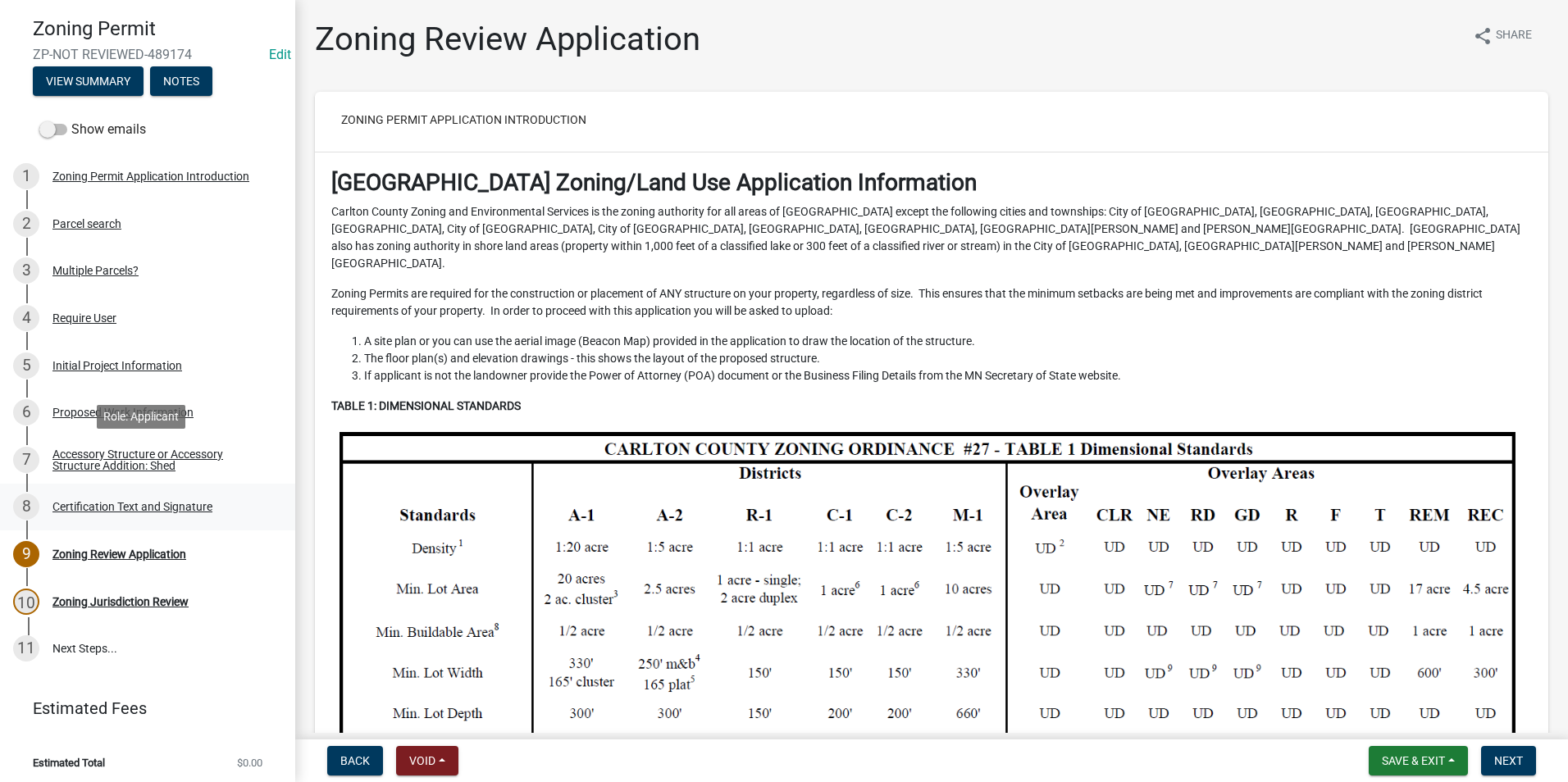
scroll to position [111, 0]
click at [156, 548] on div "Zoning Review Application" at bounding box center [119, 553] width 133 height 11
click at [1521, 754] on span "Next" at bounding box center [1508, 761] width 29 height 13
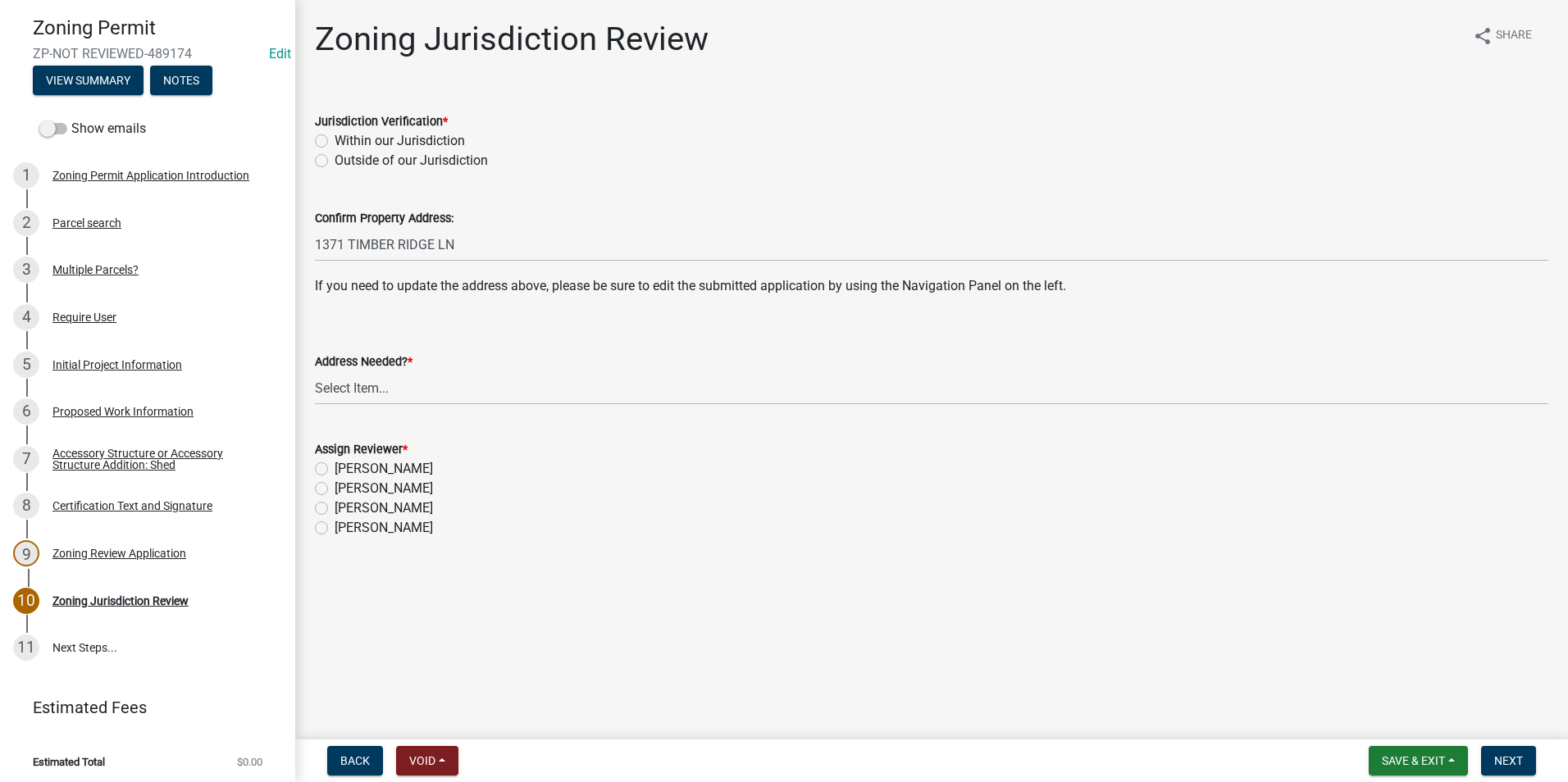
click at [334, 144] on label "Within our Jurisdiction" at bounding box center [399, 141] width 131 height 19
click at [334, 142] on input "Within our Jurisdiction" at bounding box center [340, 137] width 11 height 11
radio input "true"
click at [385, 379] on select "Select Item... Yes No" at bounding box center [931, 388] width 1233 height 33
click at [315, 371] on select "Select Item... Yes No" at bounding box center [931, 388] width 1233 height 33
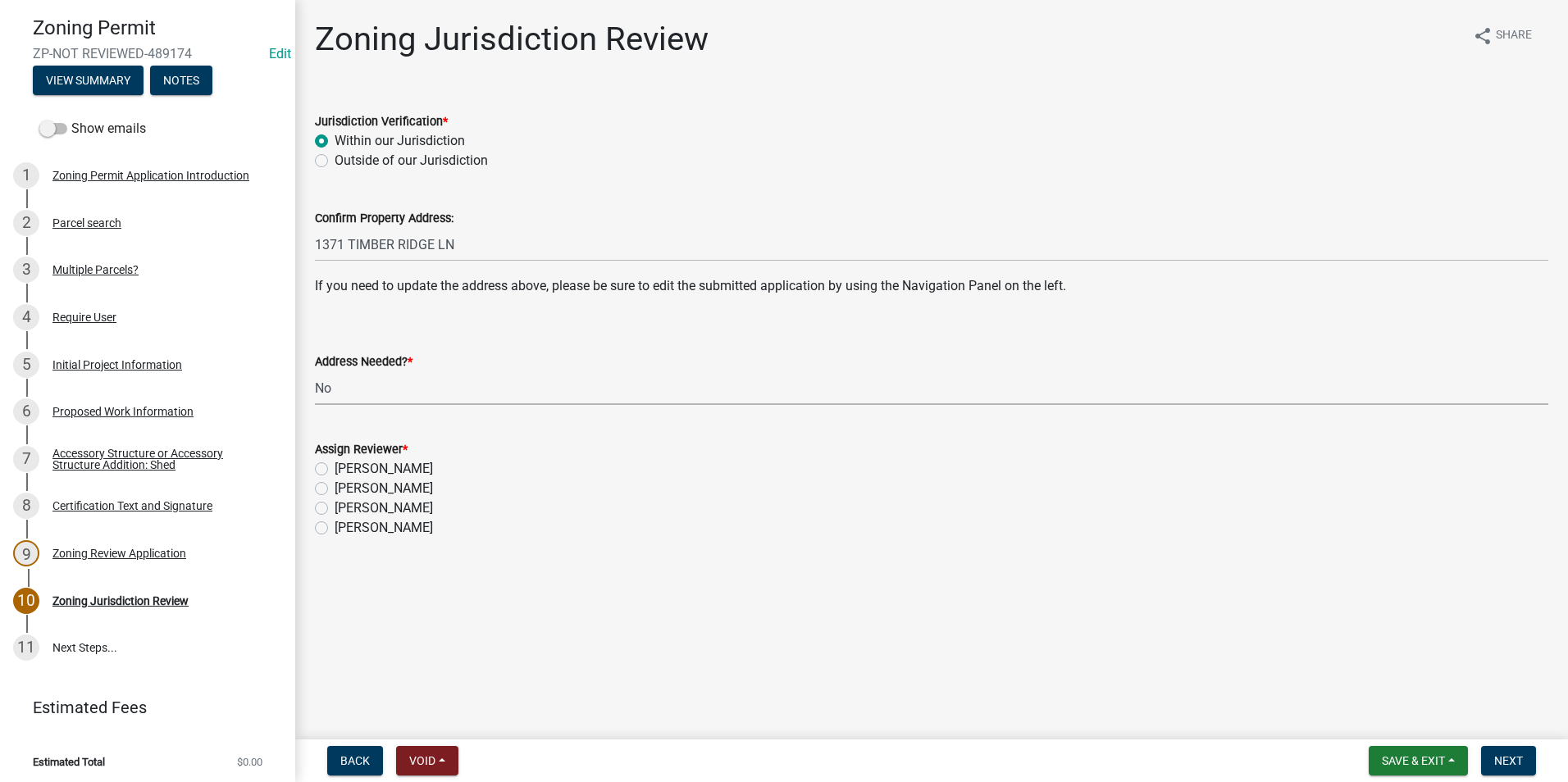
select select "aade736b-b8ba-42e5-ae4c-e00a265c1909"
click at [334, 491] on label "[PERSON_NAME]" at bounding box center [383, 488] width 98 height 19
click at [334, 490] on input "[PERSON_NAME]" at bounding box center [340, 484] width 11 height 11
radio input "true"
click at [1504, 757] on span "Next" at bounding box center [1508, 761] width 29 height 13
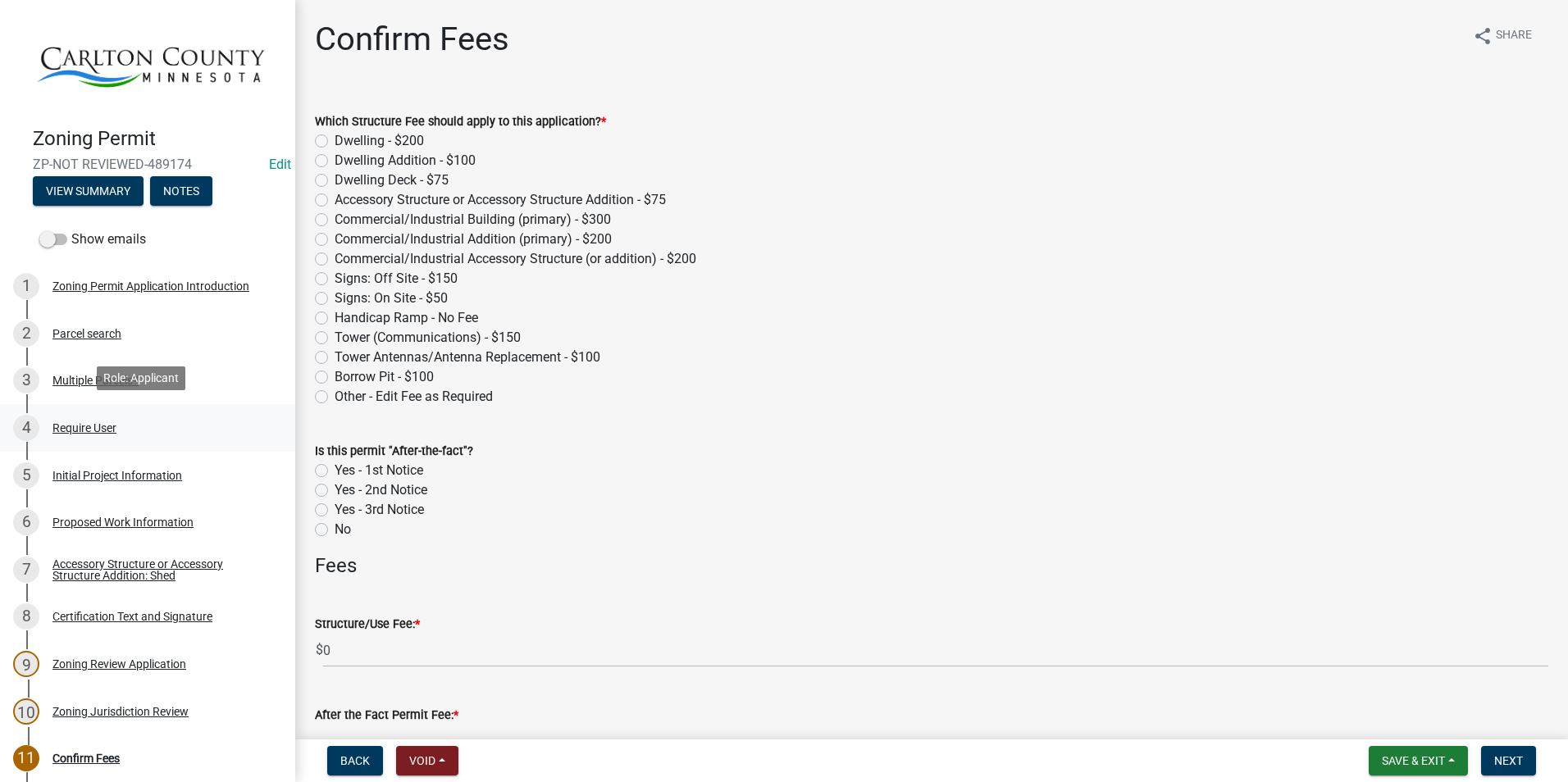
scroll to position [0, 0]
click at [118, 560] on div "Accessory Structure or Accessory Structure Addition: Shed" at bounding box center [161, 570] width 217 height 23
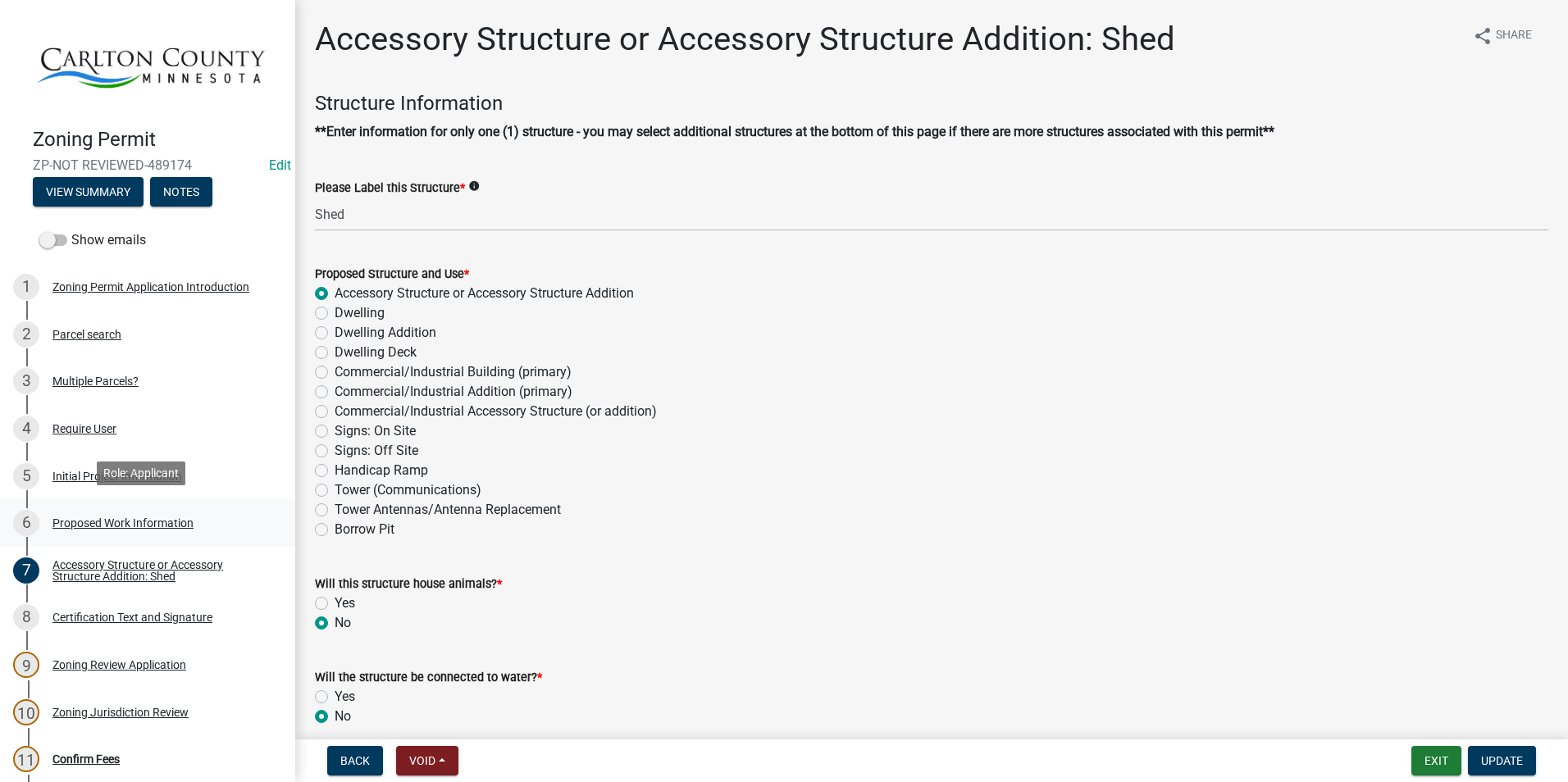
click at [126, 510] on div "6 Proposed Work Information" at bounding box center [141, 523] width 255 height 26
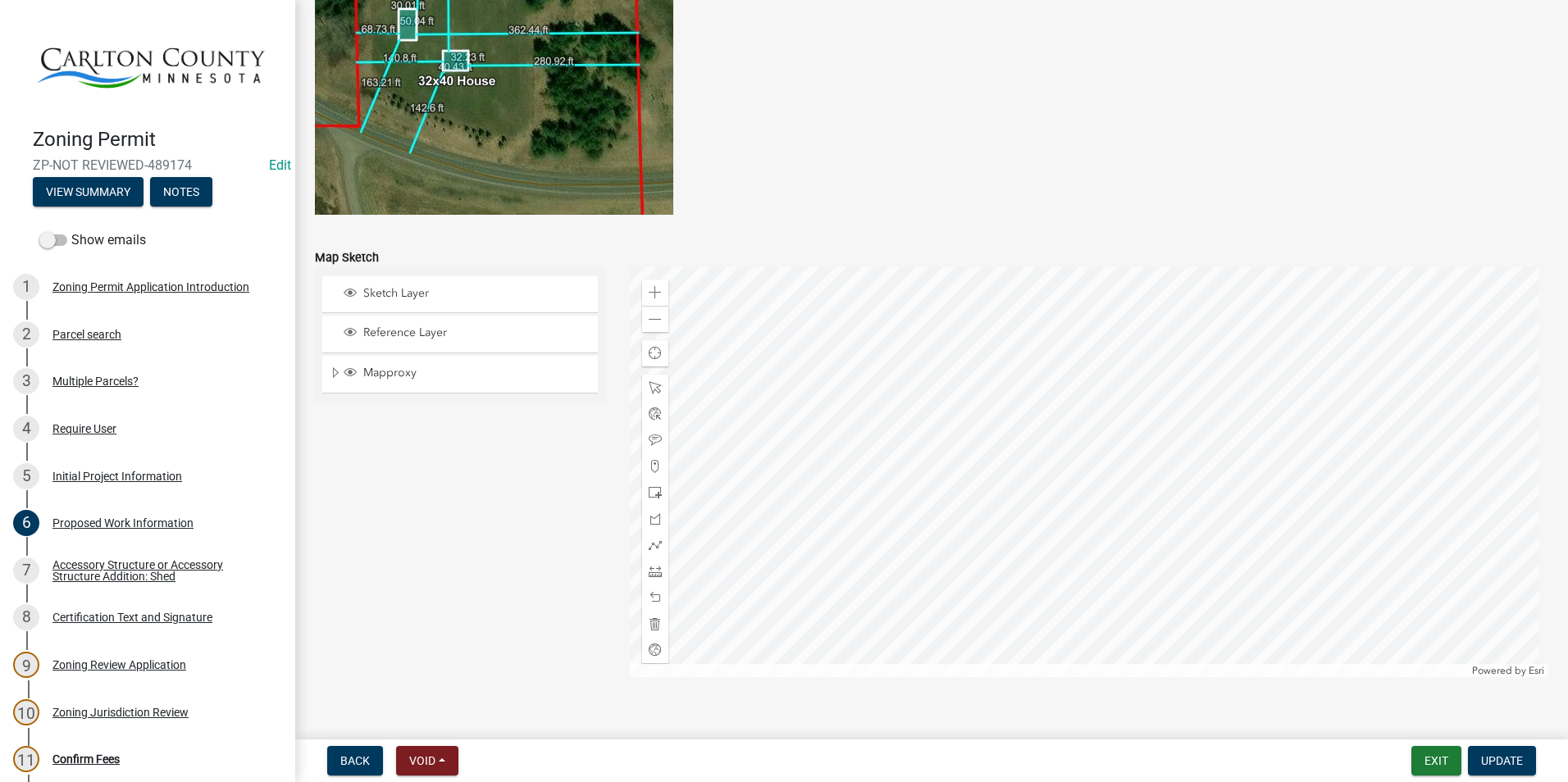
scroll to position [3181, 0]
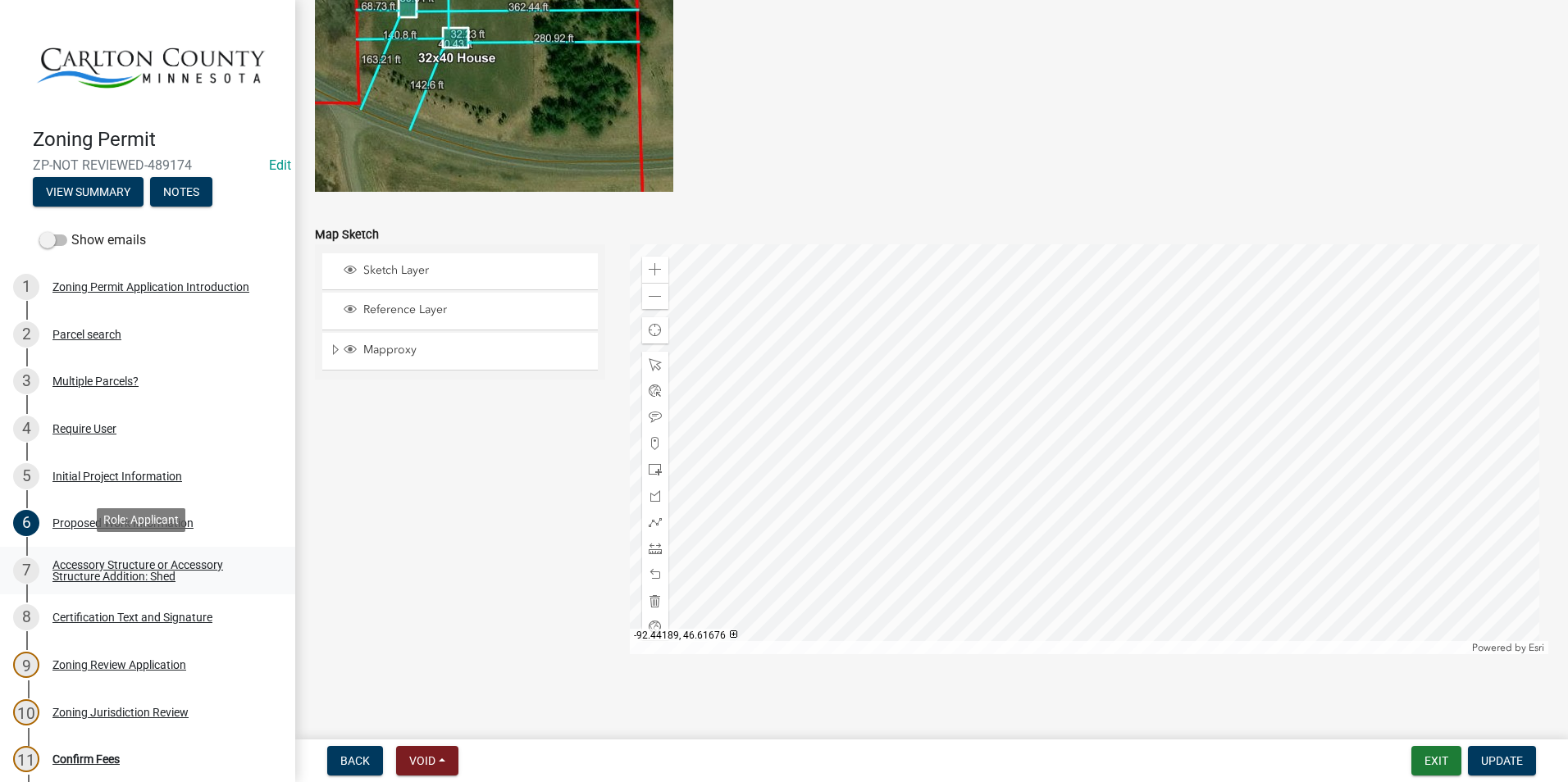
click at [109, 563] on div "Accessory Structure or Accessory Structure Addition: Shed" at bounding box center [161, 570] width 217 height 23
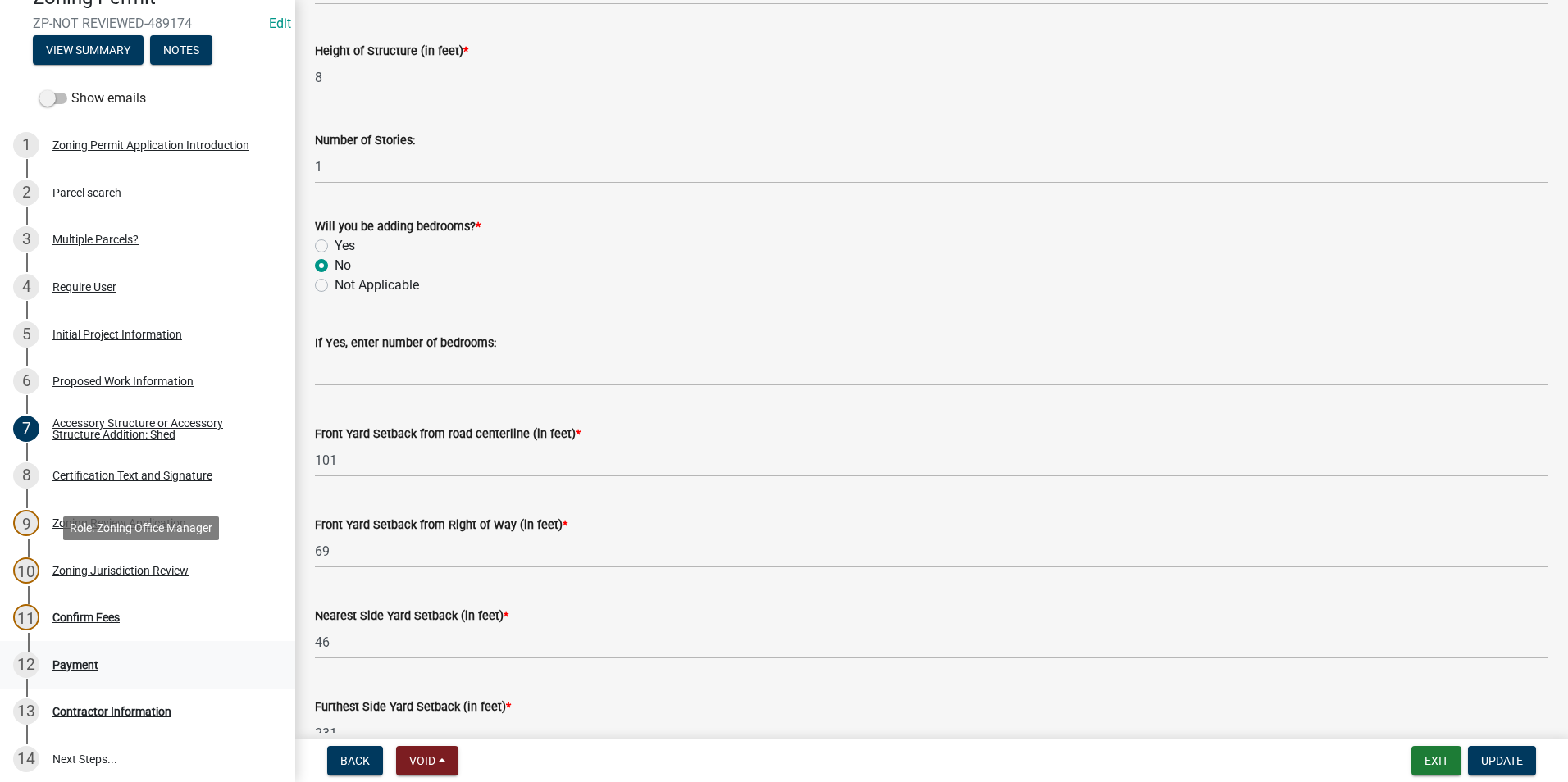
scroll to position [164, 0]
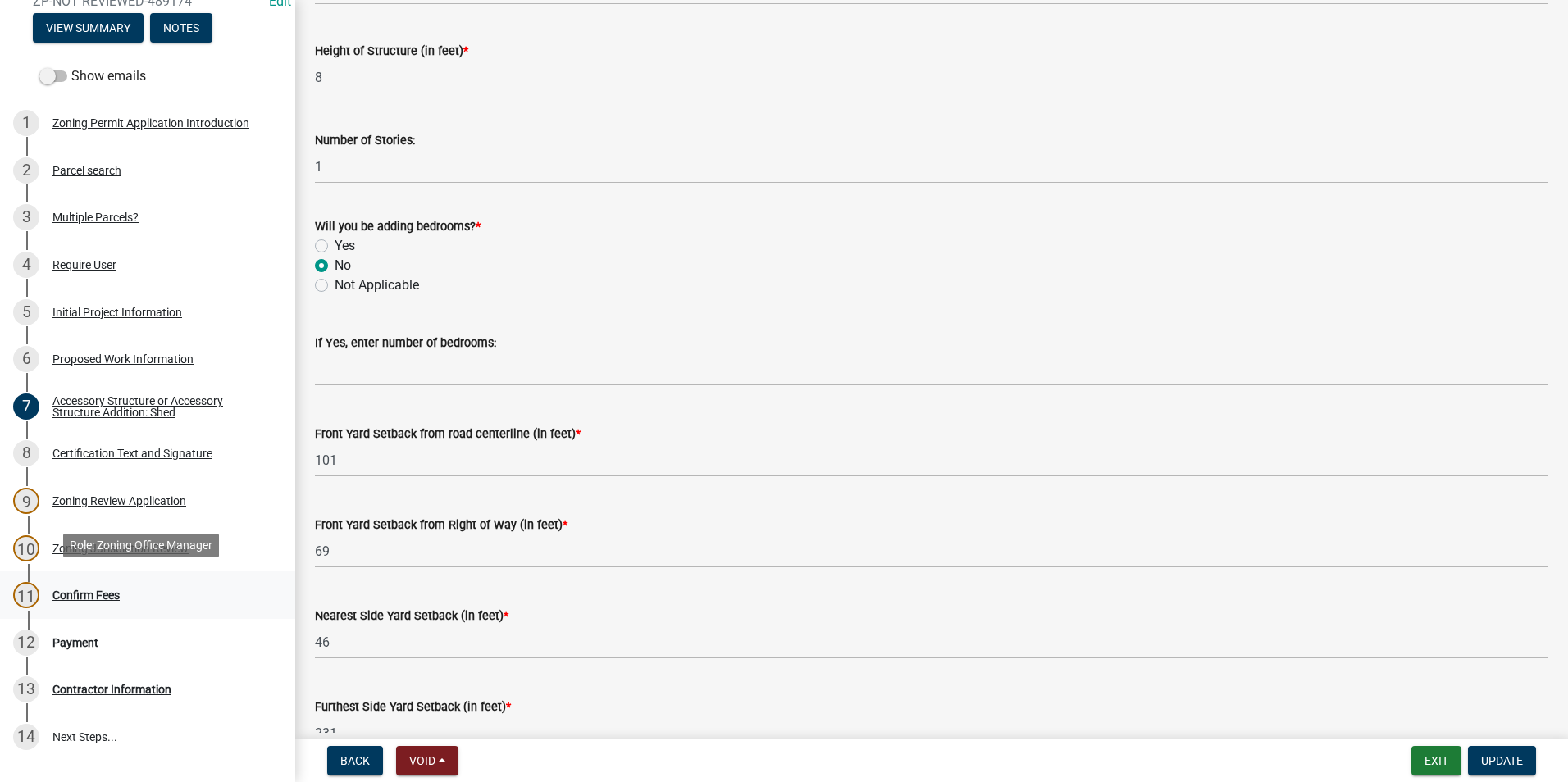
click at [97, 590] on div "Confirm Fees" at bounding box center [86, 595] width 68 height 11
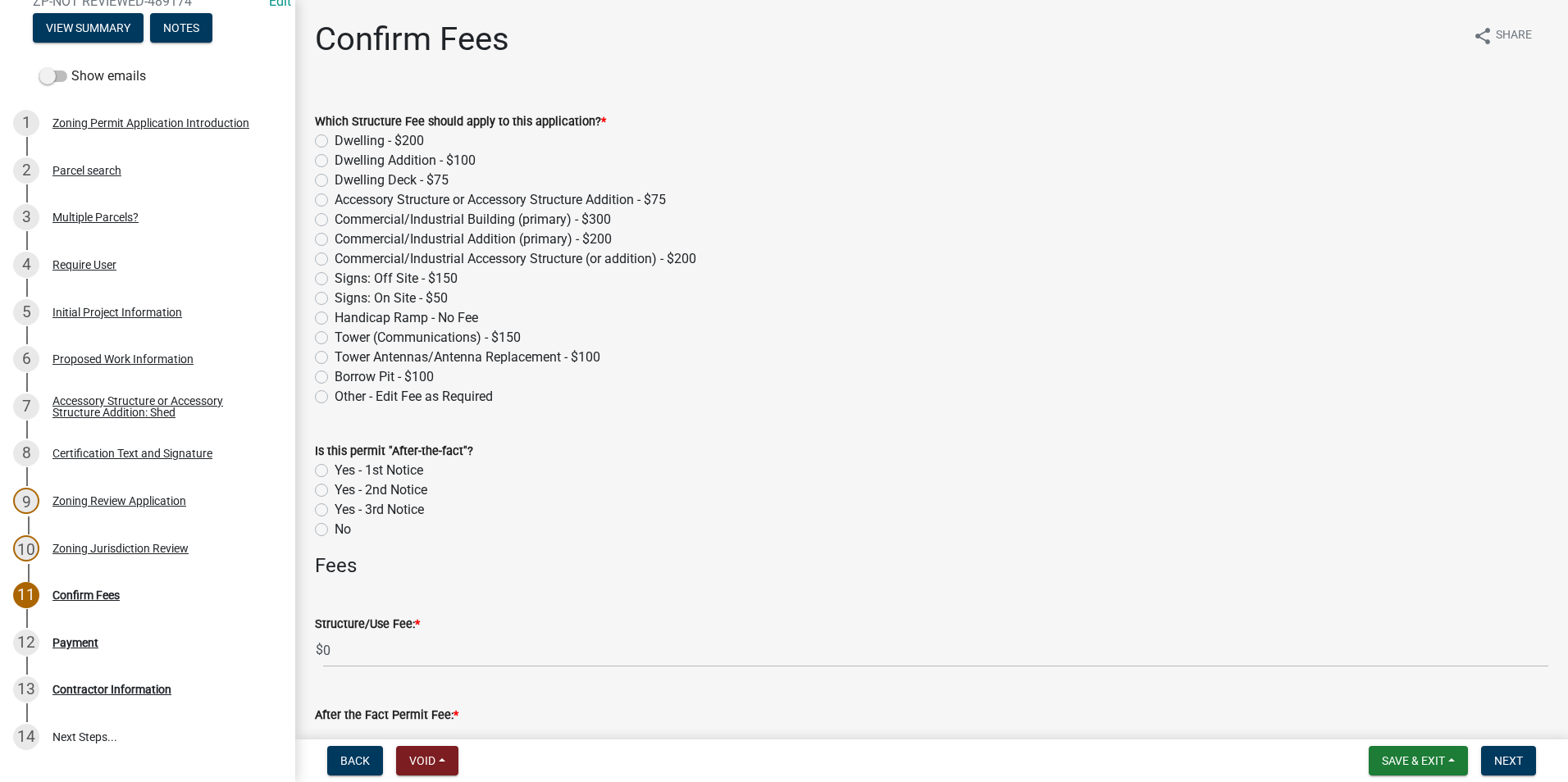
click at [334, 198] on label "Accessory Structure or Accessory Structure Addition - $75" at bounding box center [500, 200] width 331 height 19
click at [334, 198] on input "Accessory Structure or Accessory Structure Addition - $75" at bounding box center [340, 196] width 11 height 11
radio input "true"
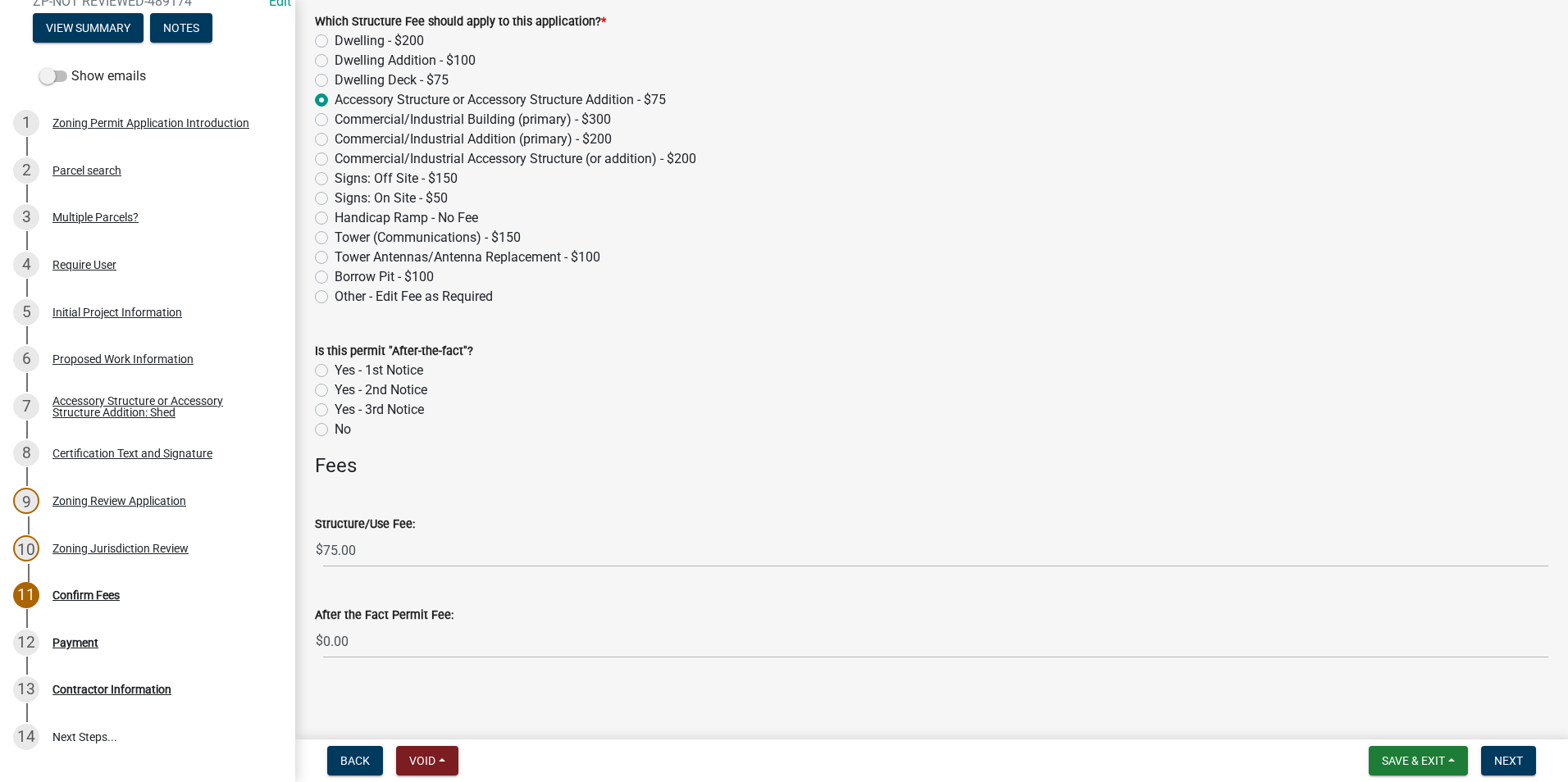
scroll to position [105, 0]
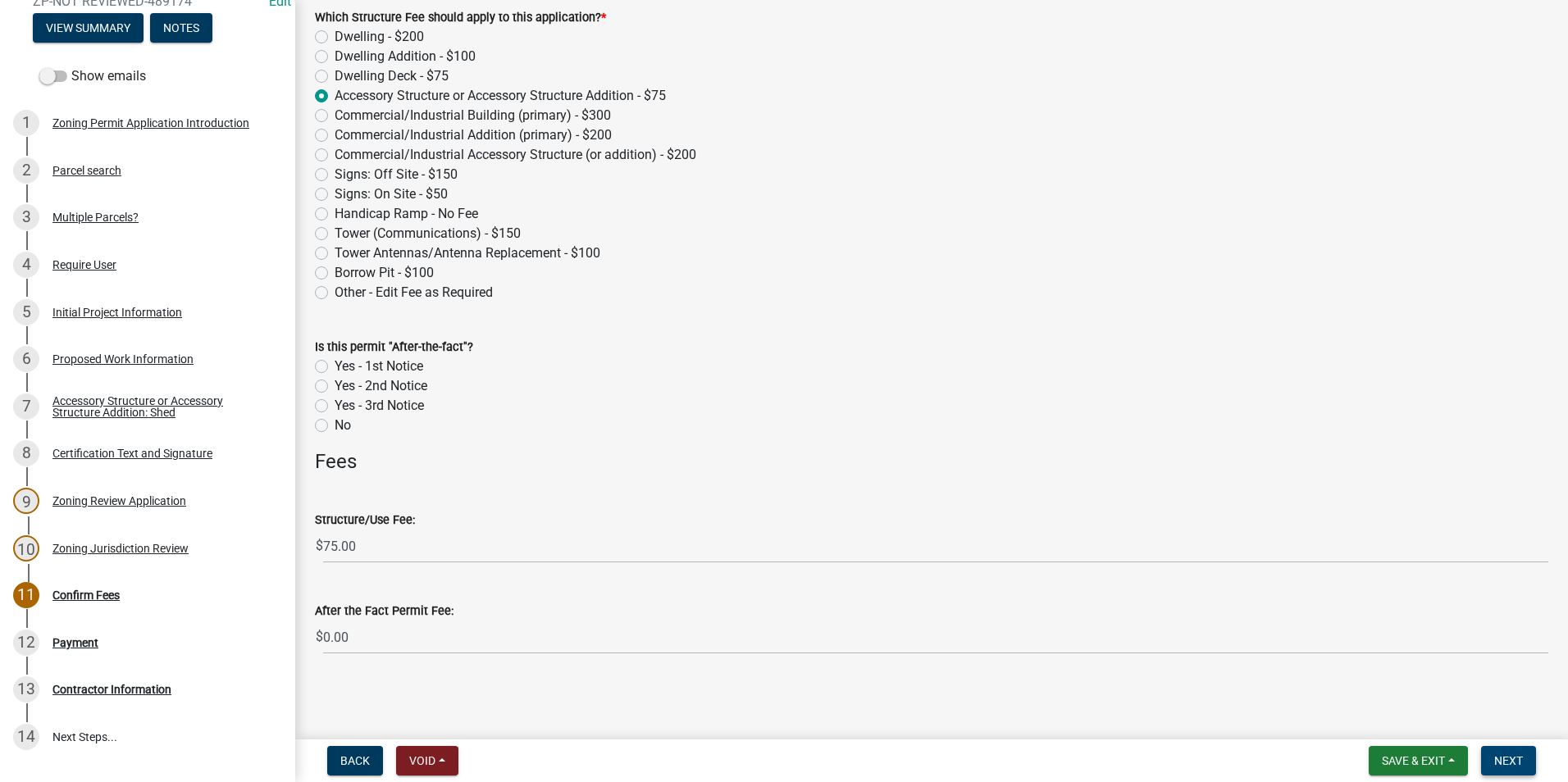
click at [1515, 759] on span "Next" at bounding box center [1508, 761] width 29 height 13
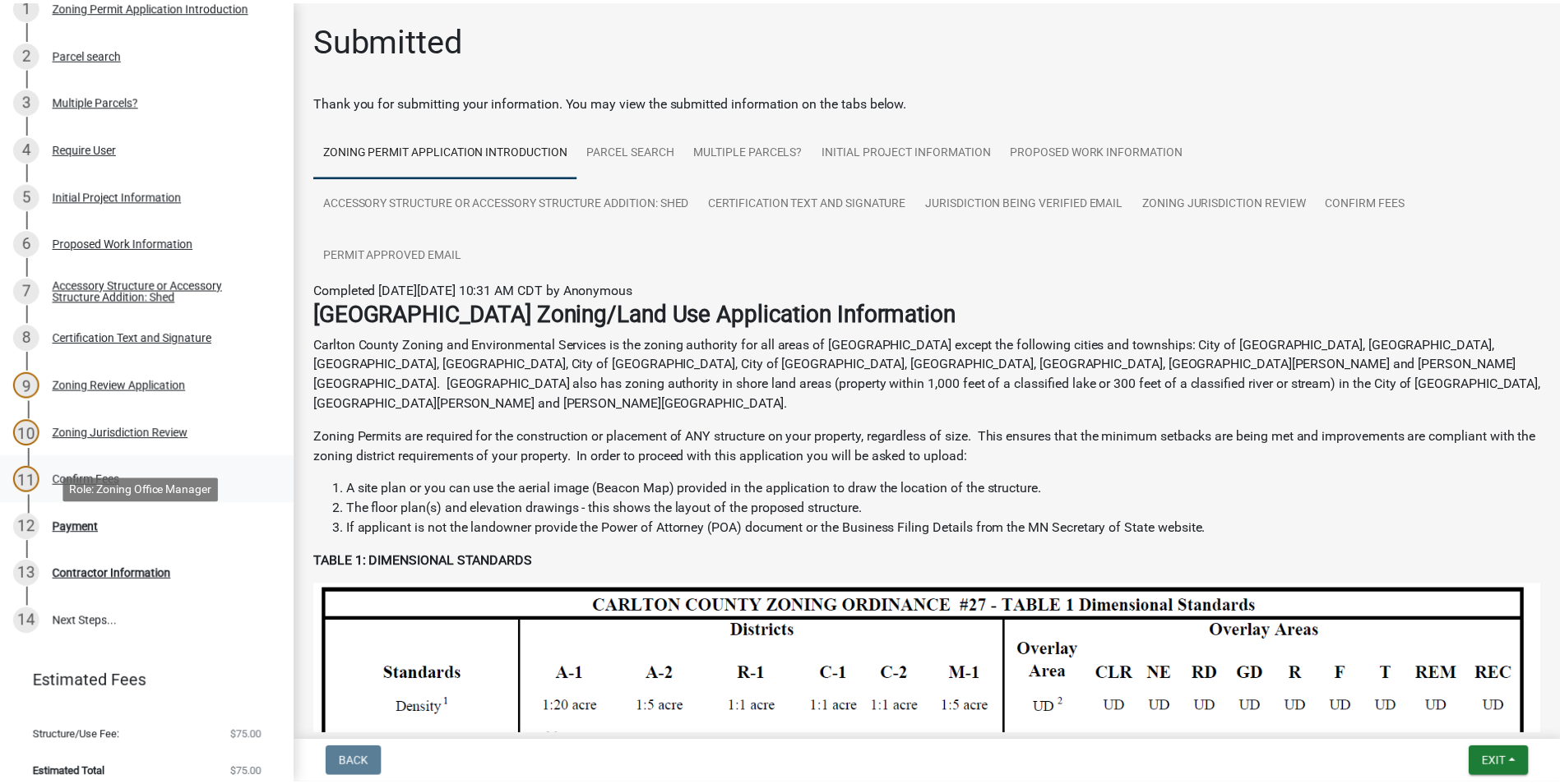
scroll to position [291, 0]
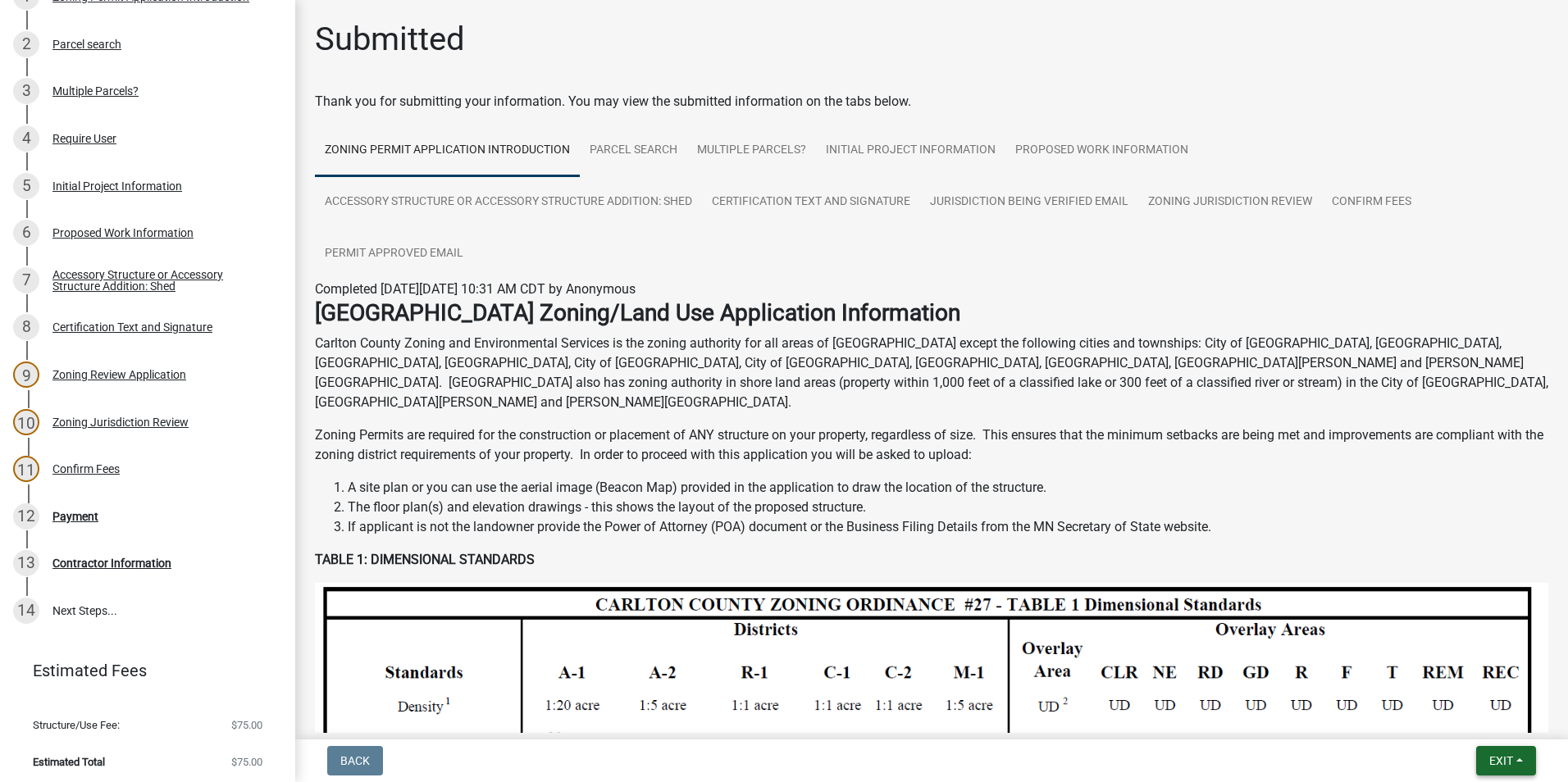
click at [1494, 754] on span "Exit" at bounding box center [1501, 761] width 24 height 13
click at [1460, 714] on button "Save & Exit" at bounding box center [1471, 718] width 131 height 40
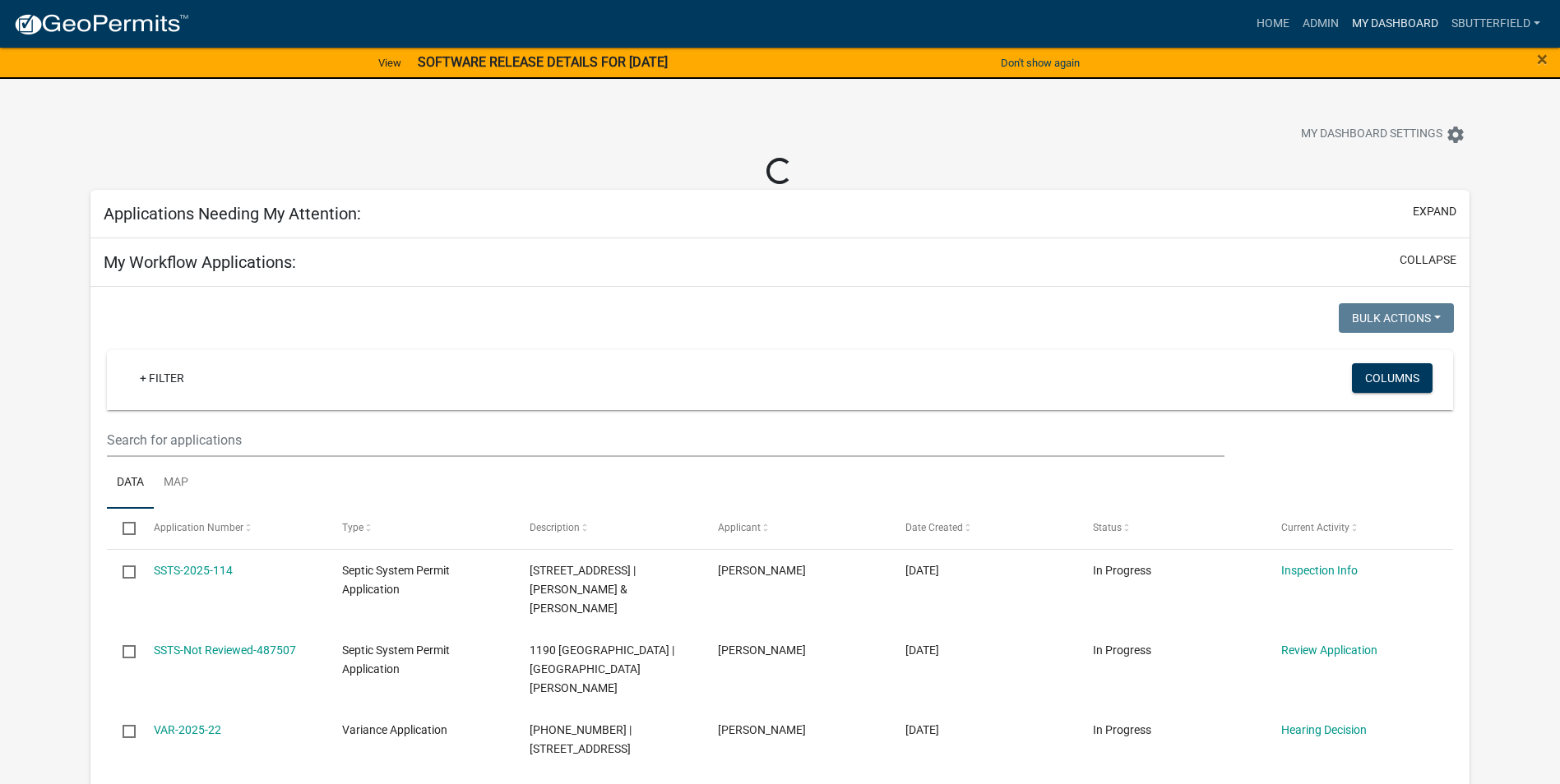
click at [1402, 8] on link "My Dashboard" at bounding box center [1394, 24] width 99 height 32
click at [1397, 22] on link "My Dashboard" at bounding box center [1394, 24] width 99 height 32
click at [1395, 23] on link "My Dashboard" at bounding box center [1394, 24] width 99 height 32
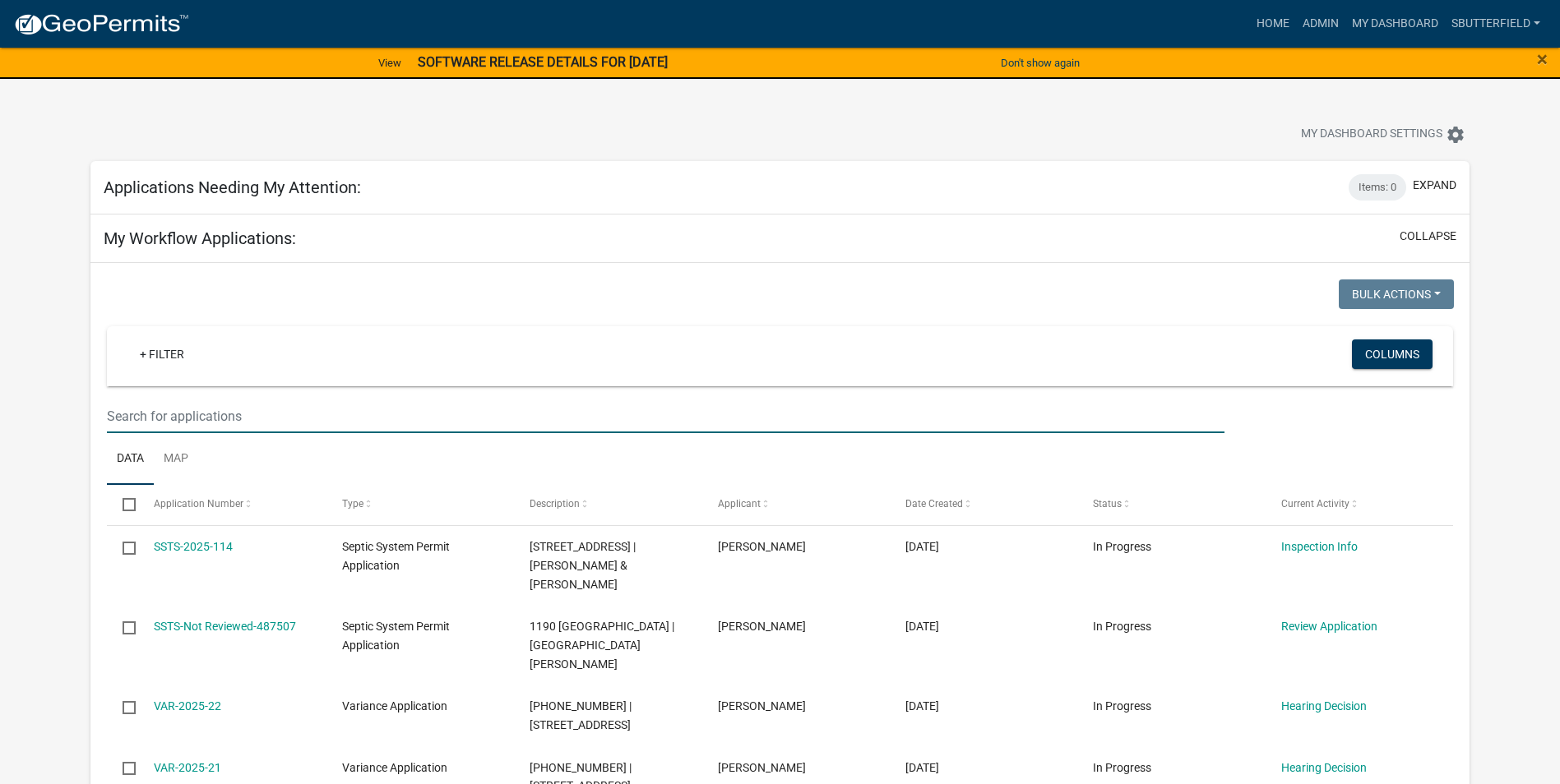
click at [225, 413] on input "text" at bounding box center [665, 417] width 1117 height 33
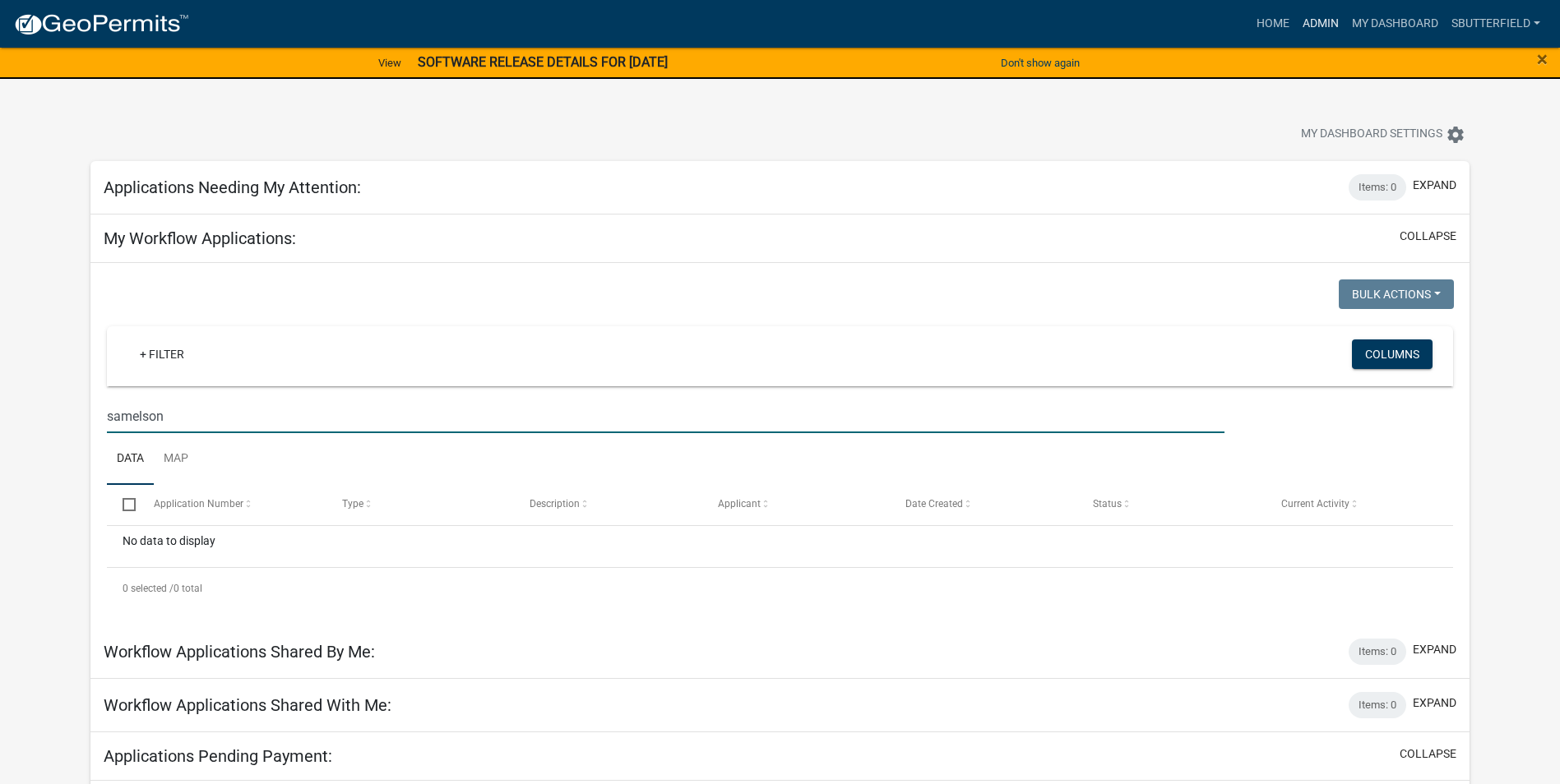
type input "samelson"
click at [1329, 19] on link "Admin" at bounding box center [1320, 24] width 49 height 32
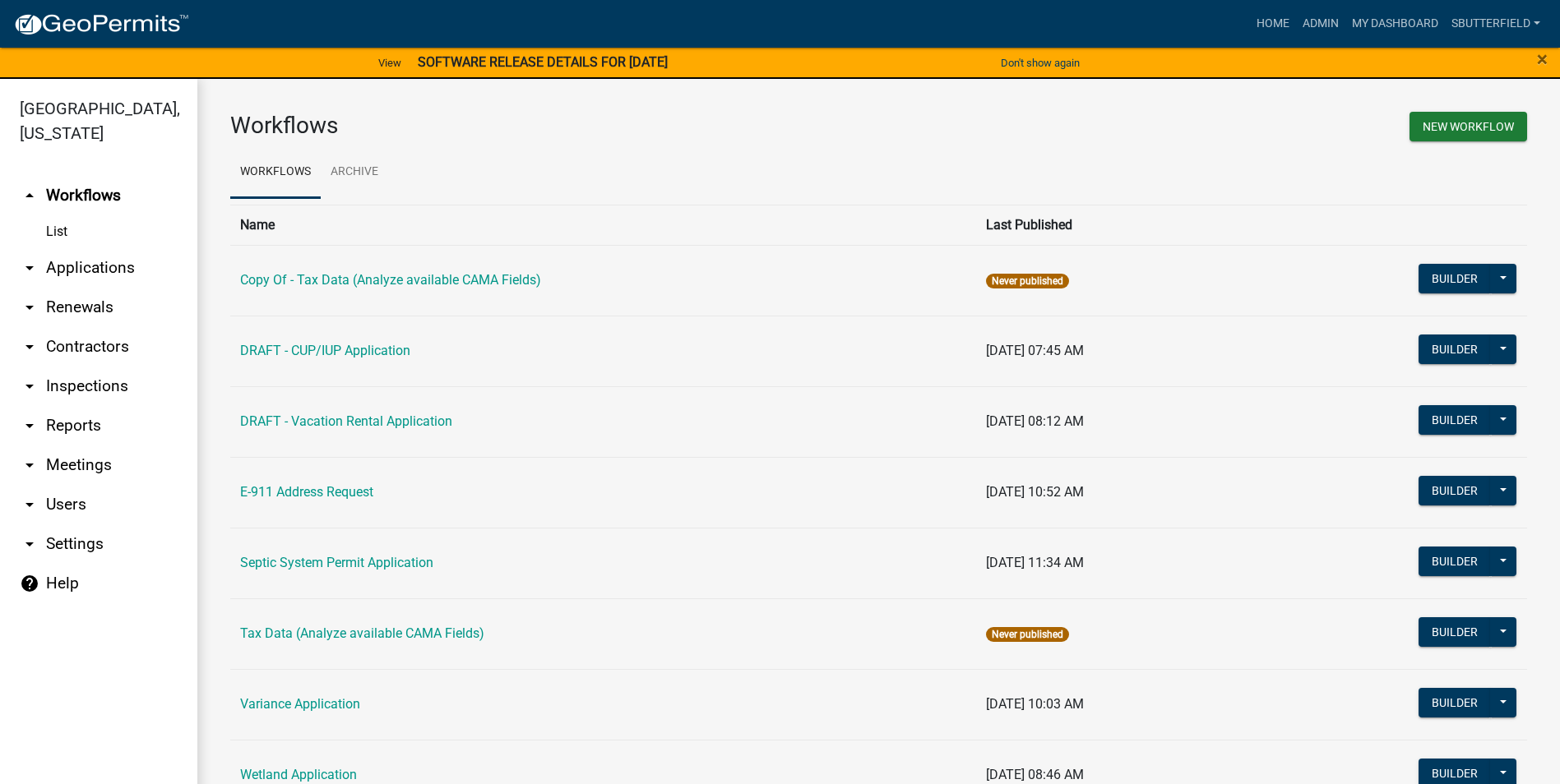
click at [81, 272] on link "arrow_drop_down Applications" at bounding box center [98, 268] width 198 height 40
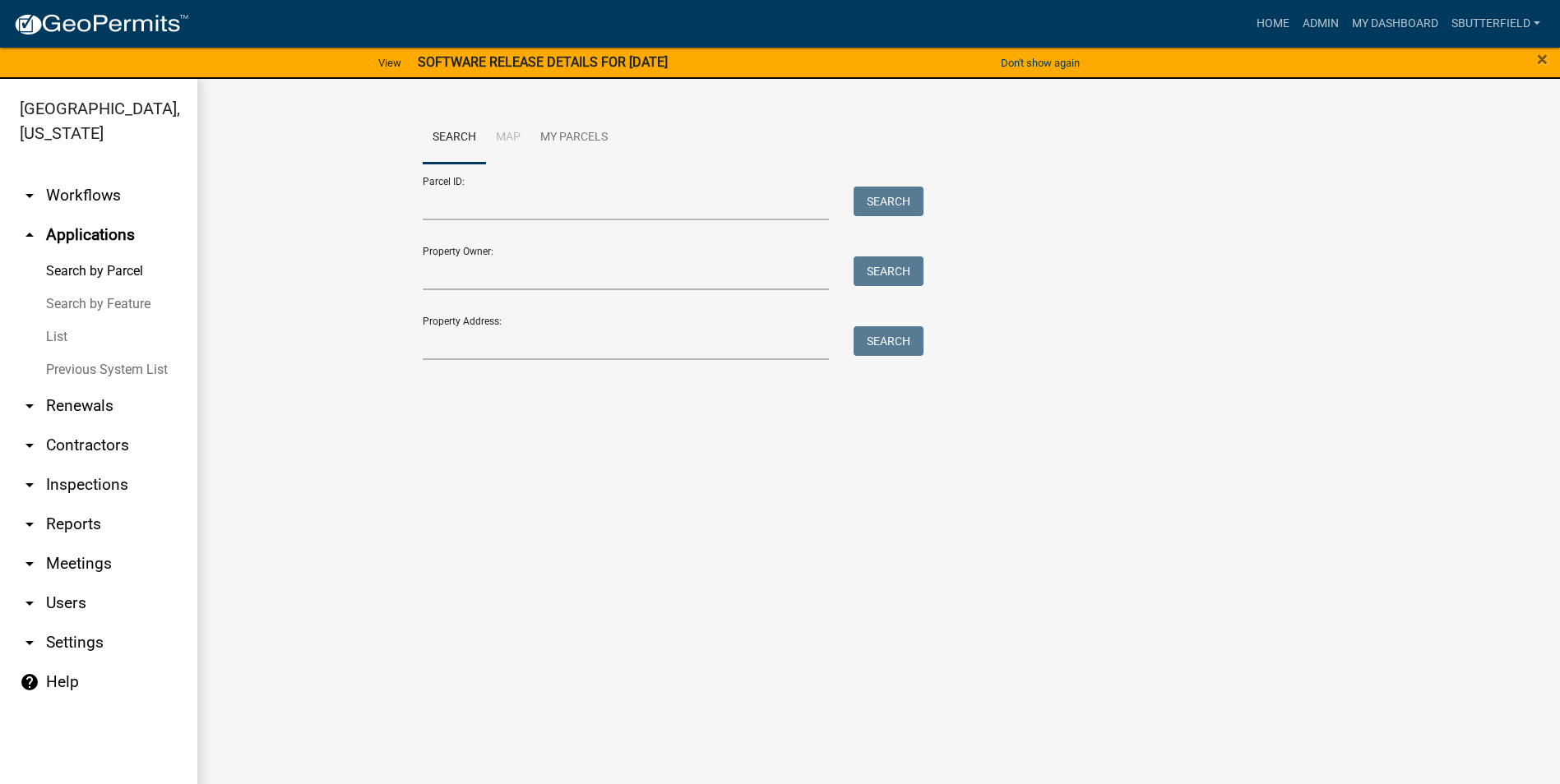
click at [57, 335] on link "List" at bounding box center [98, 337] width 198 height 32
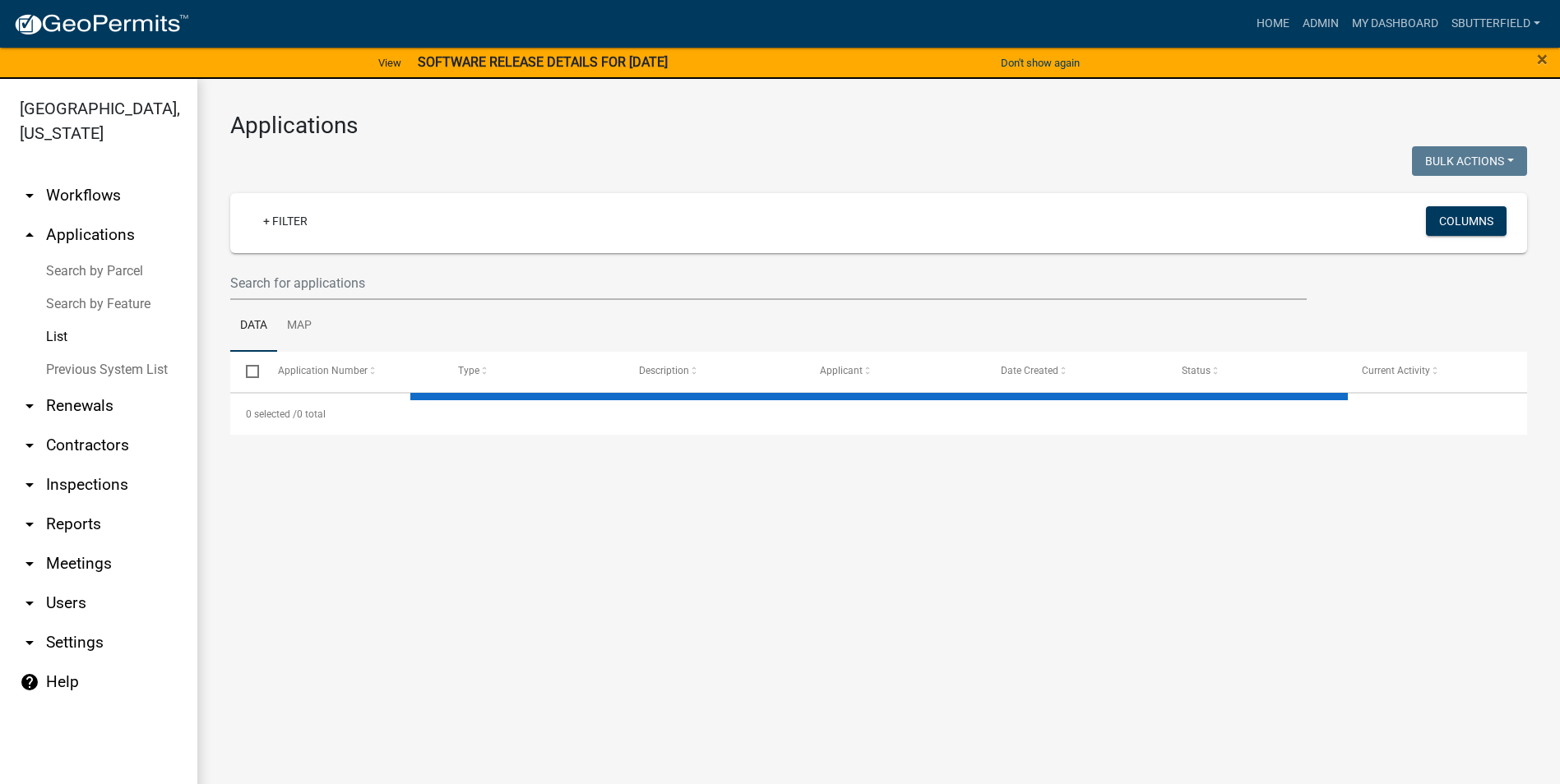
select select "1: 25"
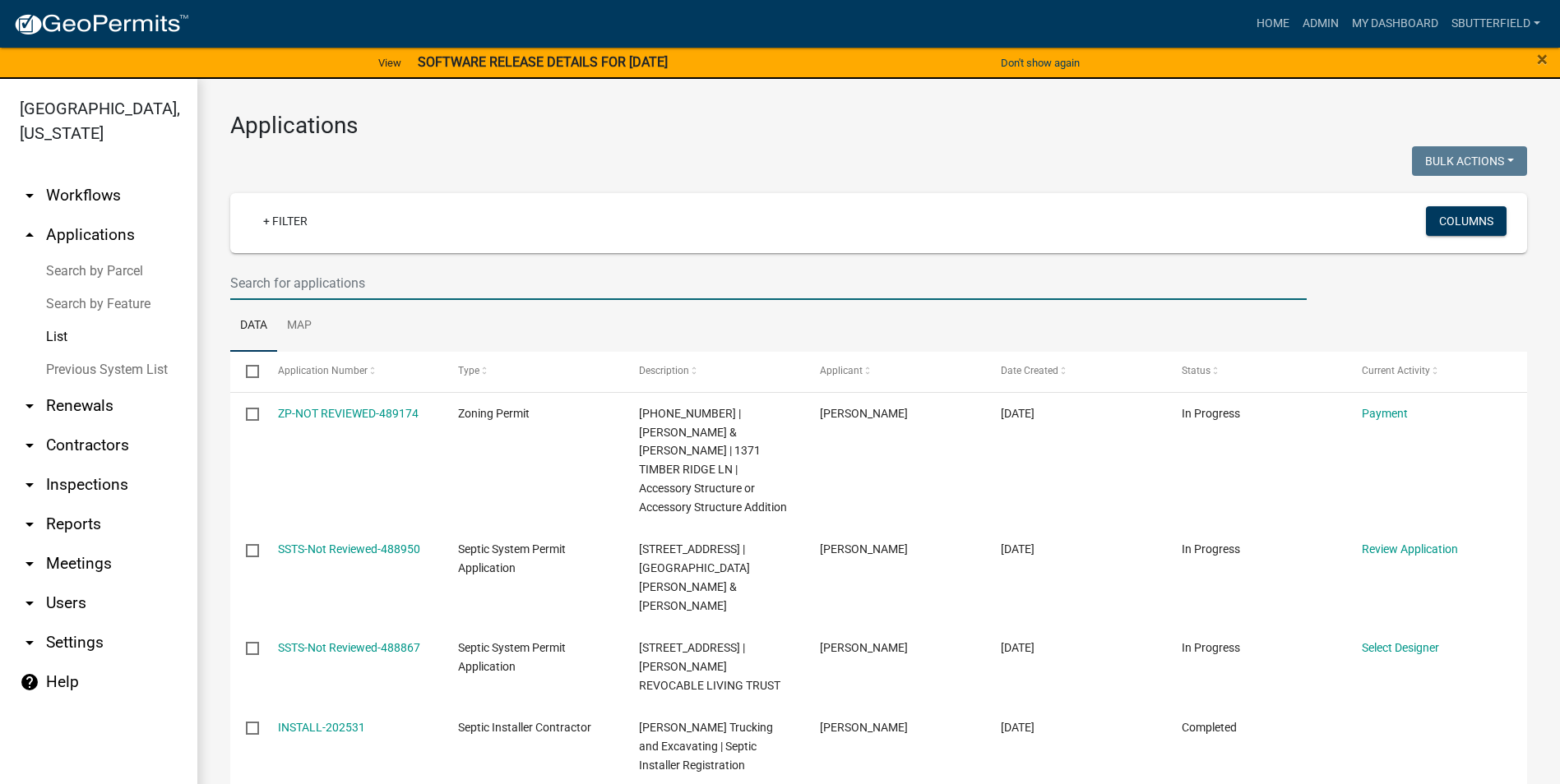
click at [333, 283] on input "text" at bounding box center [768, 283] width 1077 height 33
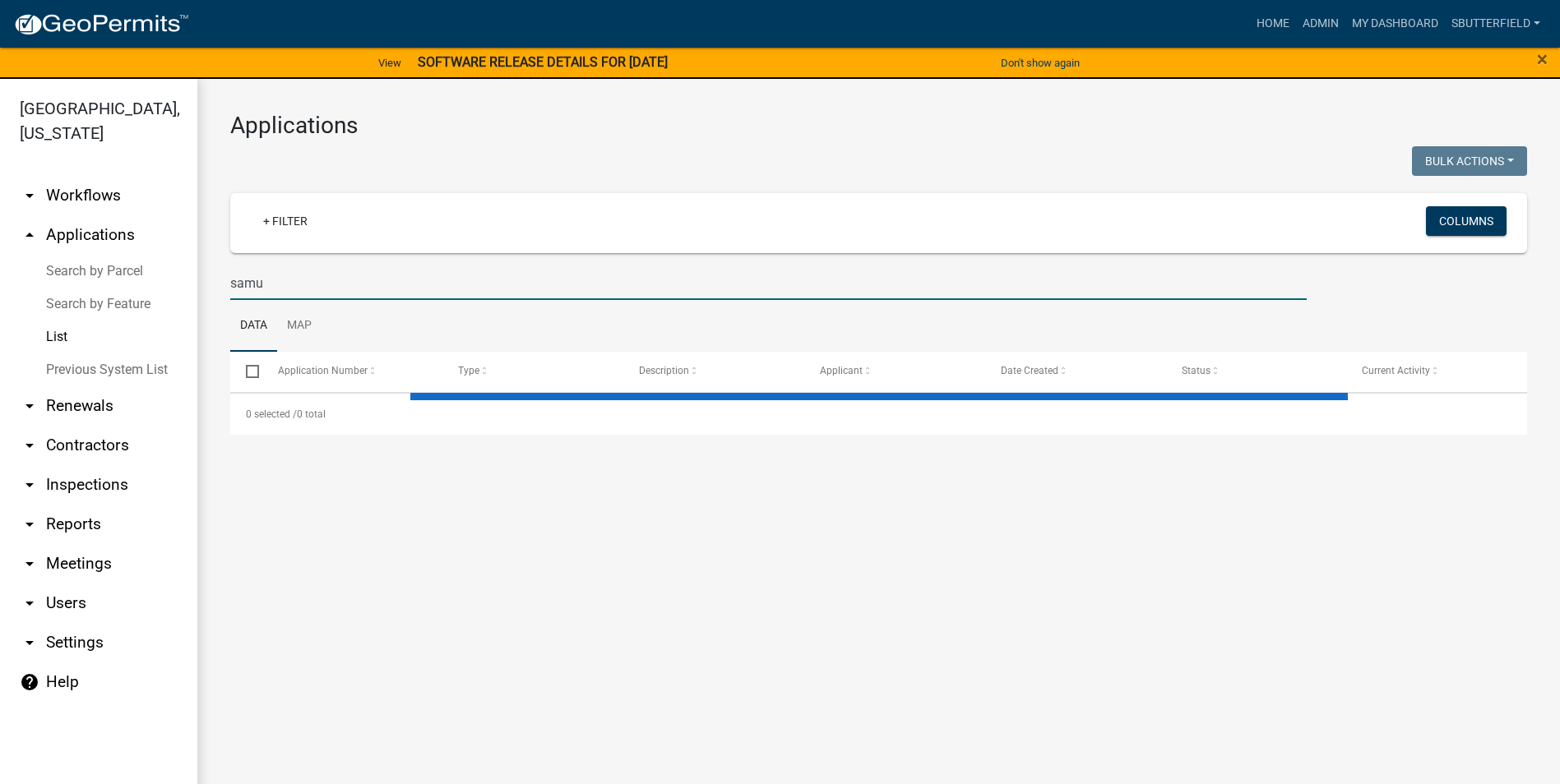
type input "[PERSON_NAME]"
select select "1: 25"
type input "[PERSON_NAME]"
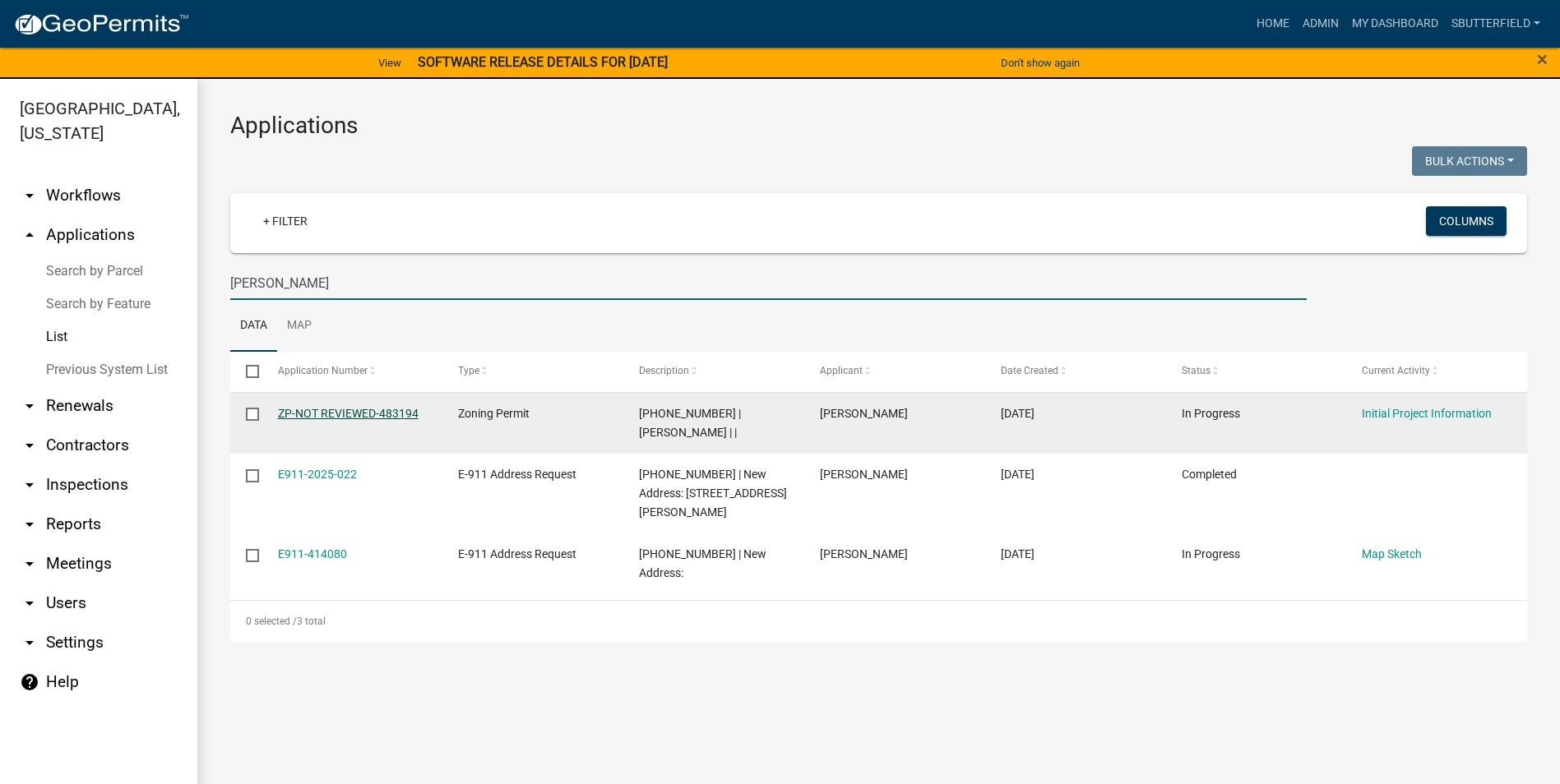
click at [377, 409] on link "ZP-NOT REVIEWED-483194" at bounding box center [347, 414] width 140 height 13
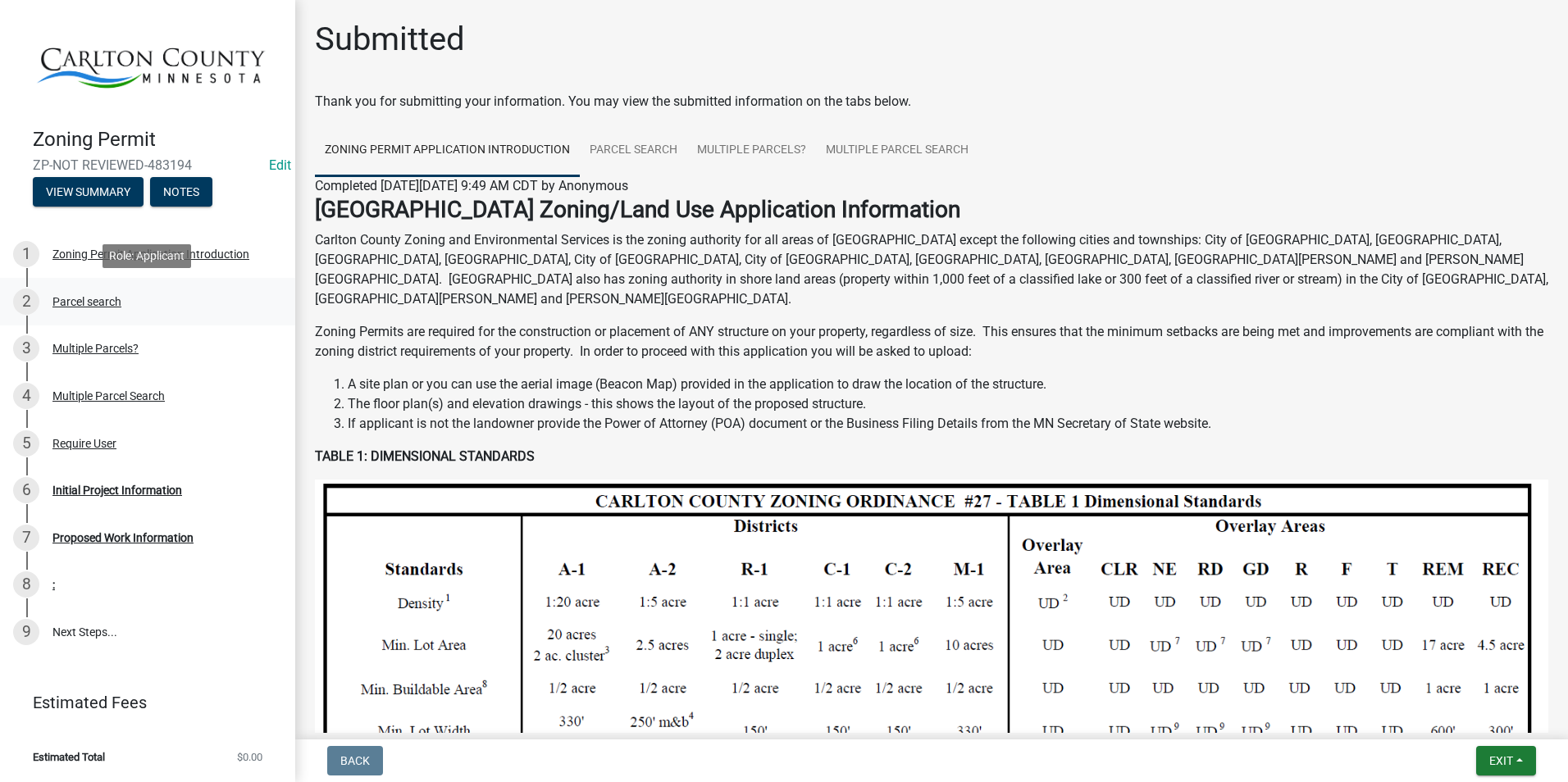
click at [106, 302] on div "Parcel search" at bounding box center [87, 302] width 68 height 11
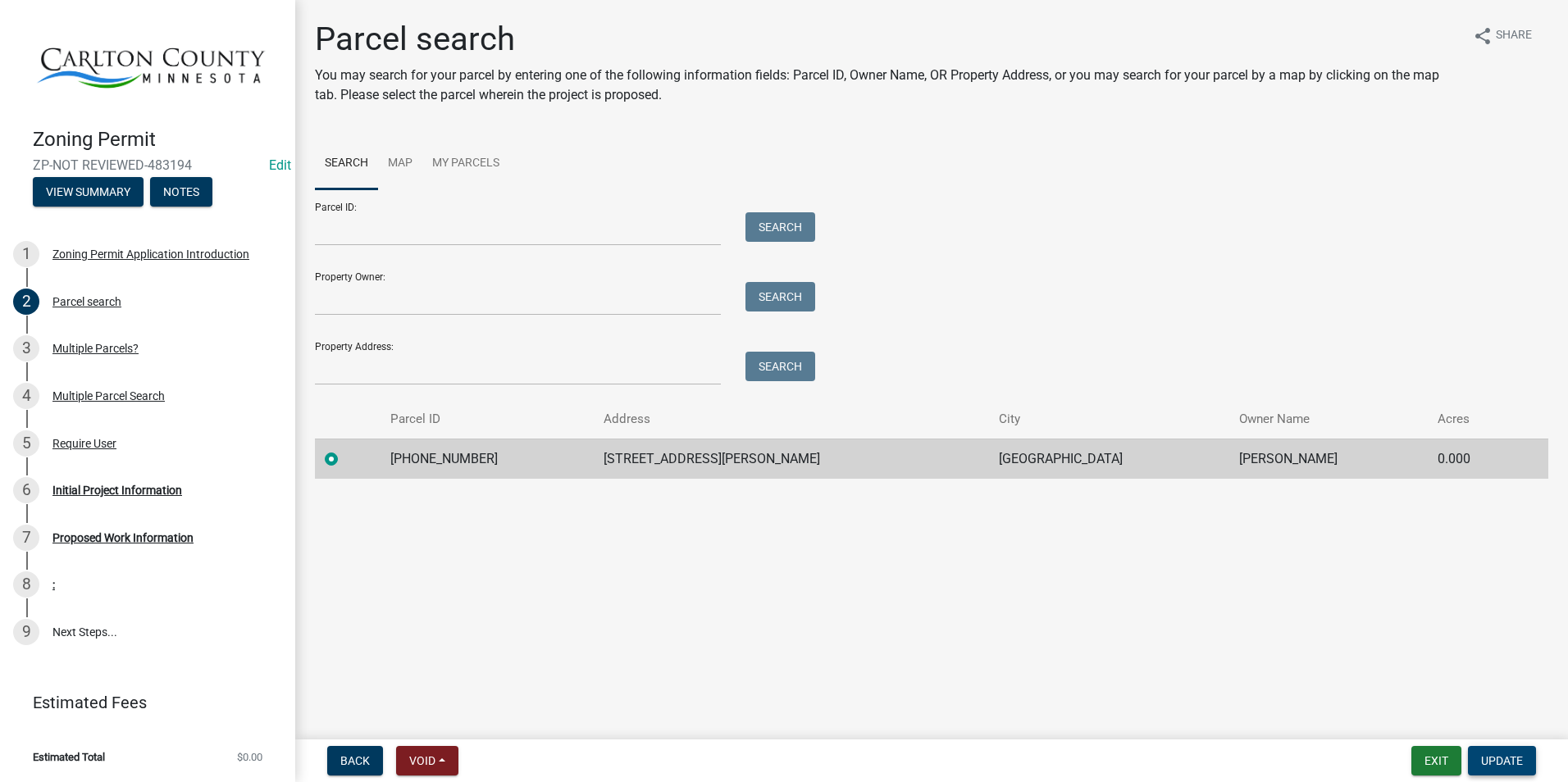
click at [1516, 751] on button "Update" at bounding box center [1502, 761] width 68 height 30
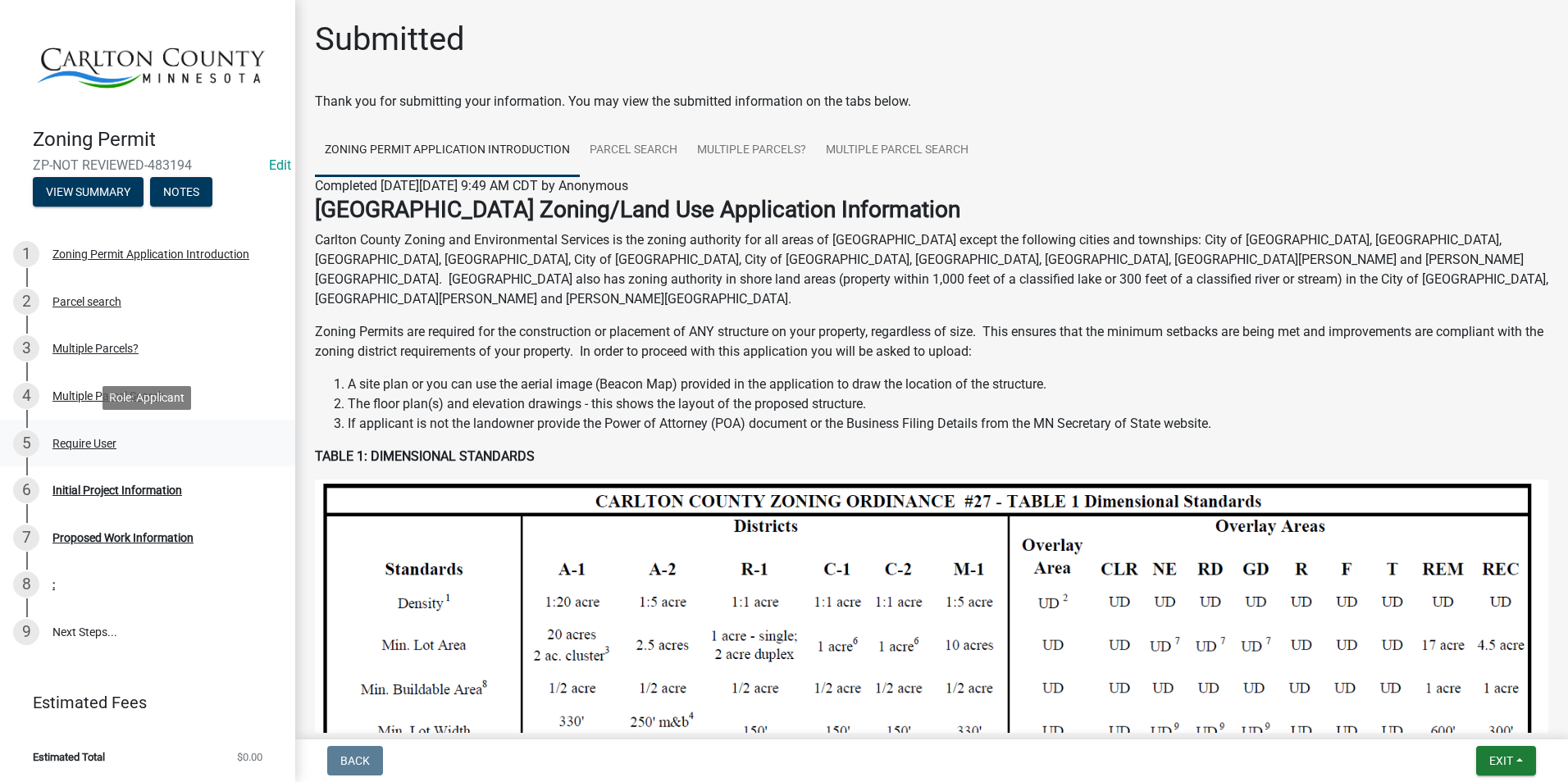
click at [109, 441] on div "Require User" at bounding box center [84, 443] width 64 height 11
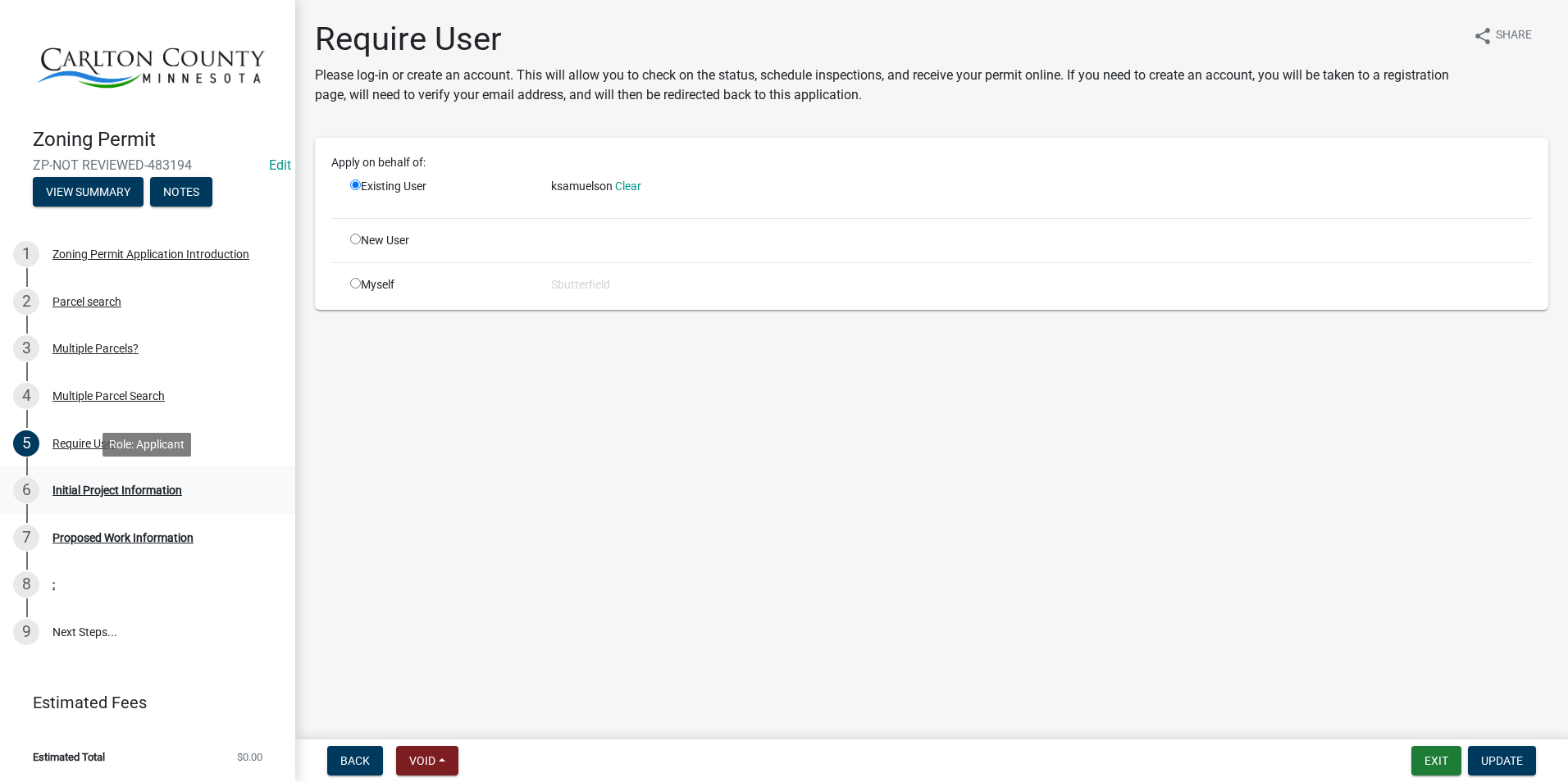
click at [147, 485] on div "Initial Project Information" at bounding box center [118, 490] width 130 height 11
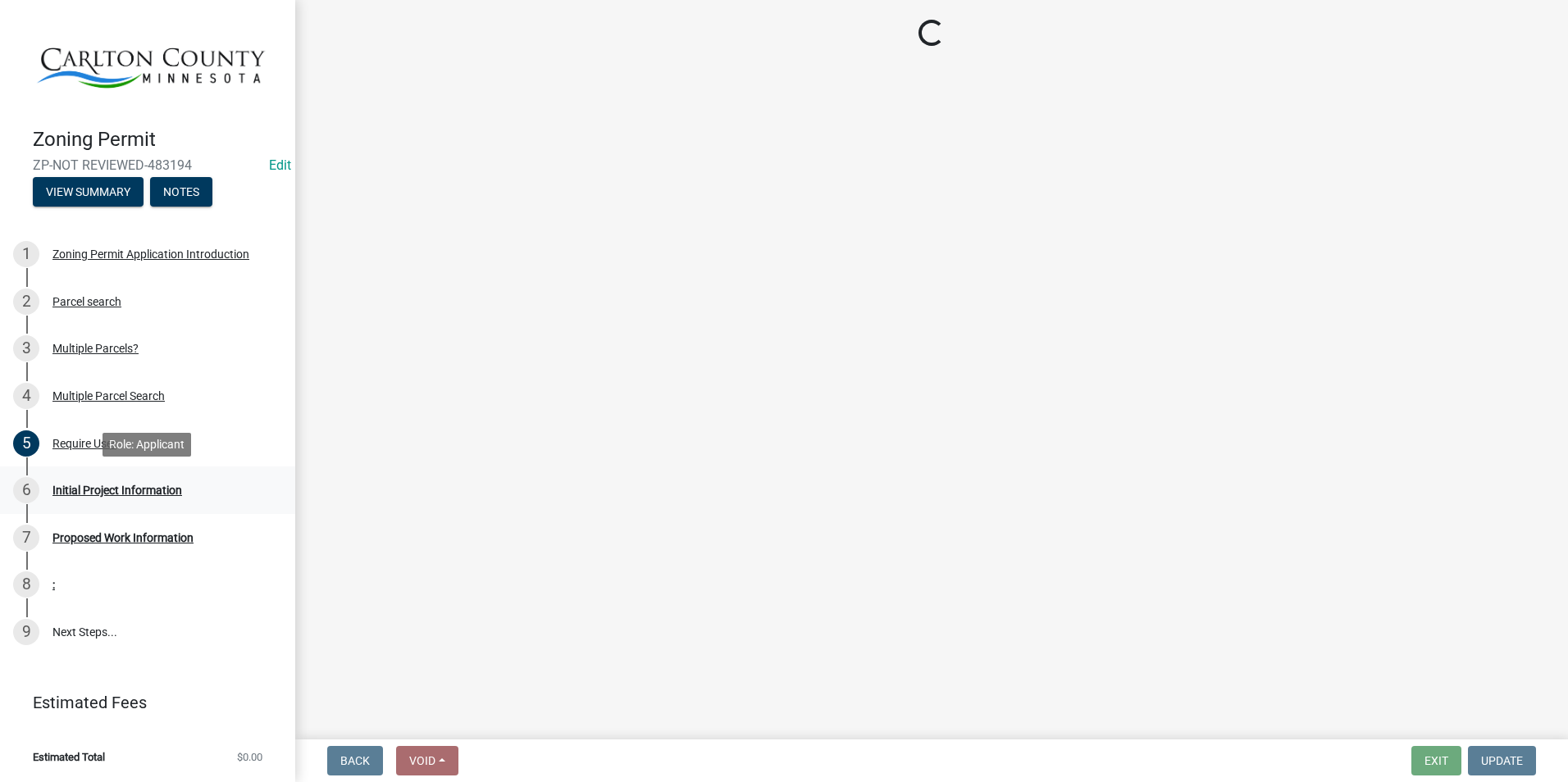
select select "33d21d3a-ebb3-419e-8315-ef7213d04586"
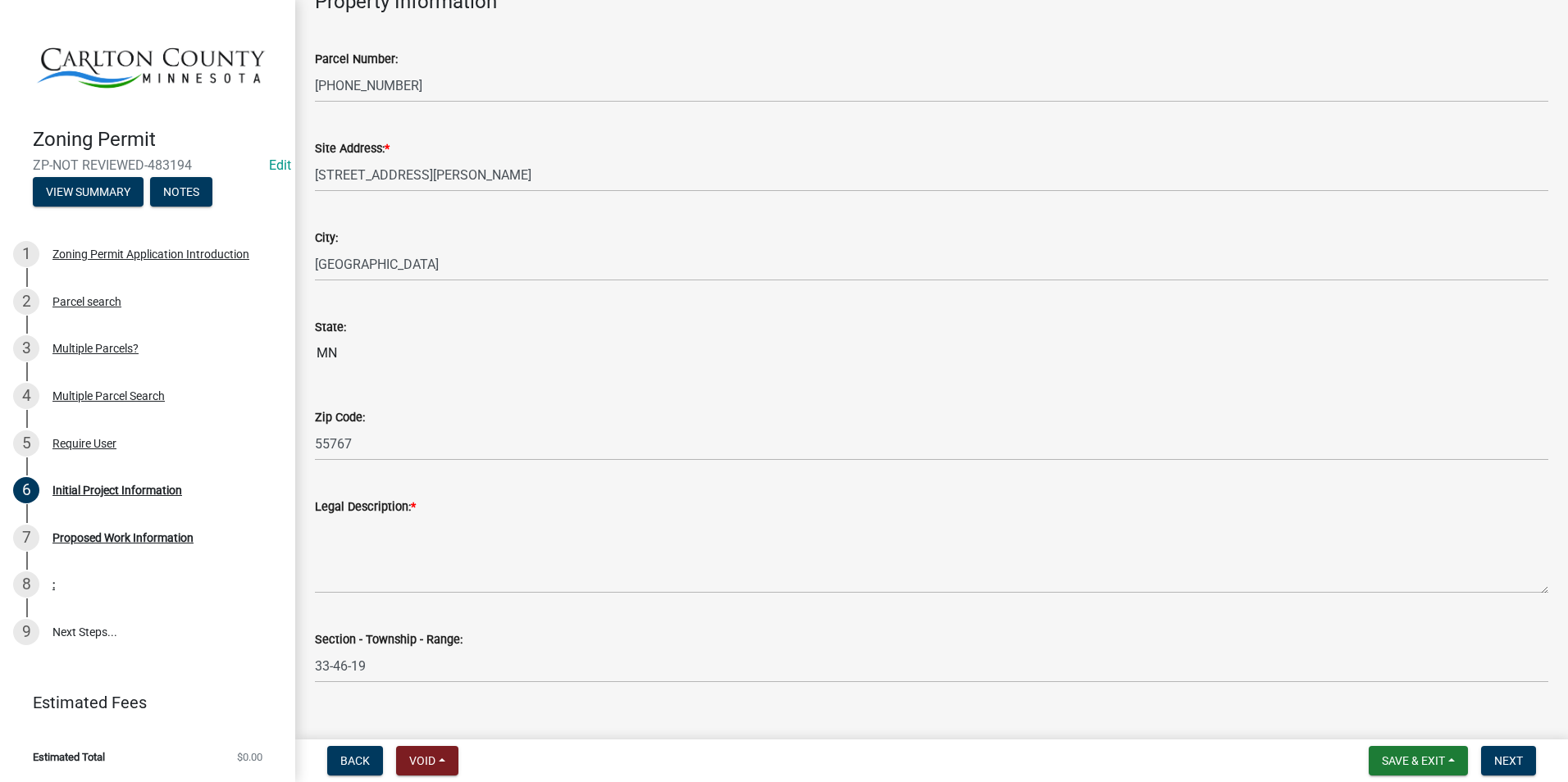
scroll to position [1640, 0]
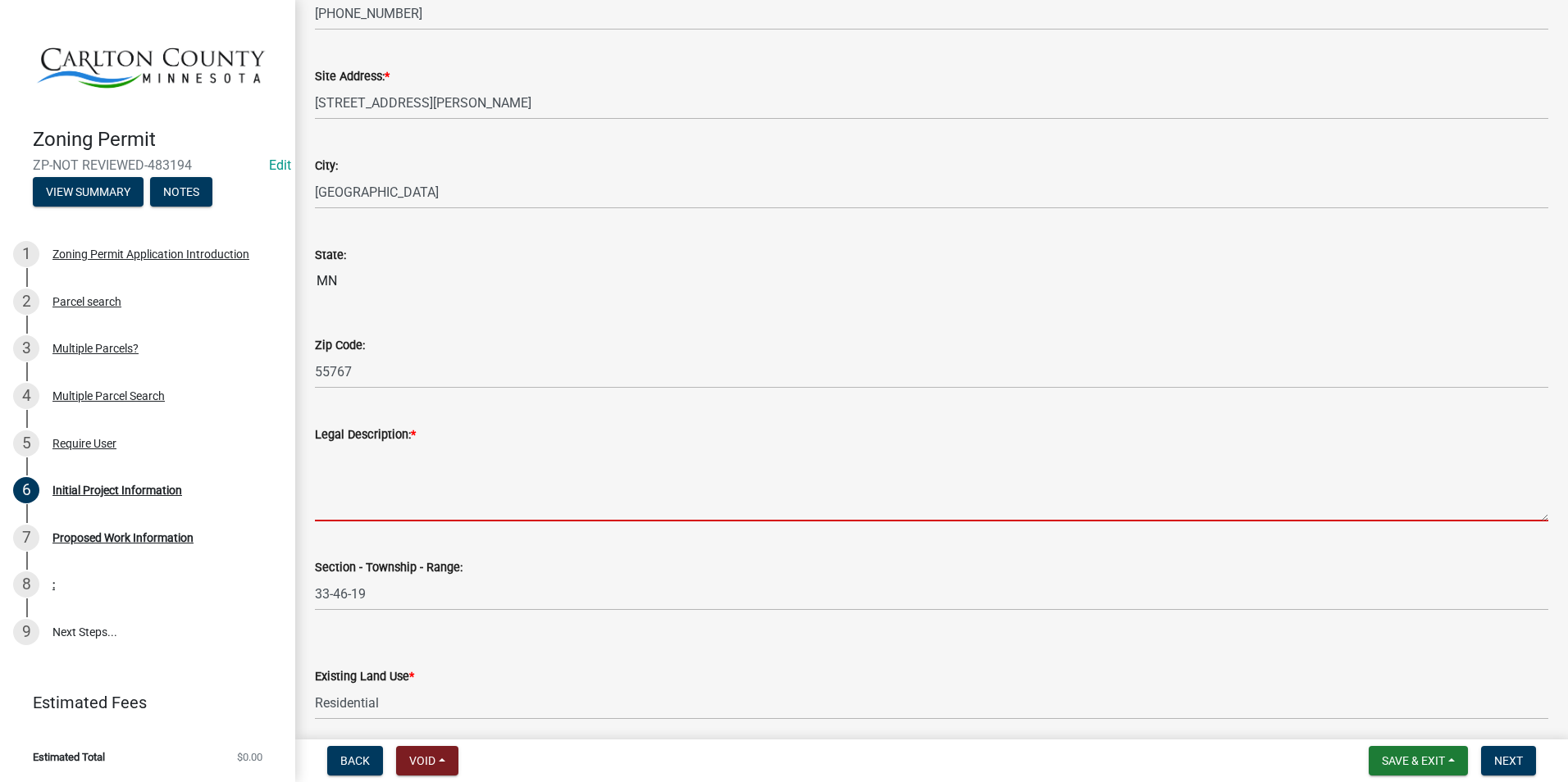
click at [373, 499] on textarea "Legal Description: *" at bounding box center [931, 482] width 1233 height 77
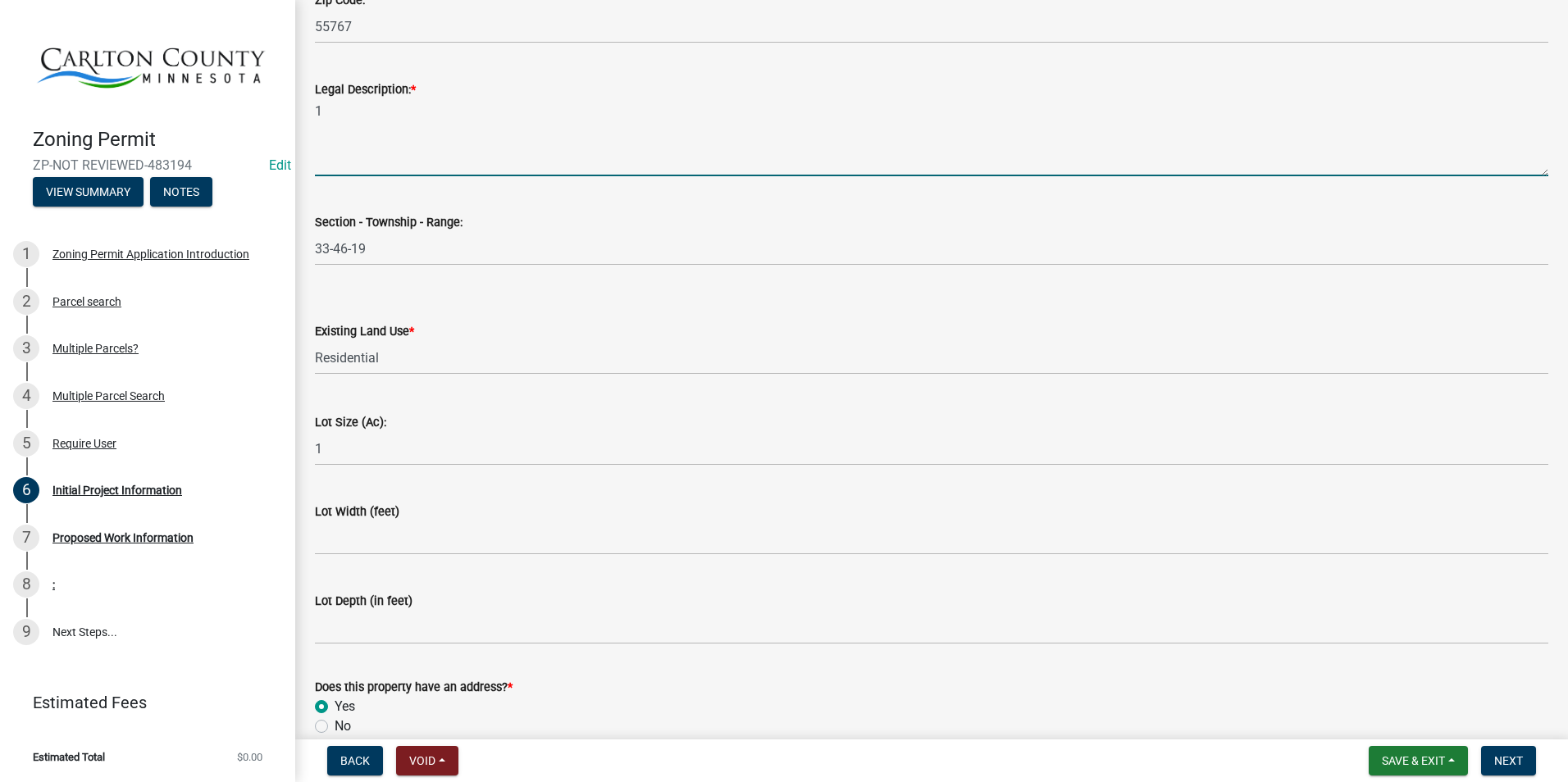
scroll to position [2067, 0]
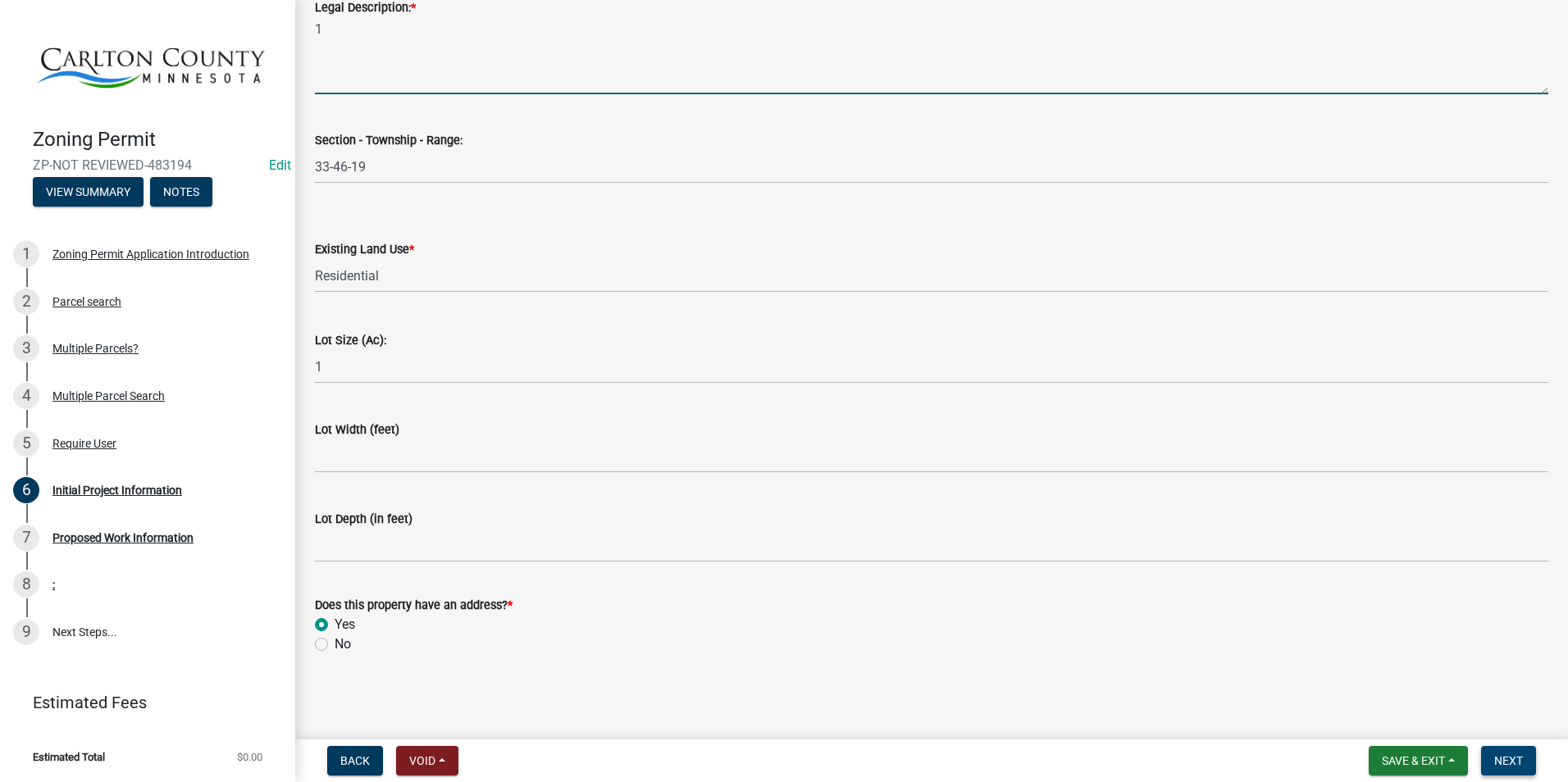
type textarea "1"
click at [1508, 758] on span "Next" at bounding box center [1508, 761] width 29 height 13
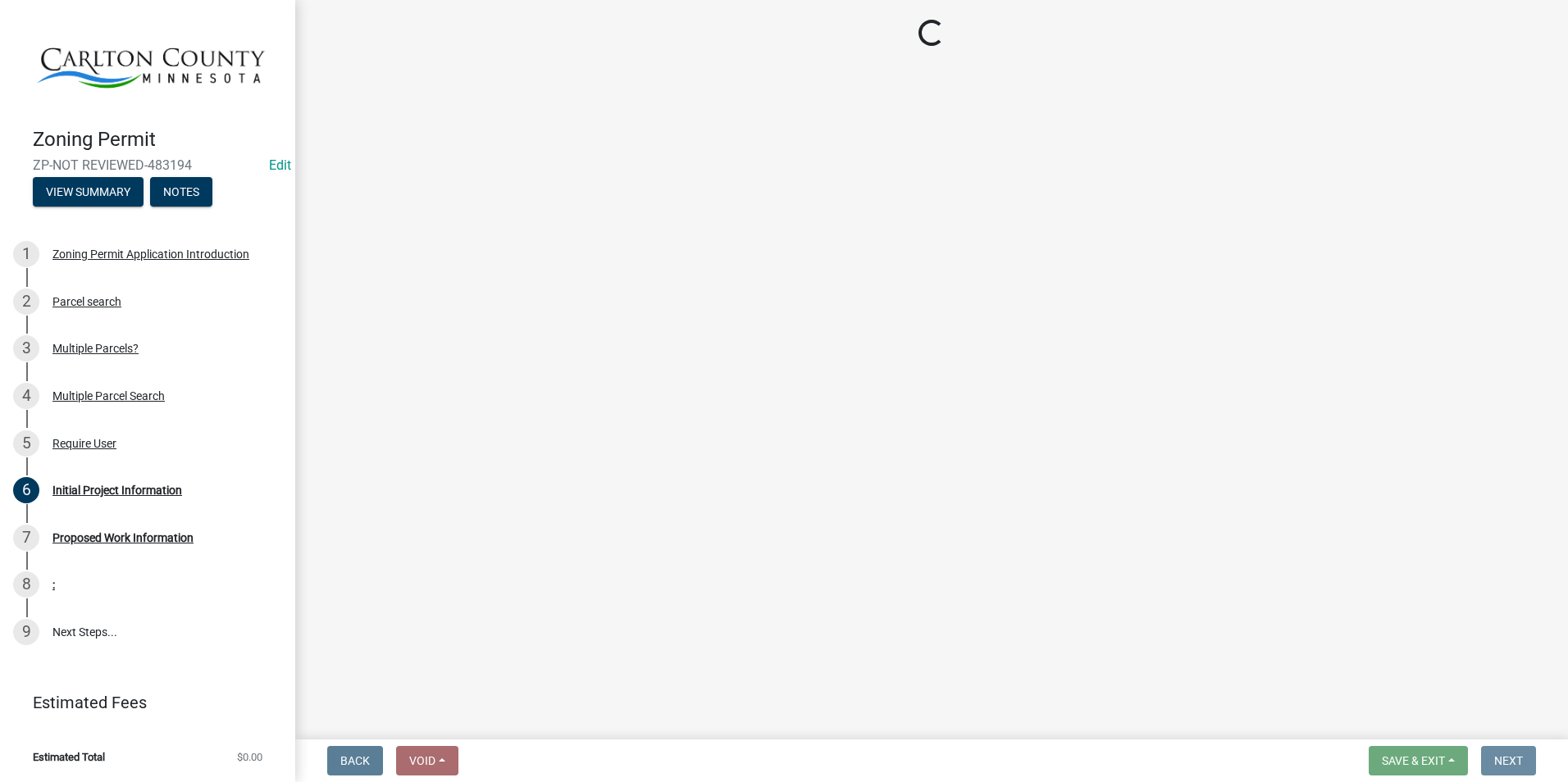
scroll to position [0, 0]
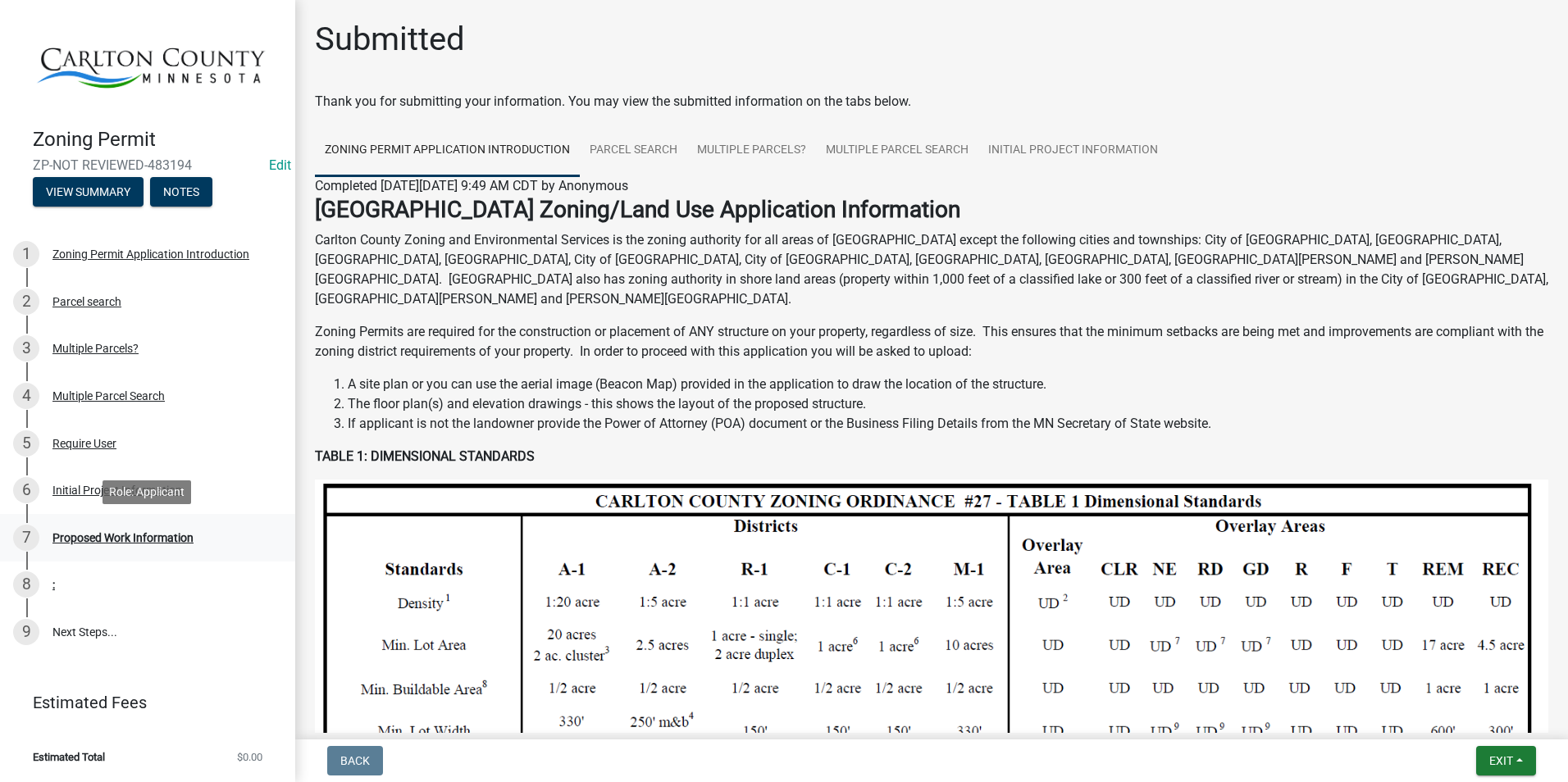
click at [153, 525] on div "7 Proposed Work Information" at bounding box center [141, 538] width 255 height 26
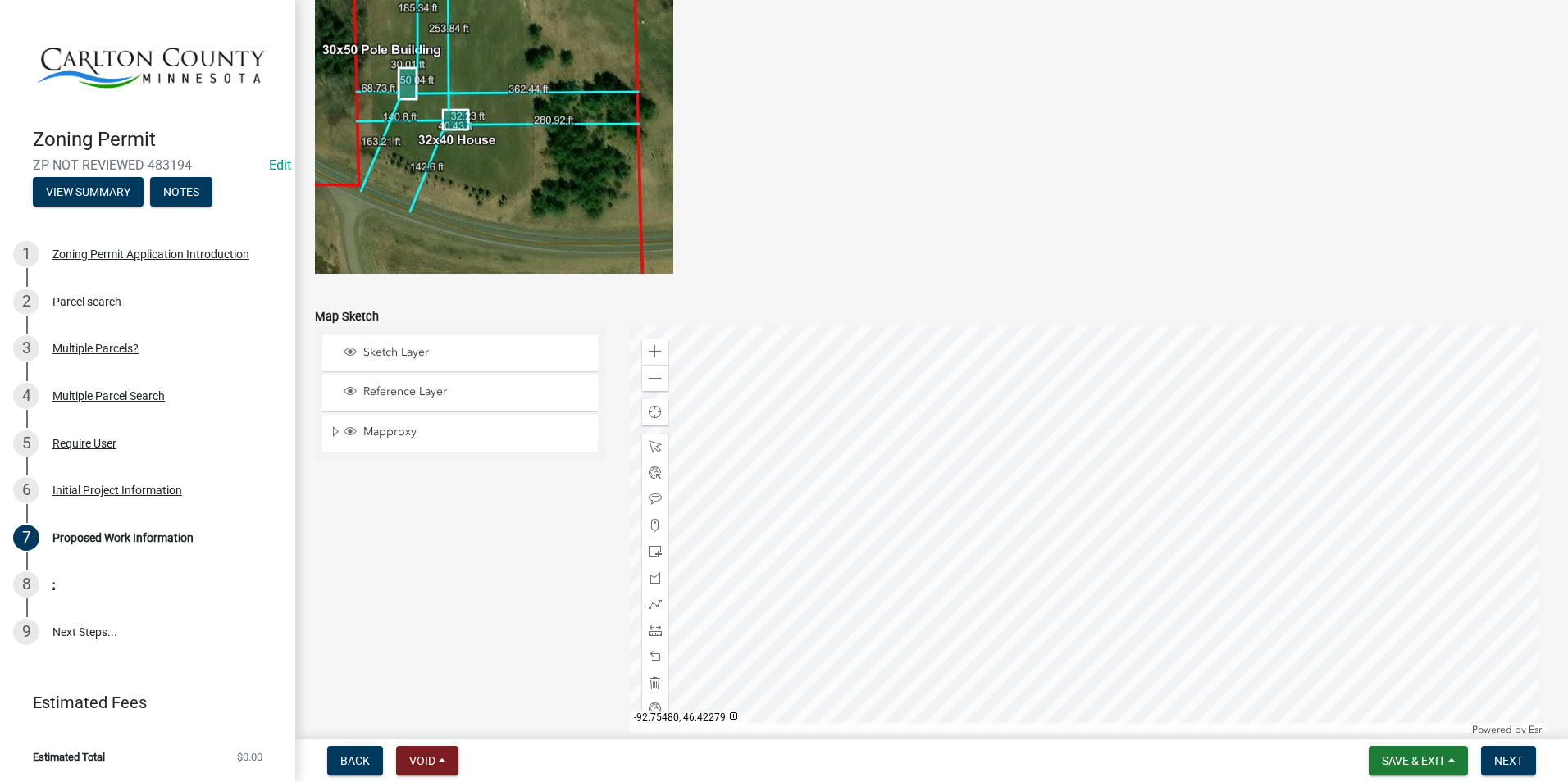
scroll to position [3181, 0]
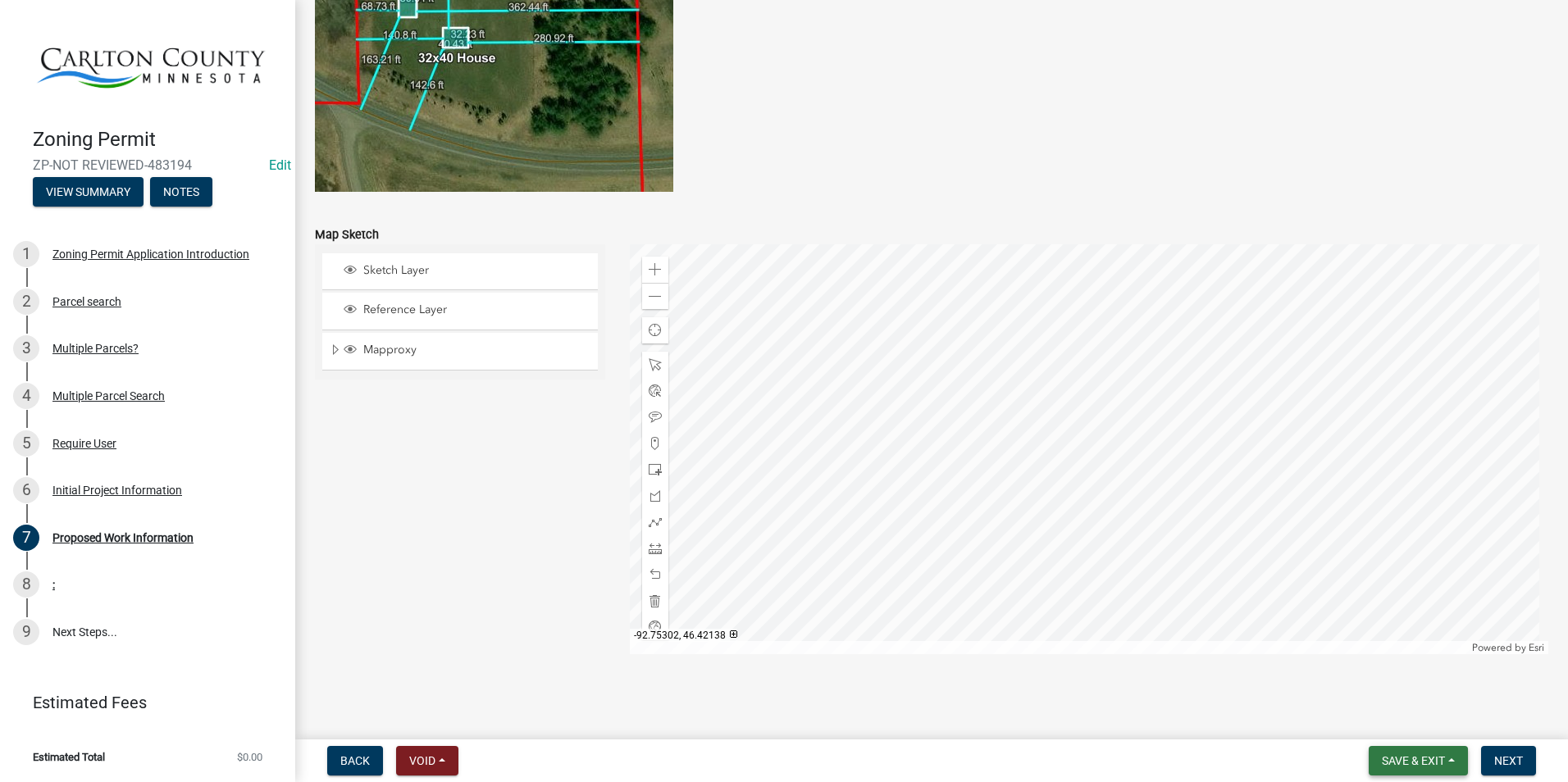
click at [1434, 752] on button "Save & Exit" at bounding box center [1418, 761] width 99 height 30
click at [1413, 714] on button "Save & Exit" at bounding box center [1402, 718] width 131 height 40
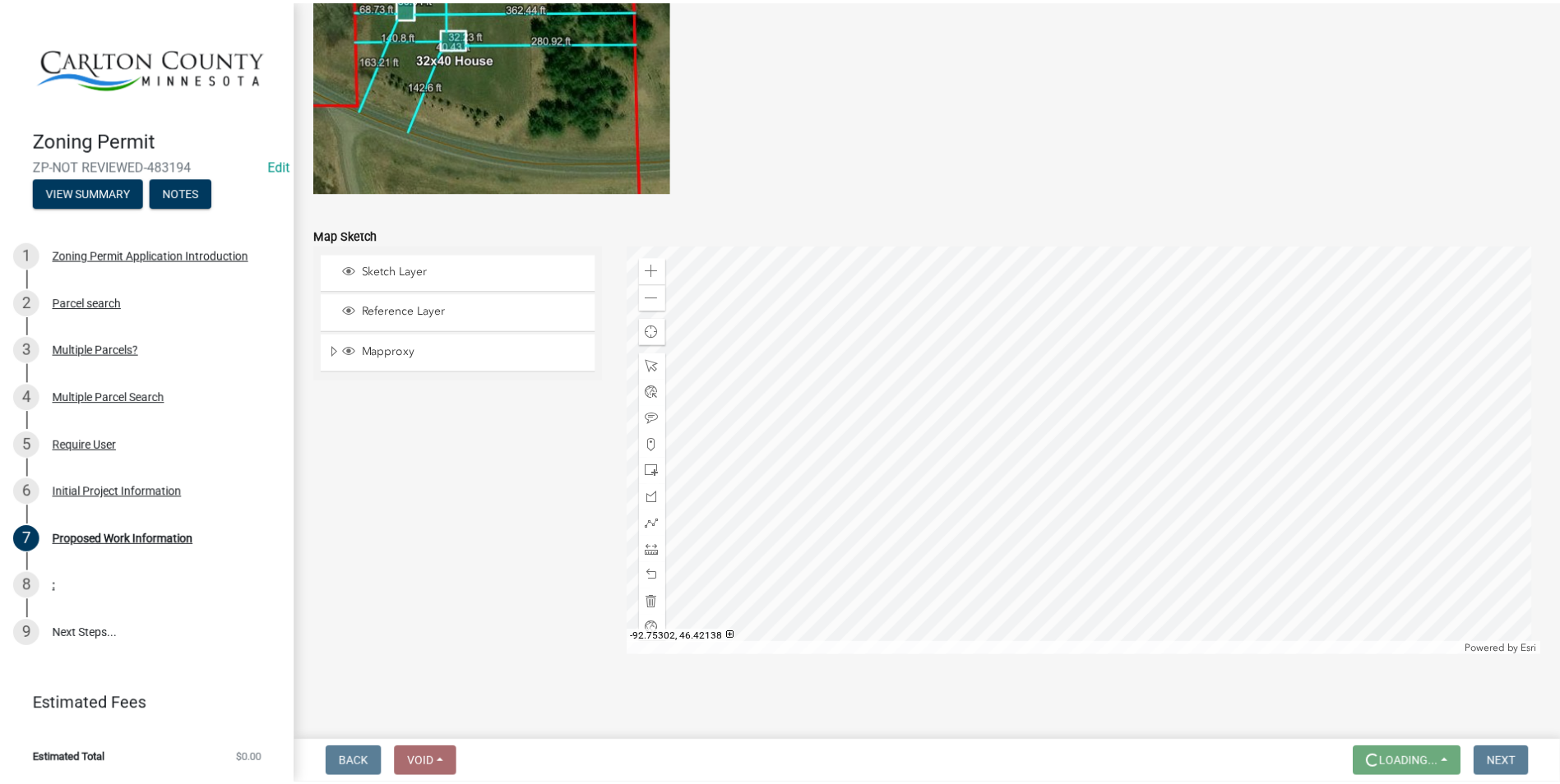
scroll to position [0, 0]
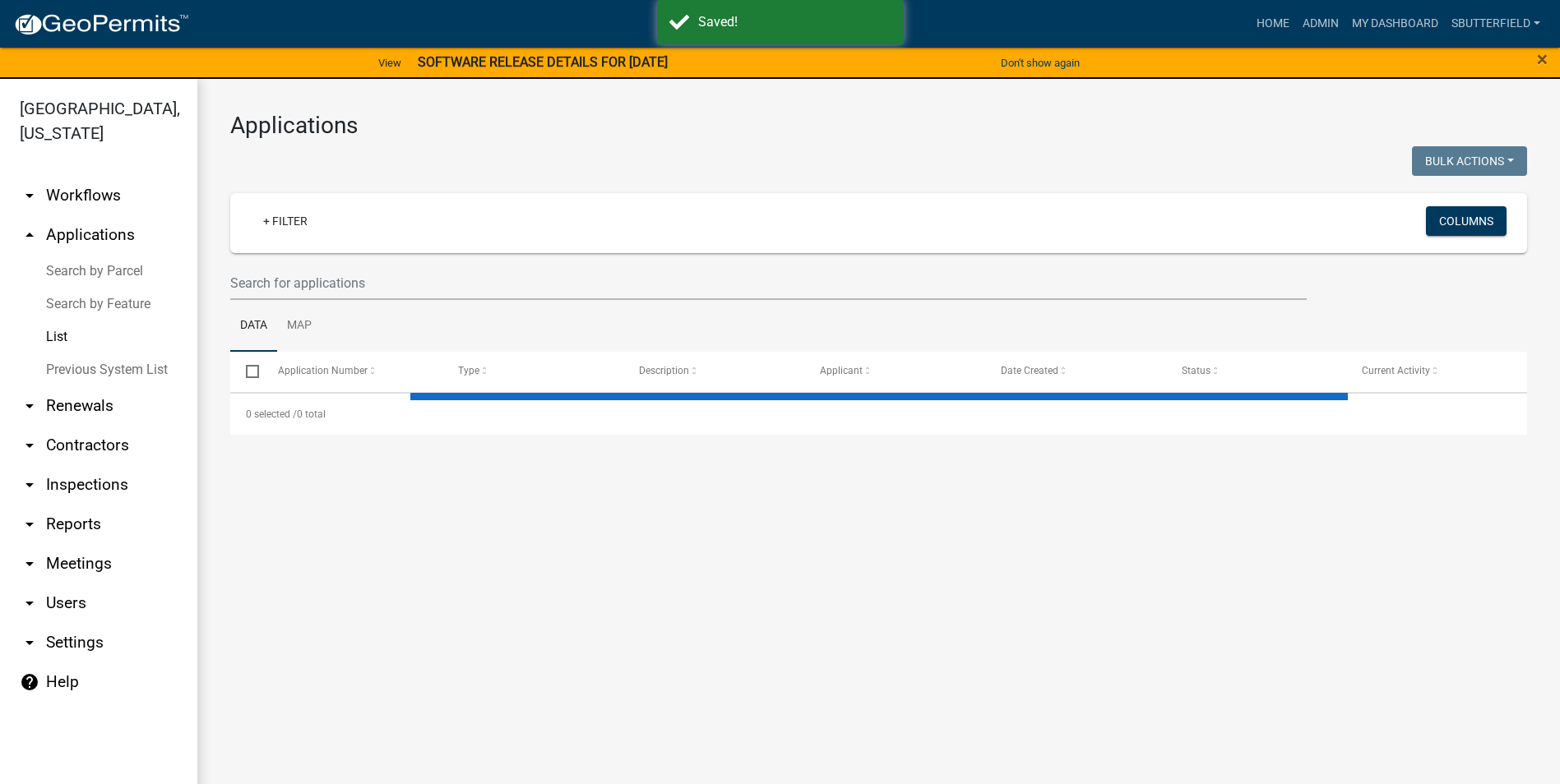
select select "1: 25"
